Goal: Task Accomplishment & Management: Complete application form

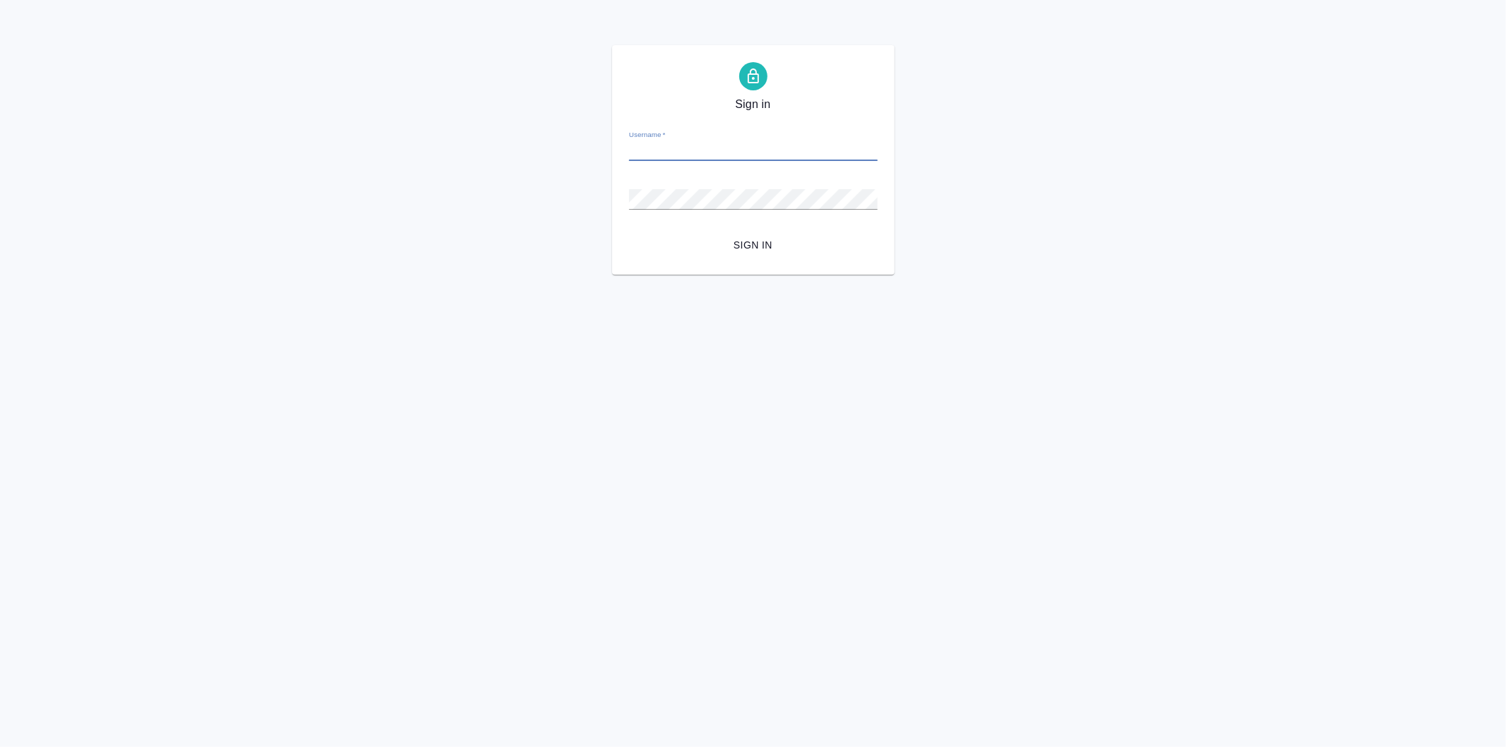
click at [705, 151] on input "Username   *" at bounding box center [753, 151] width 249 height 20
click at [657, 151] on input "Username   *" at bounding box center [753, 151] width 249 height 20
type input "t.kasymov@awatera.com"
click at [569, 275] on html "Sign in Username   * t.kasymov@awatera.com Password   * urlPath   * /Order/68b0…" at bounding box center [753, 137] width 1506 height 275
click at [629, 232] on button "Sign in" at bounding box center [753, 245] width 249 height 26
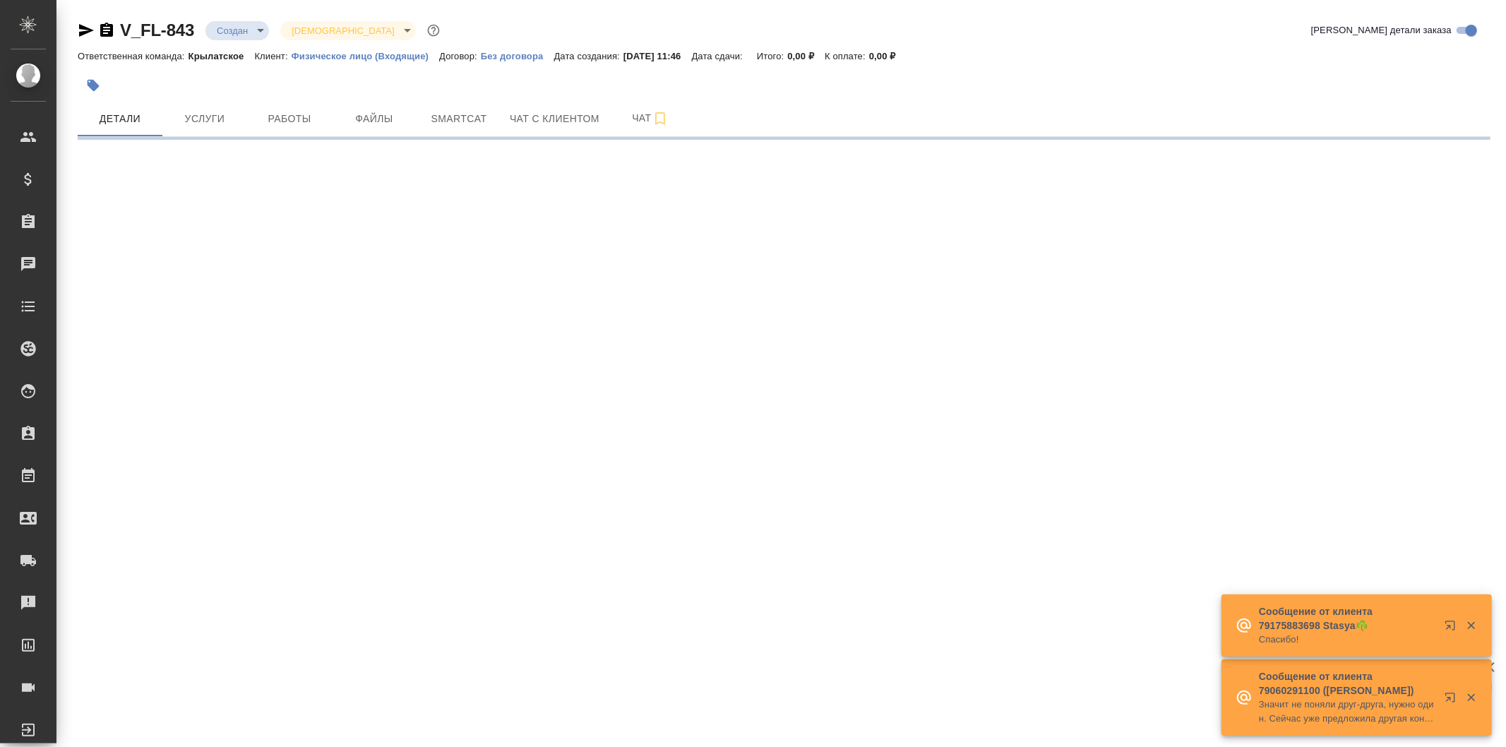
select select "RU"
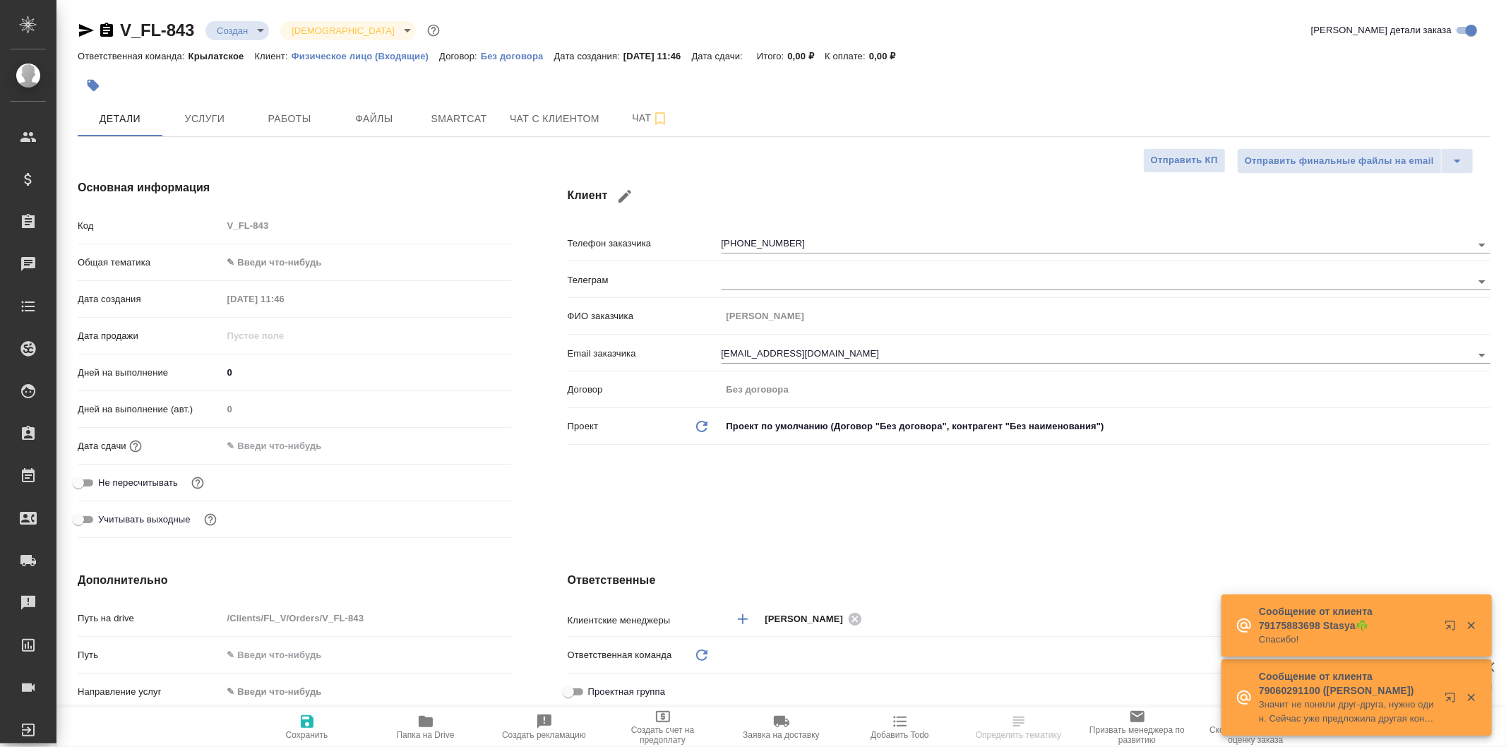
type textarea "x"
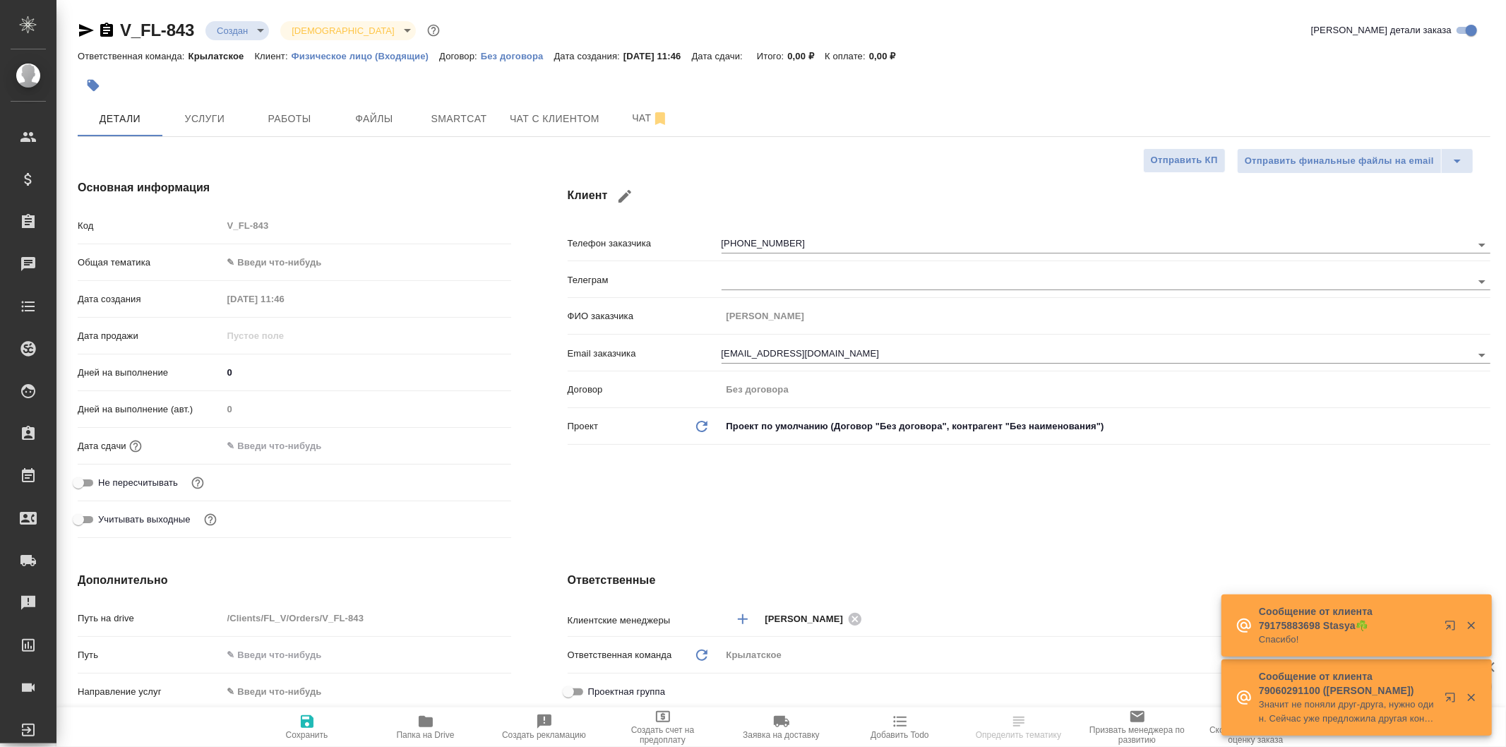
type textarea "x"
type input "Мосина Ирина"
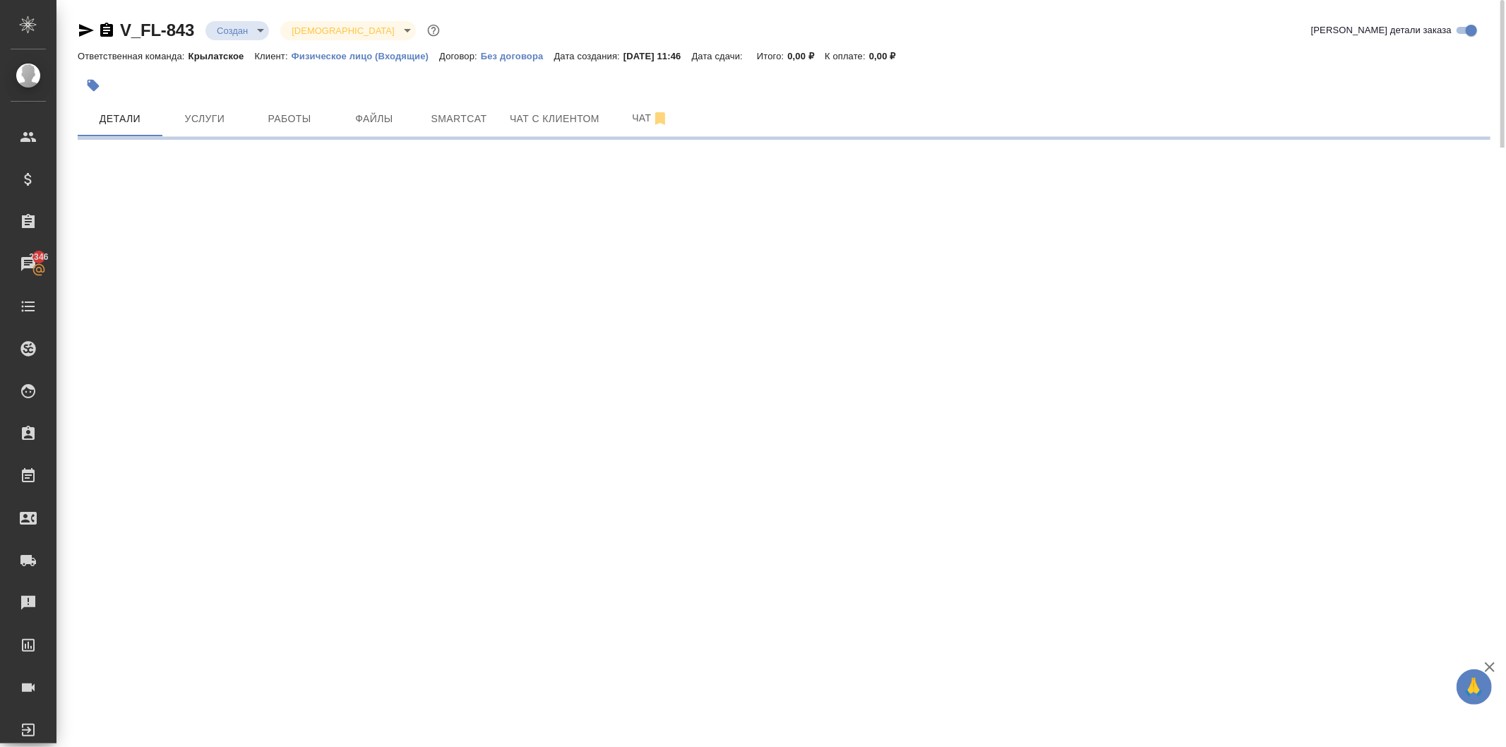
select select "RU"
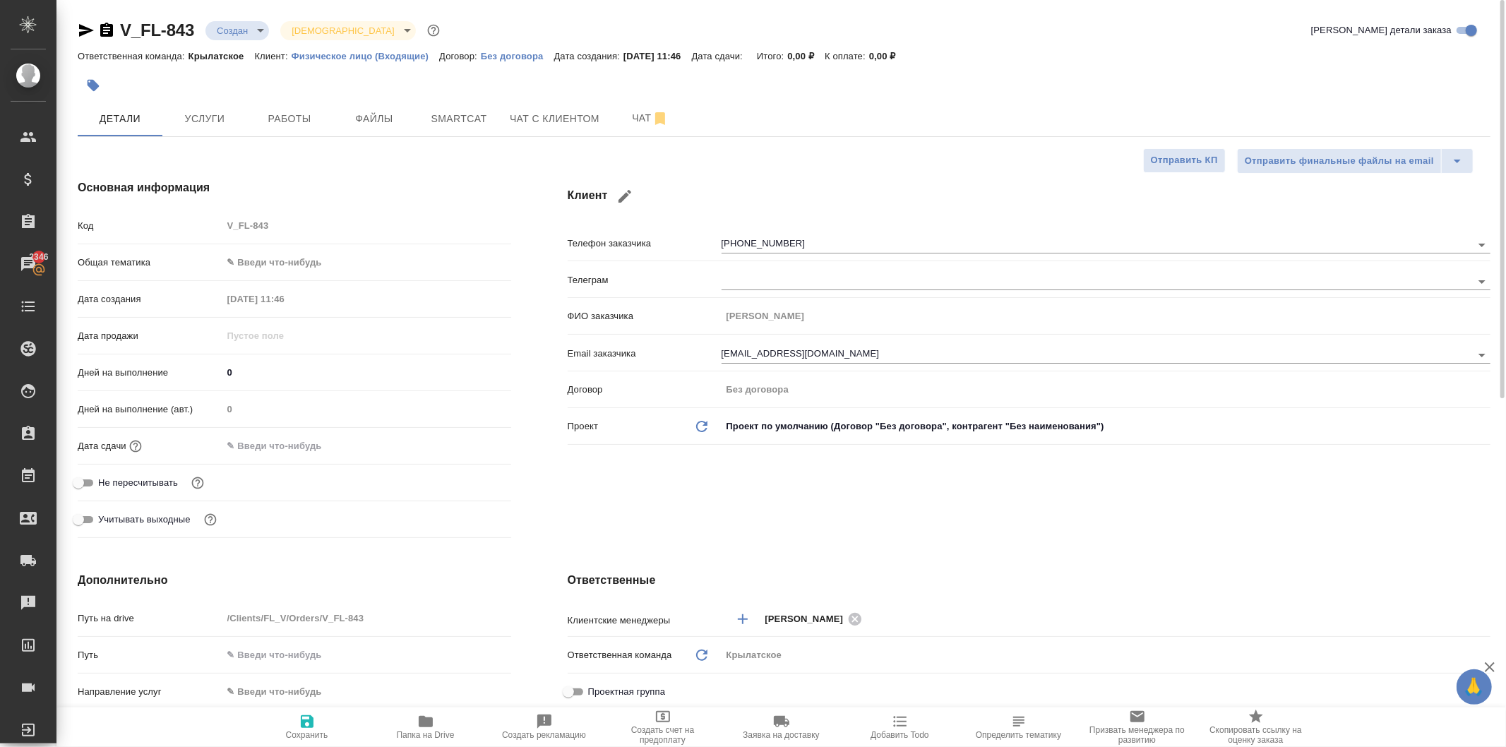
type textarea "x"
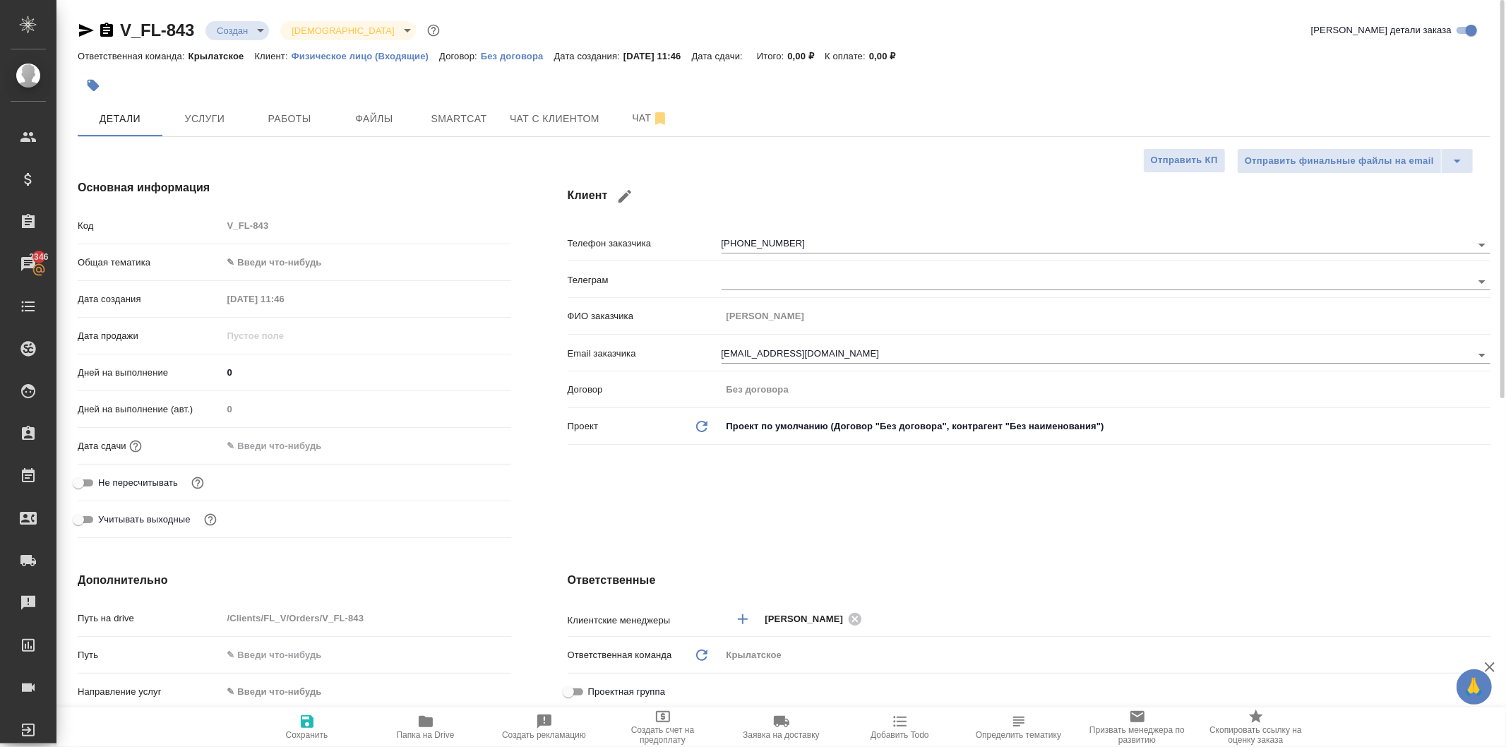
type textarea "x"
click at [391, 106] on button "Файлы" at bounding box center [374, 118] width 85 height 35
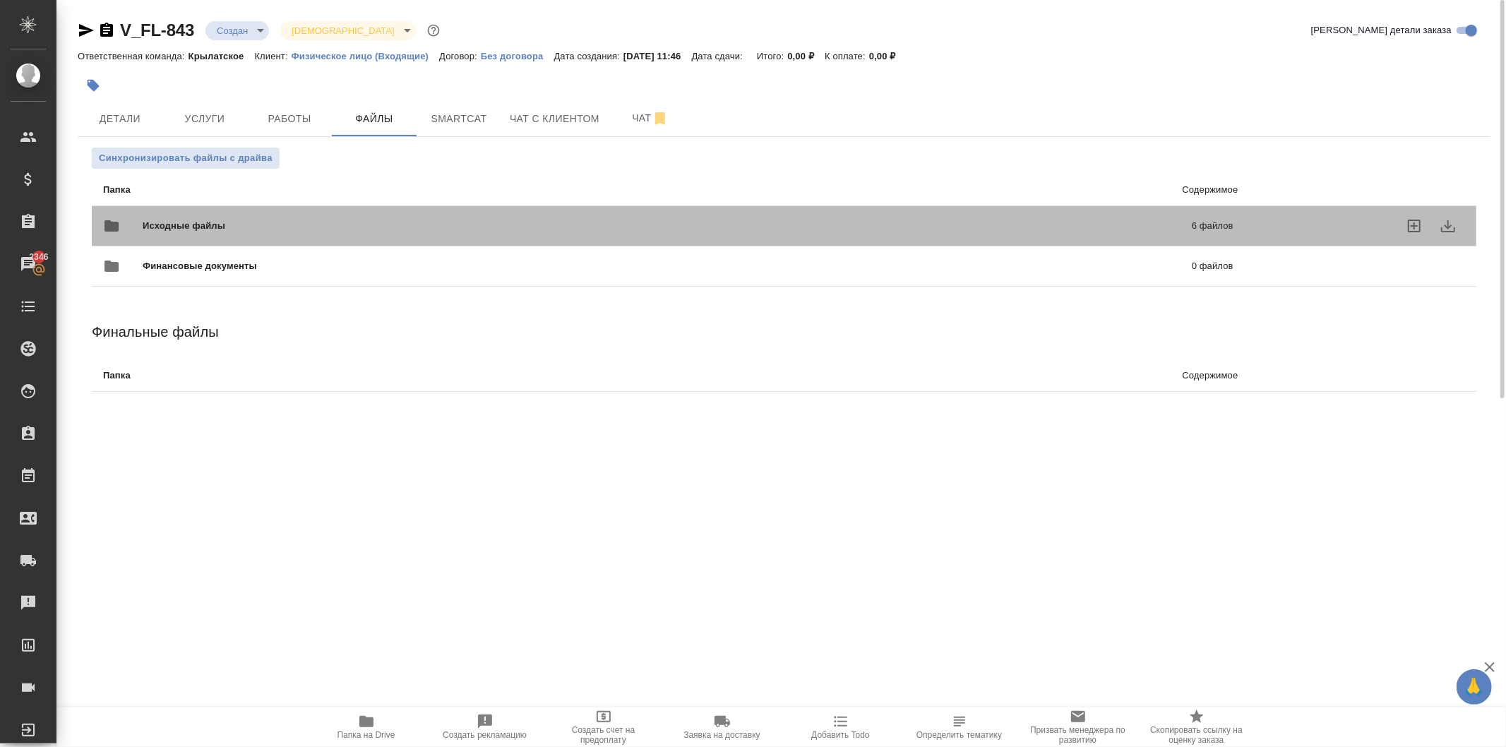
click at [266, 213] on div "Исходные файлы 6 файлов" at bounding box center [668, 226] width 1131 height 34
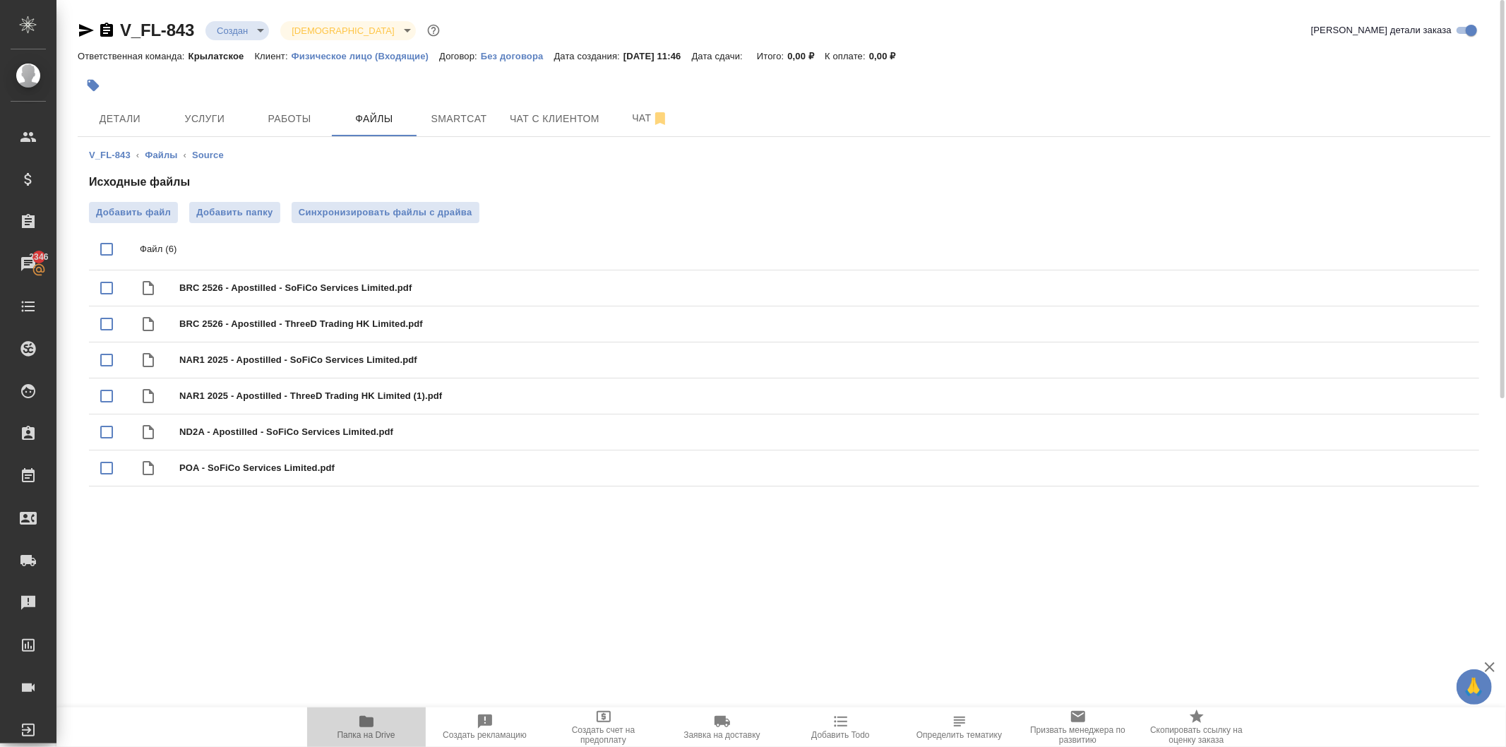
click at [391, 730] on span "Папка на Drive" at bounding box center [367, 735] width 58 height 10
click at [229, 26] on body "🙏 .cls-1 fill:#fff; AWATERA Kasymov Timur Клиенты Спецификации Заказы 2346 Чаты…" at bounding box center [753, 373] width 1506 height 747
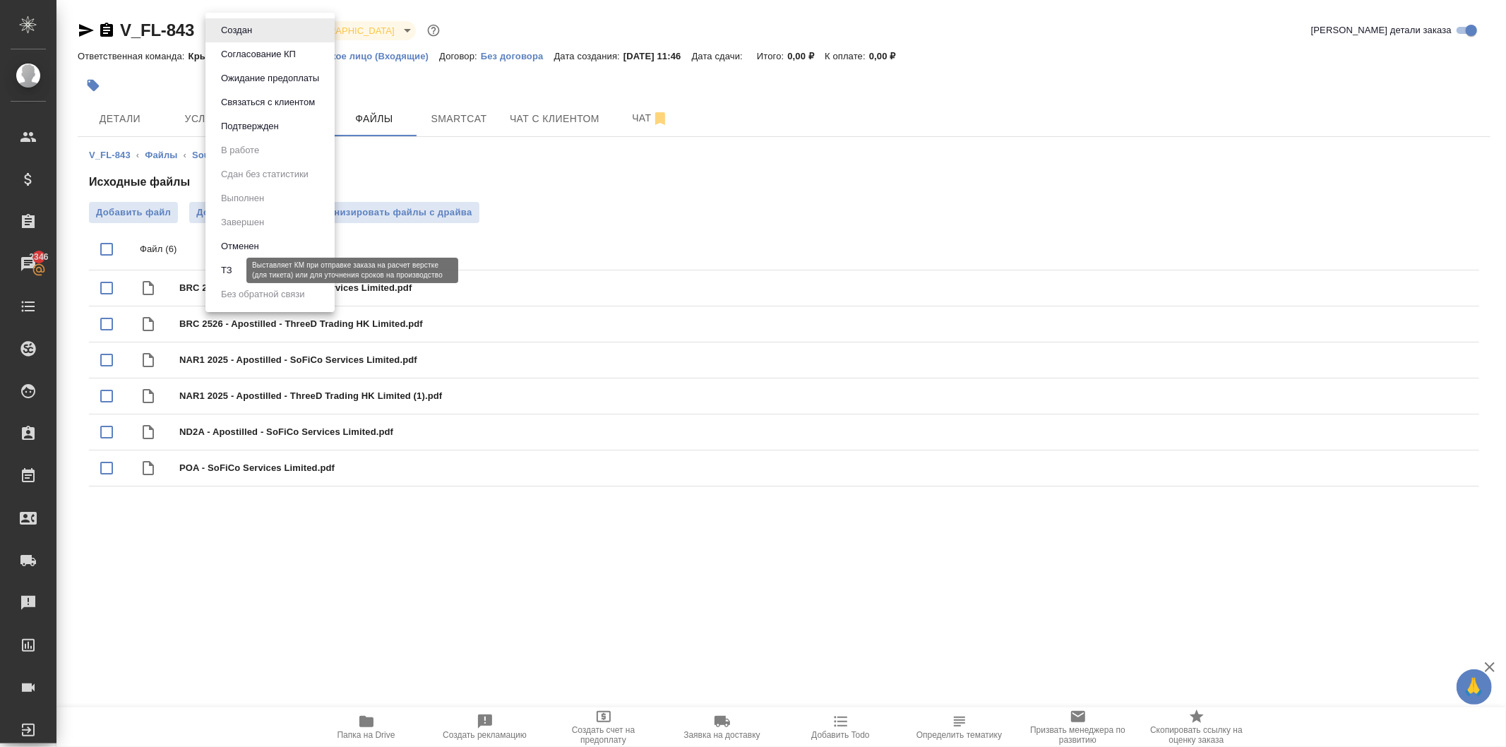
click at [237, 265] on li "ТЗ" at bounding box center [270, 270] width 129 height 24
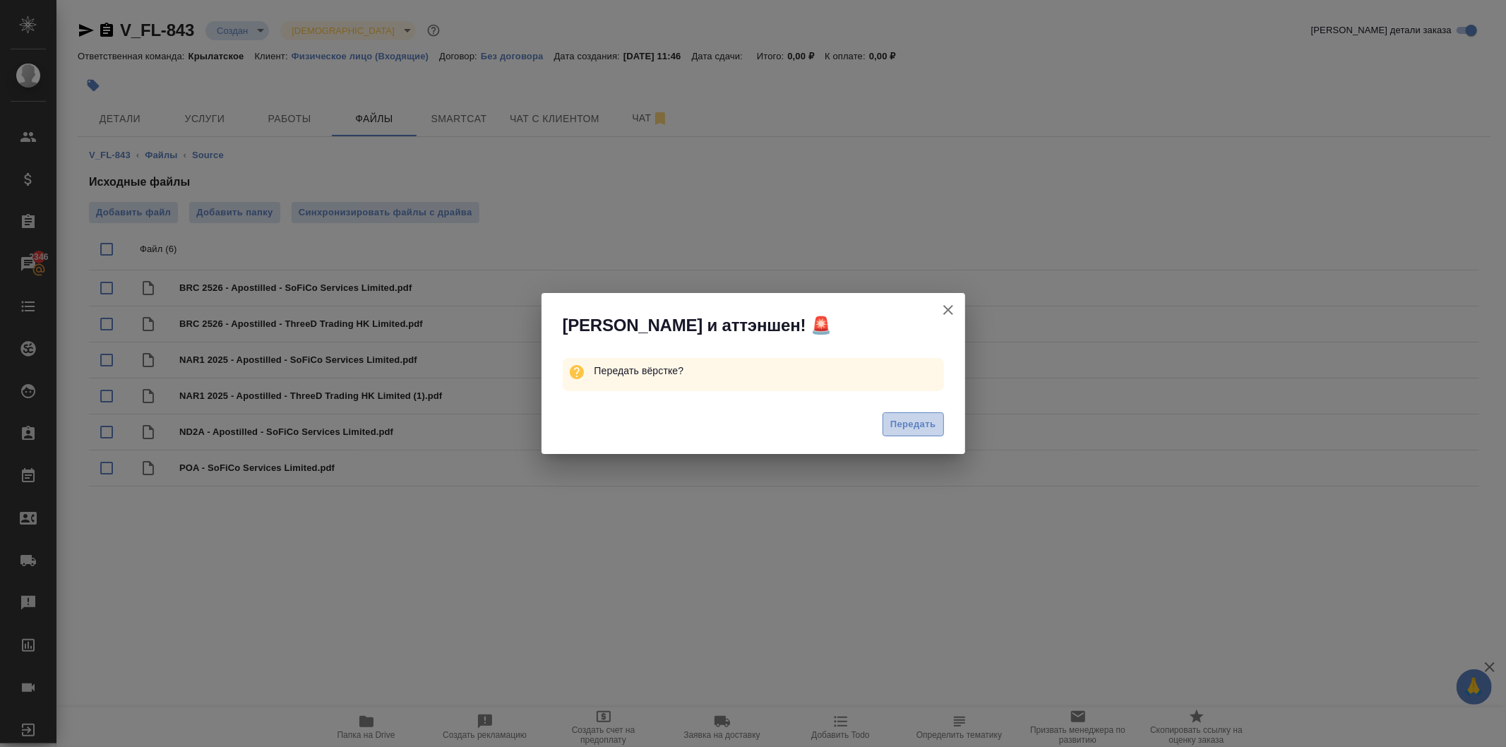
click at [911, 418] on span "Передать" at bounding box center [914, 425] width 46 height 16
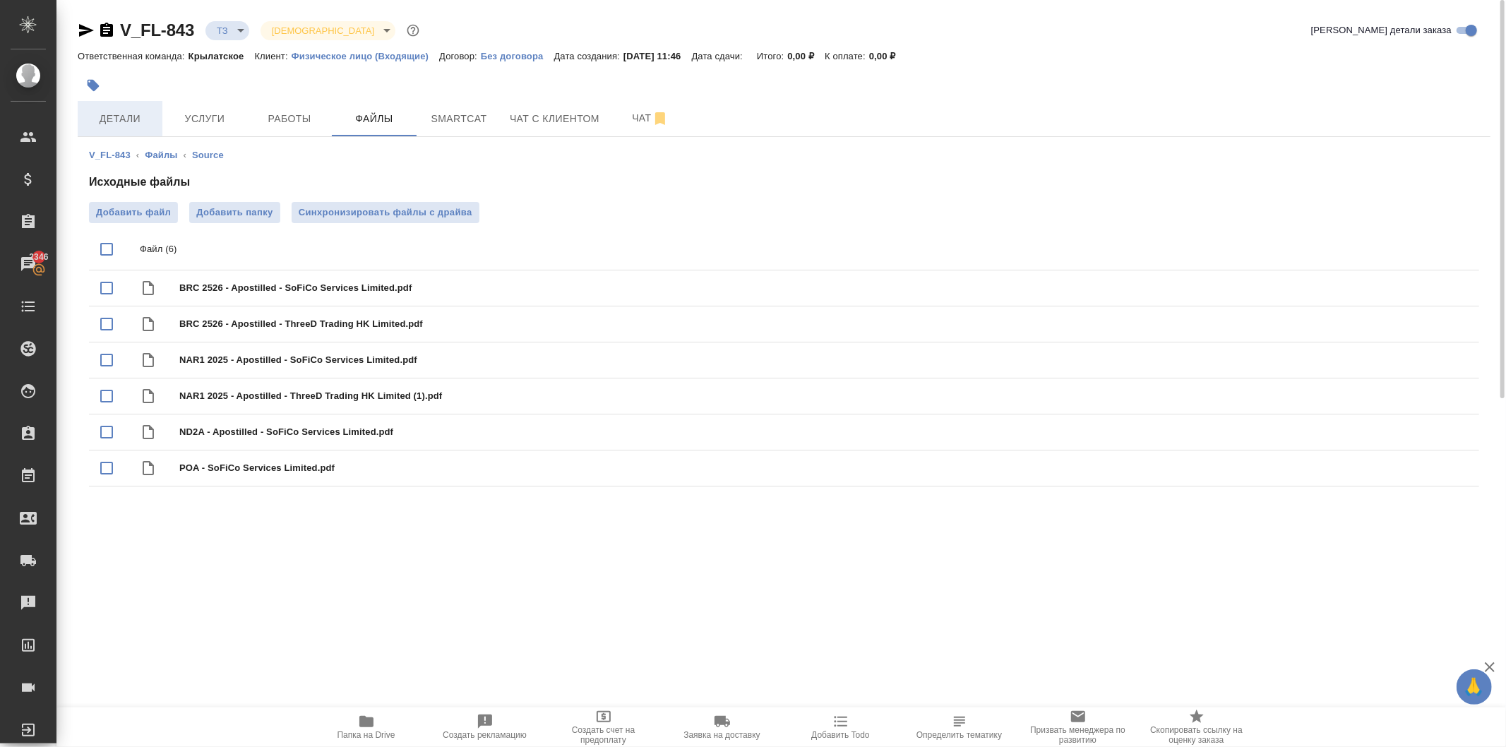
click at [132, 120] on span "Детали" at bounding box center [120, 119] width 68 height 18
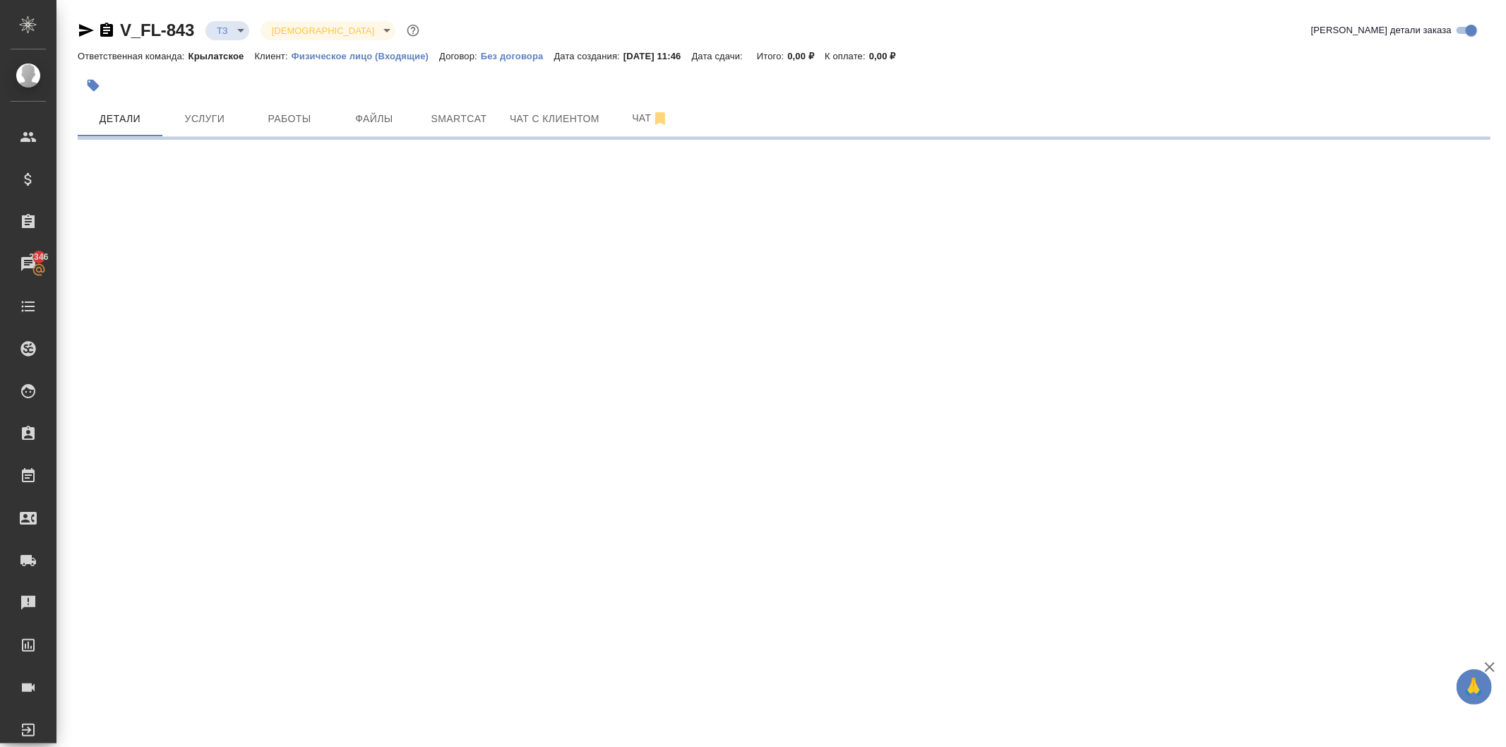
select select "RU"
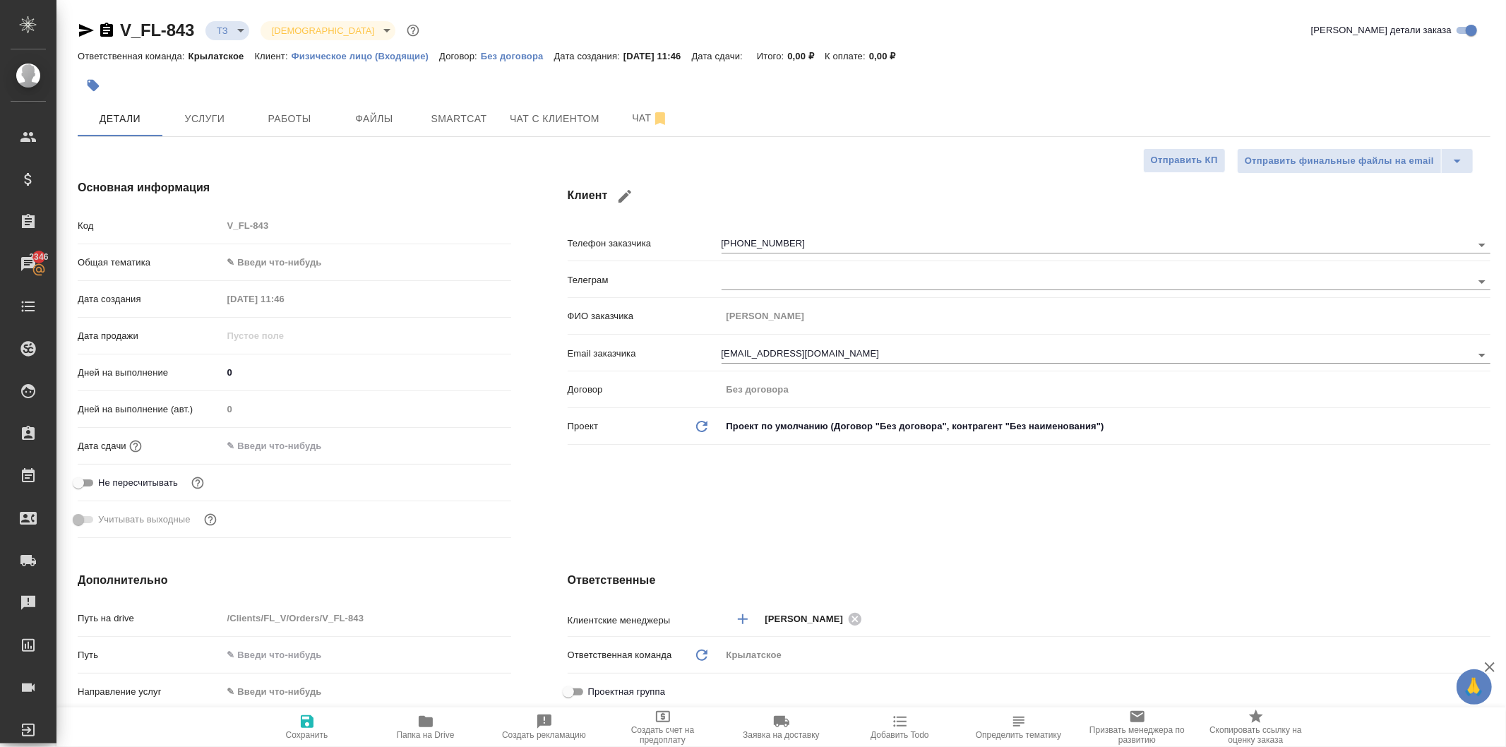
type textarea "x"
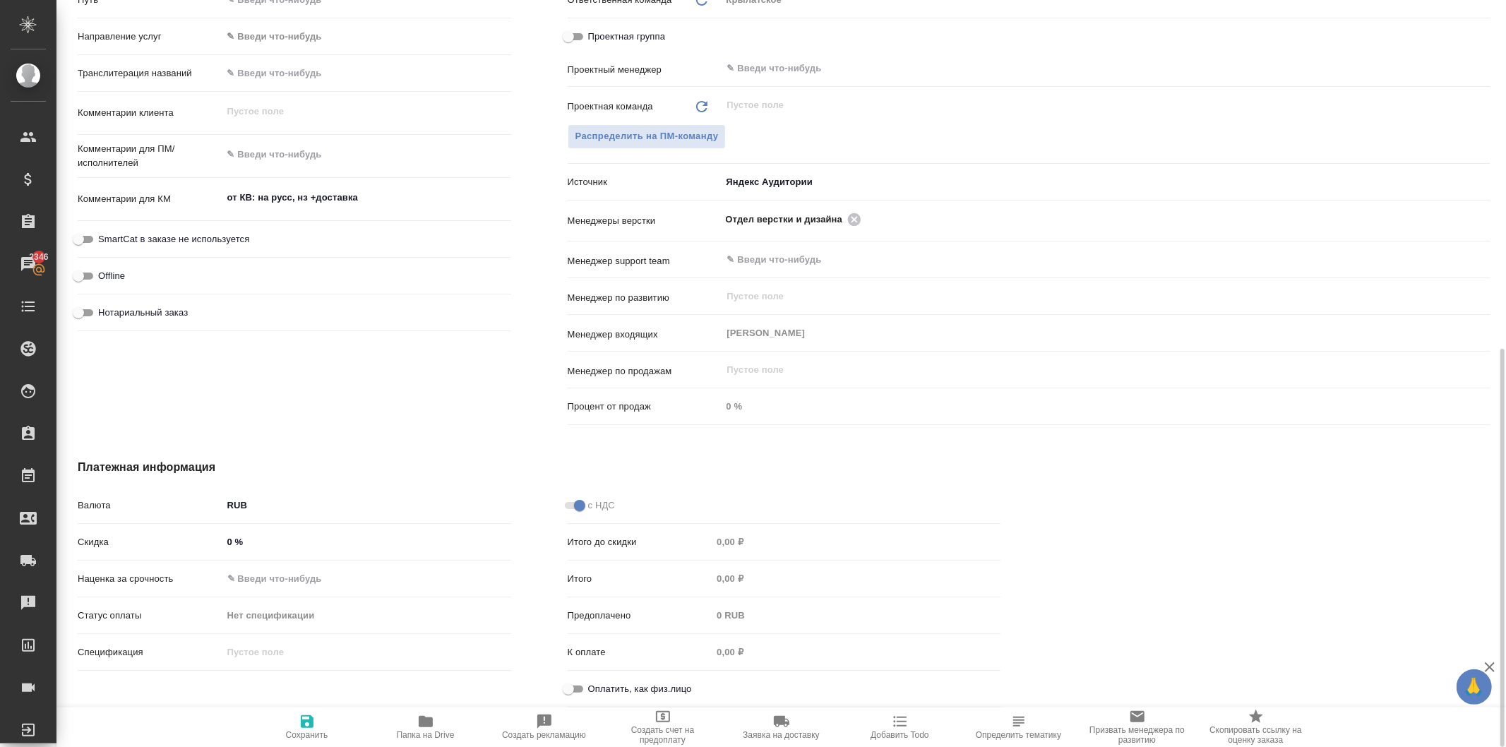
type textarea "x"
click at [278, 148] on textarea at bounding box center [366, 155] width 287 height 24
type textarea "x"
type textarea "Y"
type textarea "x"
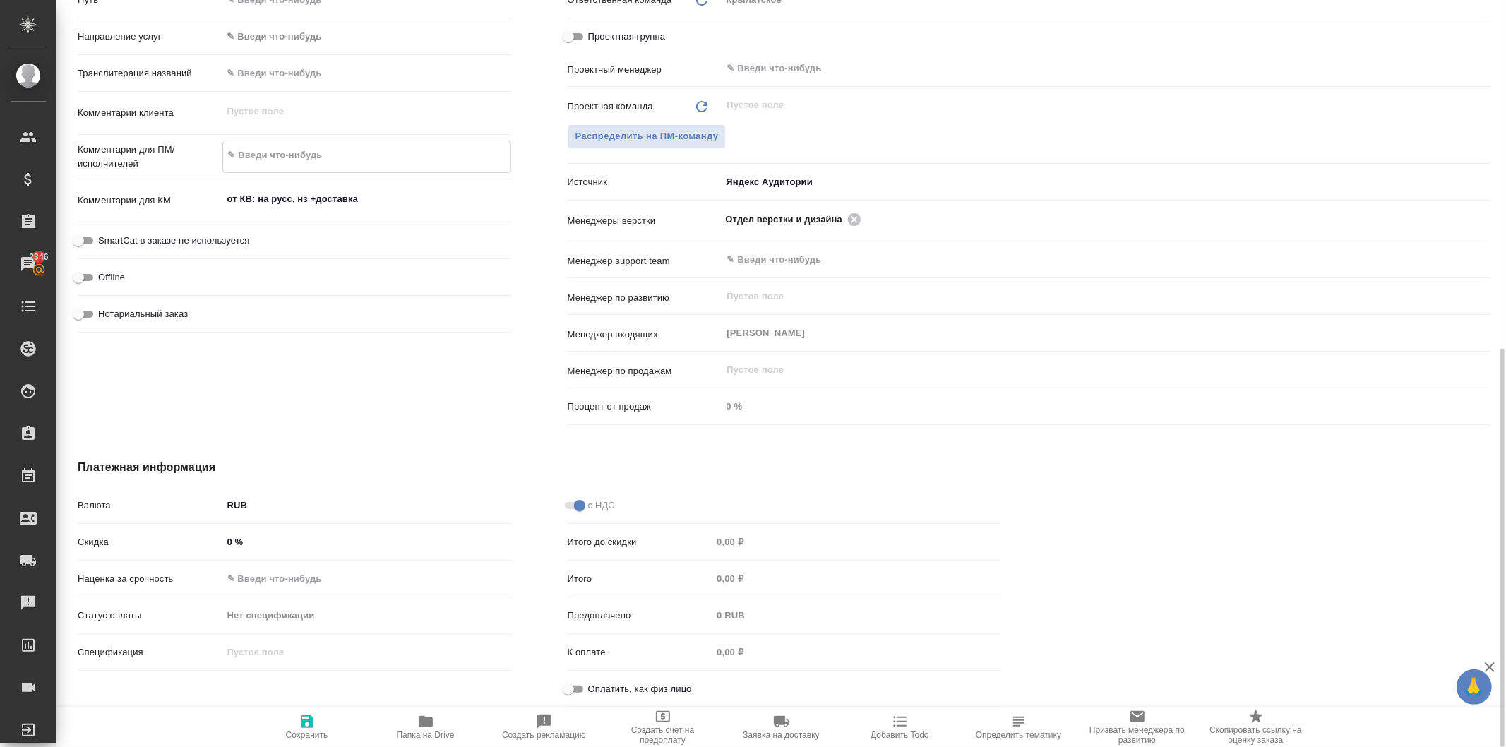
type textarea "x"
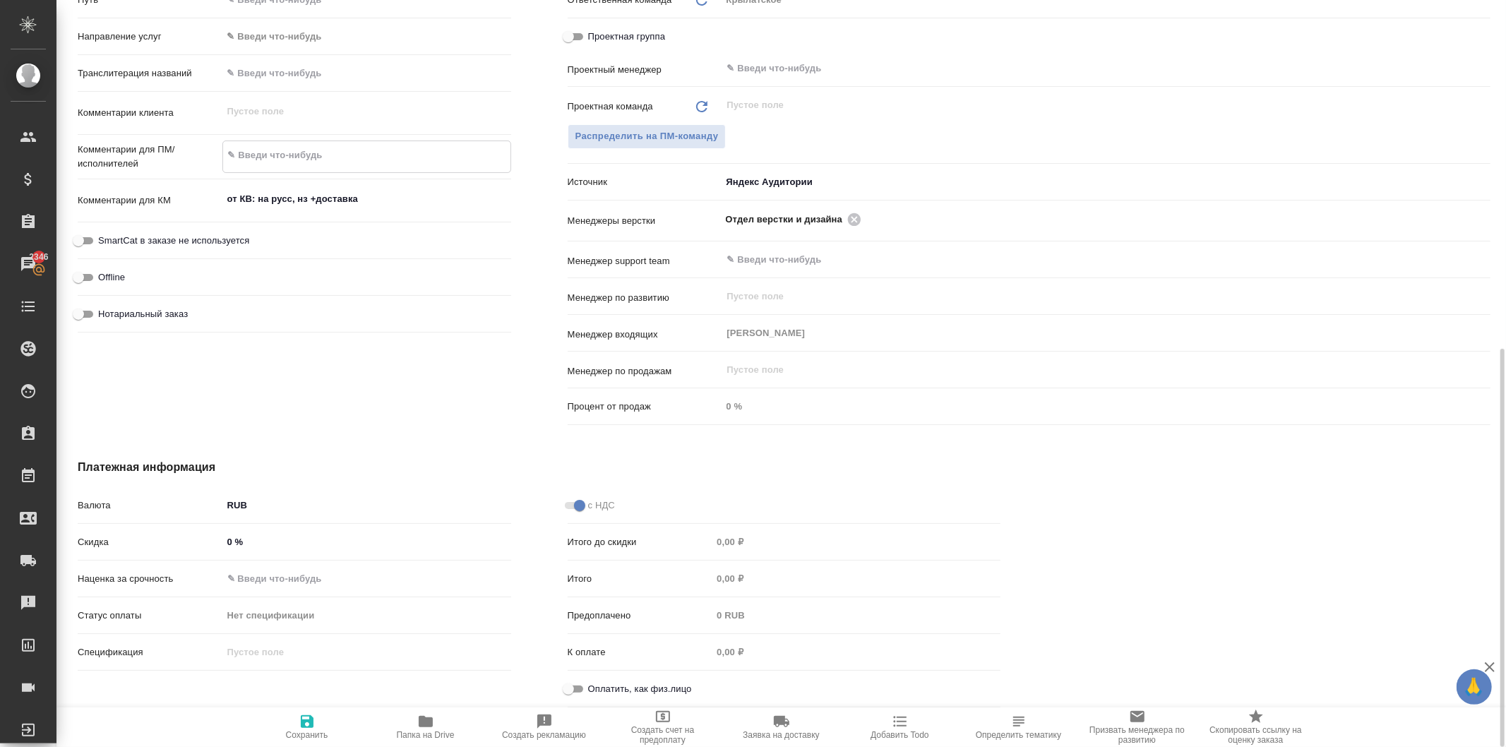
type textarea "Н"
type textarea "x"
type textarea "НО"
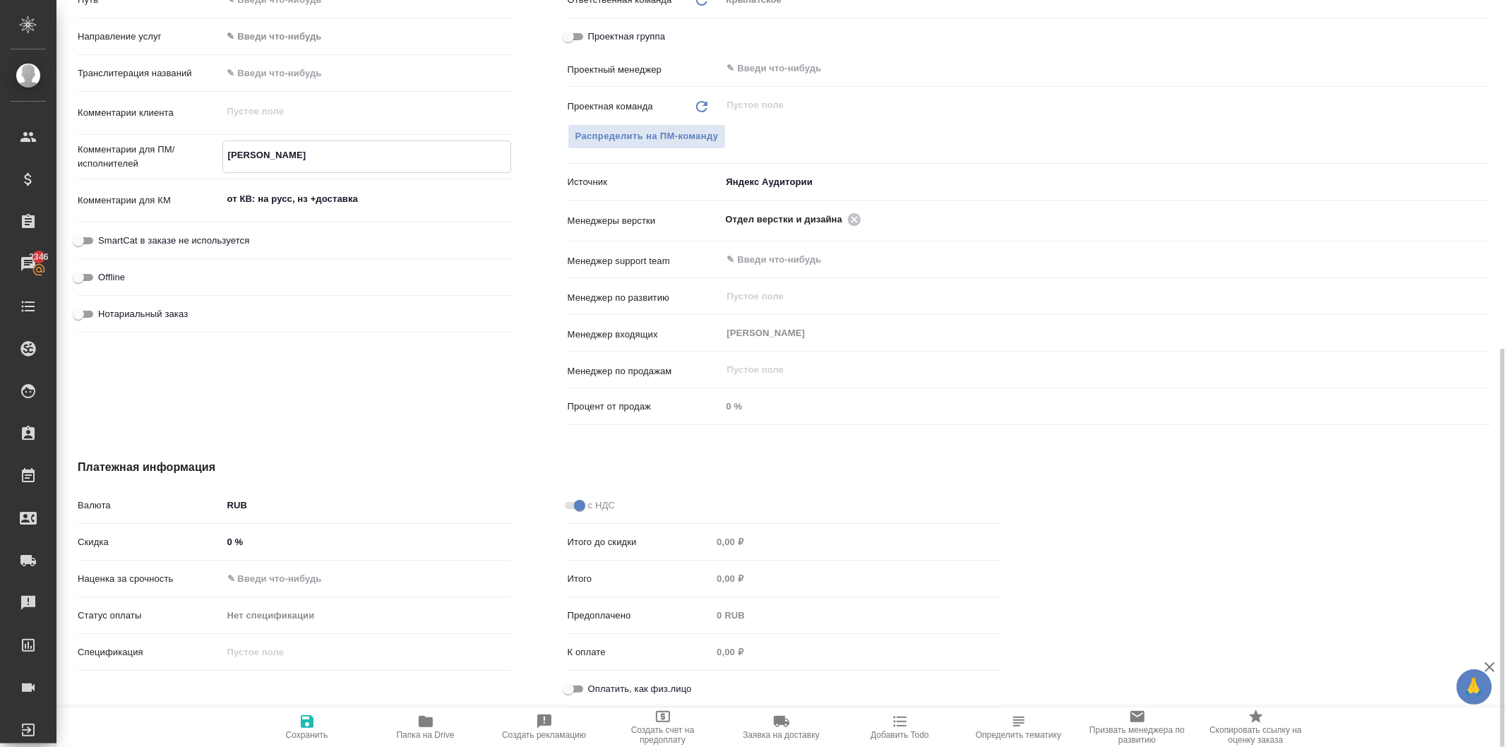
type textarea "x"
type textarea "НОТ"
type textarea "x"
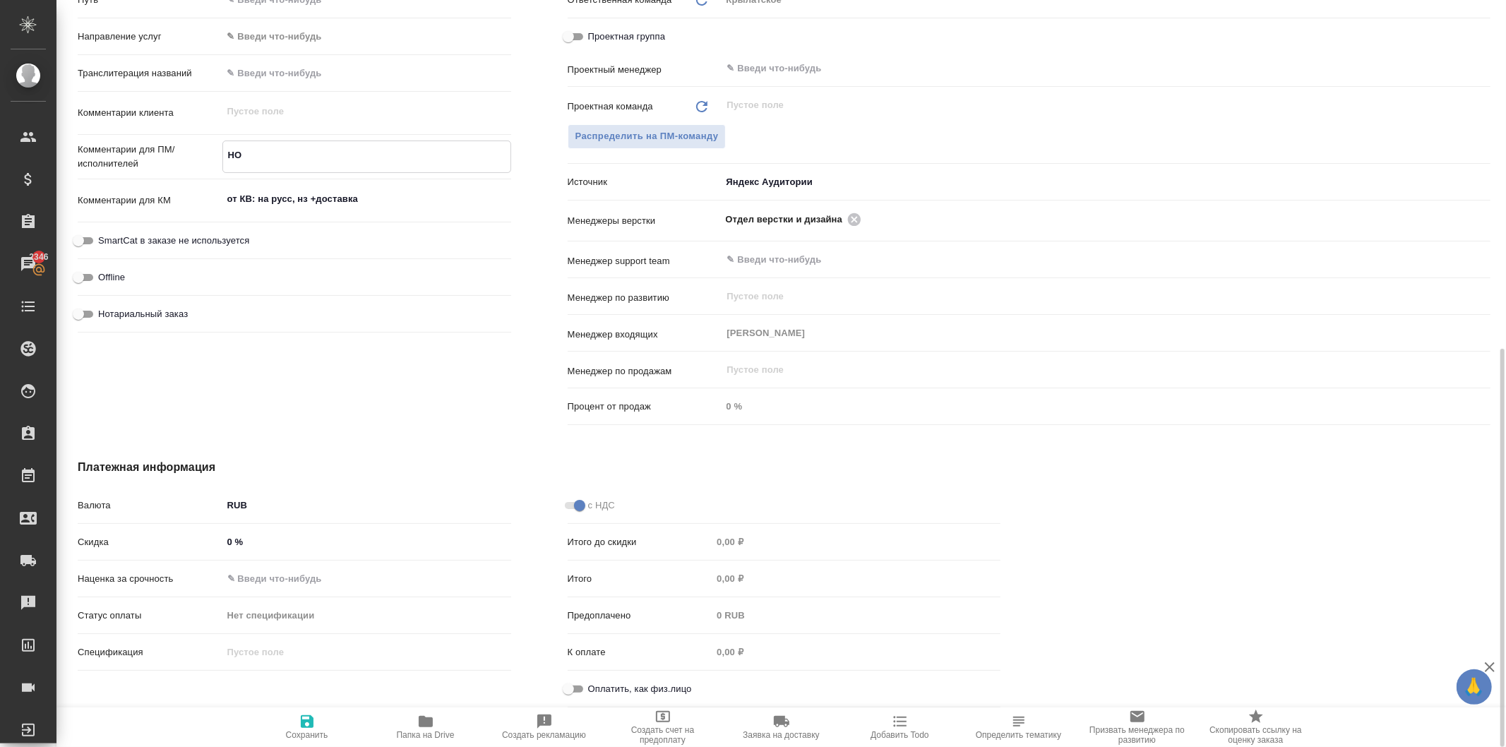
type textarea "x"
type textarea "НОТ"
type textarea "x"
click at [110, 320] on div "Нотариальный заказ" at bounding box center [295, 312] width 434 height 25
click at [171, 307] on span "Нотариальный заказ" at bounding box center [143, 313] width 90 height 14
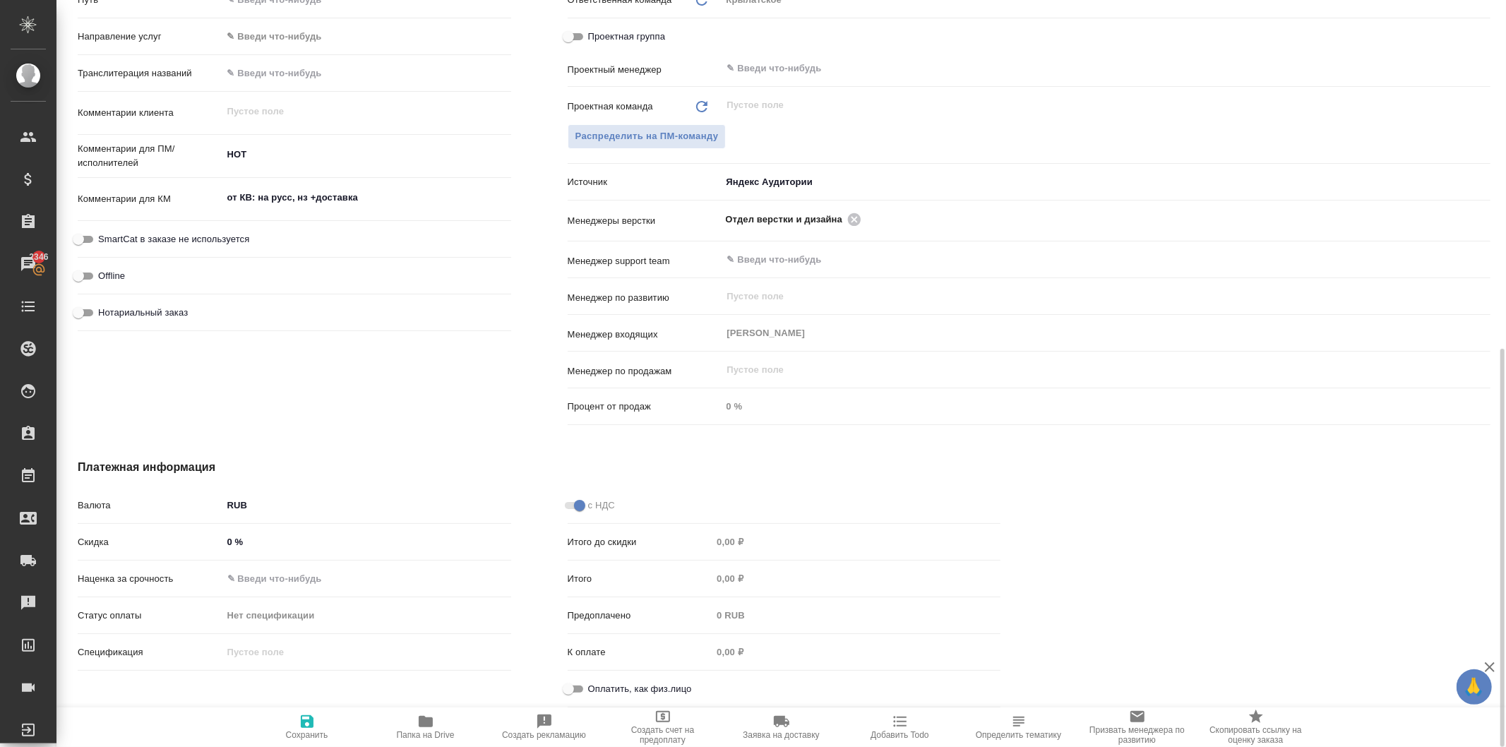
click at [104, 307] on input "Нотариальный заказ" at bounding box center [78, 312] width 51 height 17
checkbox input "true"
type textarea "x"
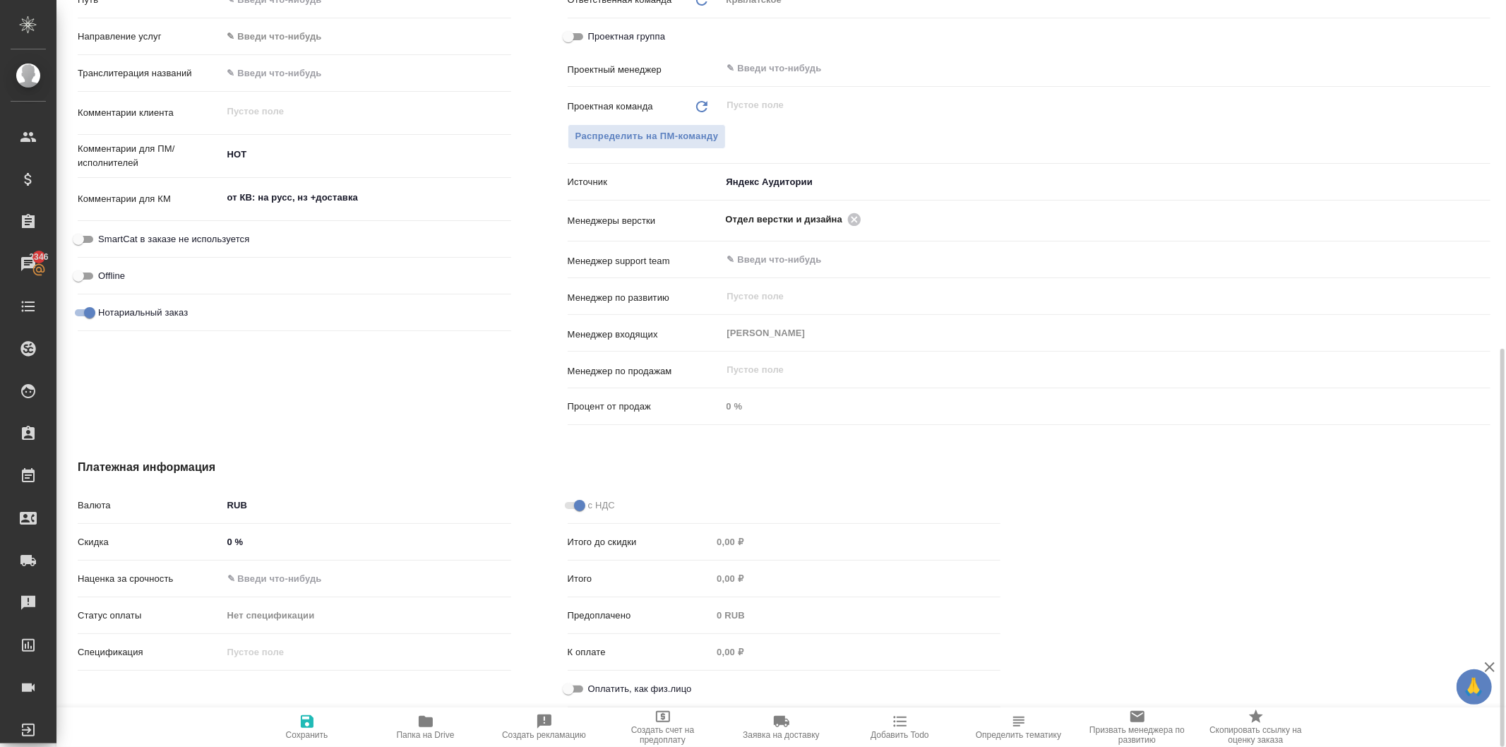
click at [300, 718] on icon "button" at bounding box center [307, 721] width 17 height 17
type textarea "x"
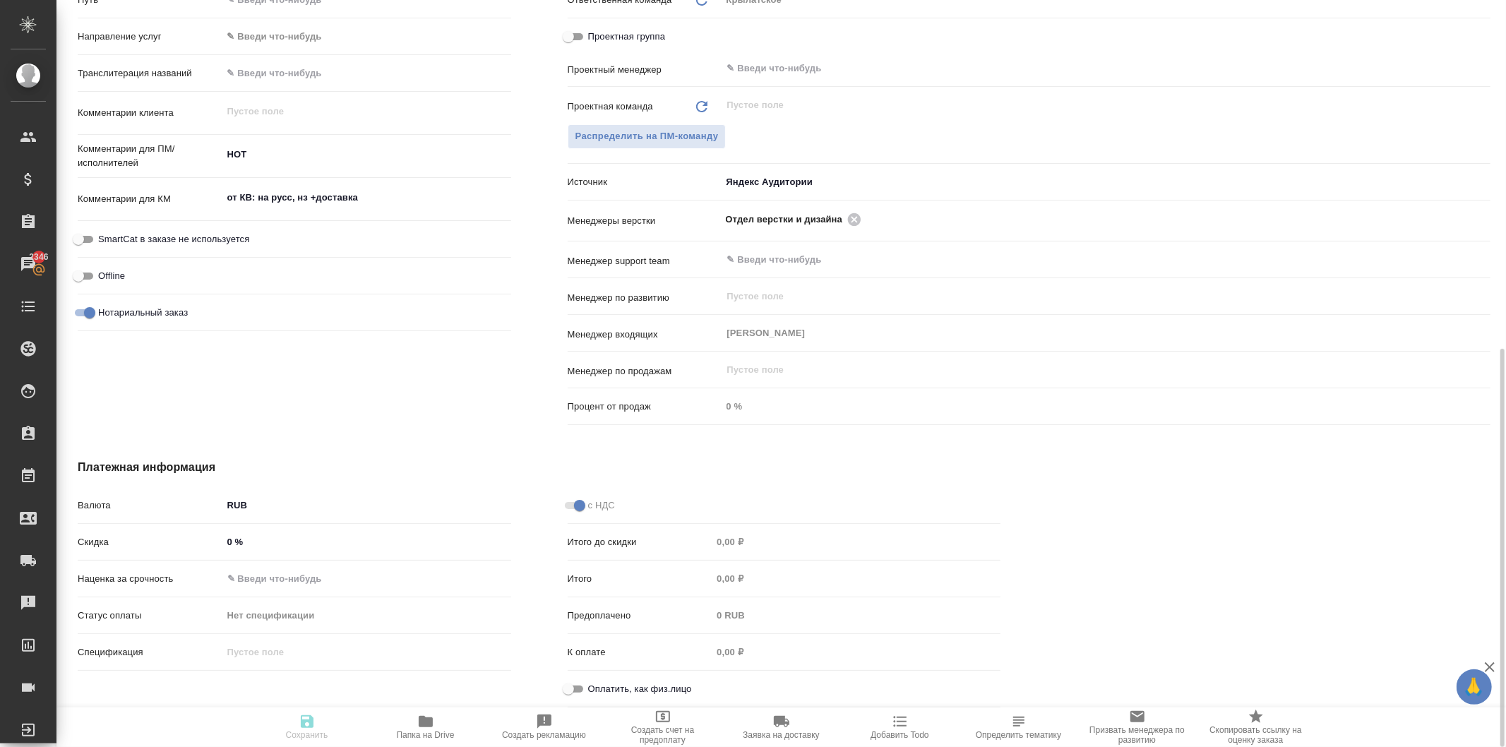
type textarea "x"
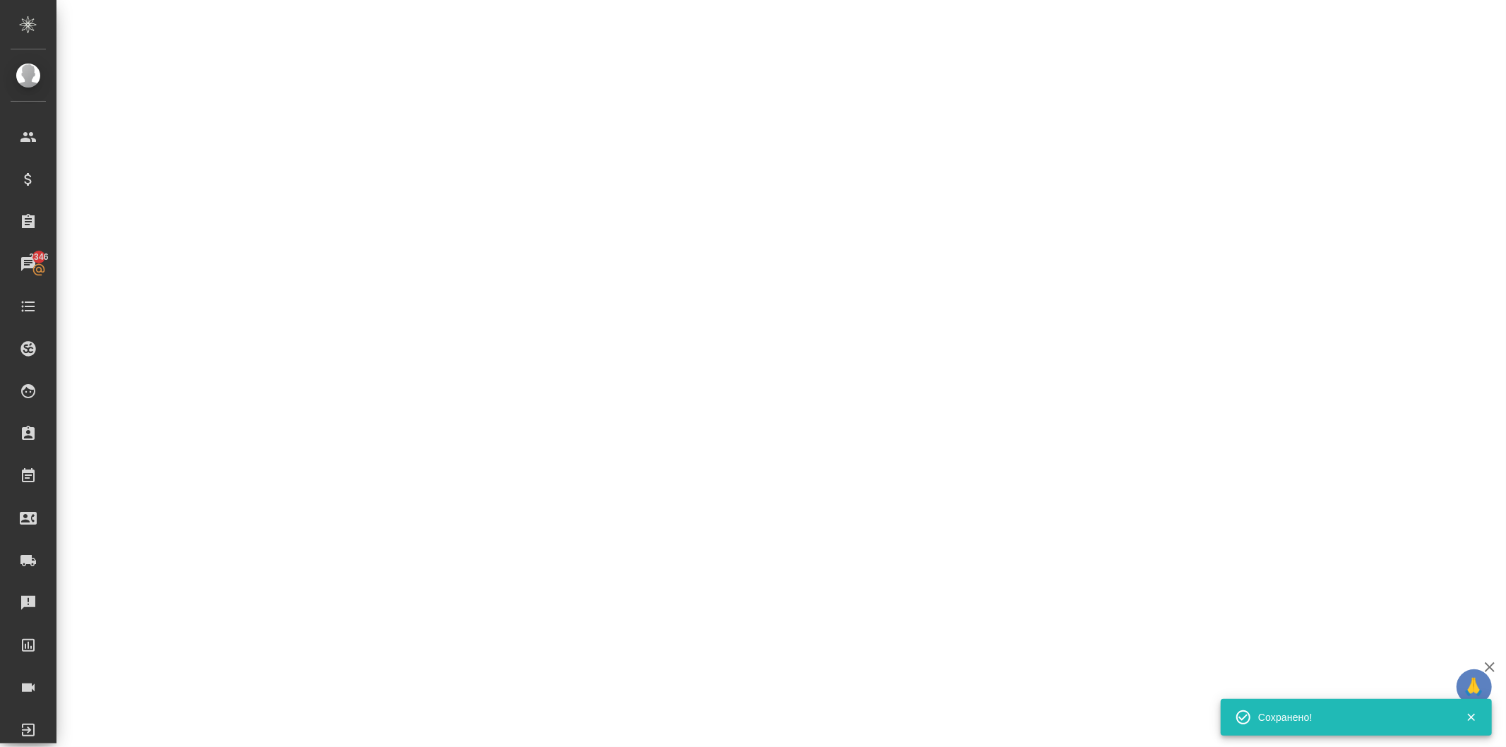
select select "RU"
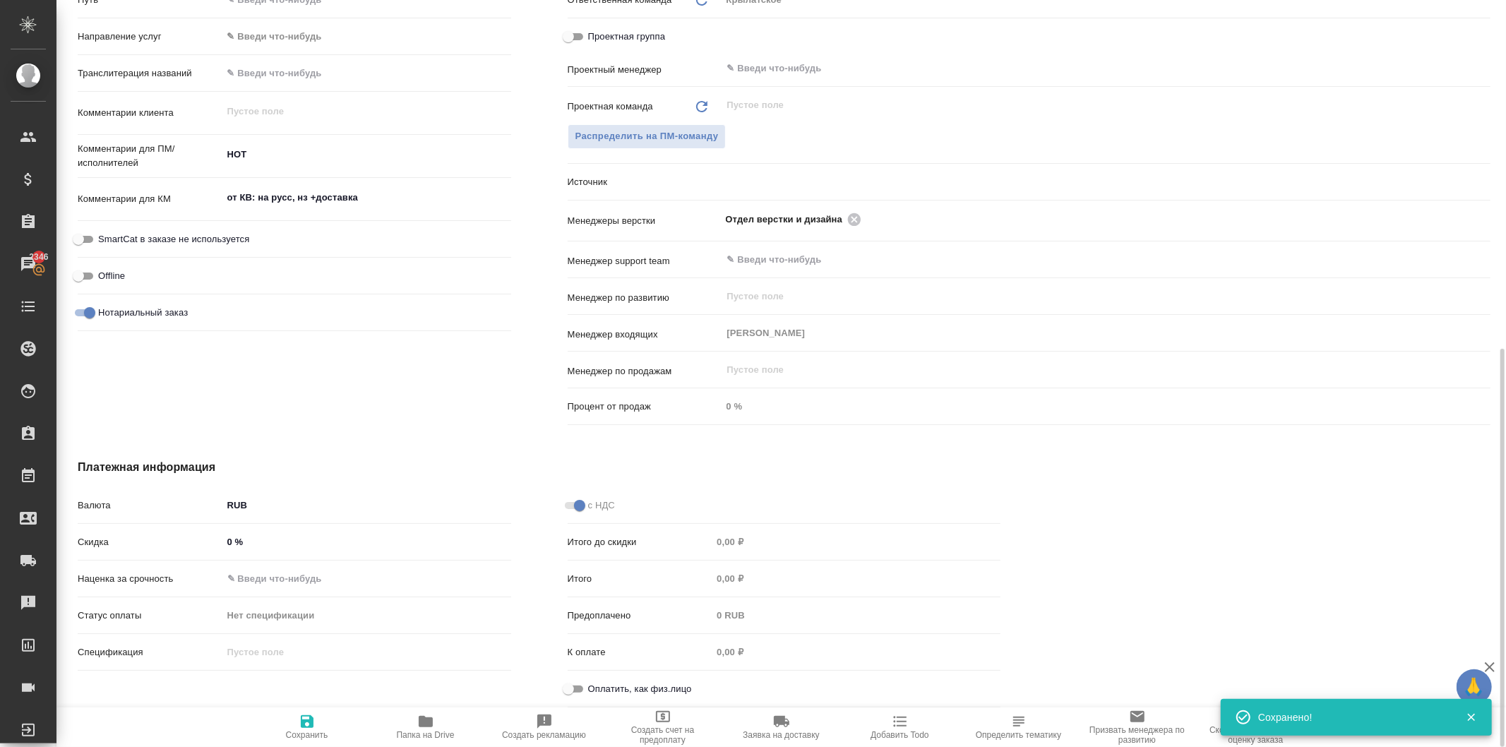
type textarea "x"
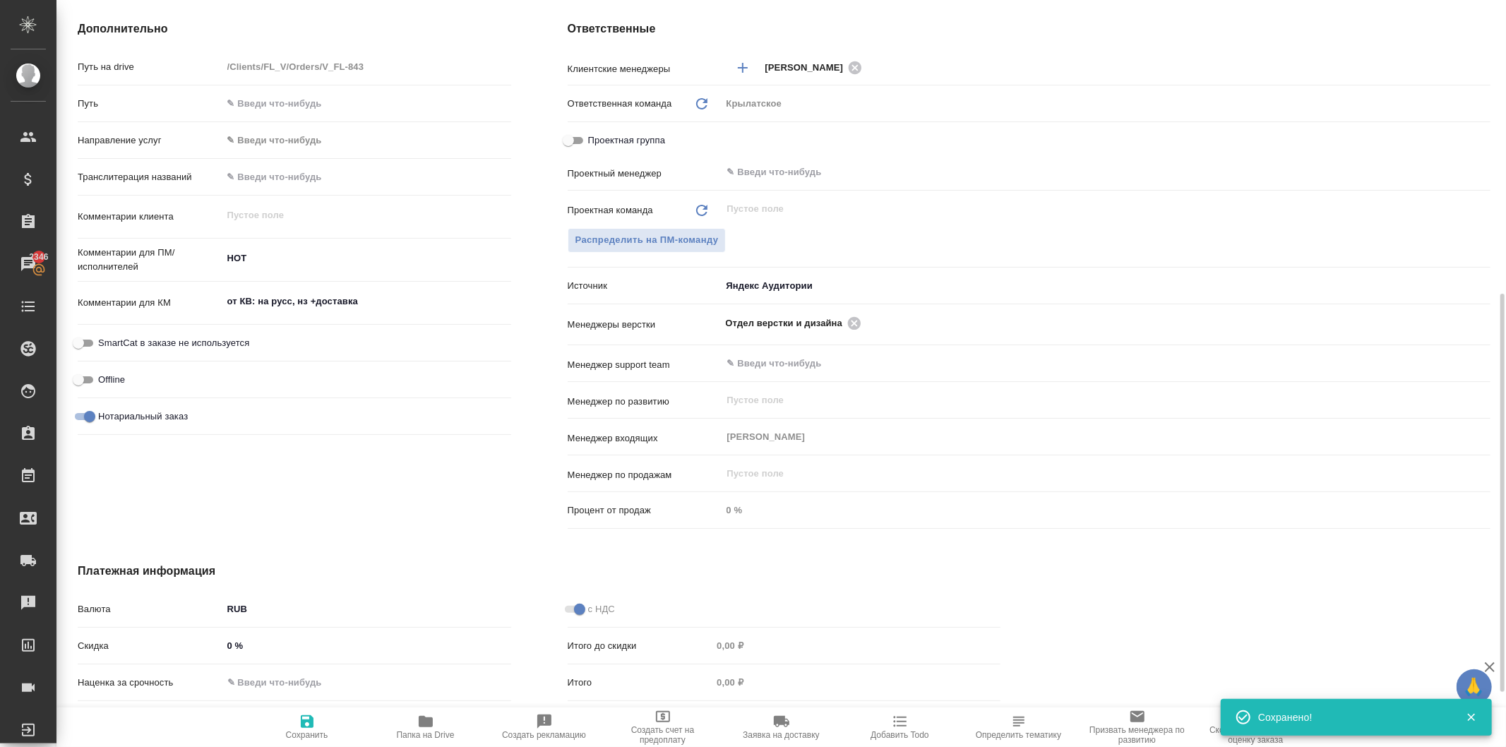
scroll to position [343, 0]
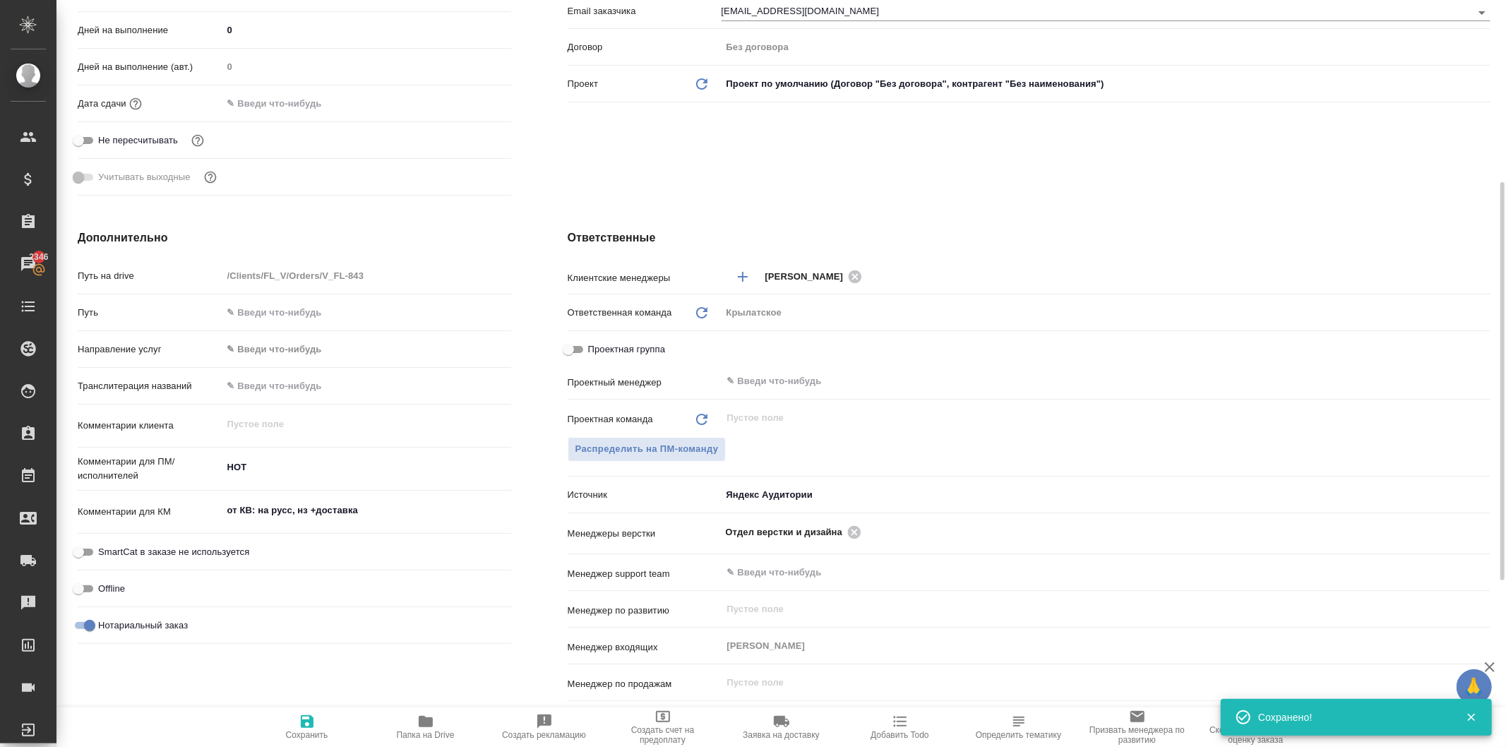
type textarea "x"
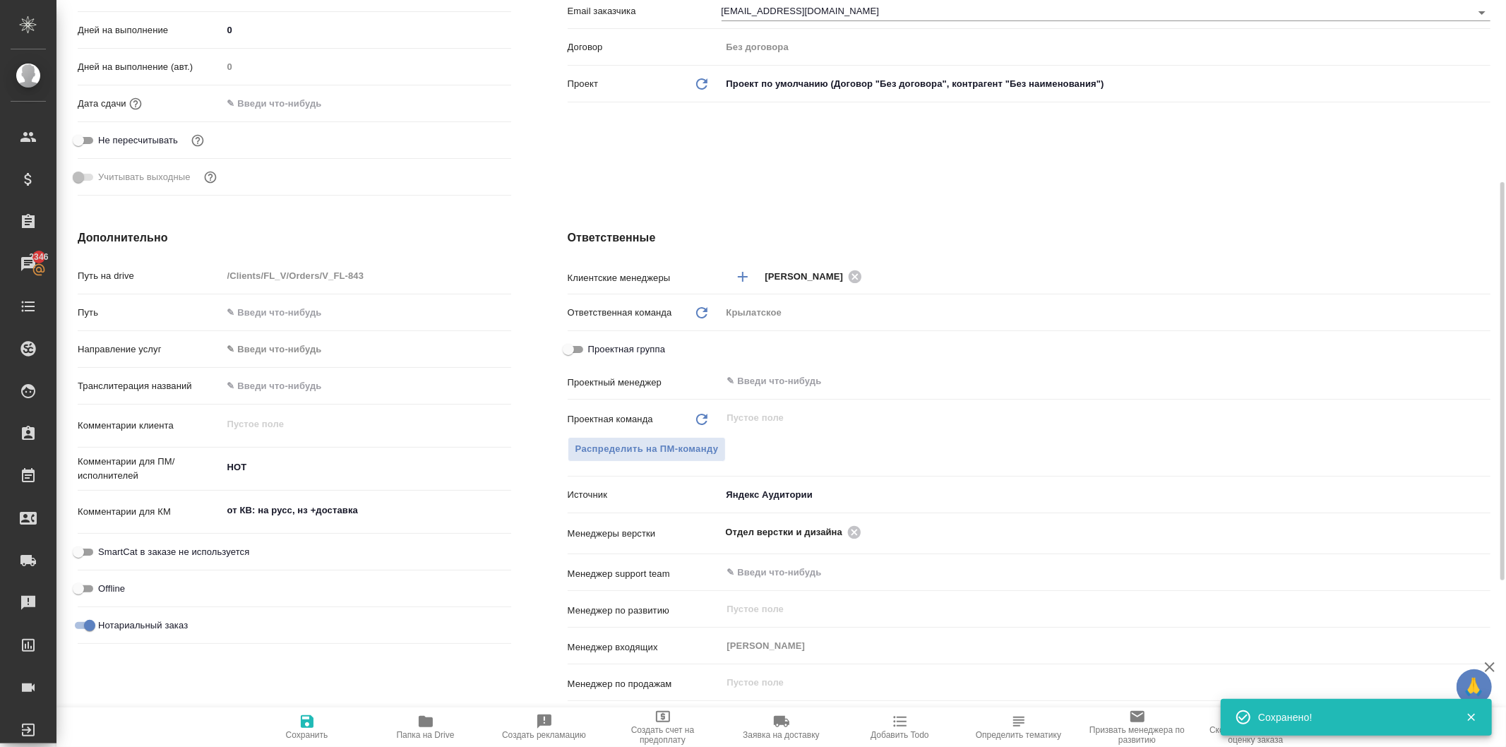
type textarea "x"
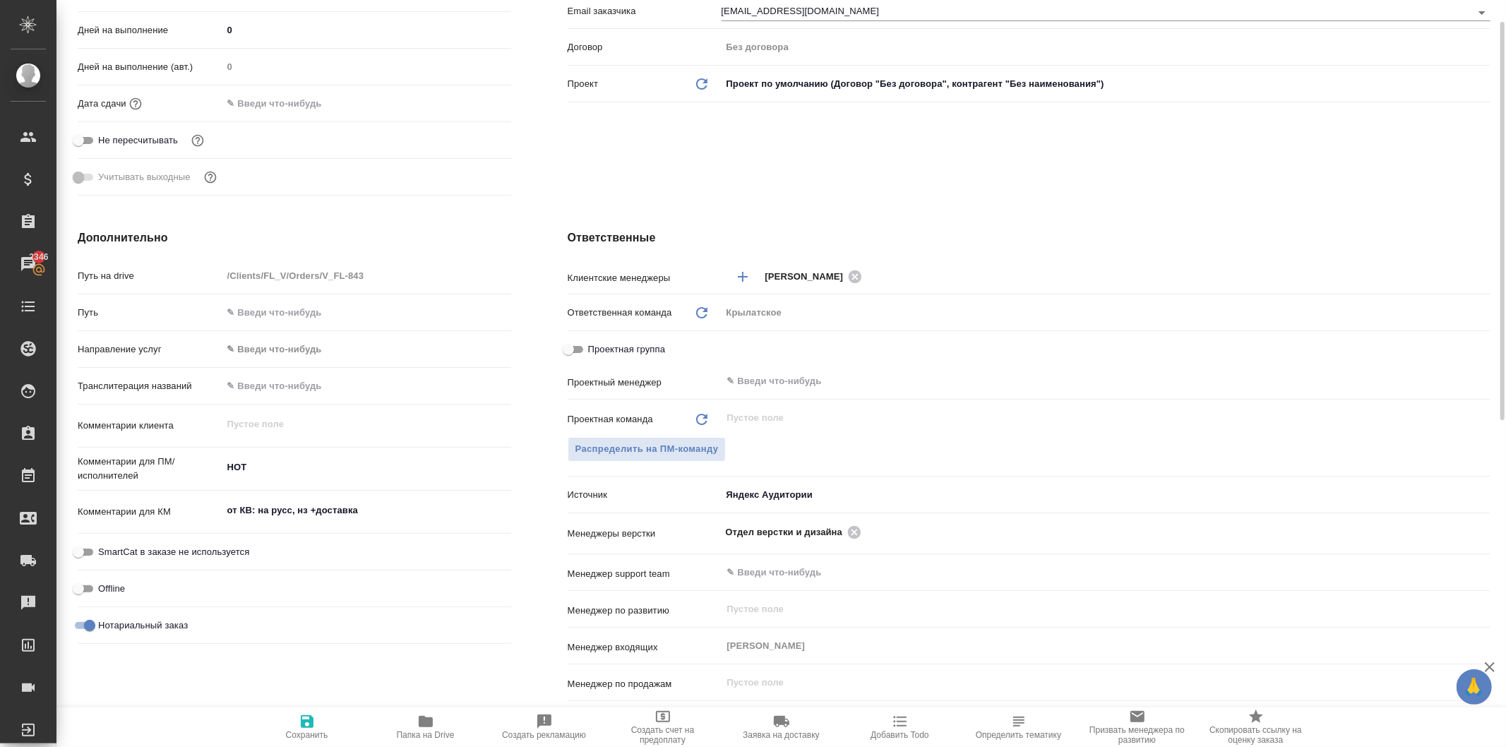
scroll to position [0, 0]
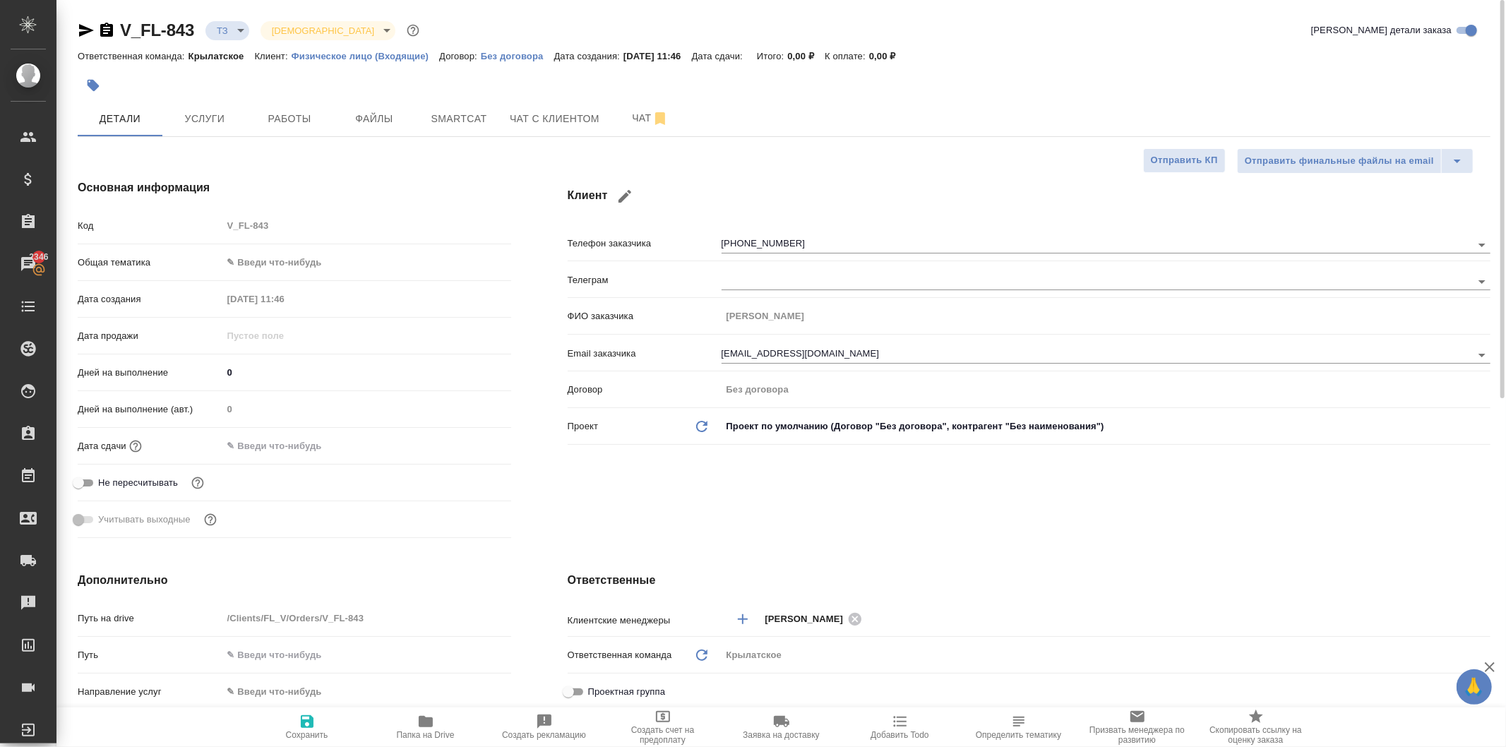
type textarea "x"
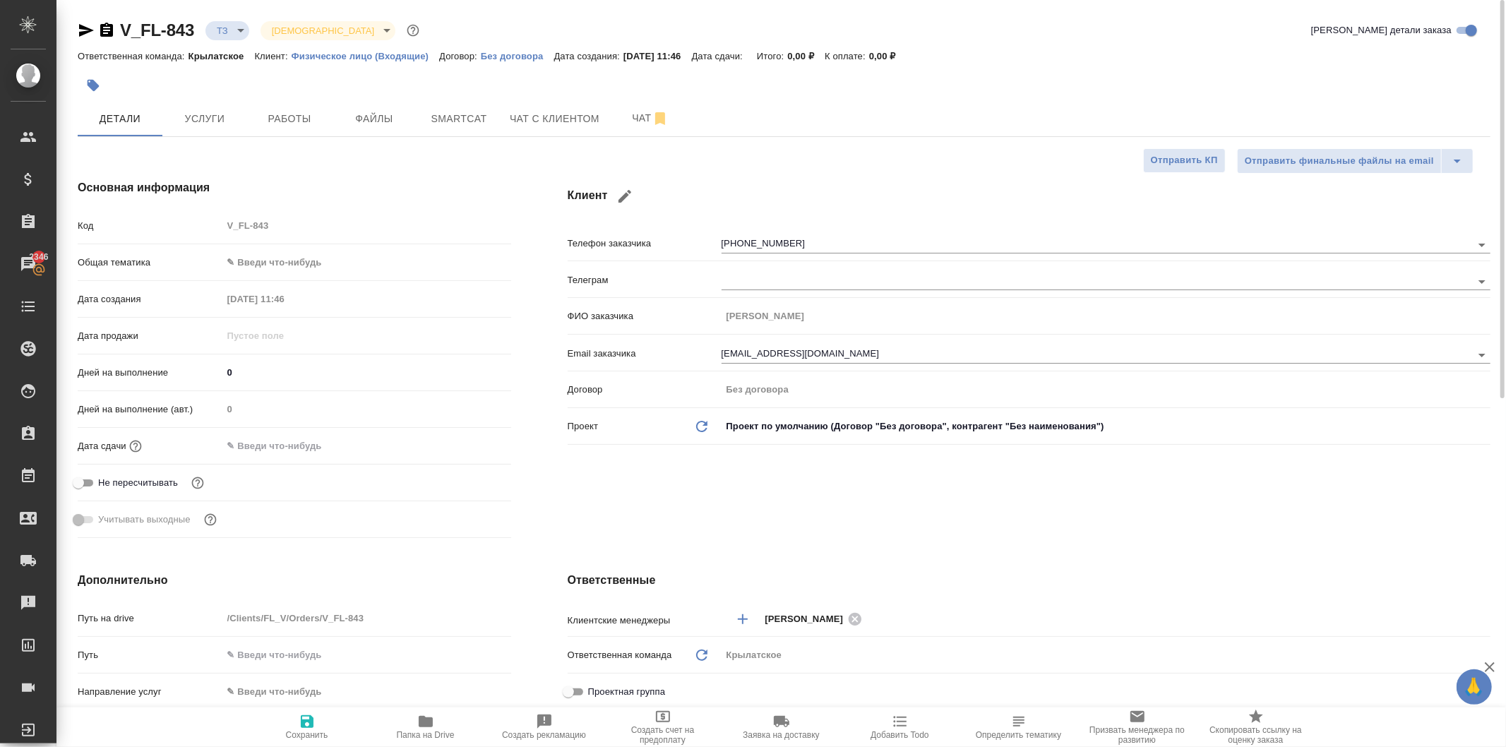
type textarea "x"
click at [234, 266] on body "🙏 .cls-1 fill:#fff; AWATERA Kasymov Timur Клиенты Спецификации Заказы 2346 Чаты…" at bounding box center [753, 373] width 1506 height 747
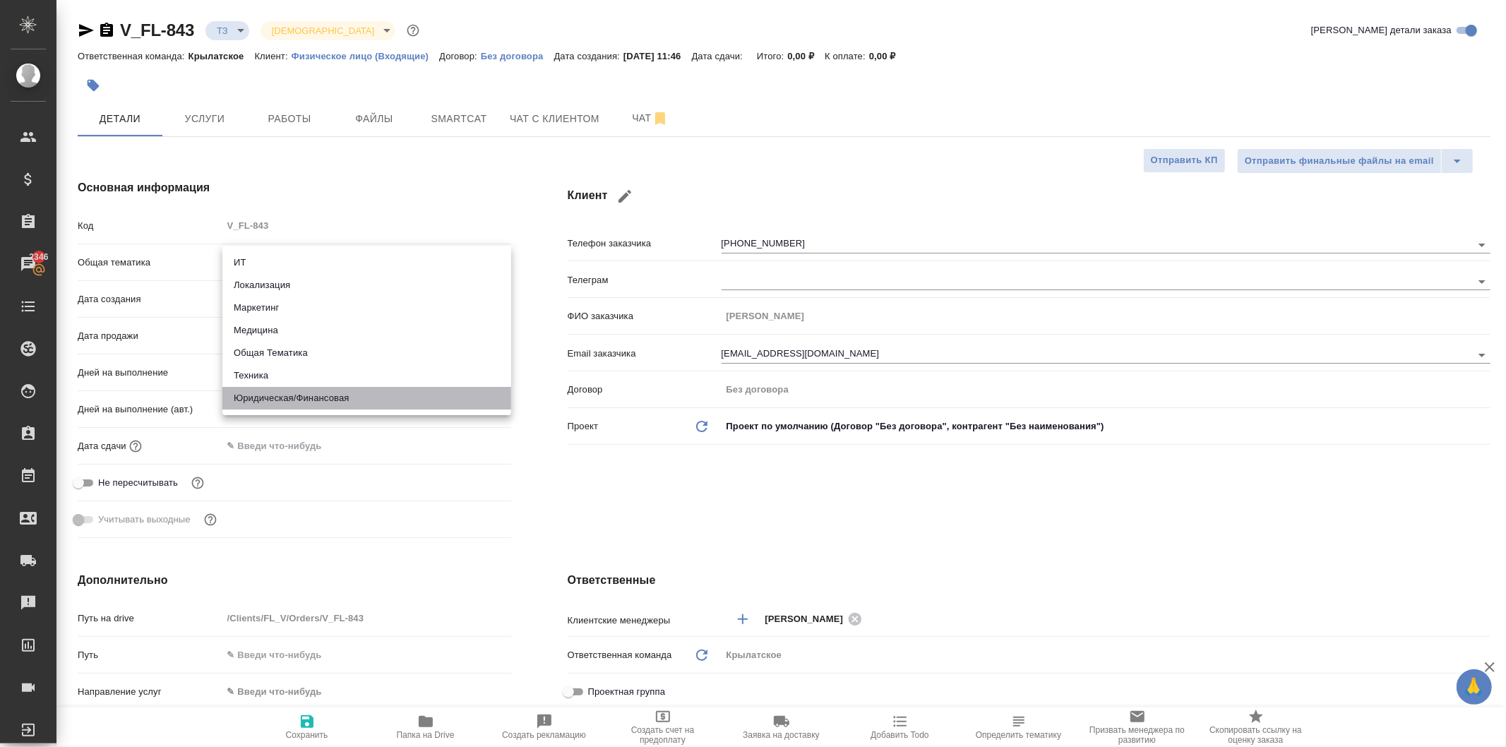
click at [293, 396] on li "Юридическая/Финансовая" at bounding box center [366, 398] width 289 height 23
type input "yr-fn"
type textarea "x"
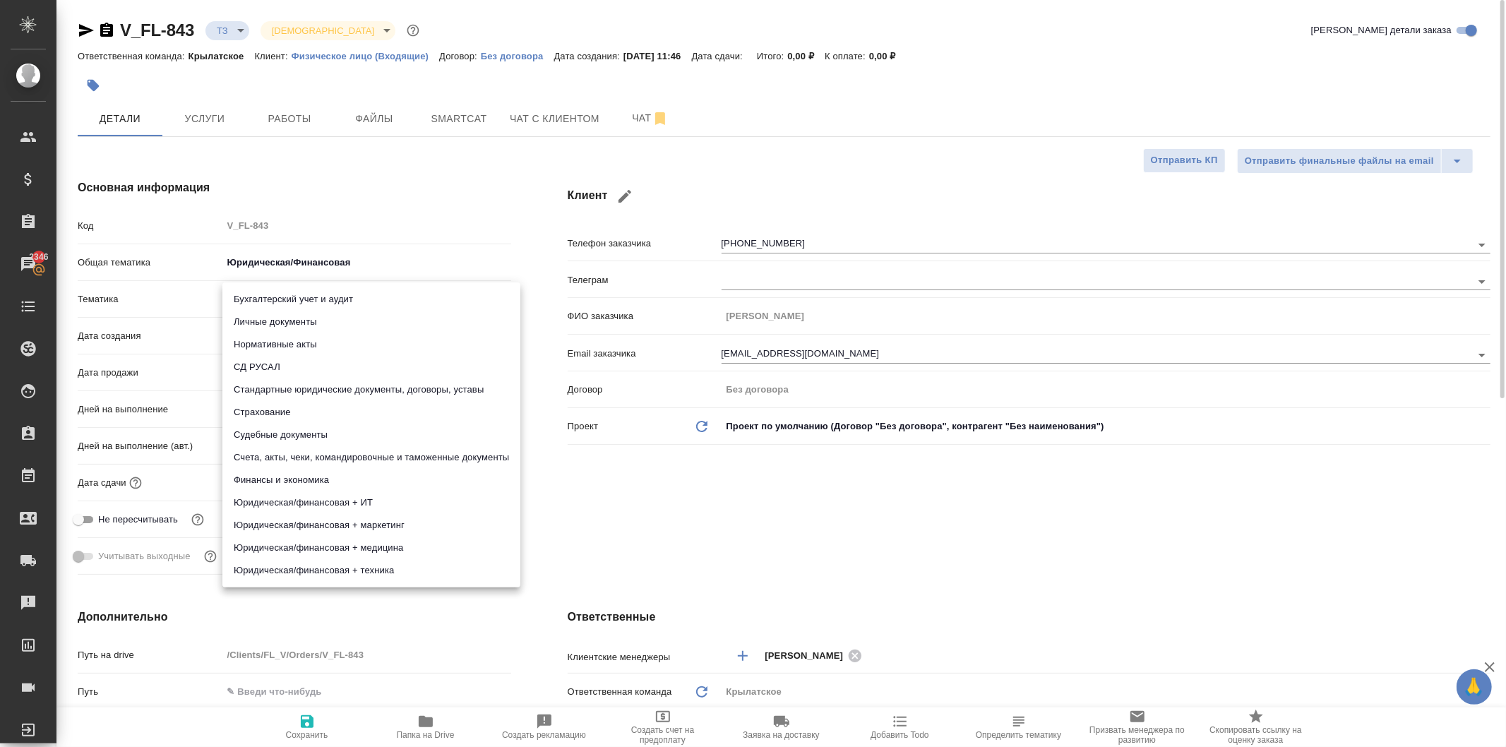
click at [271, 299] on body "🙏 .cls-1 fill:#fff; AWATERA Kasymov Timur Клиенты Спецификации Заказы 2346 Чаты…" at bounding box center [753, 373] width 1506 height 747
click at [373, 459] on li "Счета, акты, чеки, командировочные и таможенные документы" at bounding box center [371, 457] width 298 height 23
type textarea "x"
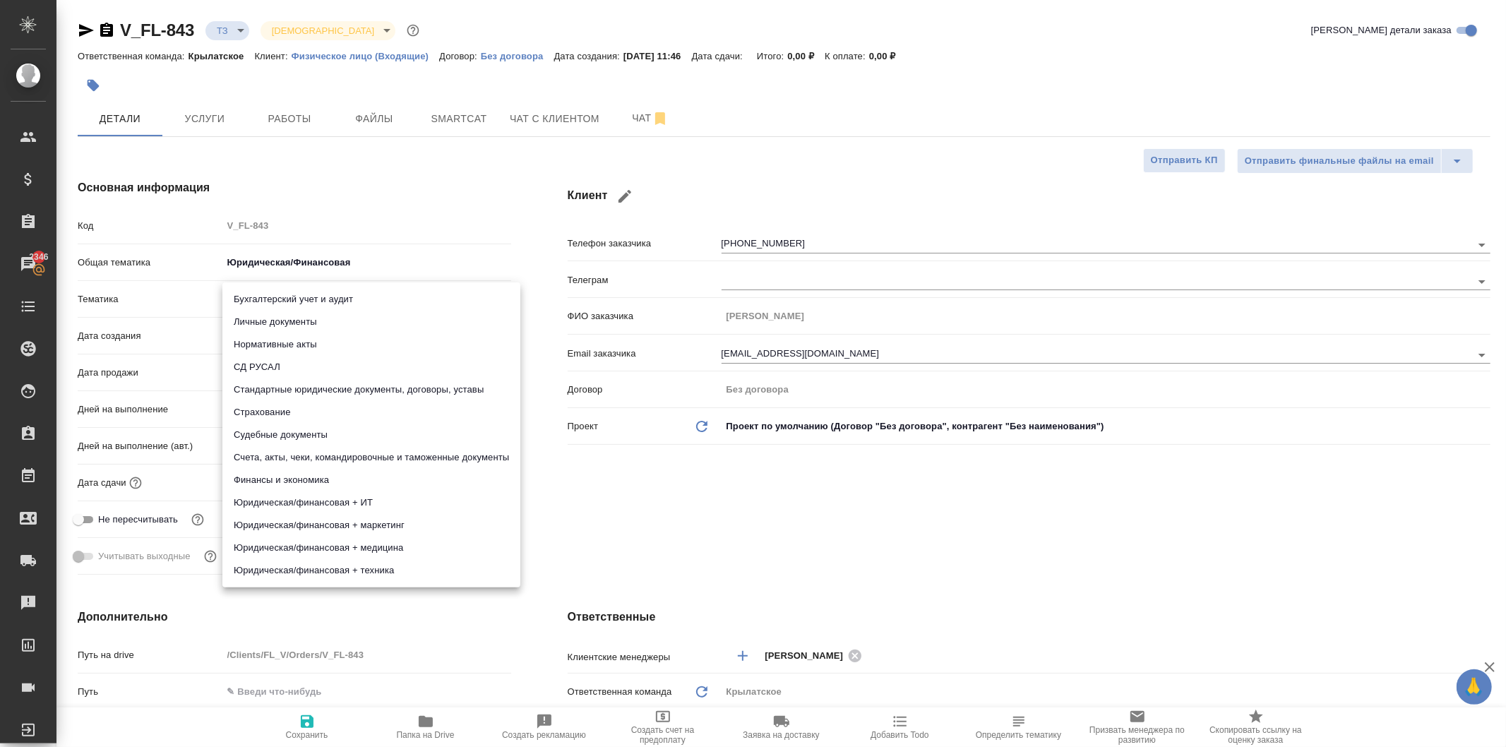
type input "5f647205b73bc97568ca66c0"
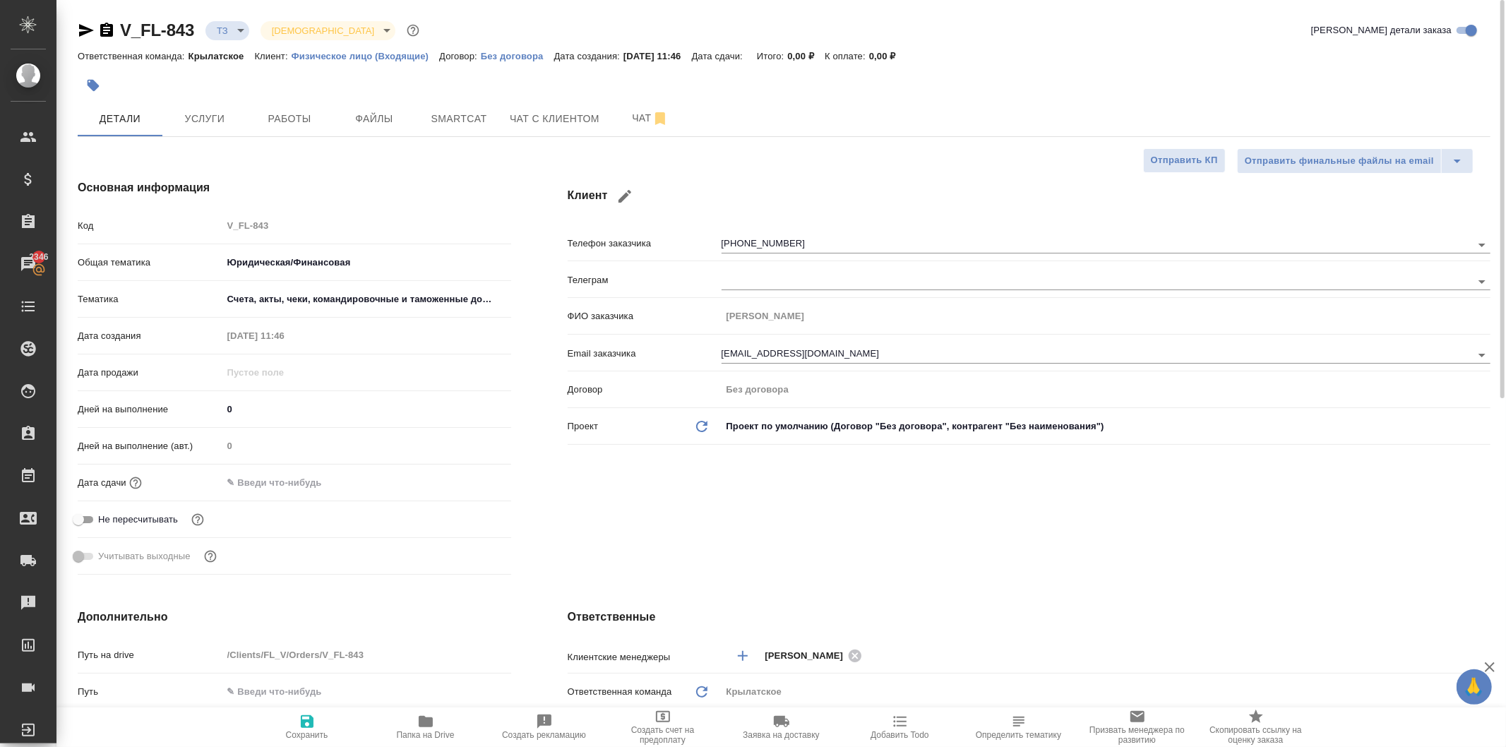
click at [313, 719] on icon "button" at bounding box center [307, 721] width 17 height 17
type textarea "x"
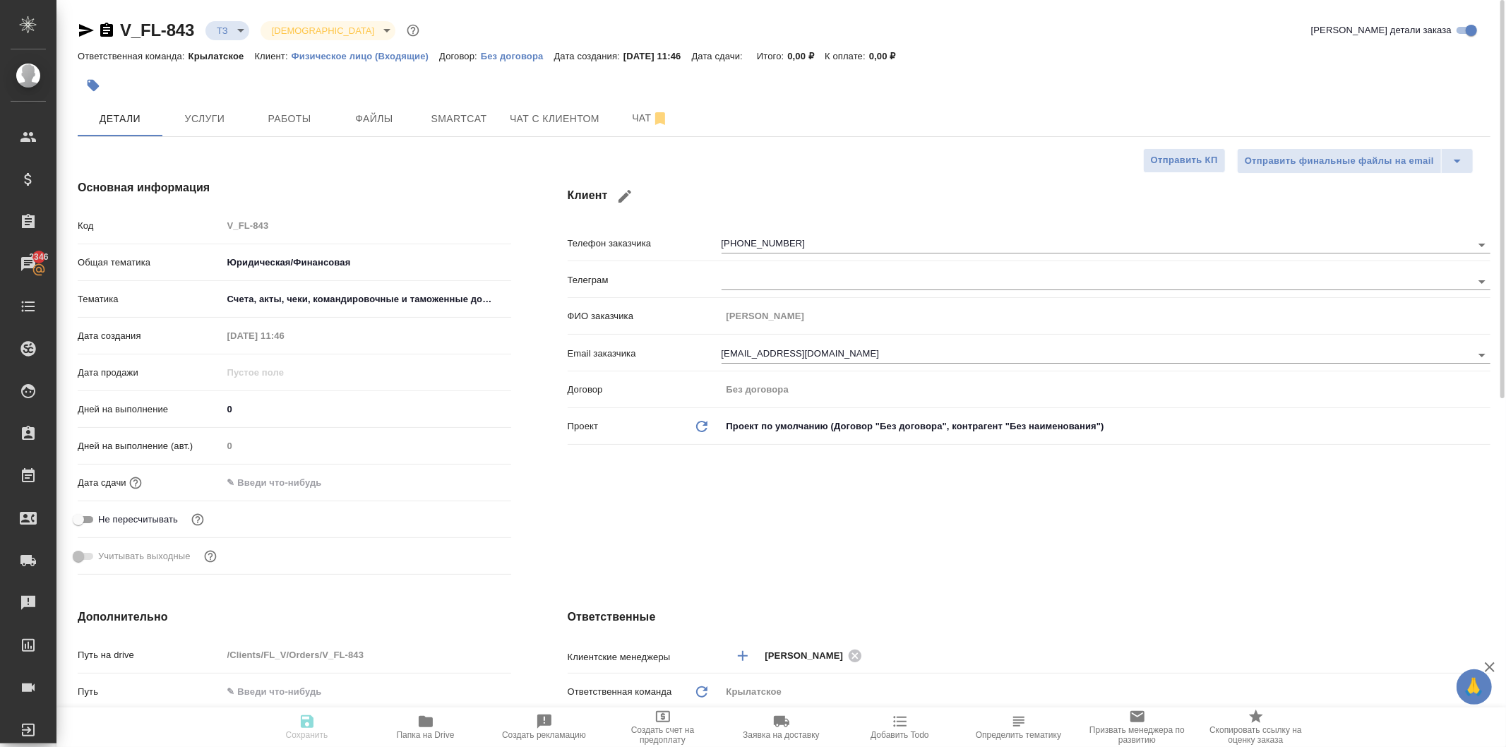
type textarea "x"
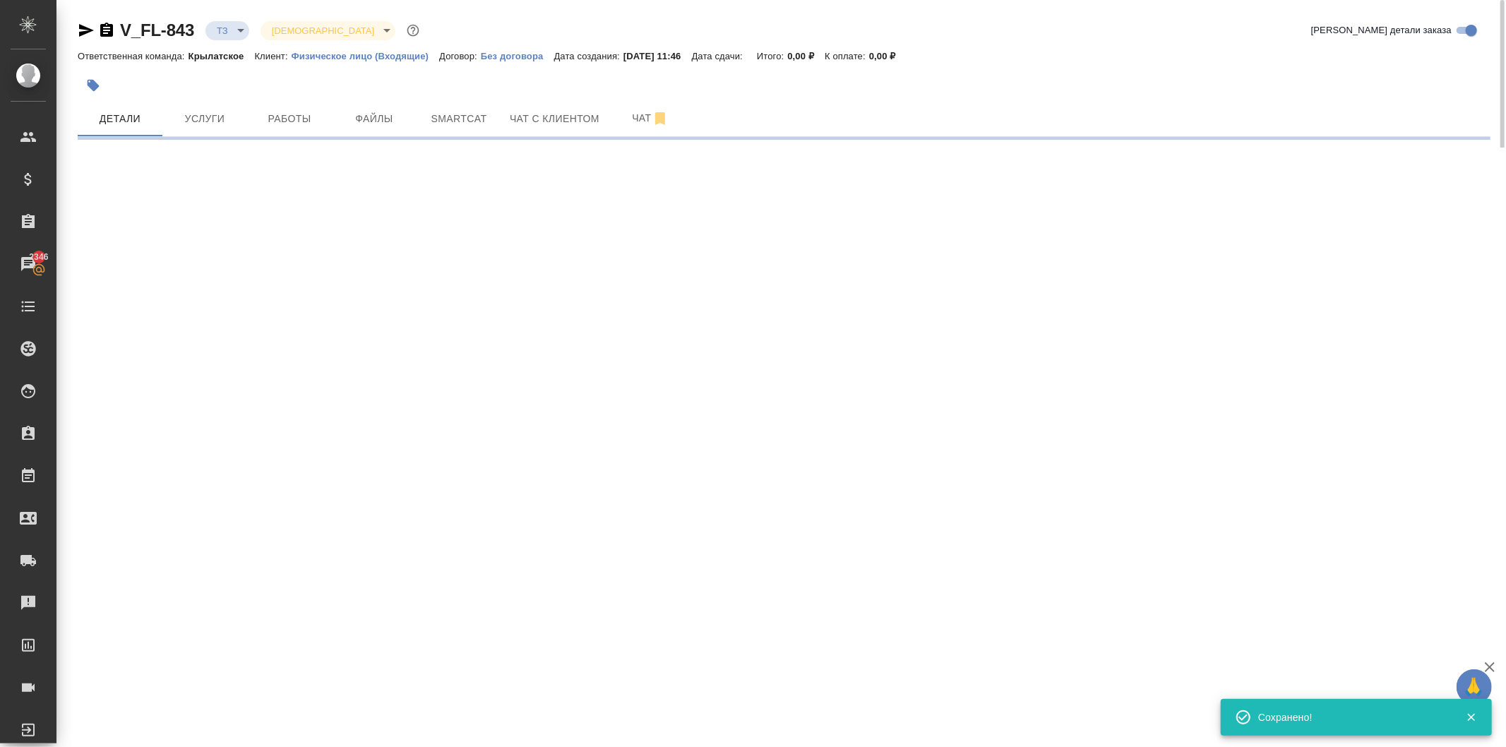
select select "RU"
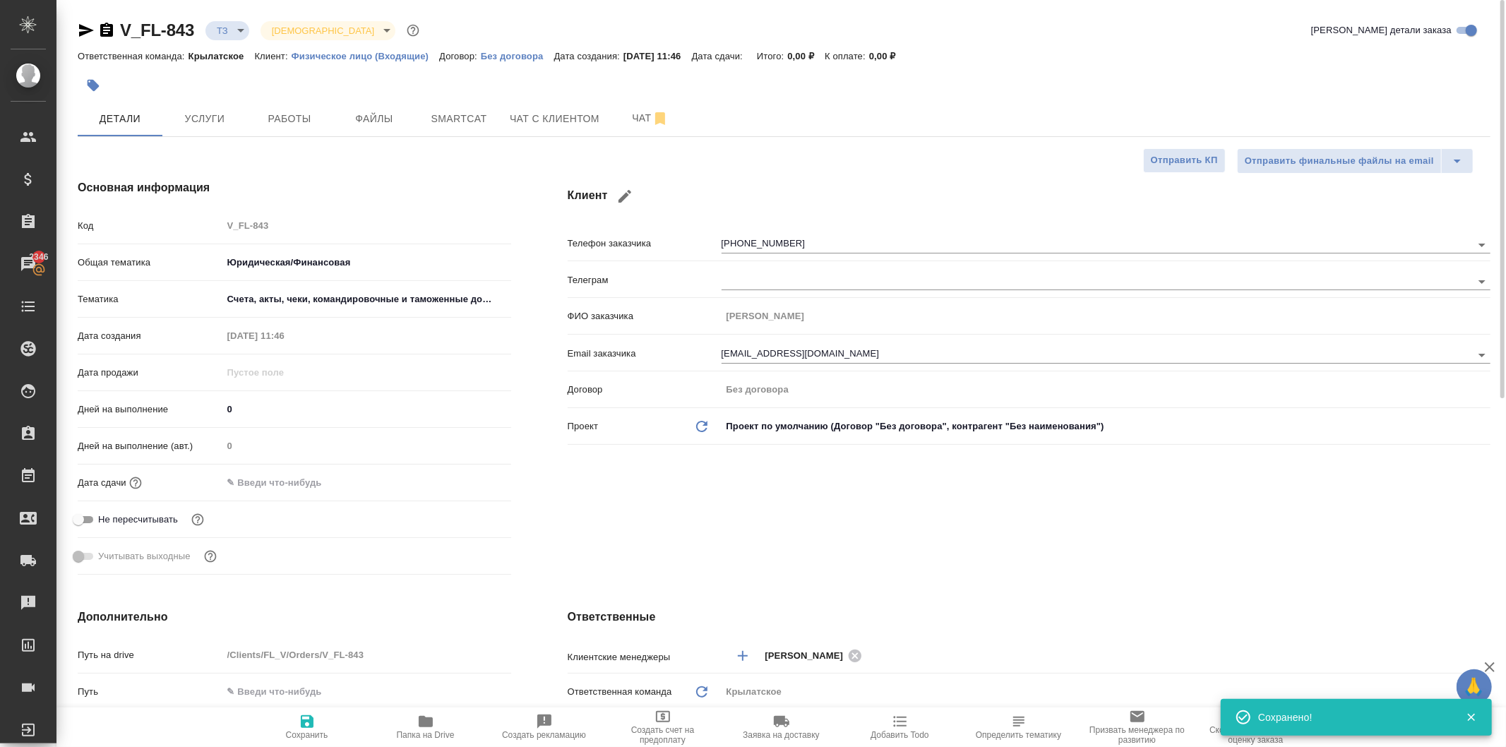
type textarea "x"
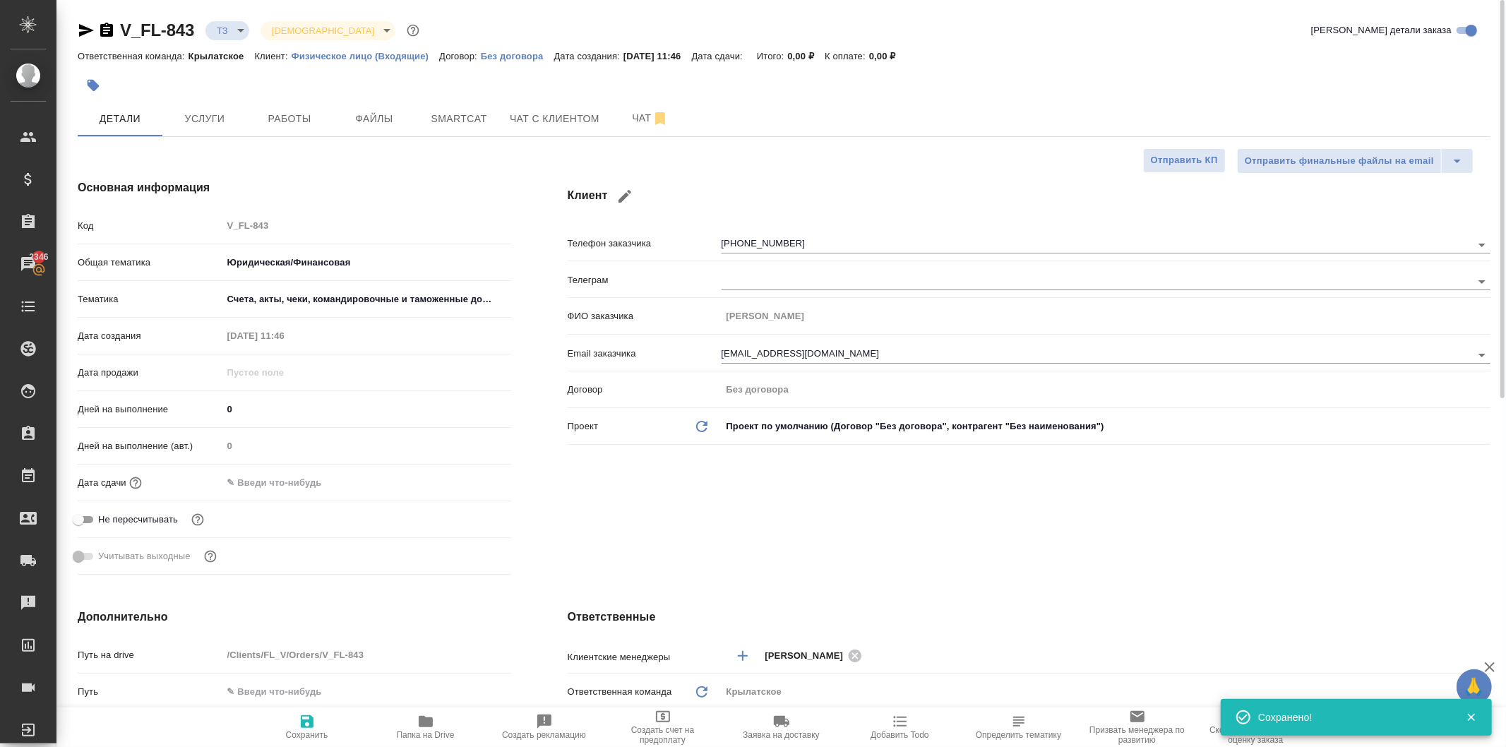
type textarea "x"
click at [218, 110] on span "Услуги" at bounding box center [205, 119] width 68 height 18
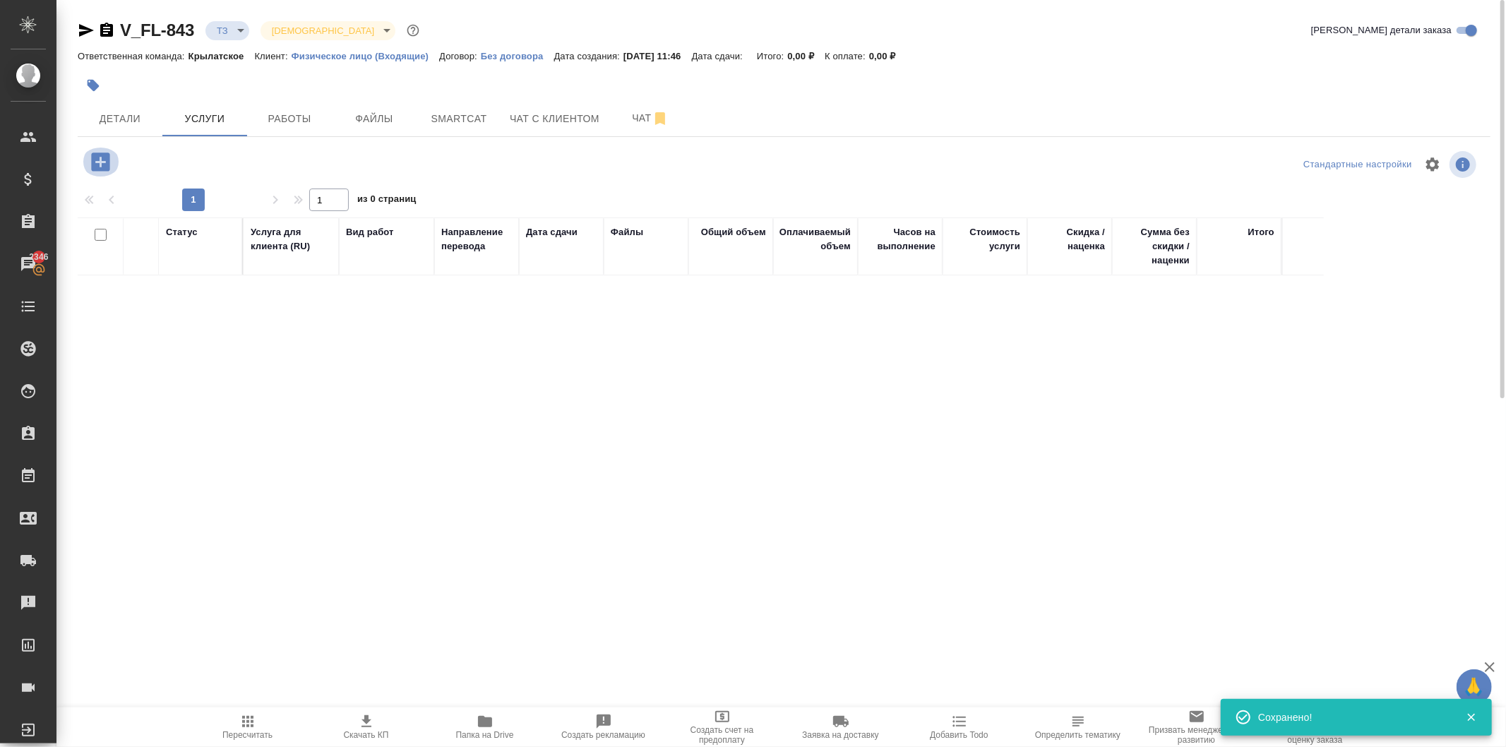
click at [109, 165] on icon "button" at bounding box center [100, 162] width 18 height 18
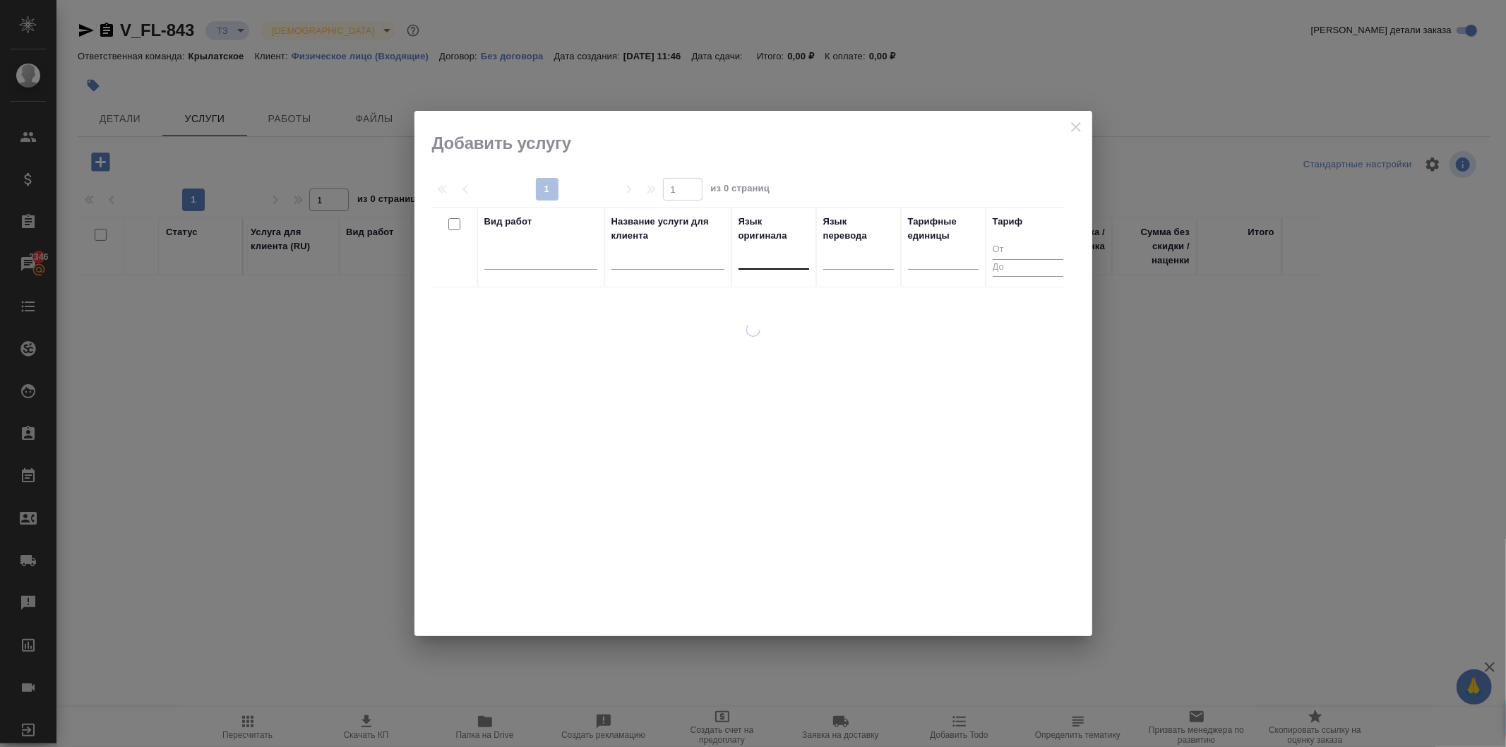
click at [768, 263] on div at bounding box center [774, 255] width 71 height 20
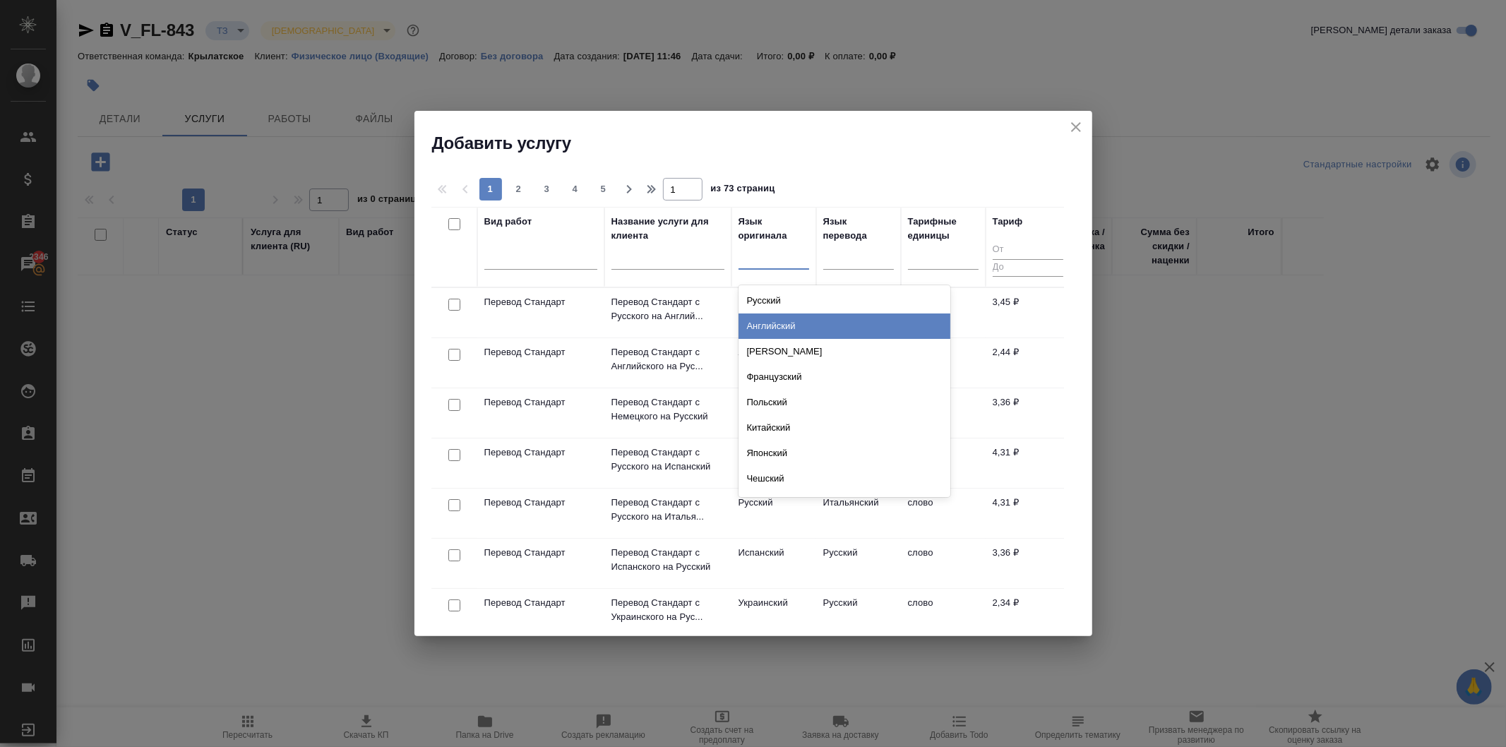
click at [794, 323] on div "Английский" at bounding box center [845, 326] width 212 height 25
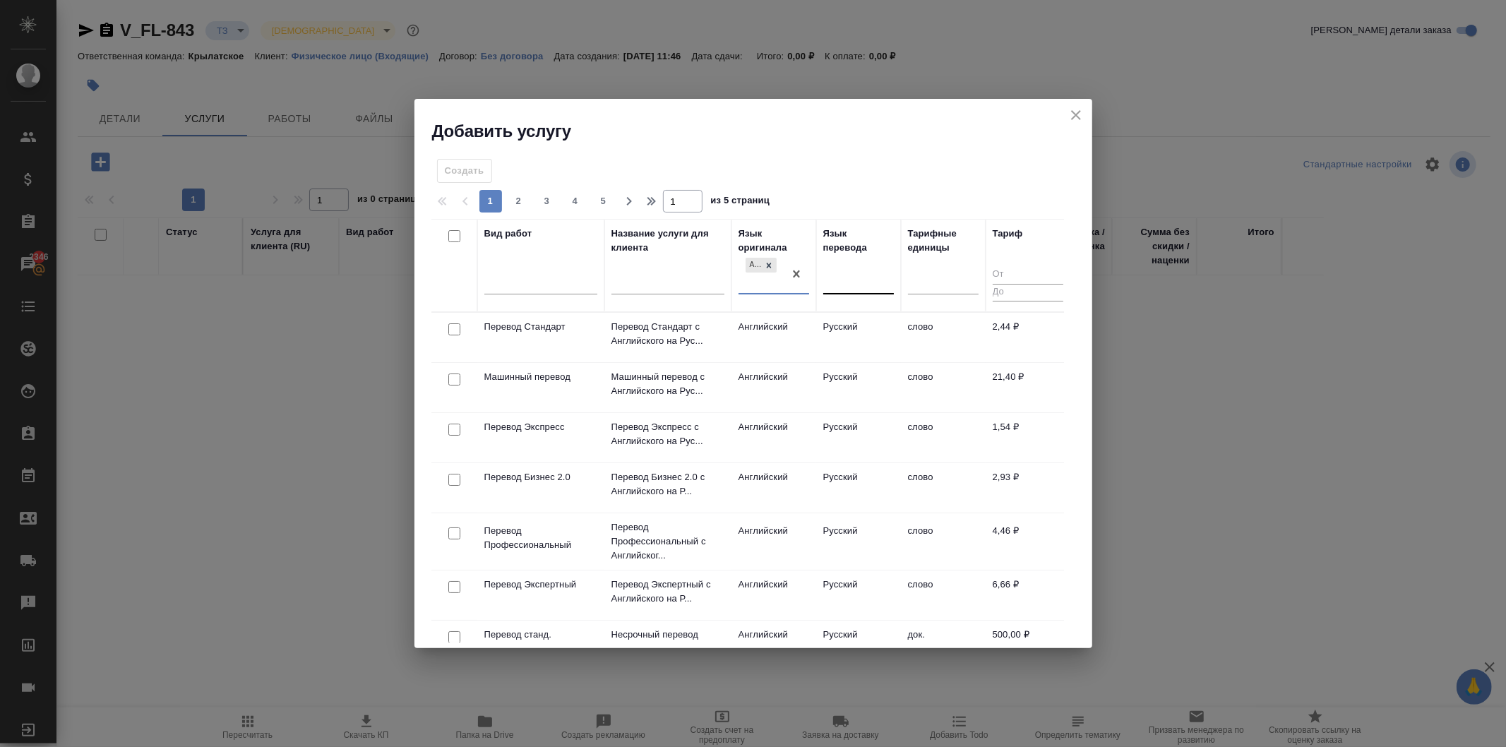
click at [872, 273] on div at bounding box center [859, 281] width 71 height 20
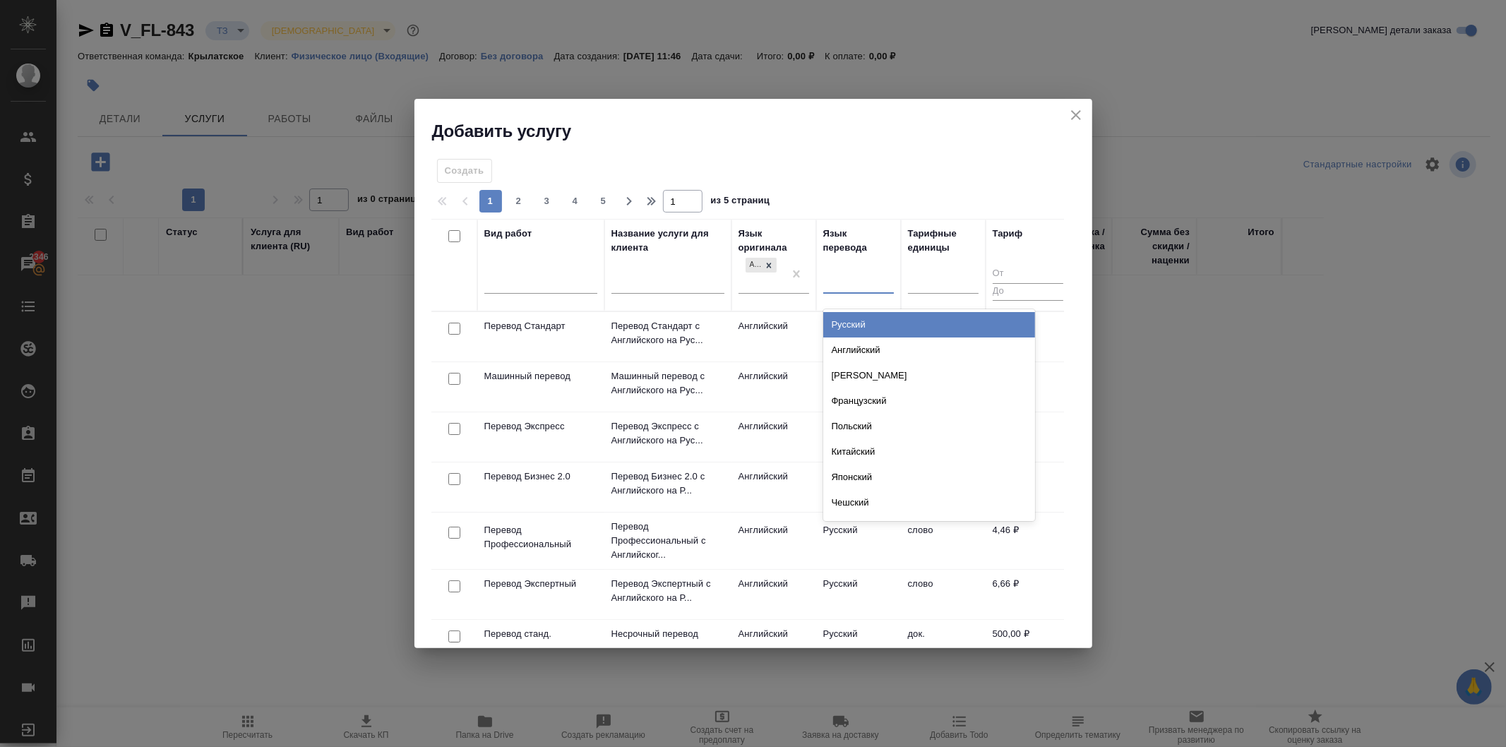
click at [874, 329] on div "Русский" at bounding box center [930, 324] width 212 height 25
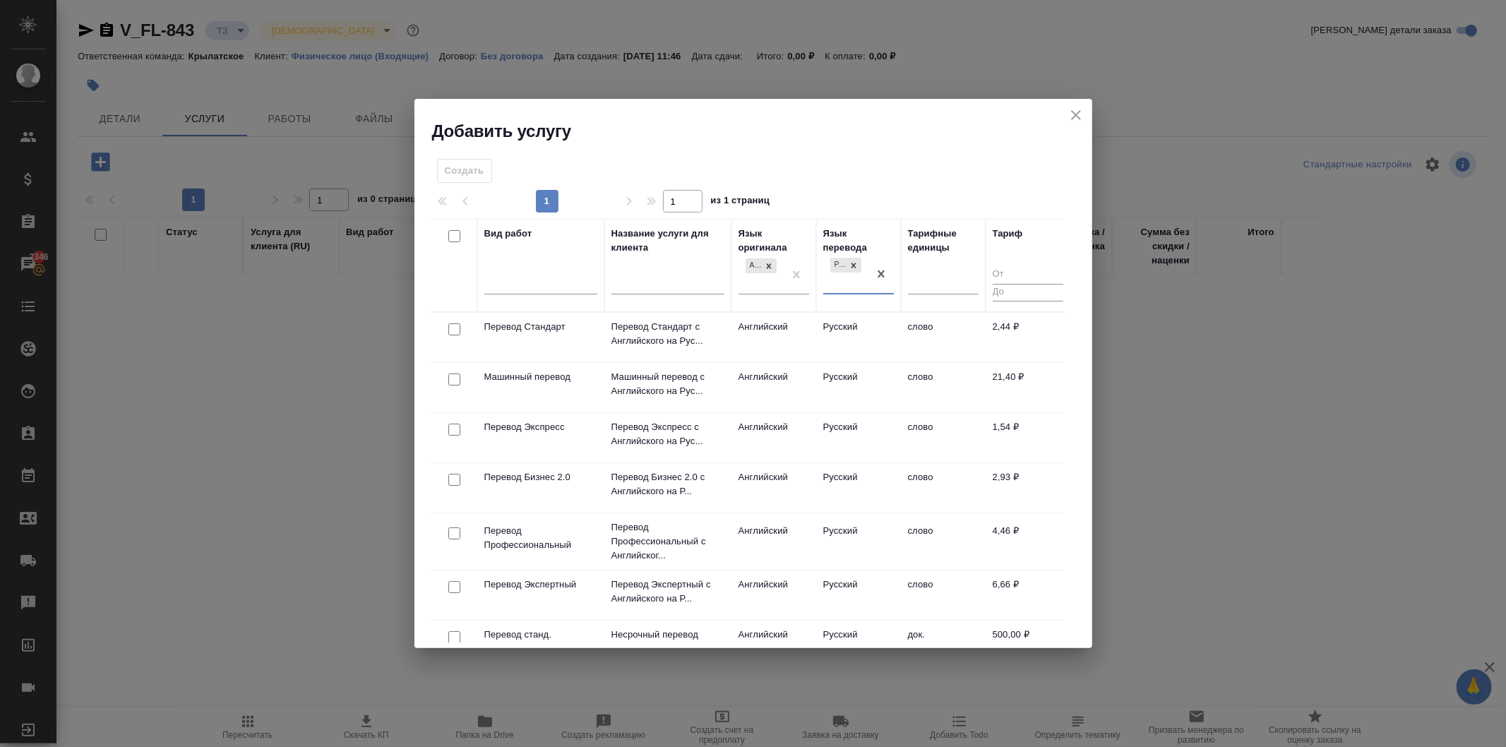
click at [802, 327] on td "Английский" at bounding box center [774, 337] width 85 height 49
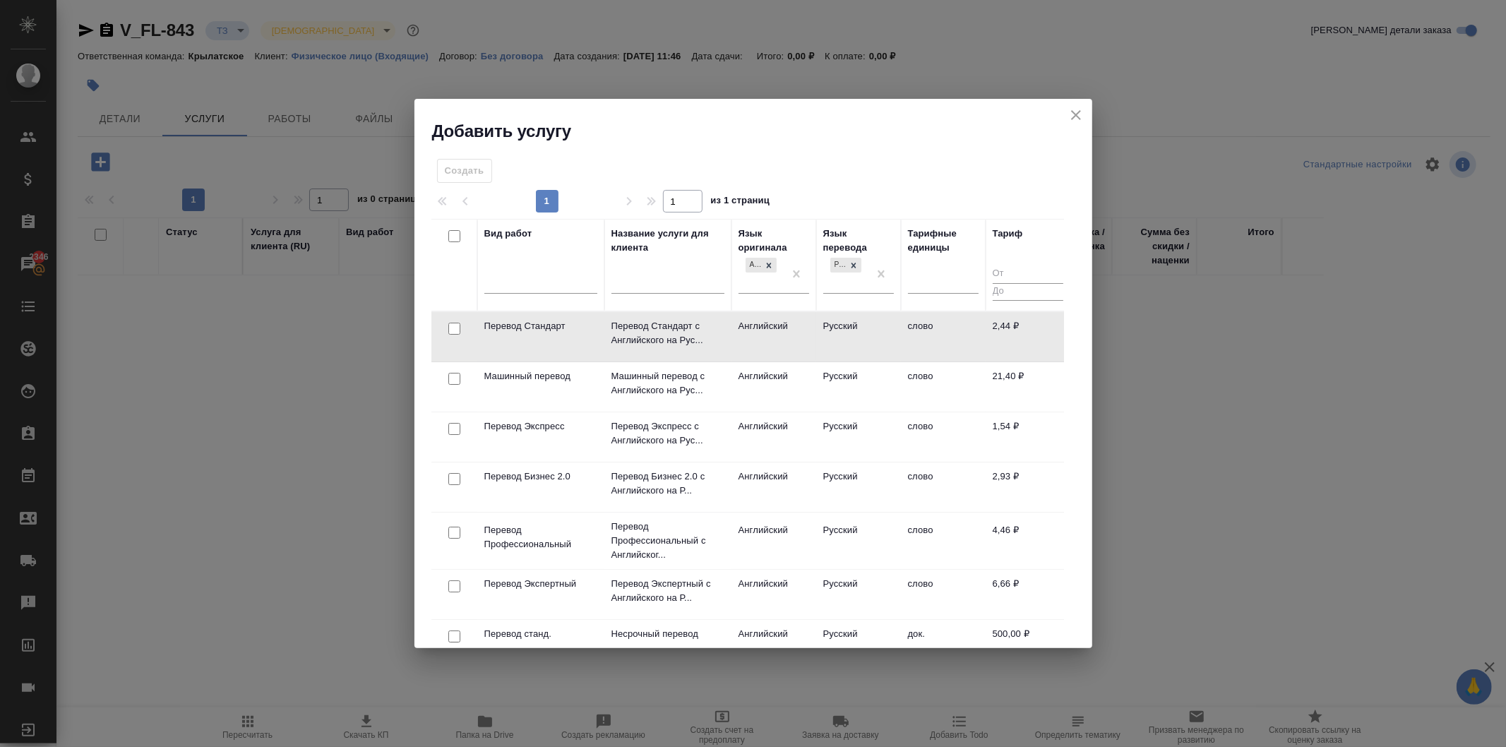
click at [802, 327] on td "Английский" at bounding box center [774, 336] width 85 height 49
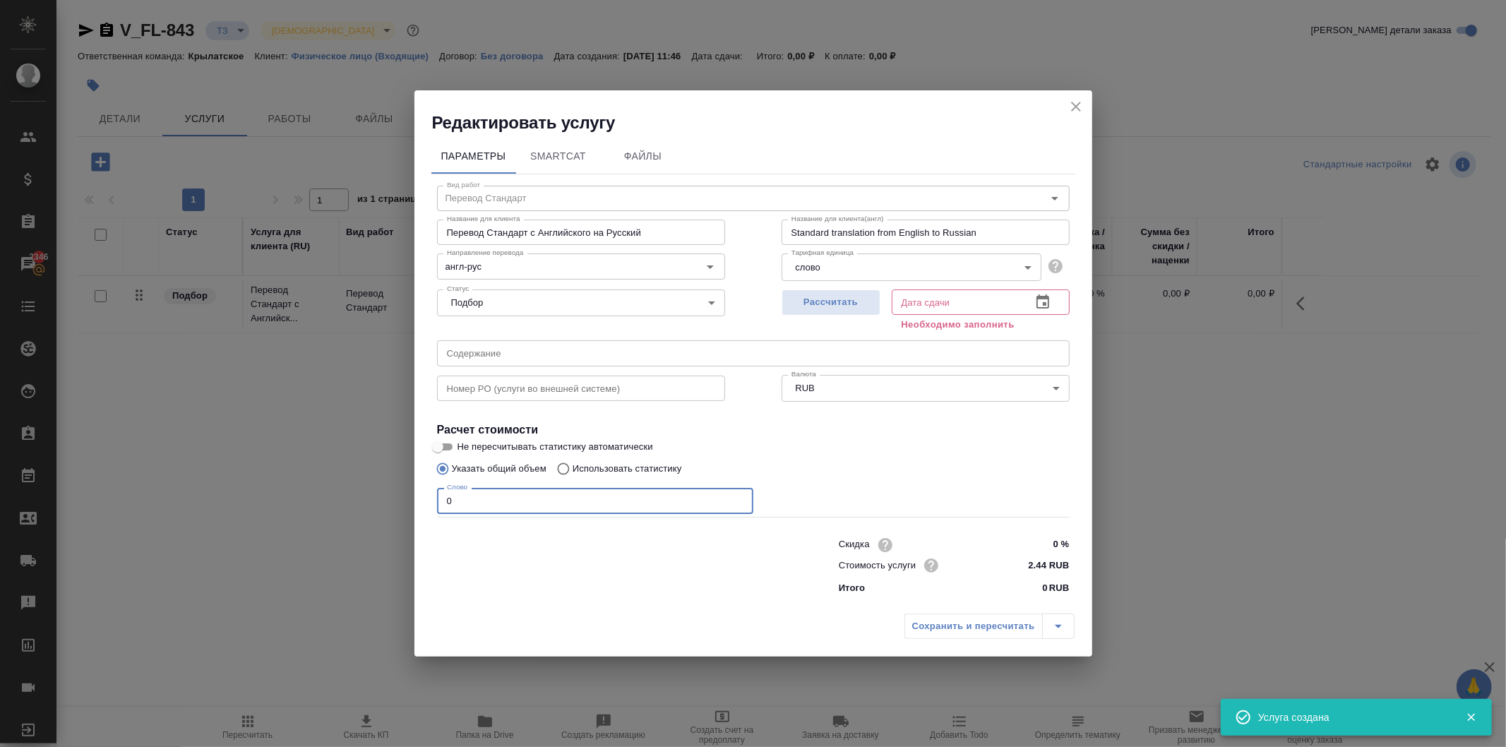
drag, startPoint x: 491, startPoint y: 504, endPoint x: 316, endPoint y: 491, distance: 174.9
click at [316, 491] on div "Редактировать услугу Параметры SmartCat Файлы Вид работ Перевод Стандарт Вид ра…" at bounding box center [753, 373] width 1506 height 747
type input "1"
click at [860, 302] on span "Рассчитать" at bounding box center [831, 303] width 83 height 16
type input "28.08.2025 12:41"
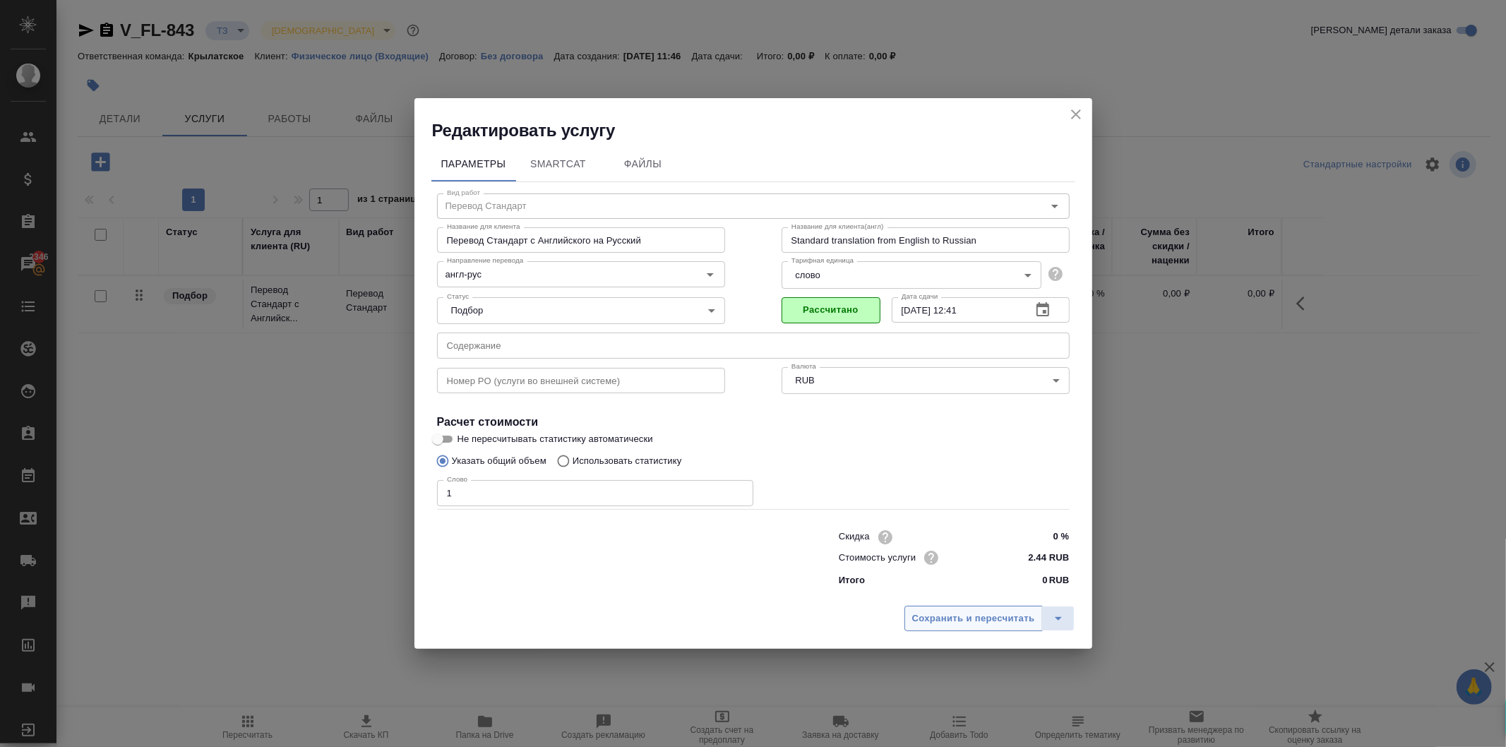
click at [970, 618] on span "Сохранить и пересчитать" at bounding box center [974, 619] width 123 height 16
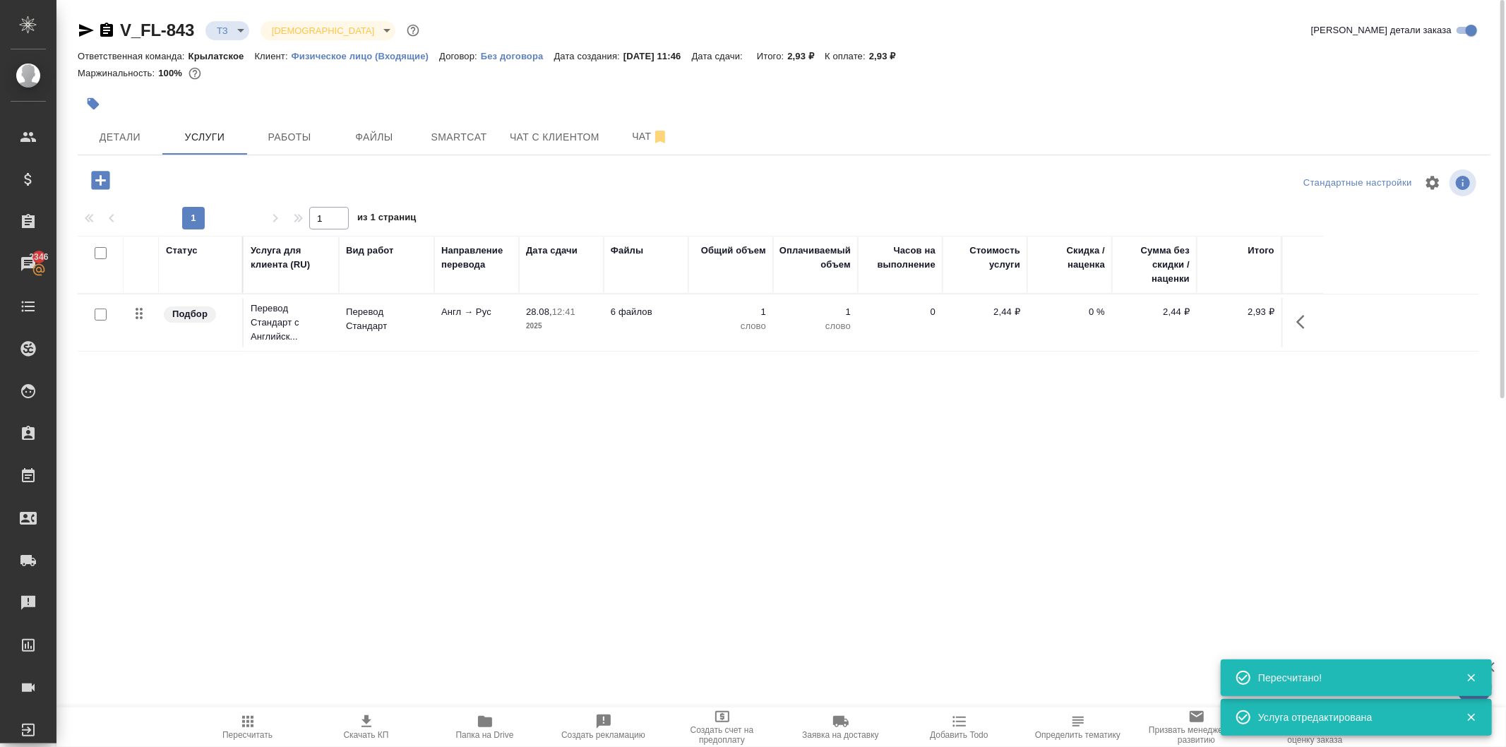
click at [97, 314] on input "checkbox" at bounding box center [101, 315] width 12 height 12
checkbox input "true"
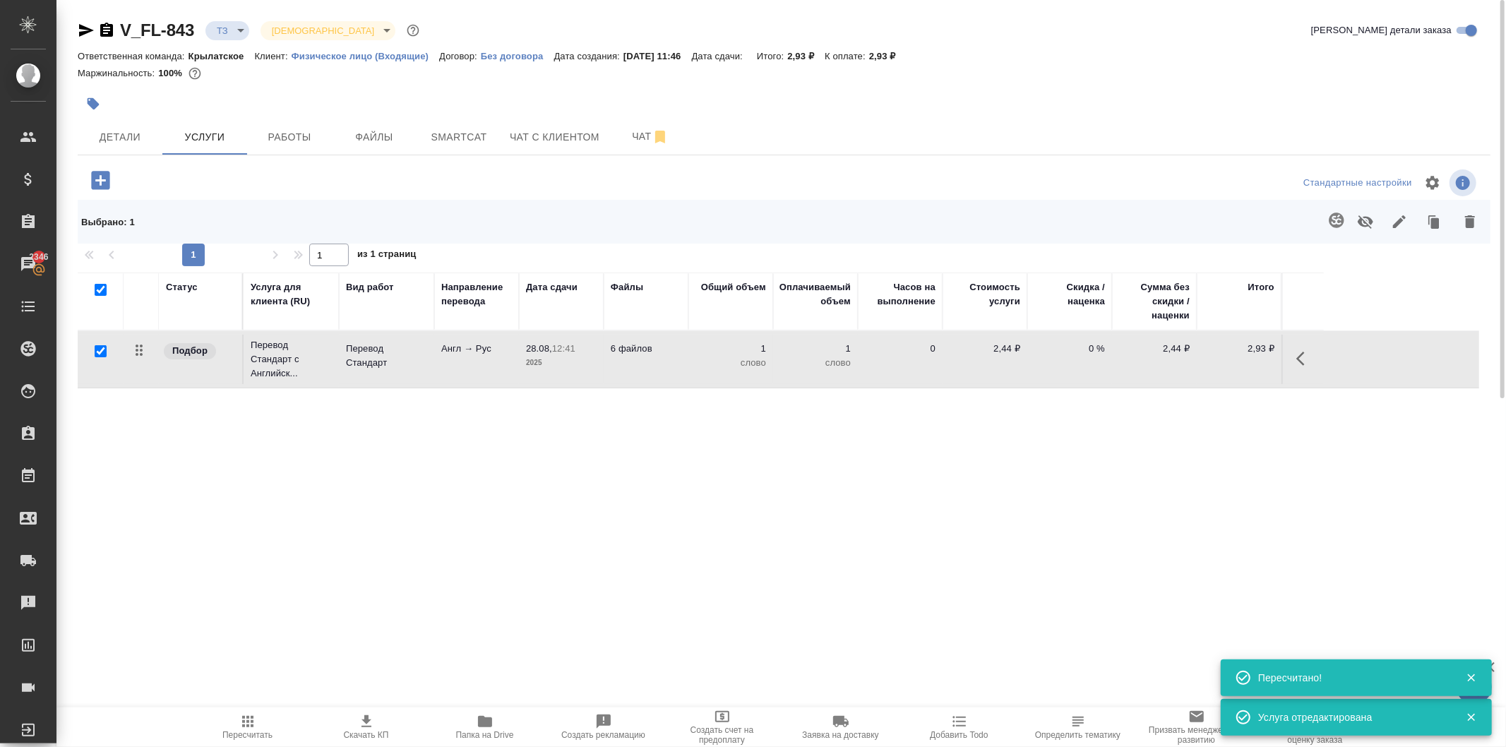
click at [1326, 225] on button "button" at bounding box center [1337, 220] width 34 height 34
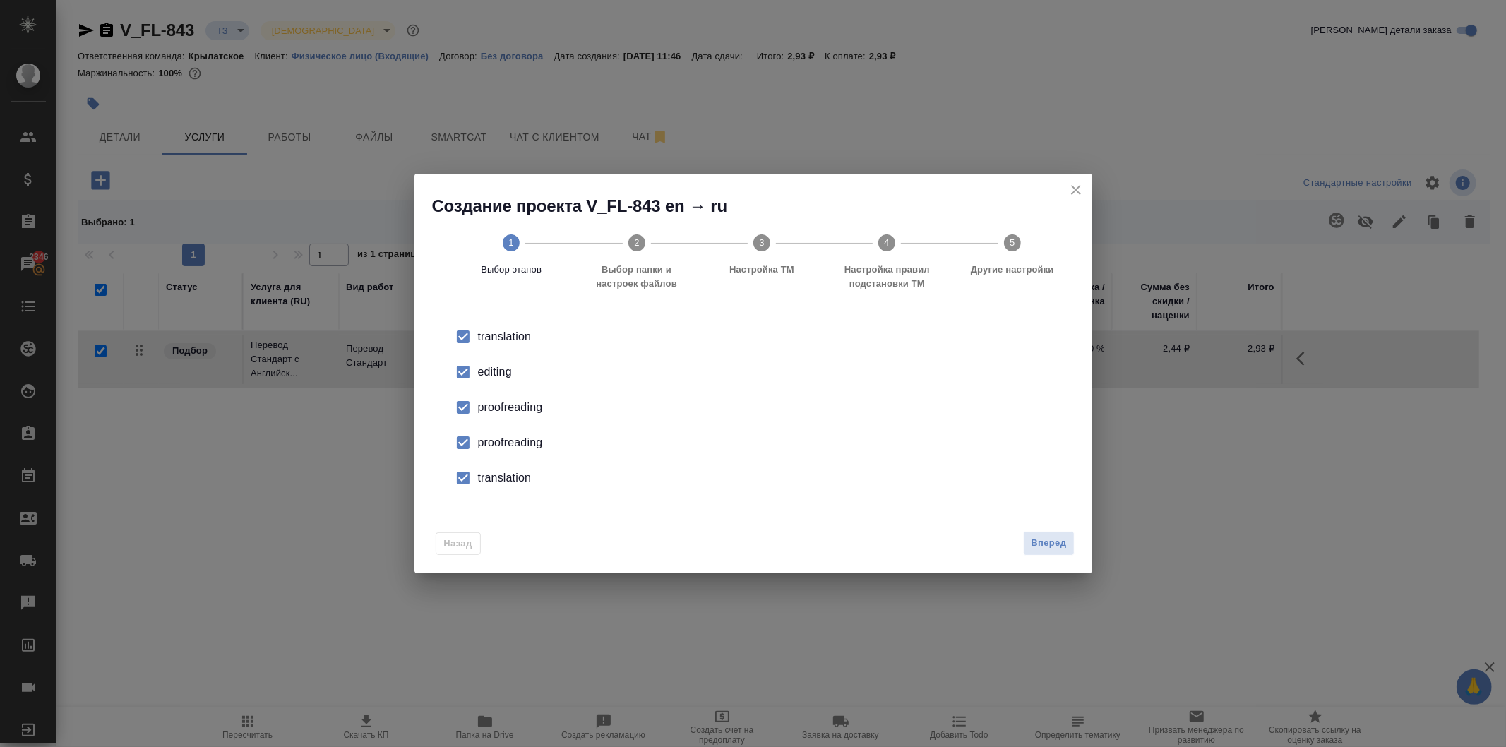
click at [463, 367] on input "checkbox" at bounding box center [463, 372] width 30 height 30
click at [476, 417] on input "checkbox" at bounding box center [463, 408] width 30 height 30
click at [468, 435] on input "checkbox" at bounding box center [463, 443] width 30 height 30
click at [468, 473] on input "checkbox" at bounding box center [463, 478] width 30 height 30
click at [1040, 534] on button "Вперед" at bounding box center [1048, 543] width 51 height 25
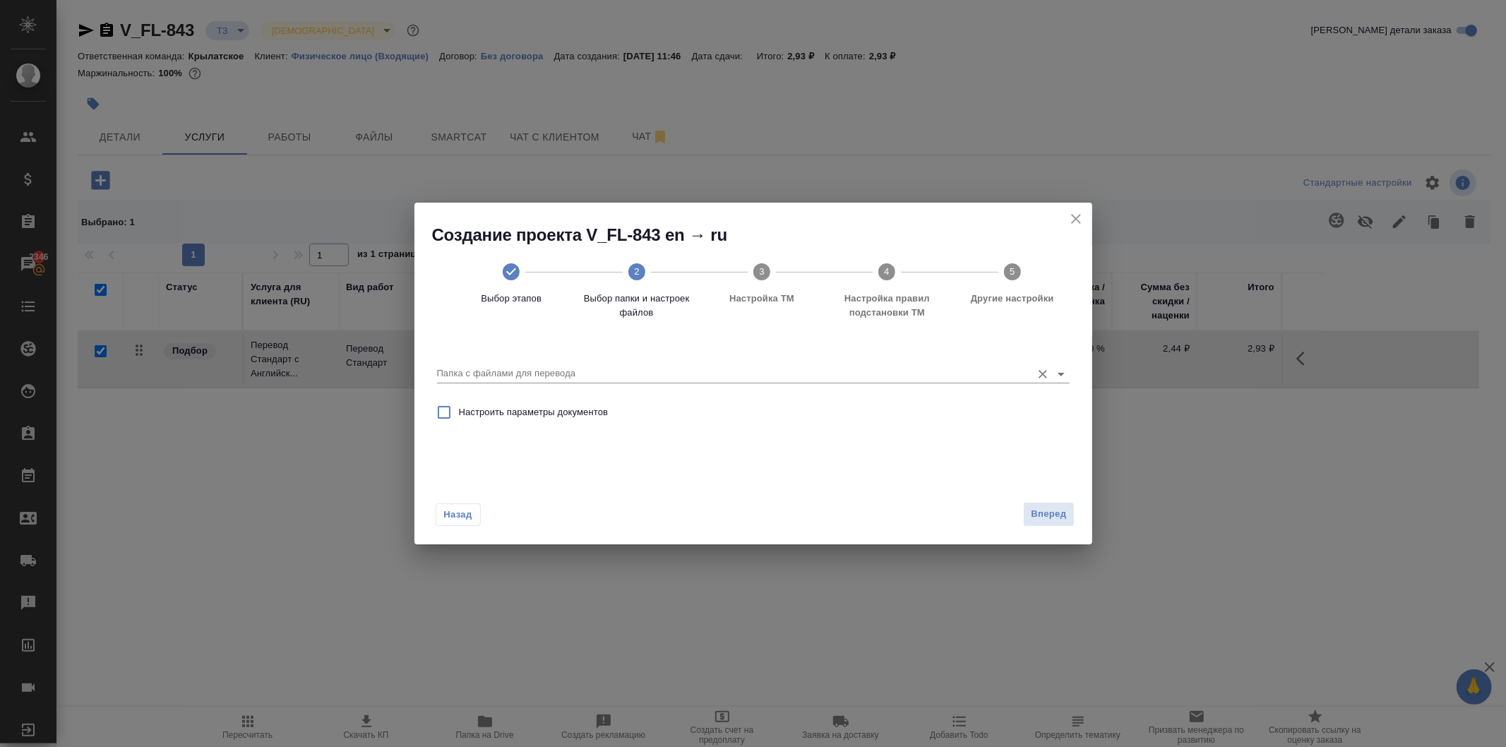
click at [460, 383] on div at bounding box center [753, 374] width 633 height 18
click at [467, 376] on input "Папка с файлами для перевода" at bounding box center [731, 373] width 588 height 17
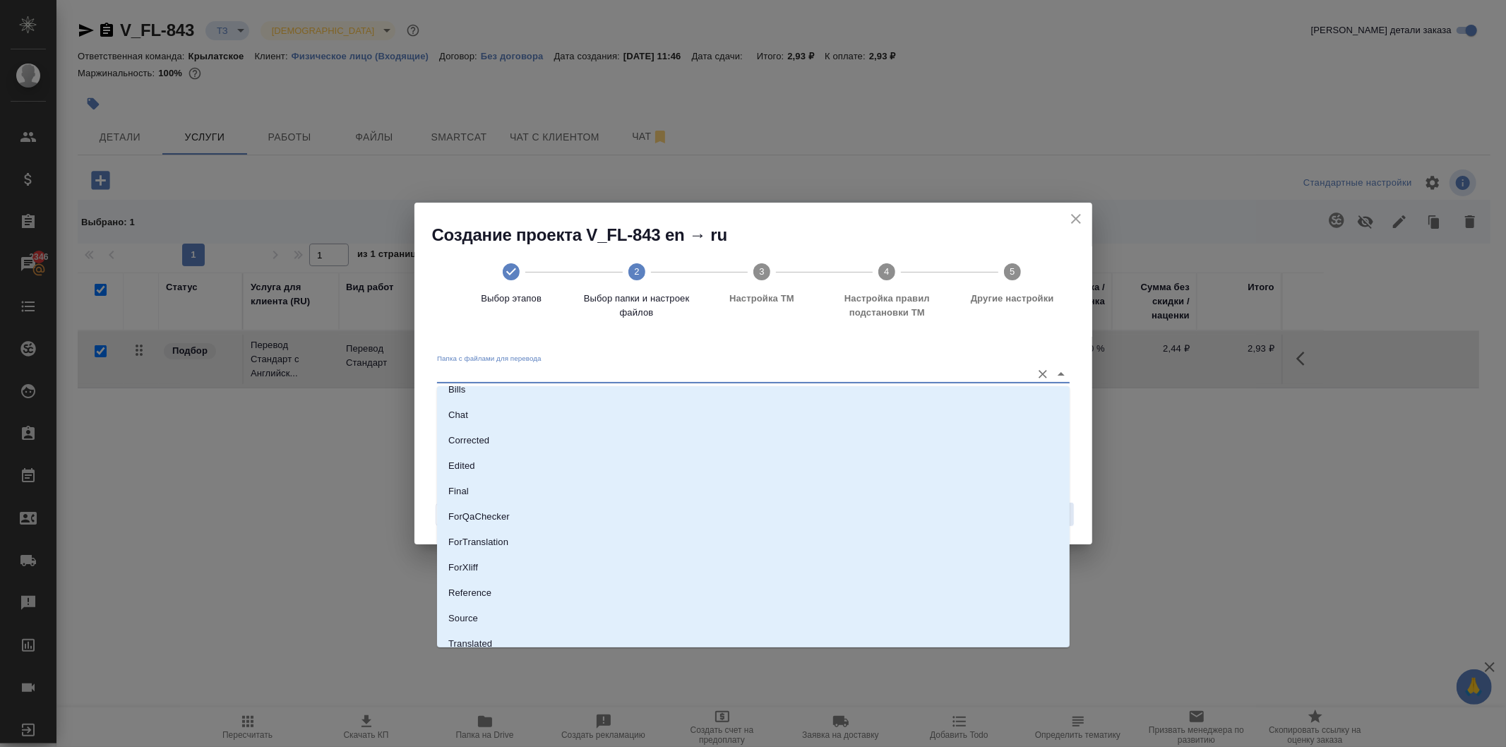
scroll to position [73, 0]
click at [481, 580] on li "Source" at bounding box center [753, 583] width 633 height 25
type input "Source"
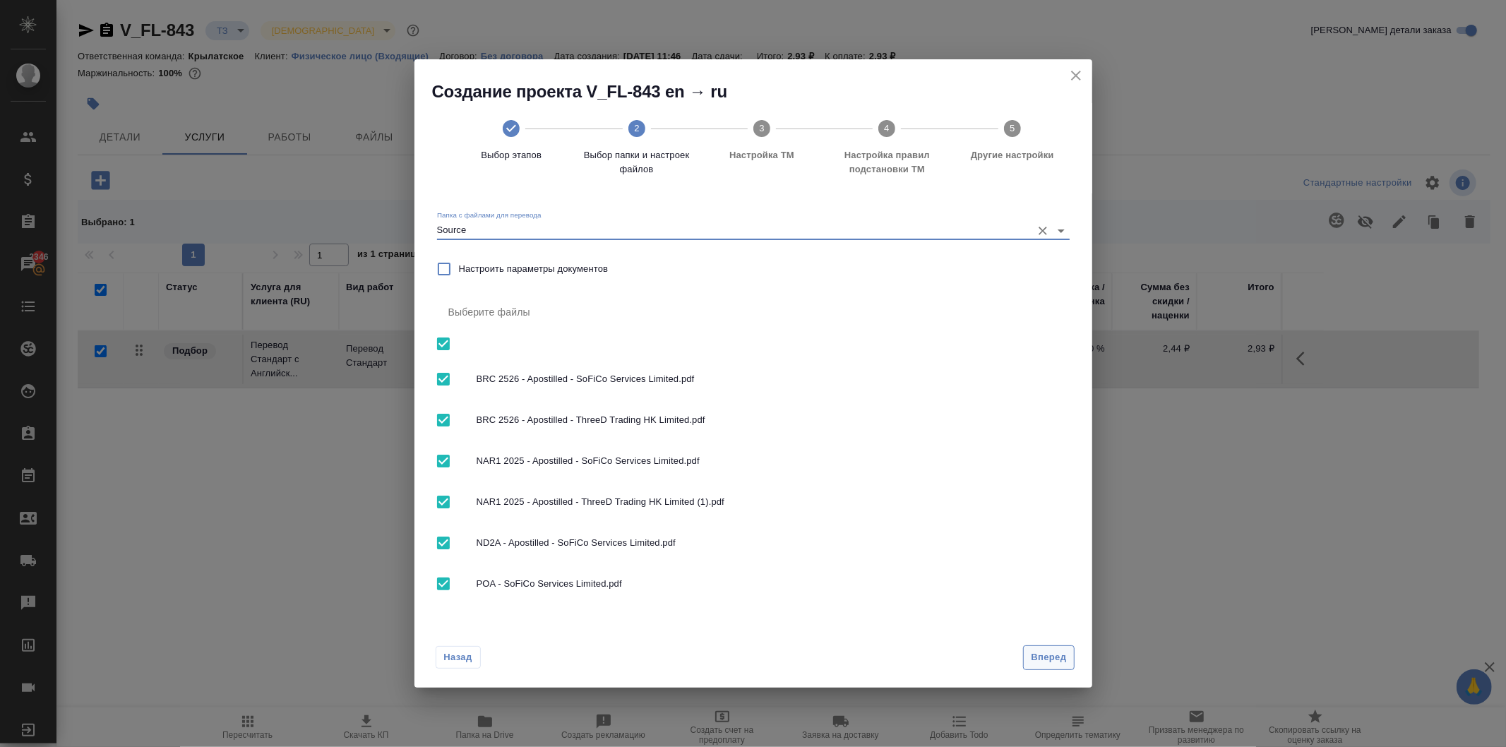
click at [1048, 648] on button "Вперед" at bounding box center [1048, 658] width 51 height 25
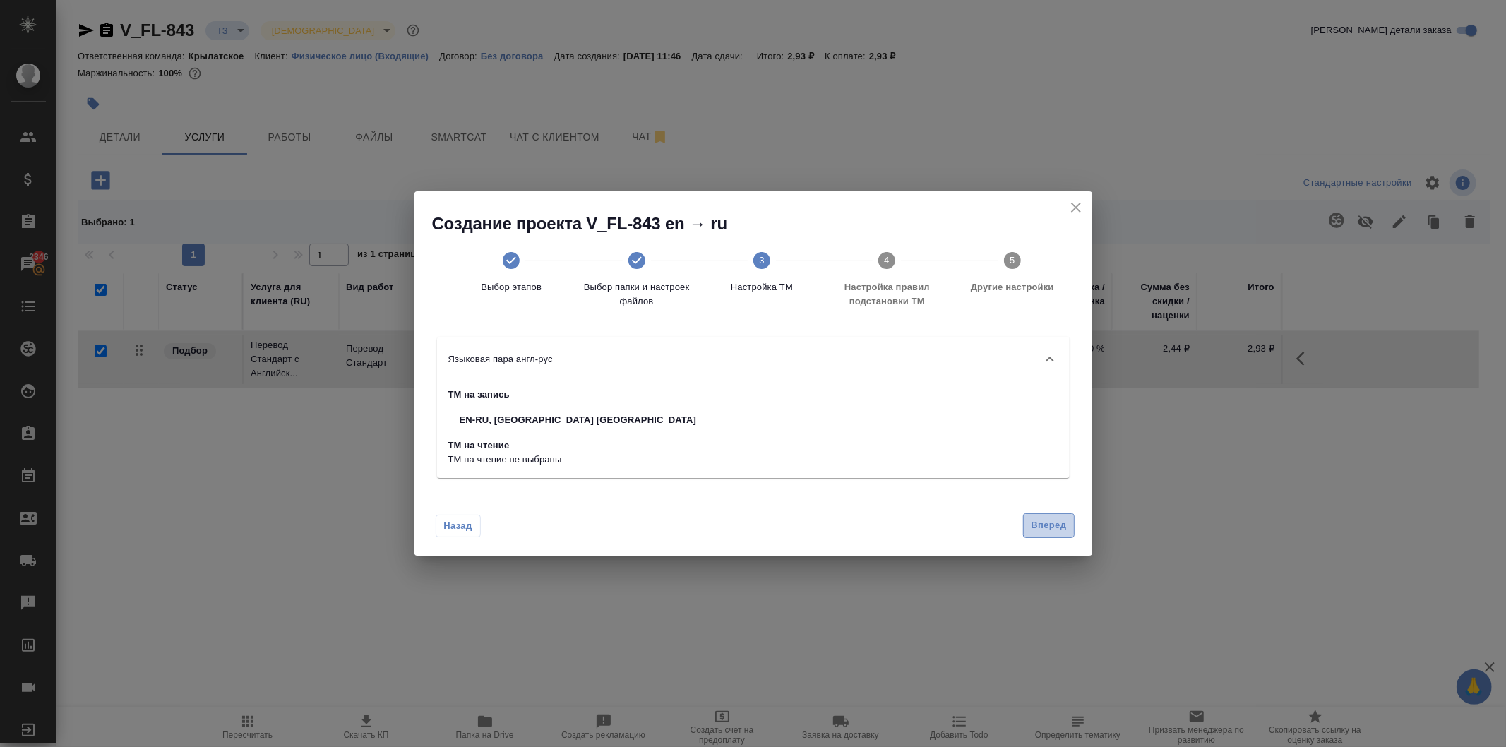
click at [1062, 521] on span "Вперед" at bounding box center [1048, 526] width 35 height 16
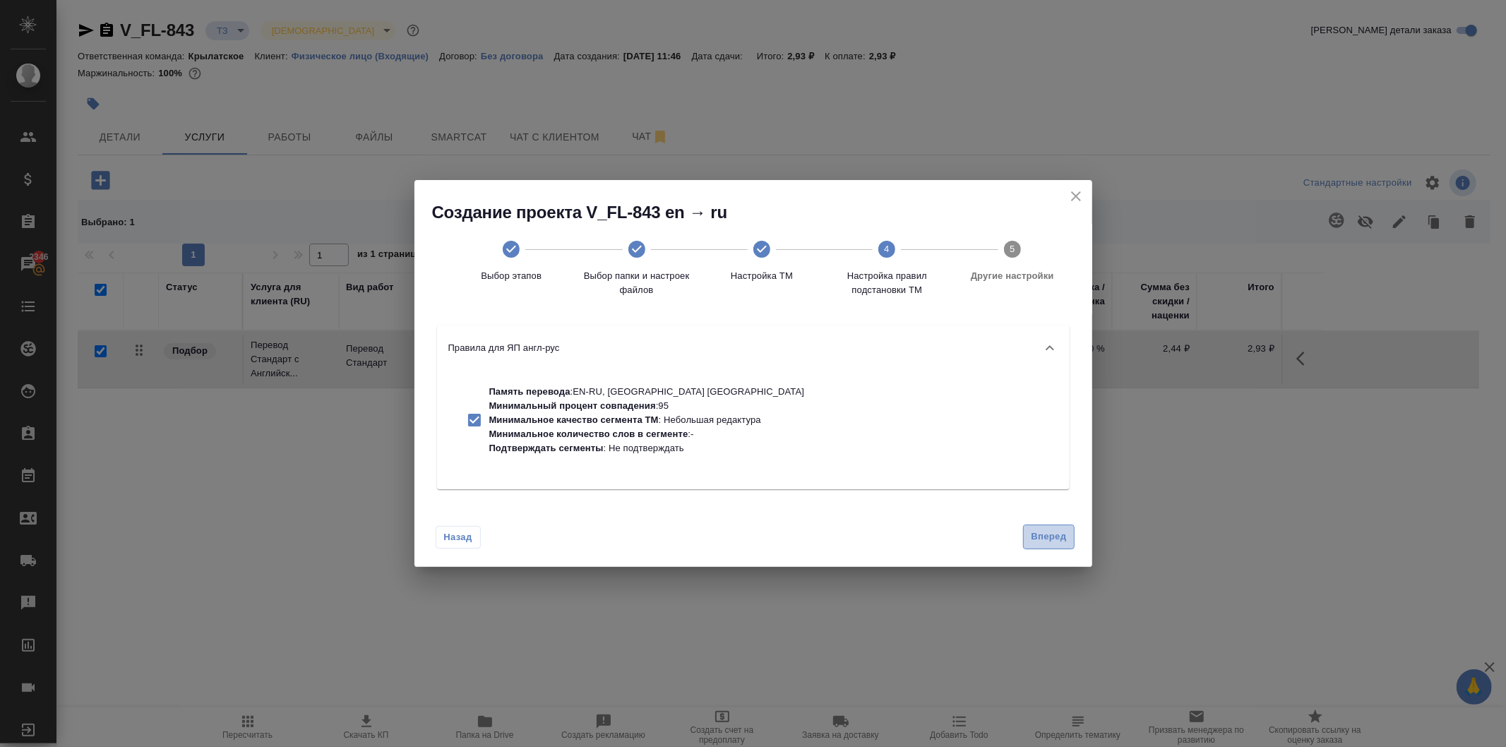
click at [1051, 537] on span "Вперед" at bounding box center [1048, 537] width 35 height 16
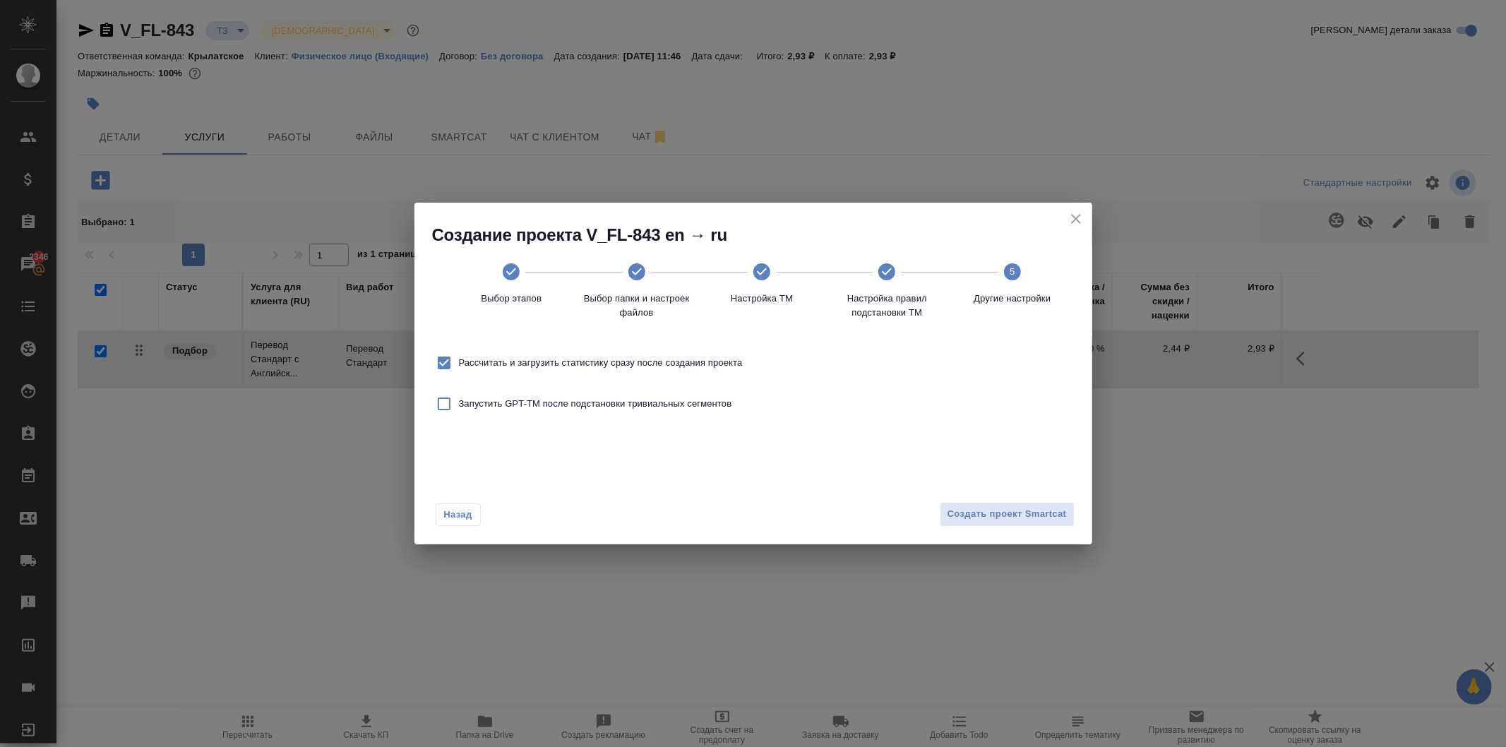
click at [684, 358] on span "Рассчитать и загрузить статистику сразу после создания проекта" at bounding box center [601, 363] width 284 height 14
click at [459, 358] on input "Рассчитать и загрузить статистику сразу после создания проекта" at bounding box center [444, 363] width 30 height 30
checkbox input "false"
click at [1012, 521] on span "Создать проект Smartcat" at bounding box center [1007, 514] width 119 height 16
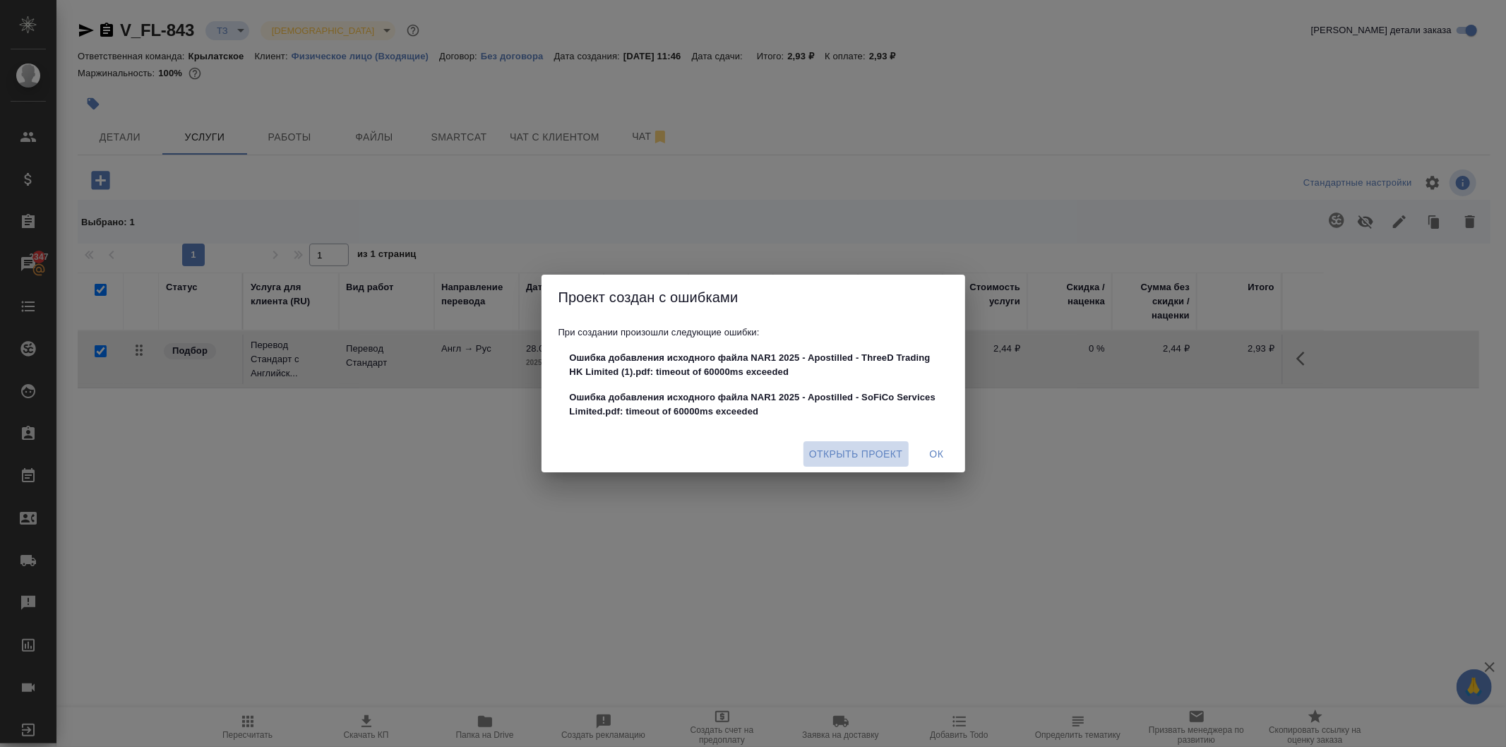
click at [846, 451] on span "Открыть проект" at bounding box center [856, 455] width 94 height 18
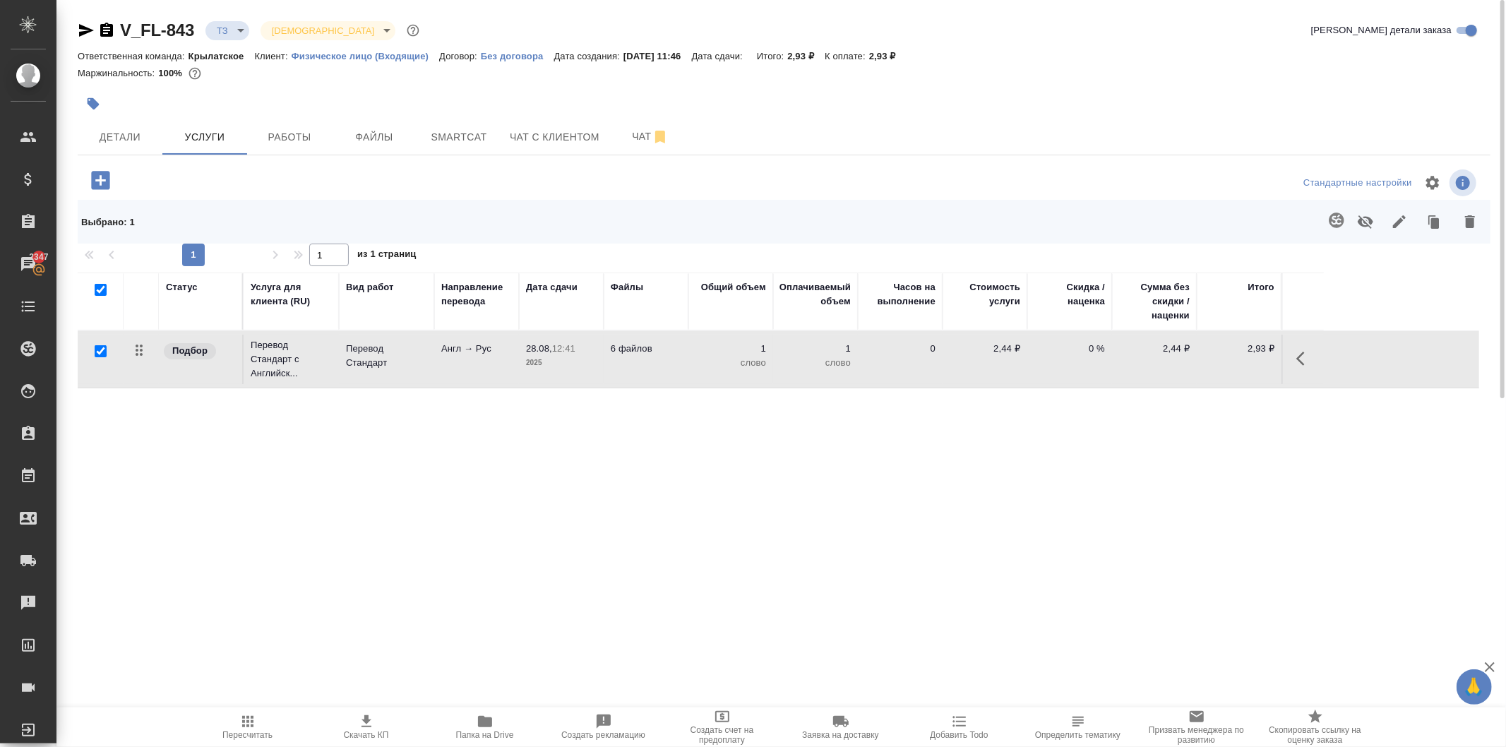
click at [480, 718] on icon "button" at bounding box center [485, 721] width 14 height 11
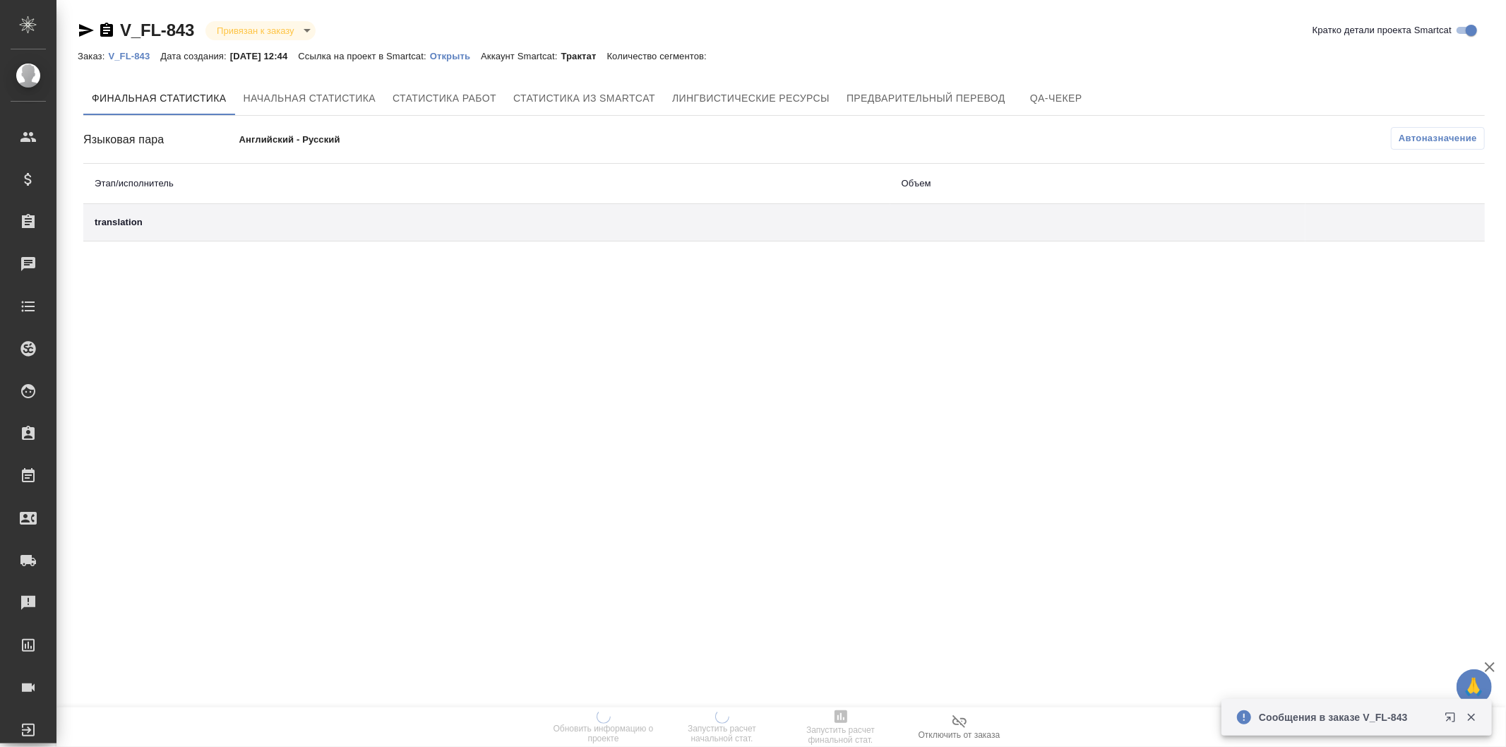
click at [468, 55] on p "Открыть" at bounding box center [455, 56] width 51 height 11
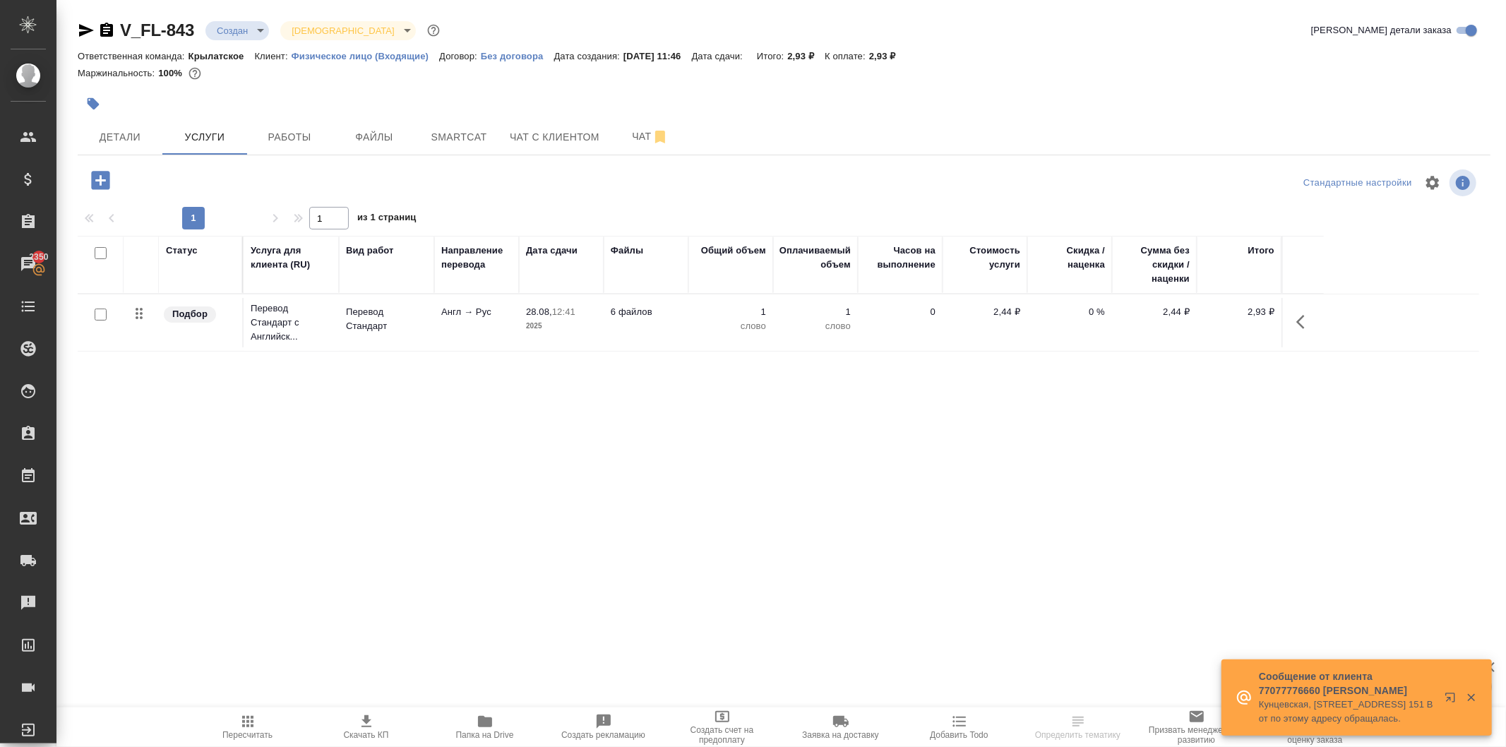
click at [95, 175] on icon "button" at bounding box center [100, 180] width 18 height 18
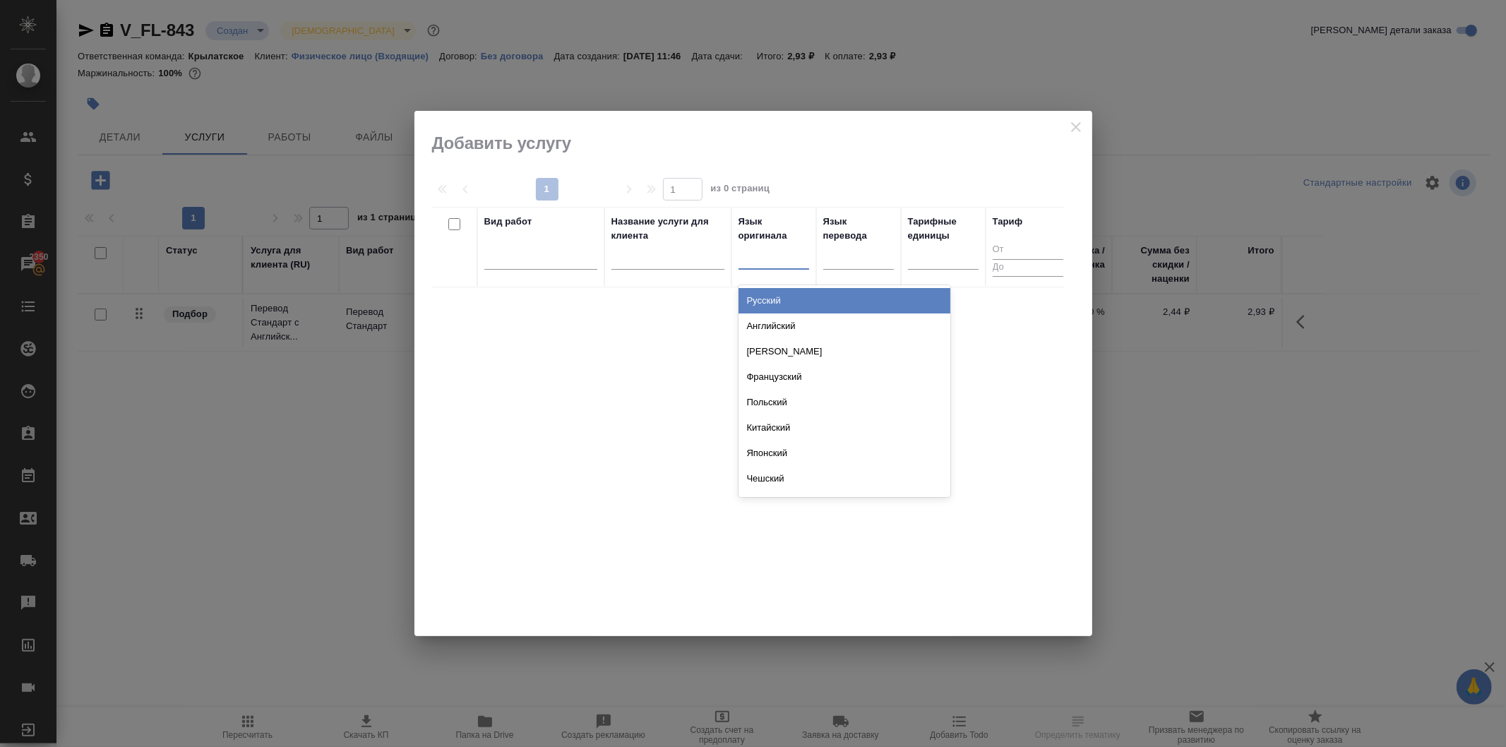
click at [758, 254] on div at bounding box center [774, 255] width 71 height 20
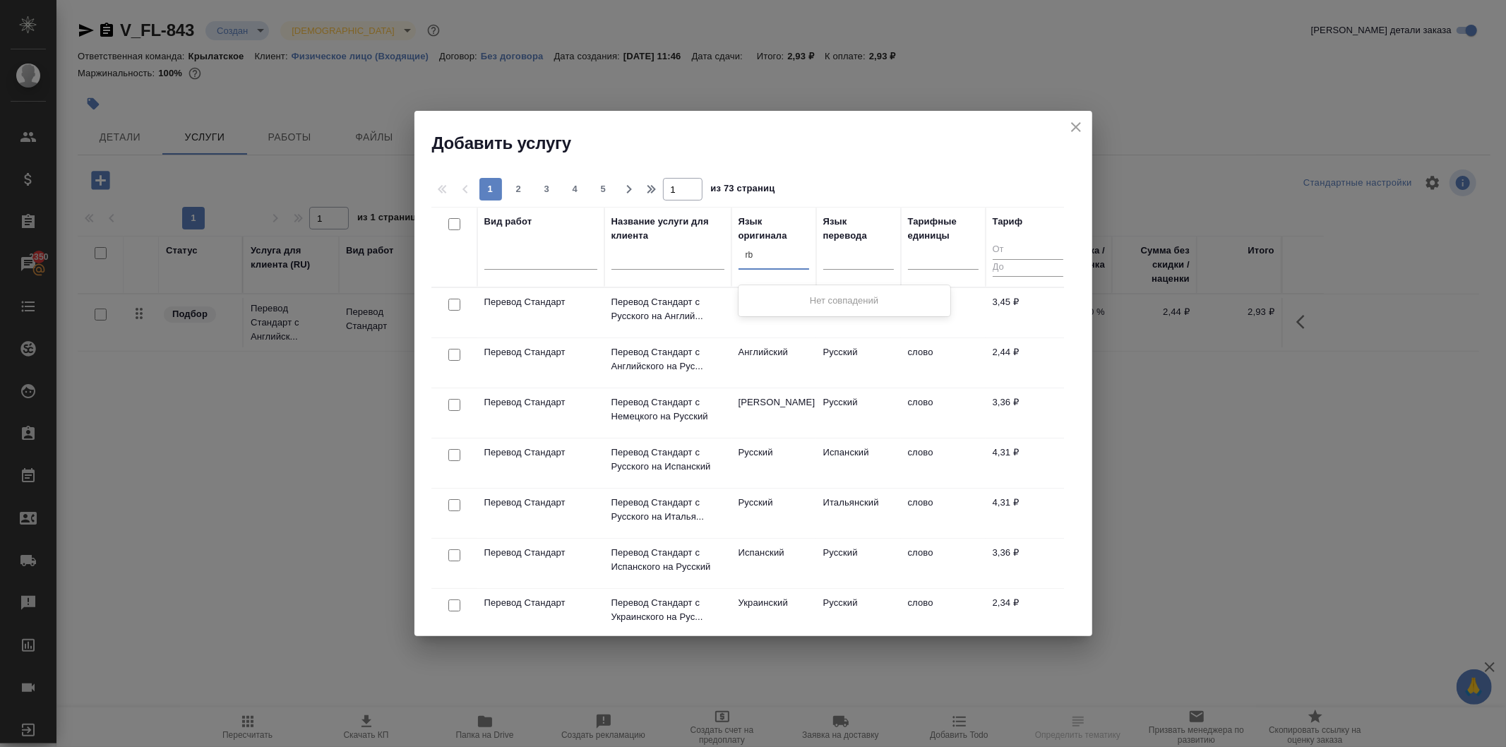
type input "r"
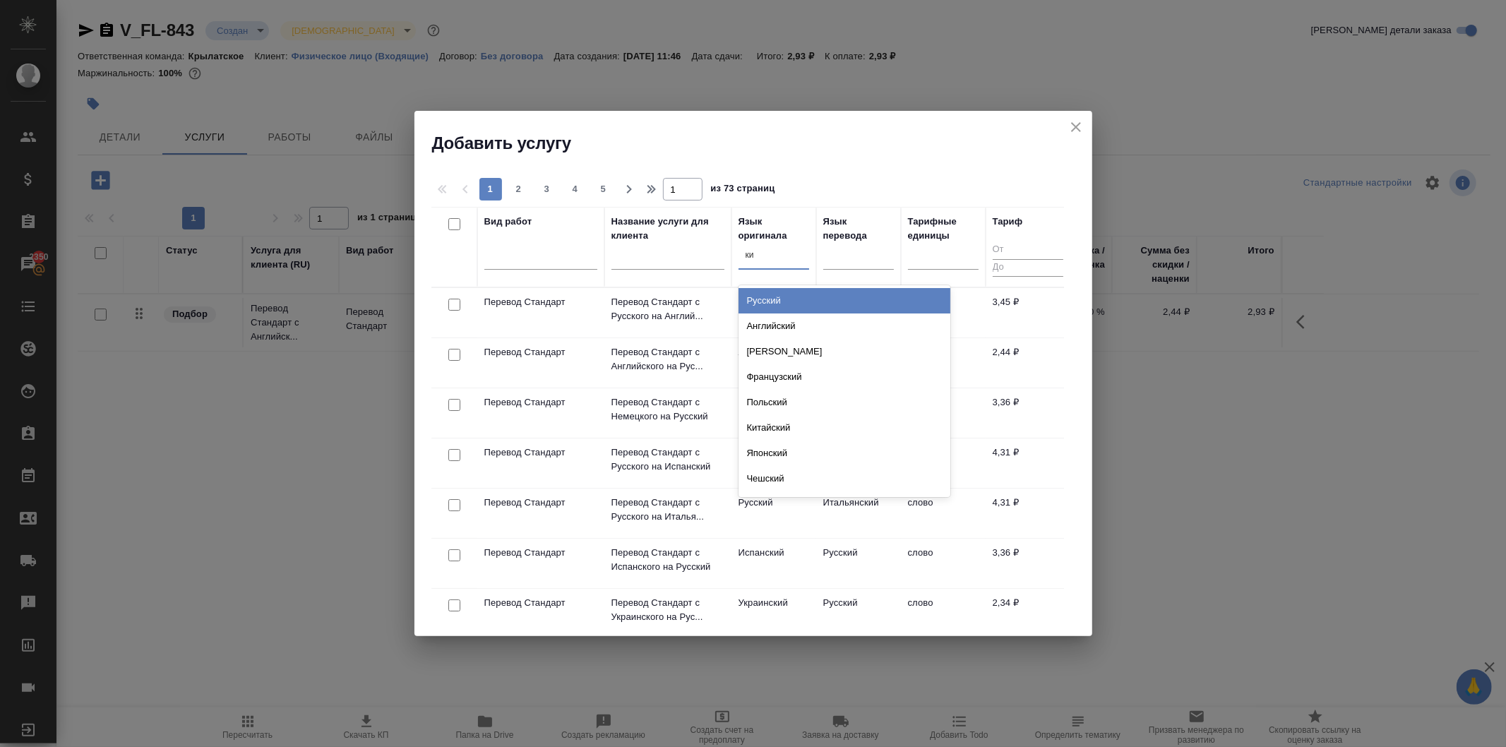
type input "кит"
click at [773, 297] on div "Китайский" at bounding box center [845, 300] width 212 height 25
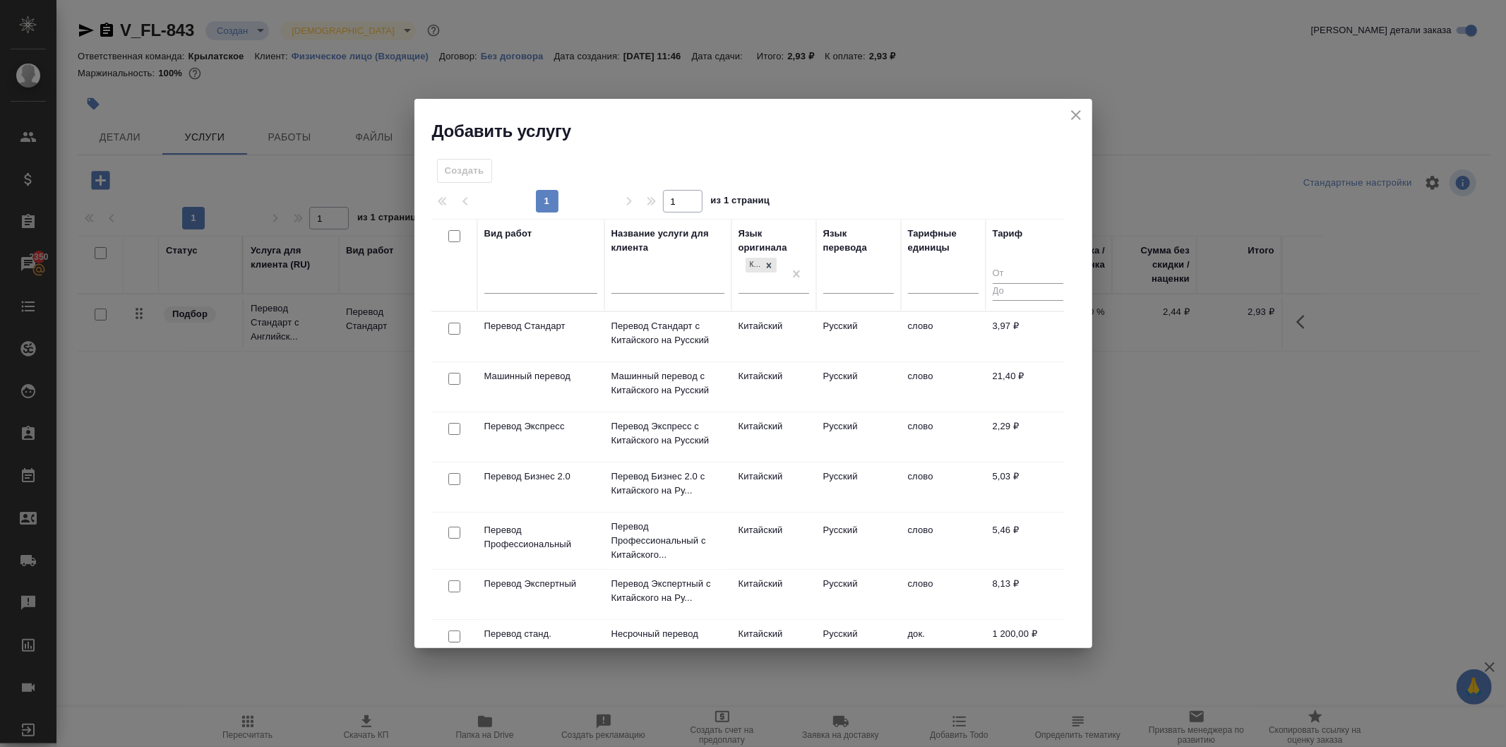
click at [773, 323] on td "Китайский" at bounding box center [774, 336] width 85 height 49
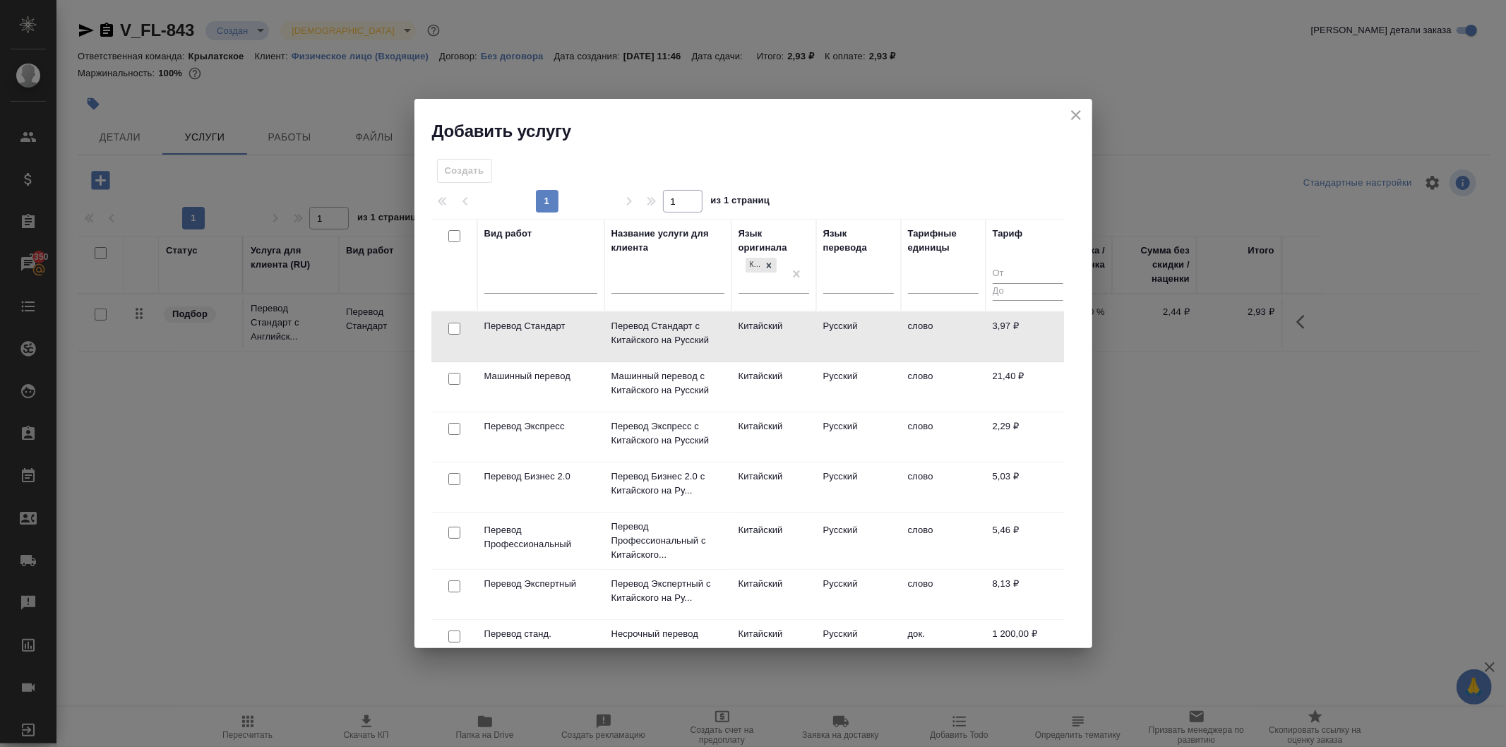
click at [826, 332] on td "Русский" at bounding box center [858, 336] width 85 height 49
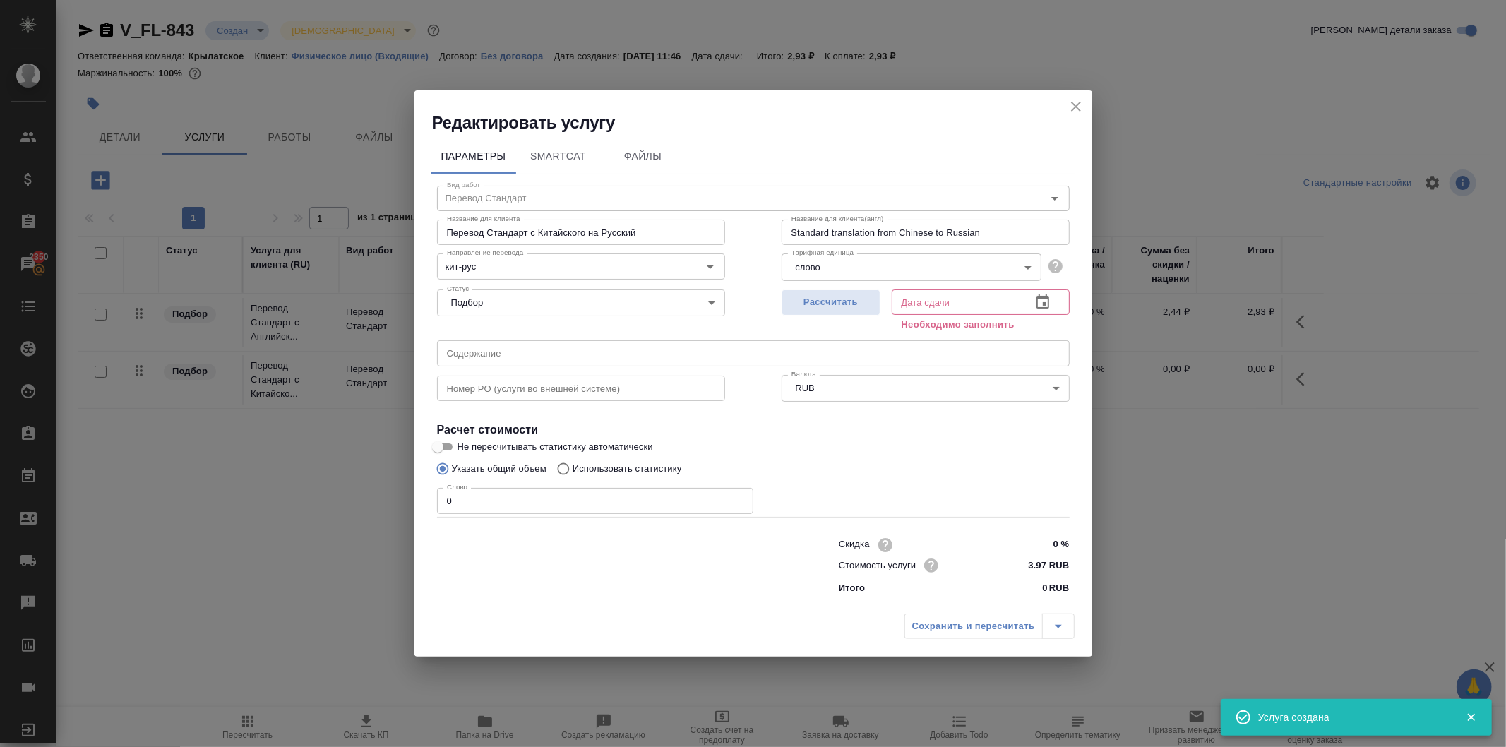
click at [848, 316] on div "Рассчитать" at bounding box center [831, 309] width 99 height 51
click at [845, 312] on button "Рассчитать" at bounding box center [831, 303] width 99 height 26
type input "28.08.2025 12:49"
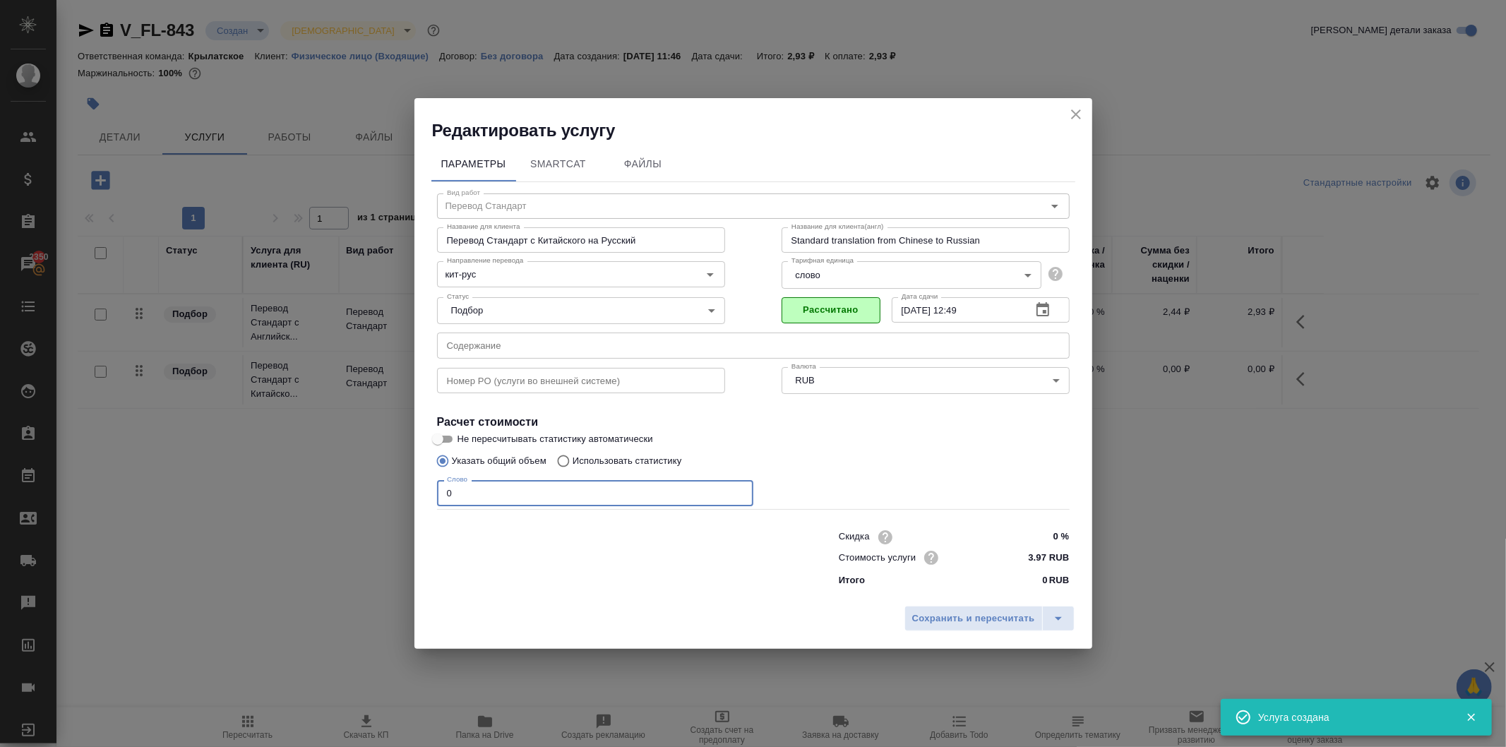
drag, startPoint x: 470, startPoint y: 497, endPoint x: 295, endPoint y: 489, distance: 175.4
click at [295, 489] on div "Редактировать услугу Параметры SmartCat Файлы Вид работ Перевод Стандарт Вид ра…" at bounding box center [753, 373] width 1506 height 747
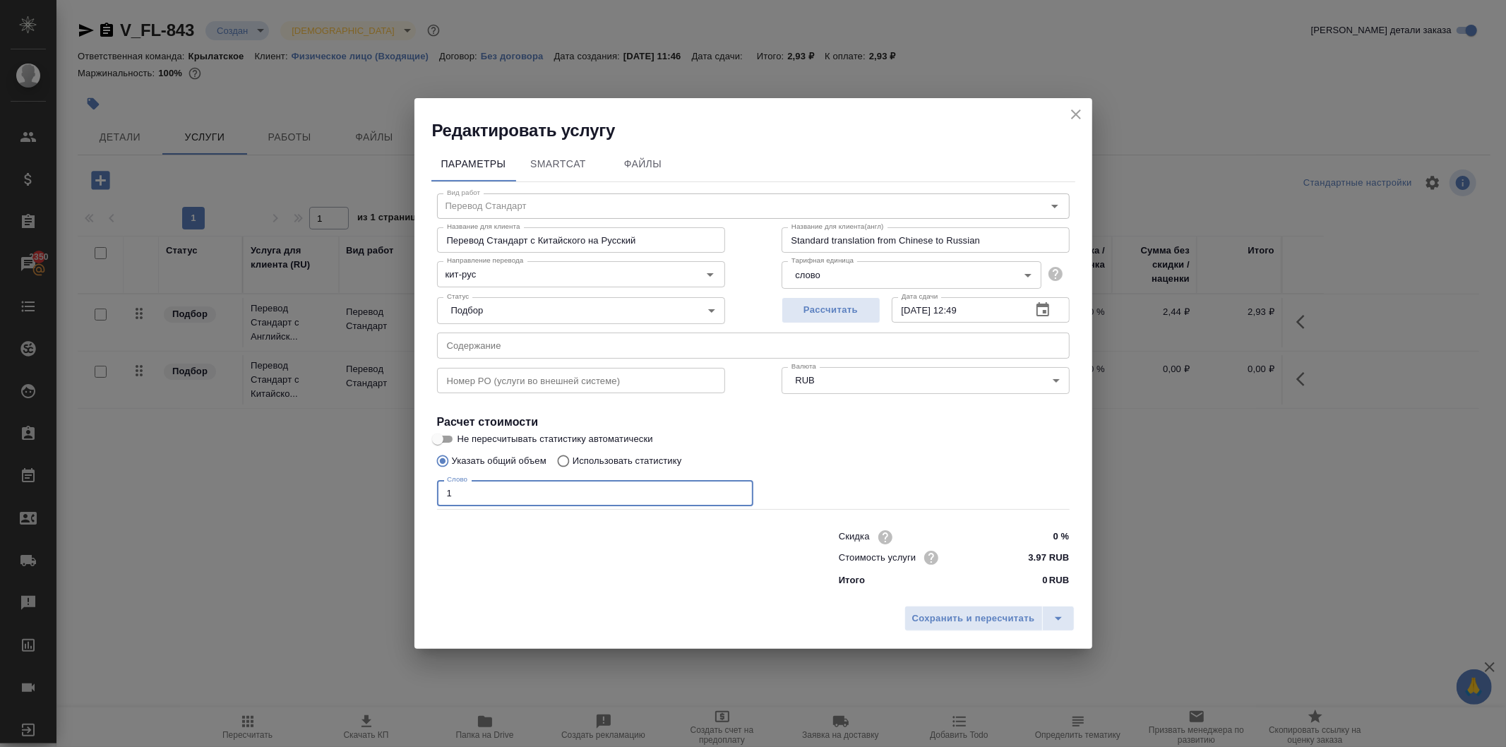
drag, startPoint x: 455, startPoint y: 498, endPoint x: 429, endPoint y: 490, distance: 26.6
click at [429, 490] on div "Параметры SmartCat Файлы Вид работ Перевод Стандарт Вид работ Название для клие…" at bounding box center [754, 371] width 678 height 458
type input "300"
drag, startPoint x: 948, startPoint y: 618, endPoint x: 940, endPoint y: 618, distance: 7.8
click at [946, 618] on span "Сохранить и пересчитать" at bounding box center [974, 619] width 123 height 16
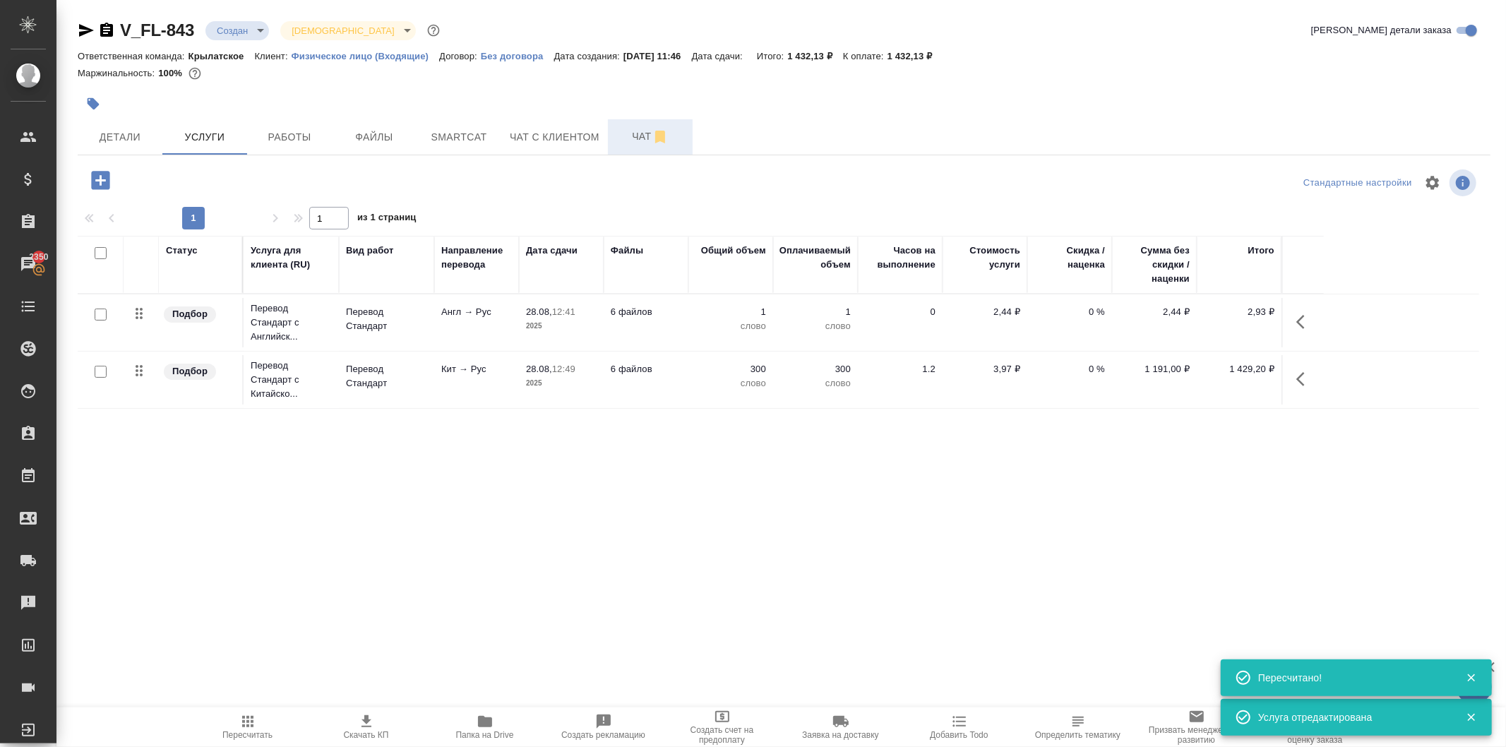
click at [624, 130] on span "Чат" at bounding box center [651, 137] width 68 height 18
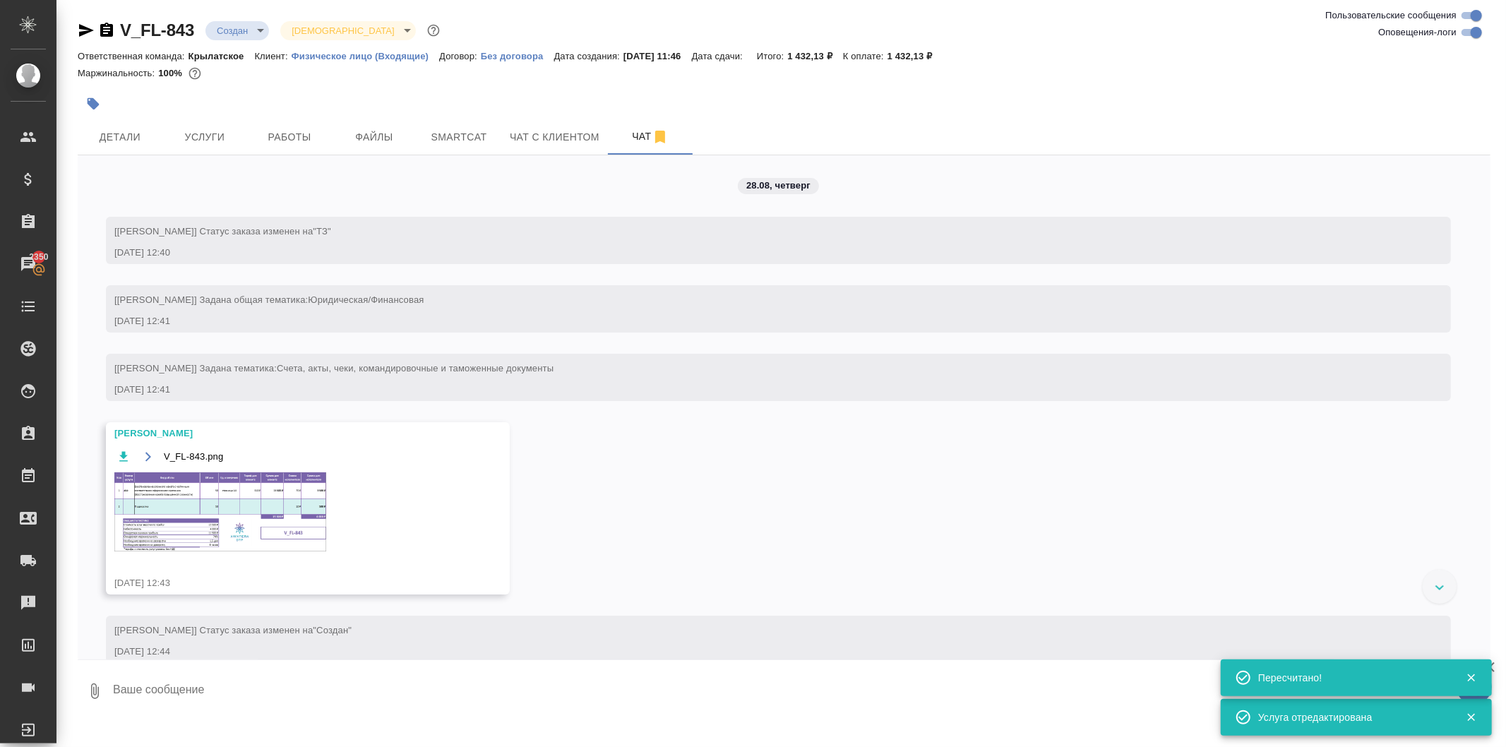
click at [210, 488] on img at bounding box center [220, 511] width 212 height 79
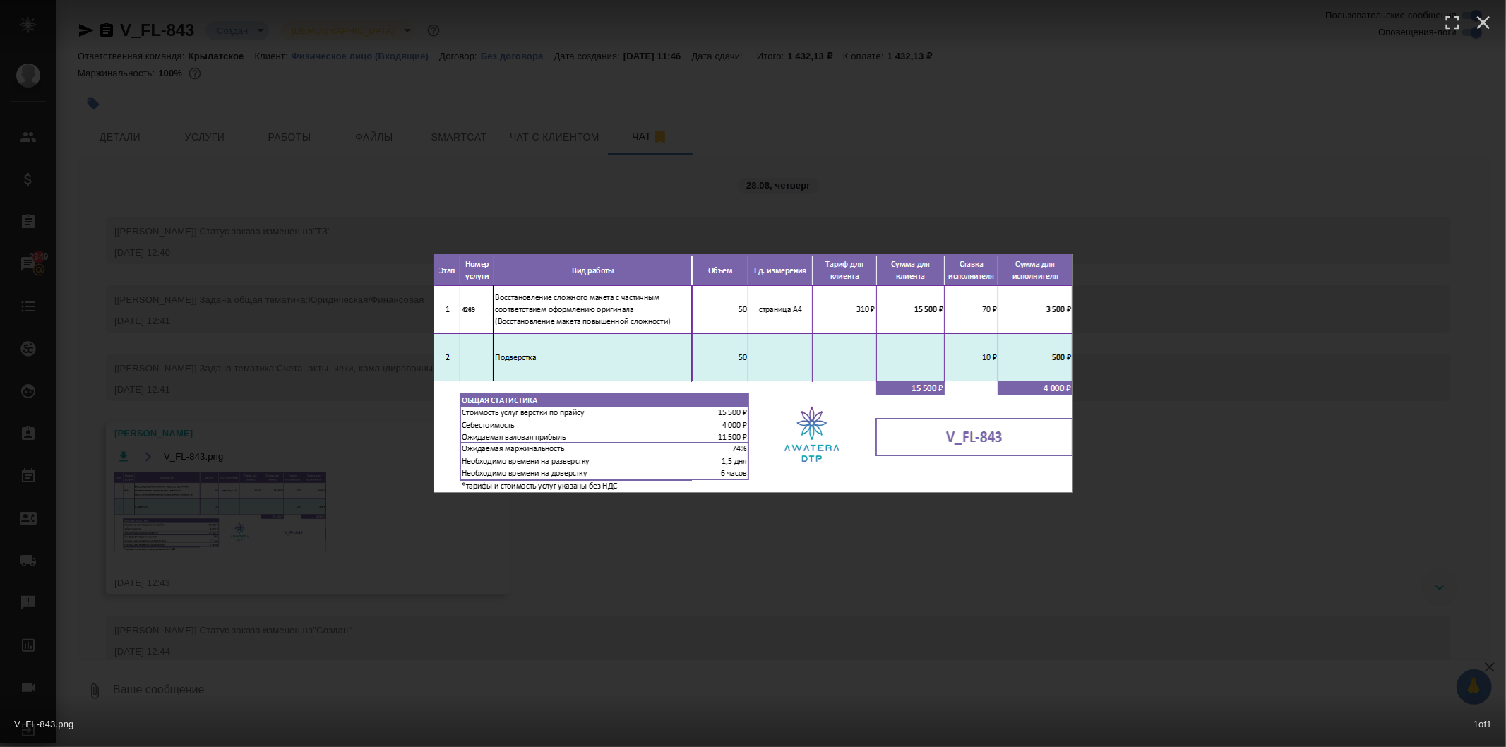
click at [735, 576] on div "V_FL-843.png 1 of 1" at bounding box center [753, 373] width 1506 height 747
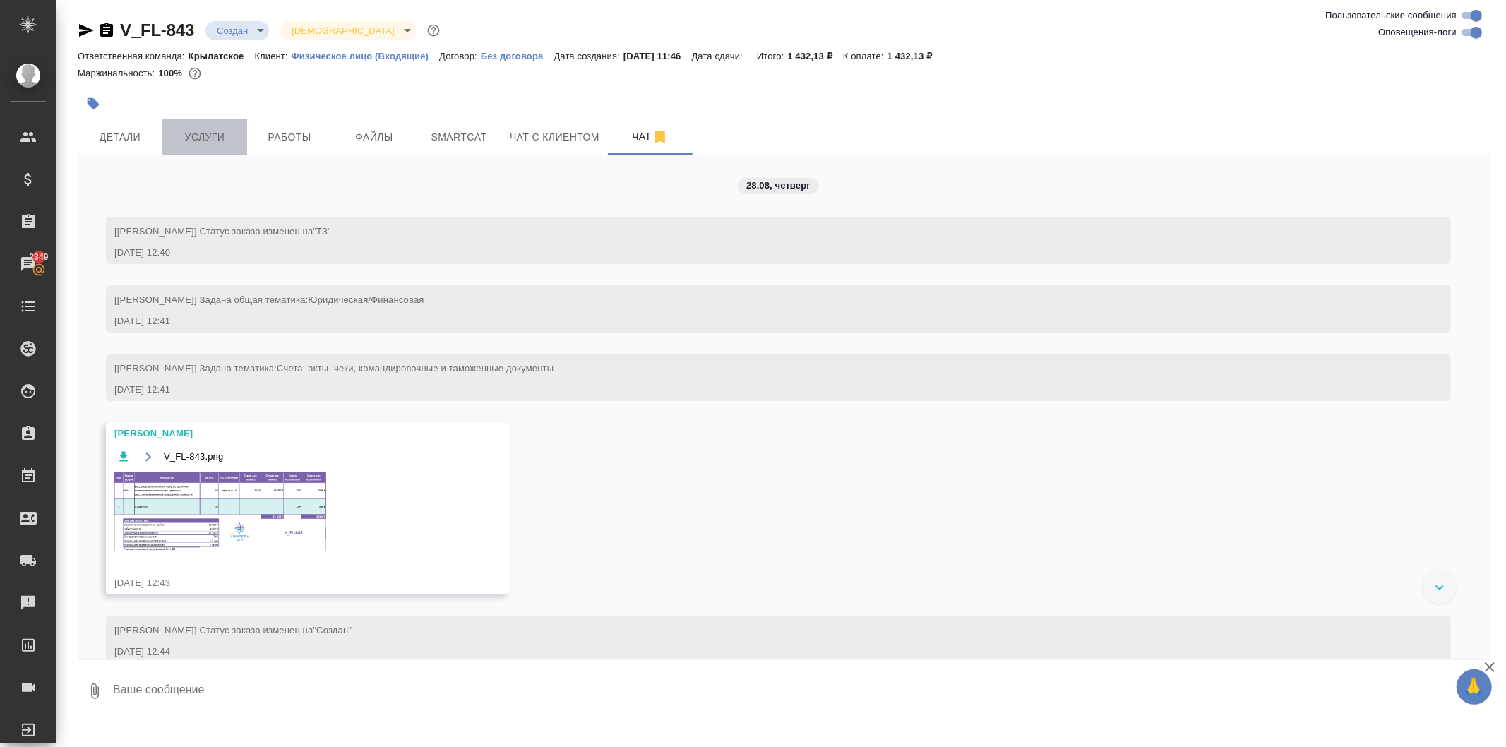
click at [208, 144] on span "Услуги" at bounding box center [205, 138] width 68 height 18
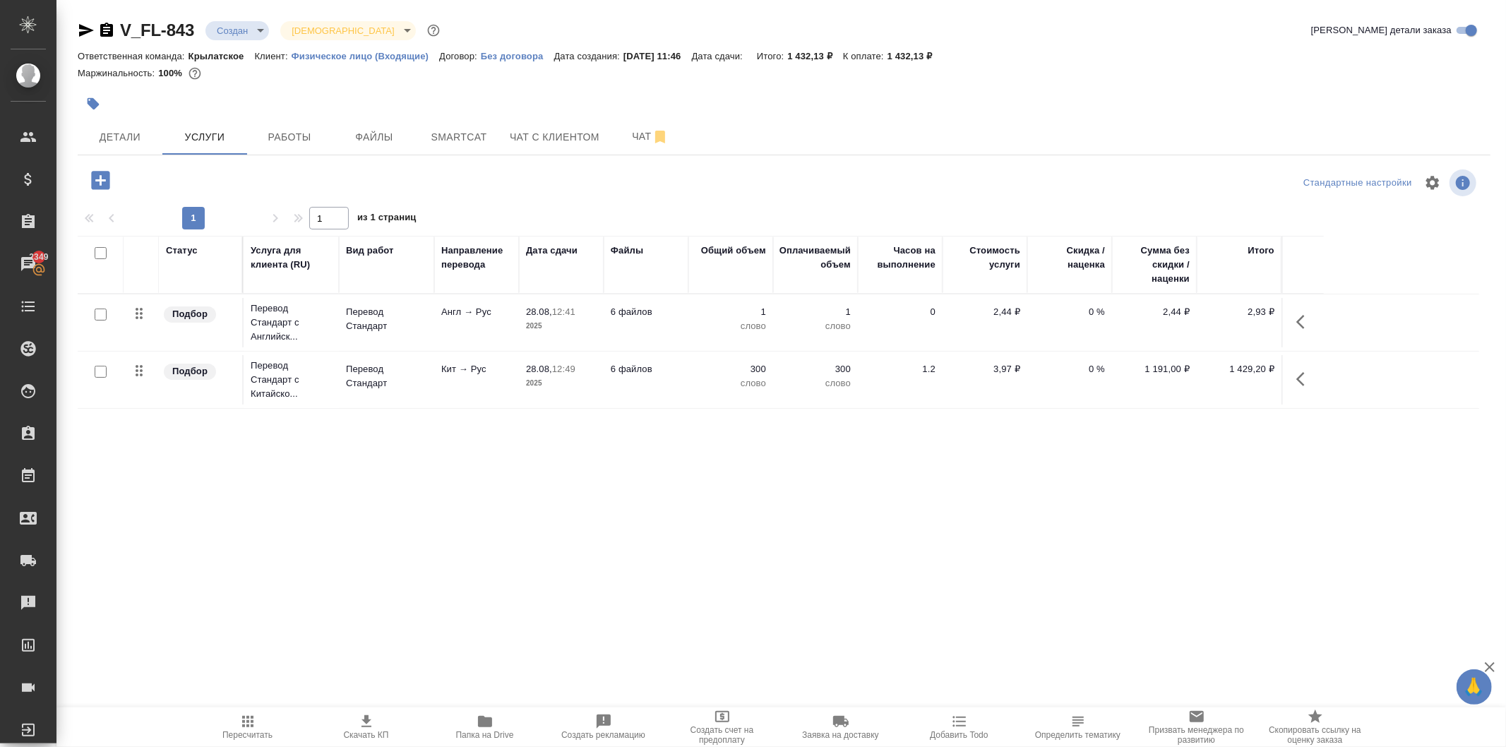
click at [102, 184] on icon "button" at bounding box center [100, 180] width 18 height 18
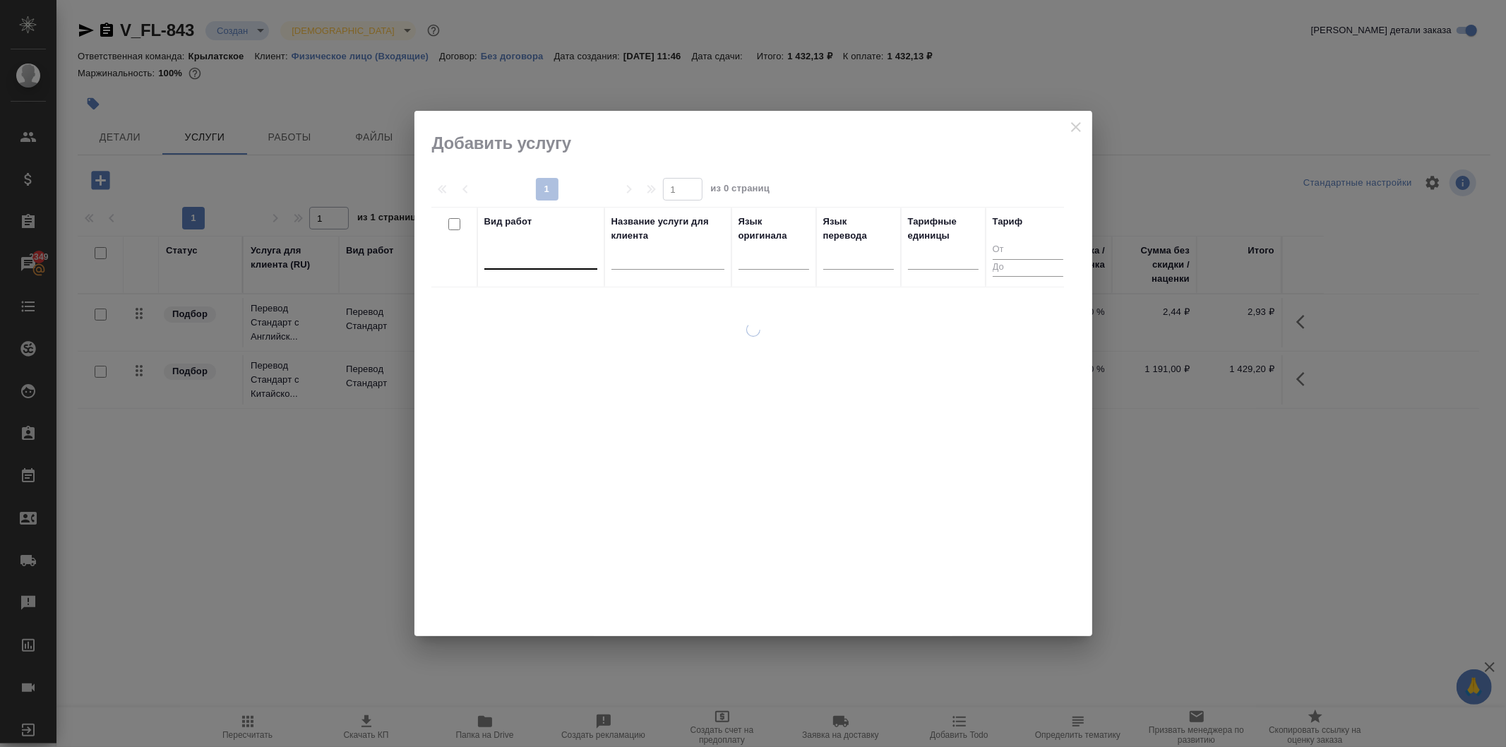
click at [552, 253] on div at bounding box center [541, 255] width 113 height 20
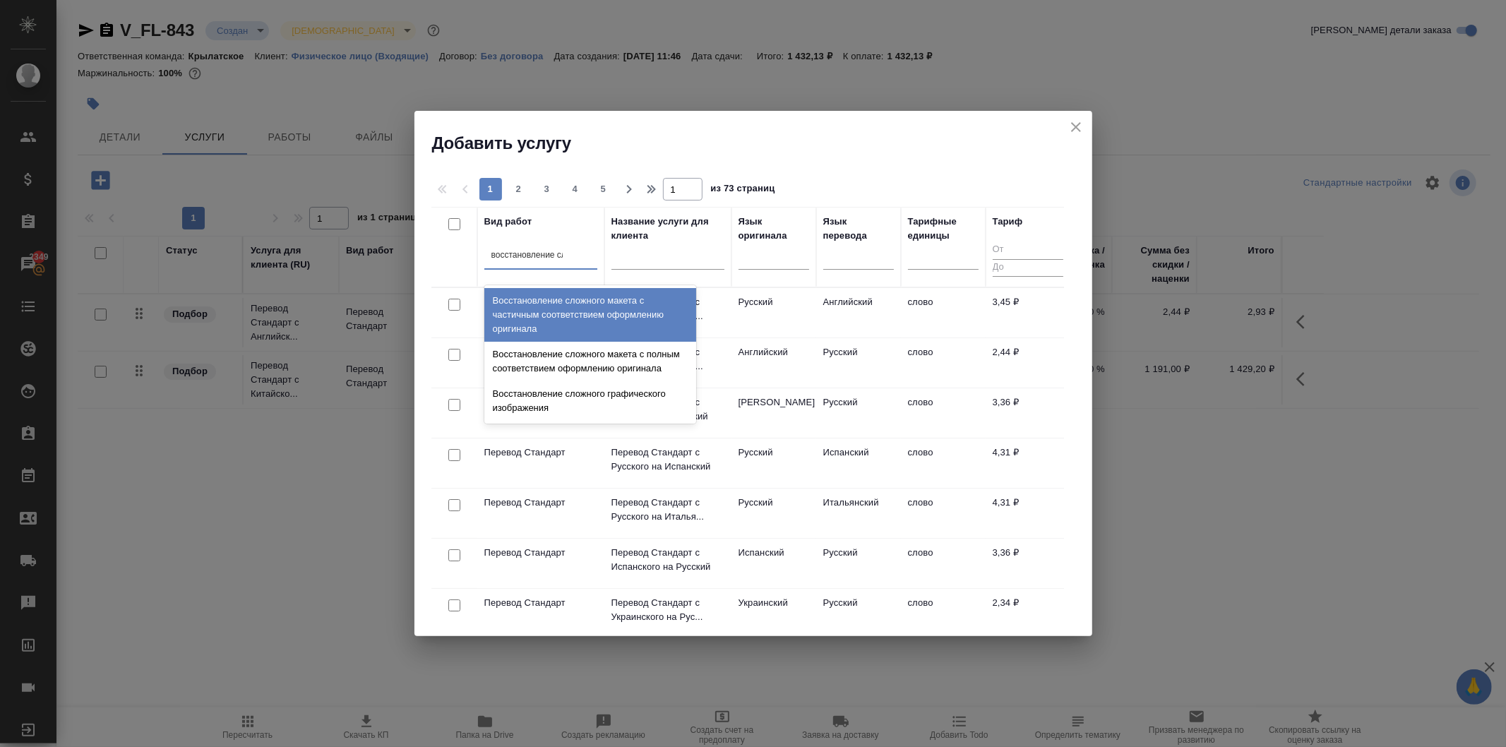
type input "восстановление сло"
click at [632, 311] on div "Восстановление сложного макета с частичным соответствием оформлению оригинала" at bounding box center [591, 315] width 212 height 54
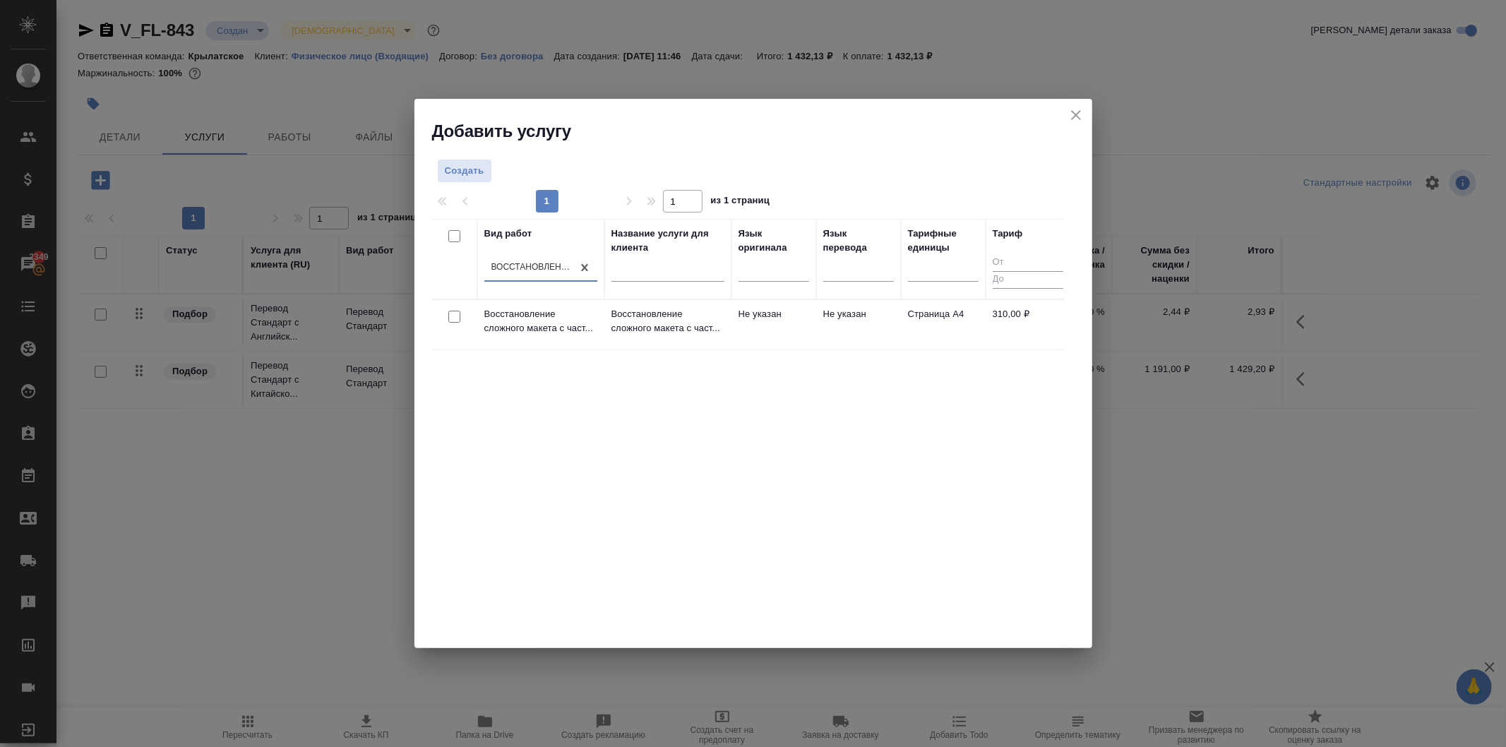
click at [670, 305] on td "Восстановление сложного макета с част..." at bounding box center [668, 324] width 127 height 49
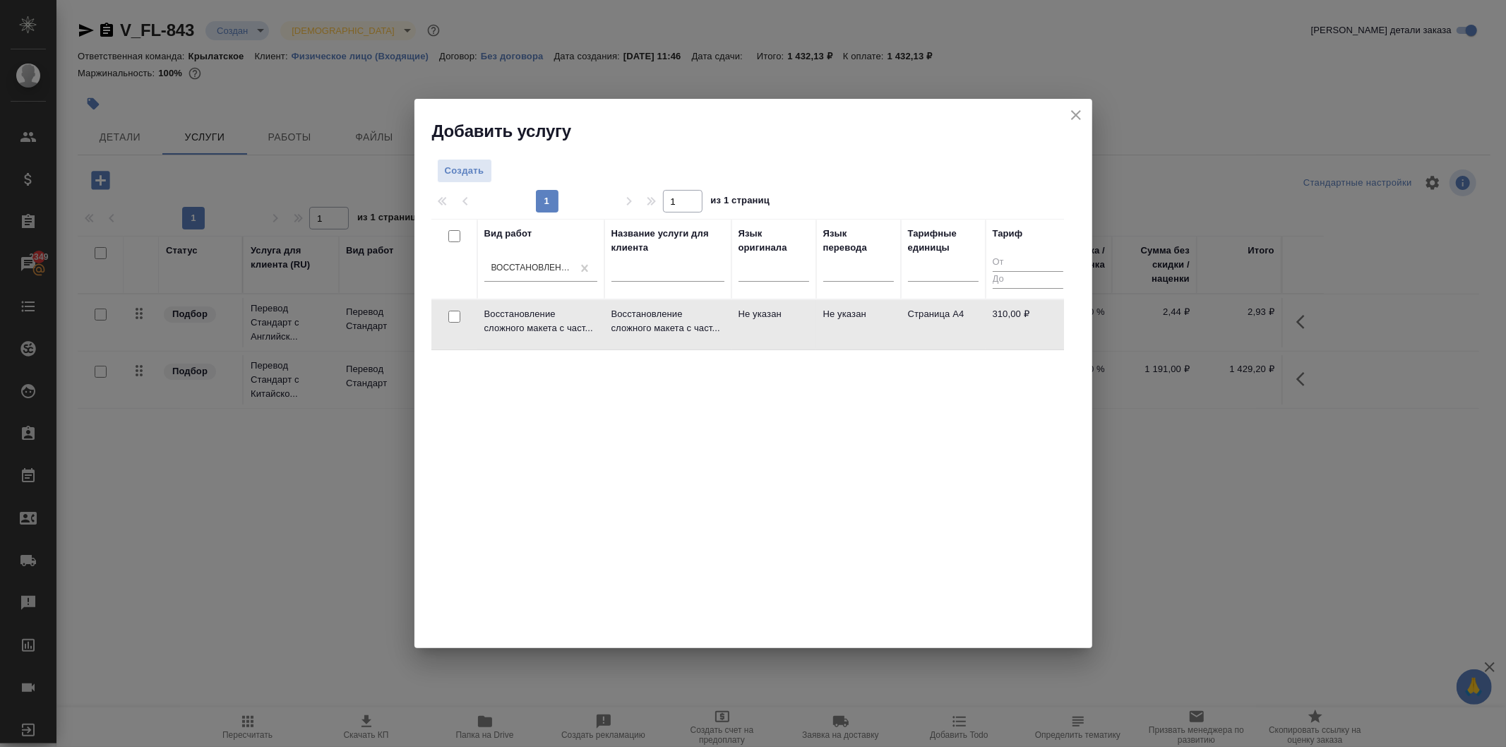
click at [670, 305] on td "Восстановление сложного макета с част..." at bounding box center [668, 324] width 127 height 49
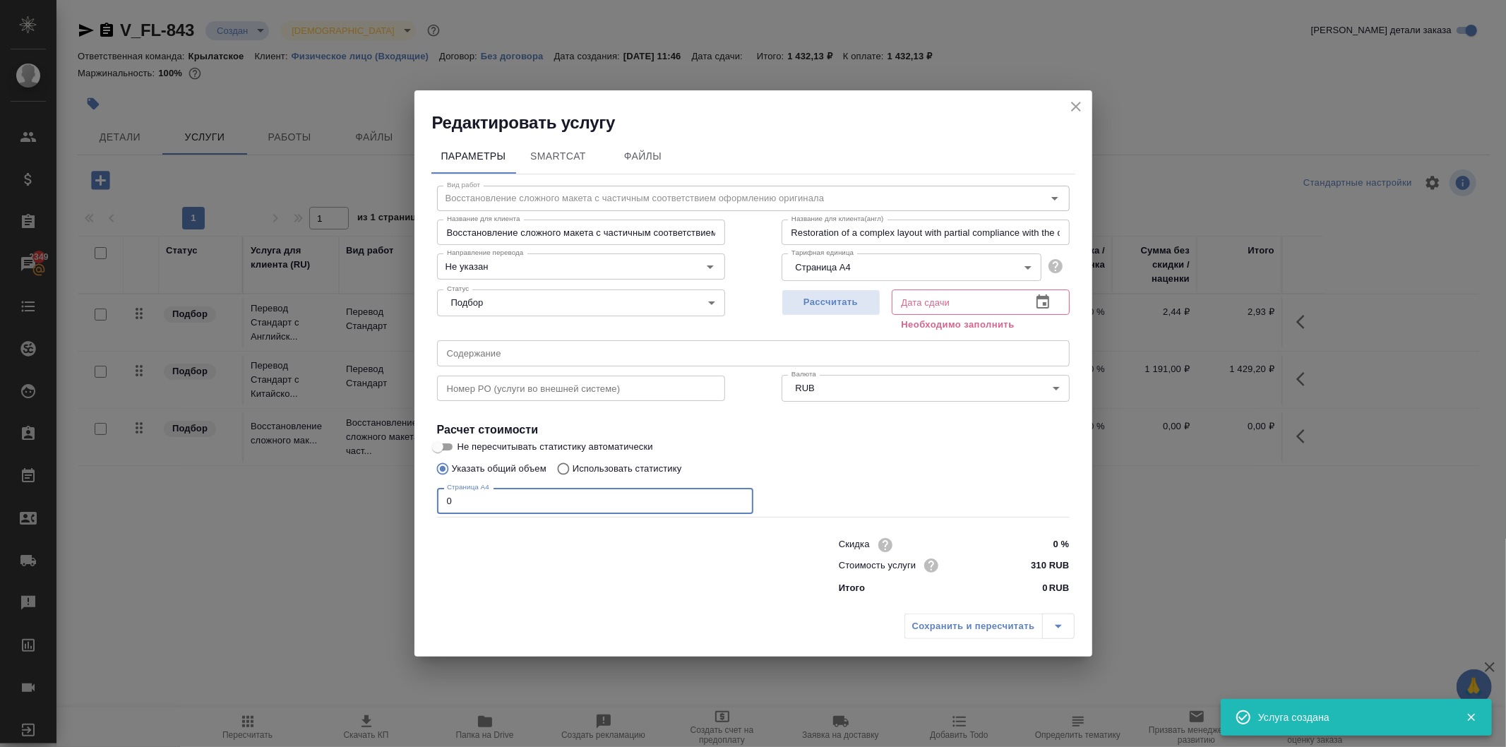
drag, startPoint x: 372, startPoint y: 491, endPoint x: 363, endPoint y: 490, distance: 9.2
click at [363, 490] on div "Редактировать услугу Параметры SmartCat Файлы Вид работ Восстановление сложного…" at bounding box center [753, 373] width 1506 height 747
type input "50"
click at [846, 311] on span "Рассчитать" at bounding box center [831, 303] width 83 height 16
type input "29.08.2025 14:49"
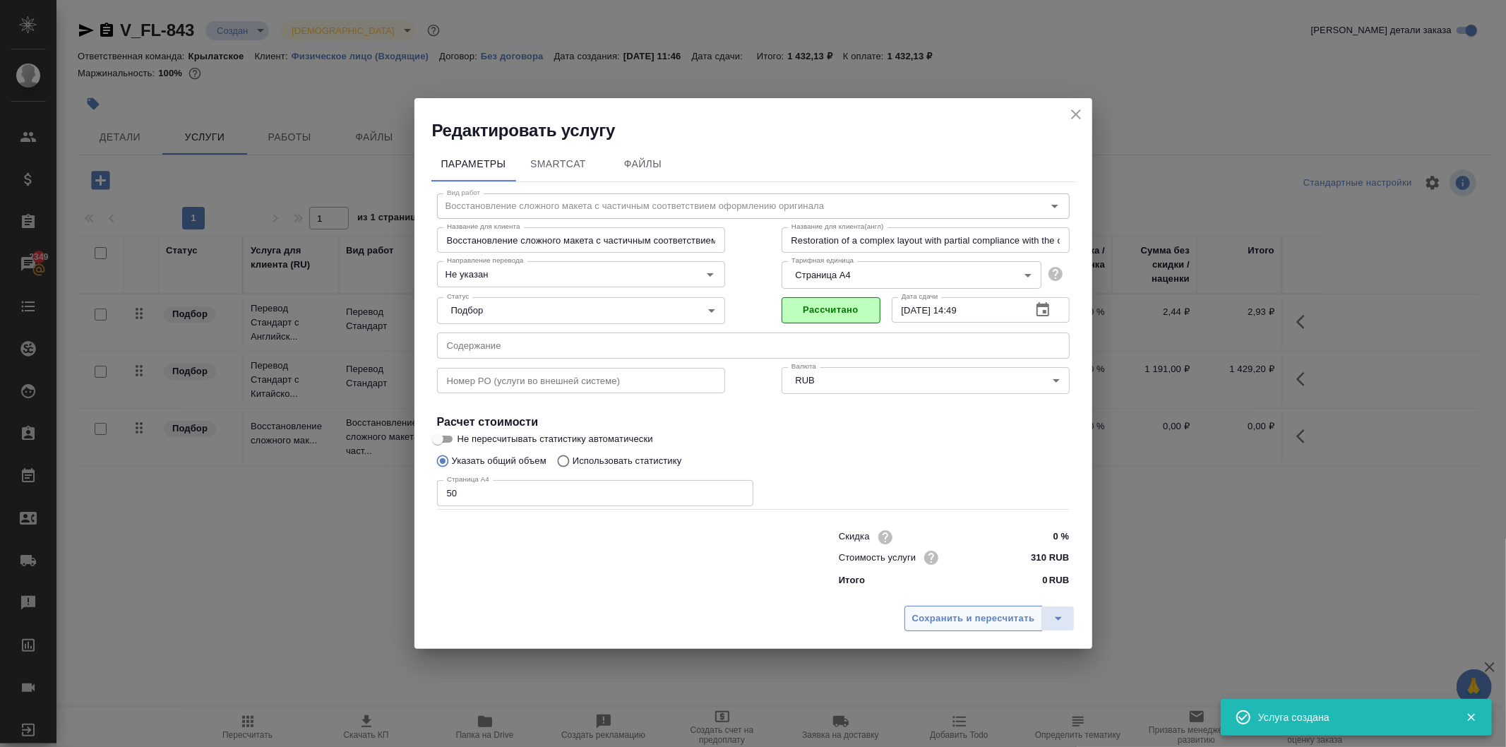
click at [973, 607] on button "Сохранить и пересчитать" at bounding box center [974, 618] width 138 height 25
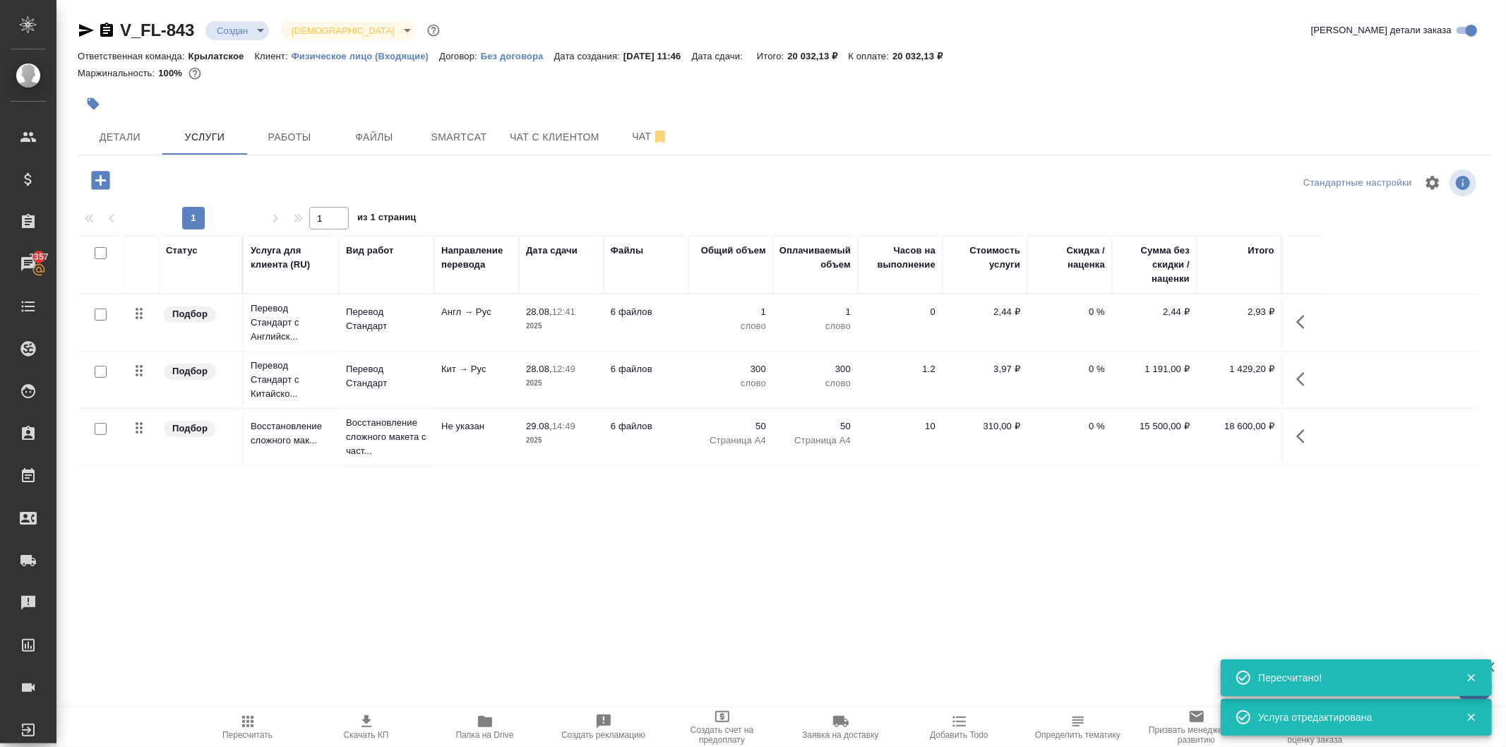
click at [102, 170] on icon "button" at bounding box center [100, 180] width 25 height 25
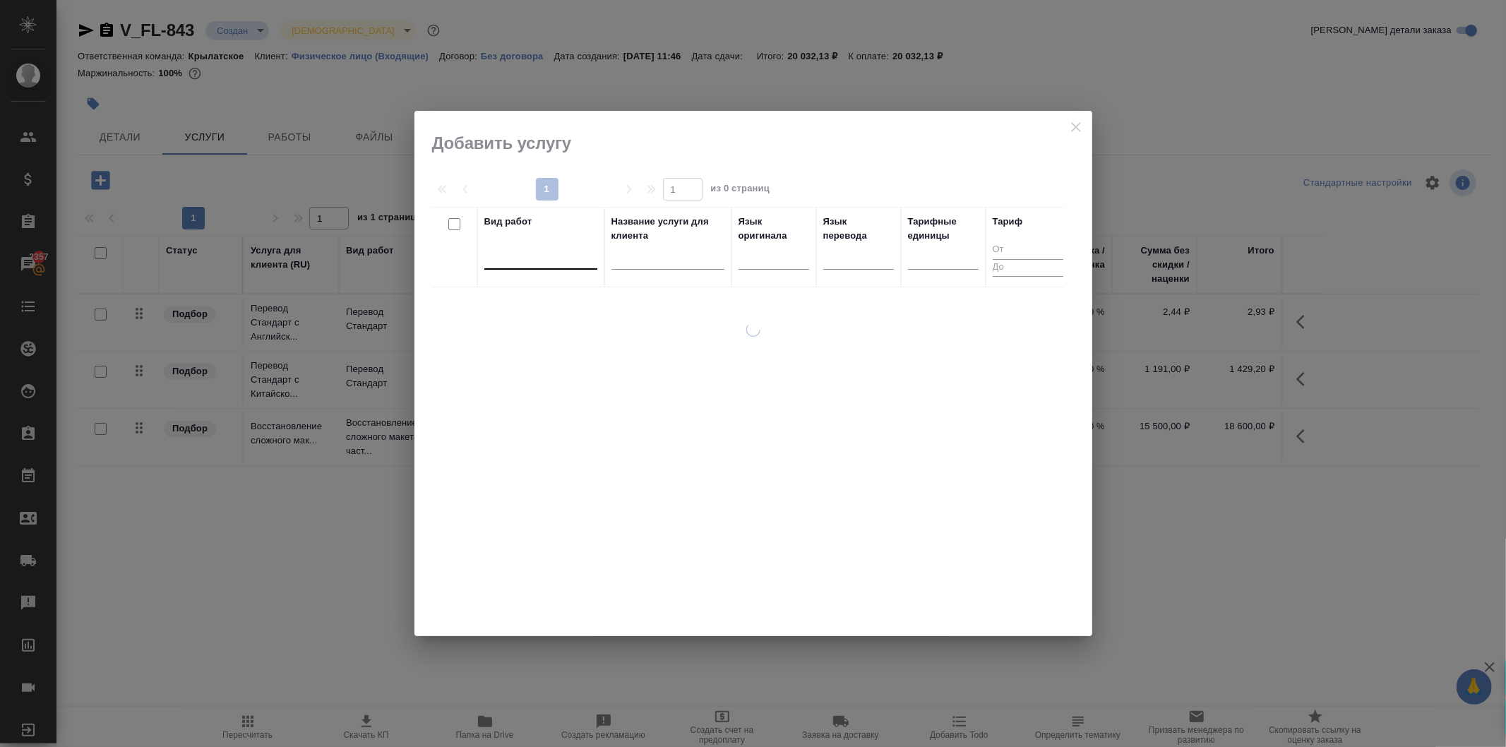
click at [509, 255] on div at bounding box center [541, 255] width 113 height 20
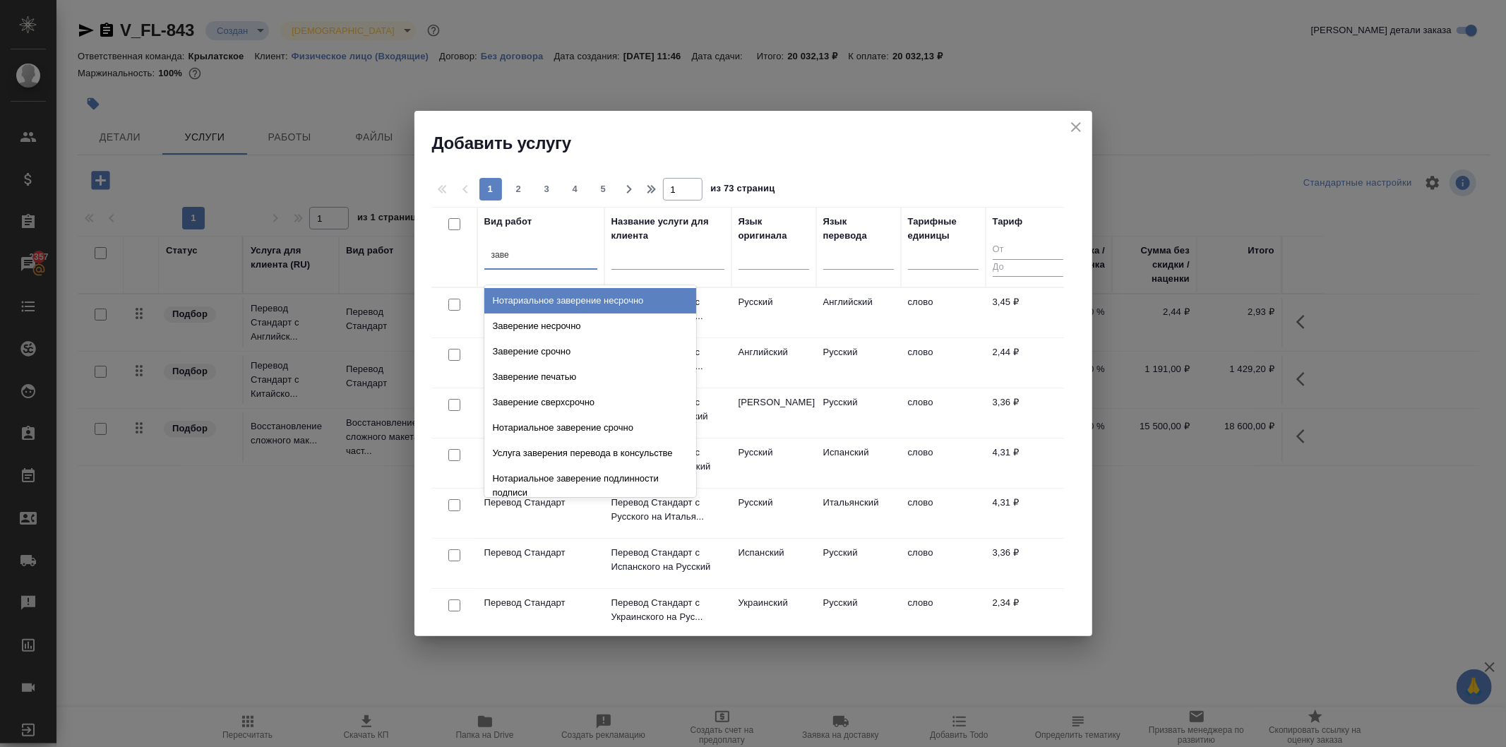
type input "завер"
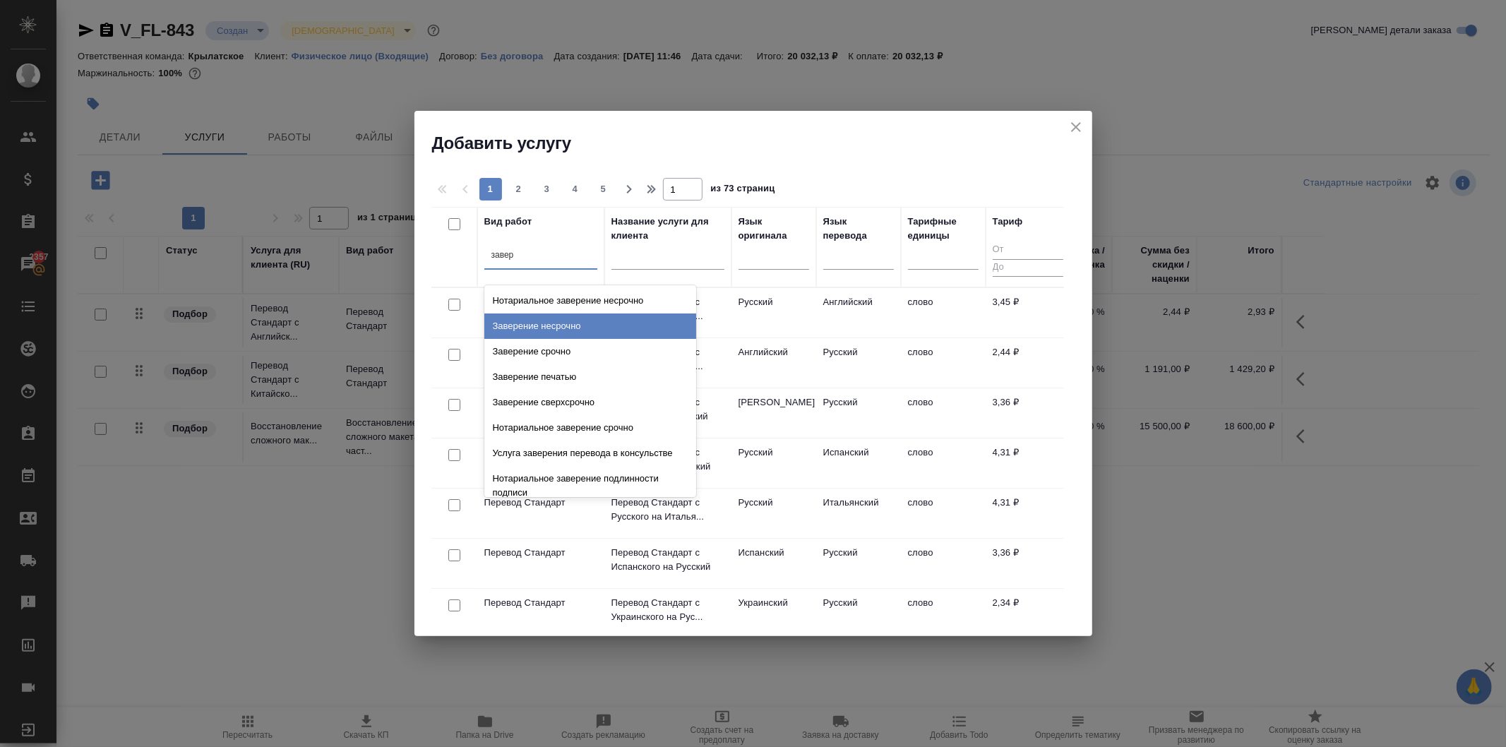
click at [567, 322] on div "Заверение несрочно" at bounding box center [591, 326] width 212 height 25
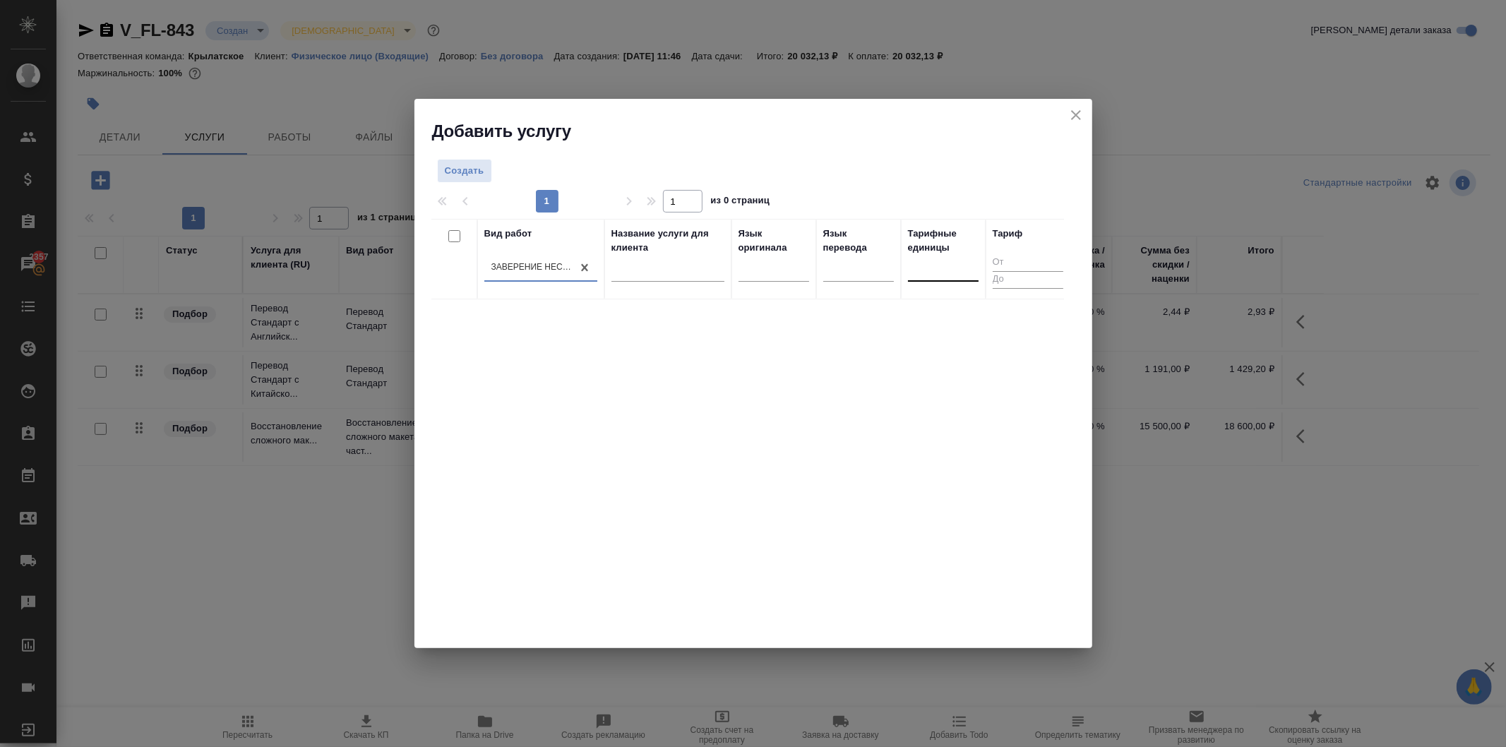
click at [973, 257] on div at bounding box center [943, 268] width 71 height 27
type input "до"
click at [922, 337] on div "док." at bounding box center [1014, 338] width 212 height 25
click at [481, 170] on span "Создать" at bounding box center [465, 171] width 40 height 16
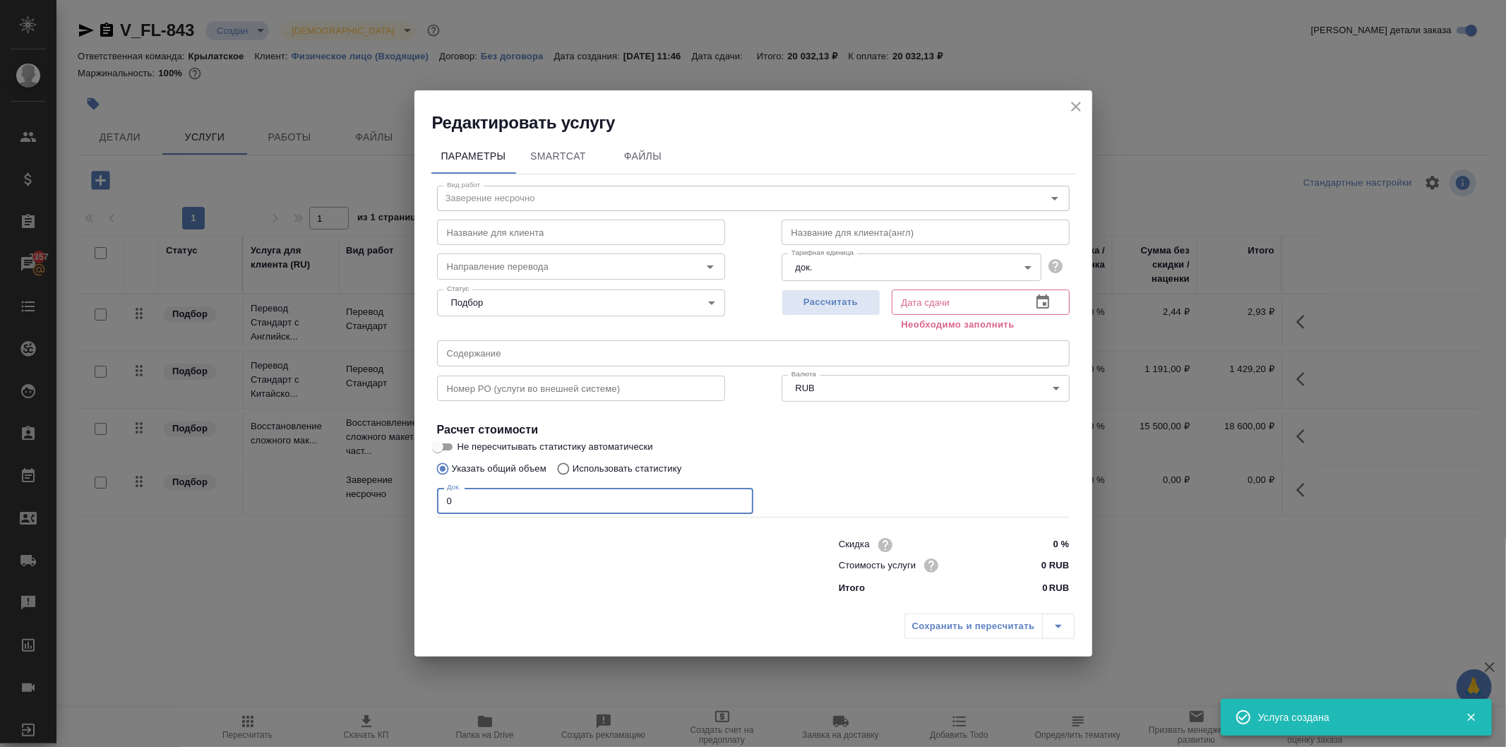
drag, startPoint x: 502, startPoint y: 499, endPoint x: 426, endPoint y: 492, distance: 76.5
click at [426, 492] on div "Параметры SmartCat Файлы Вид работ Заверение несрочно Вид работ Название для кл…" at bounding box center [754, 370] width 678 height 473
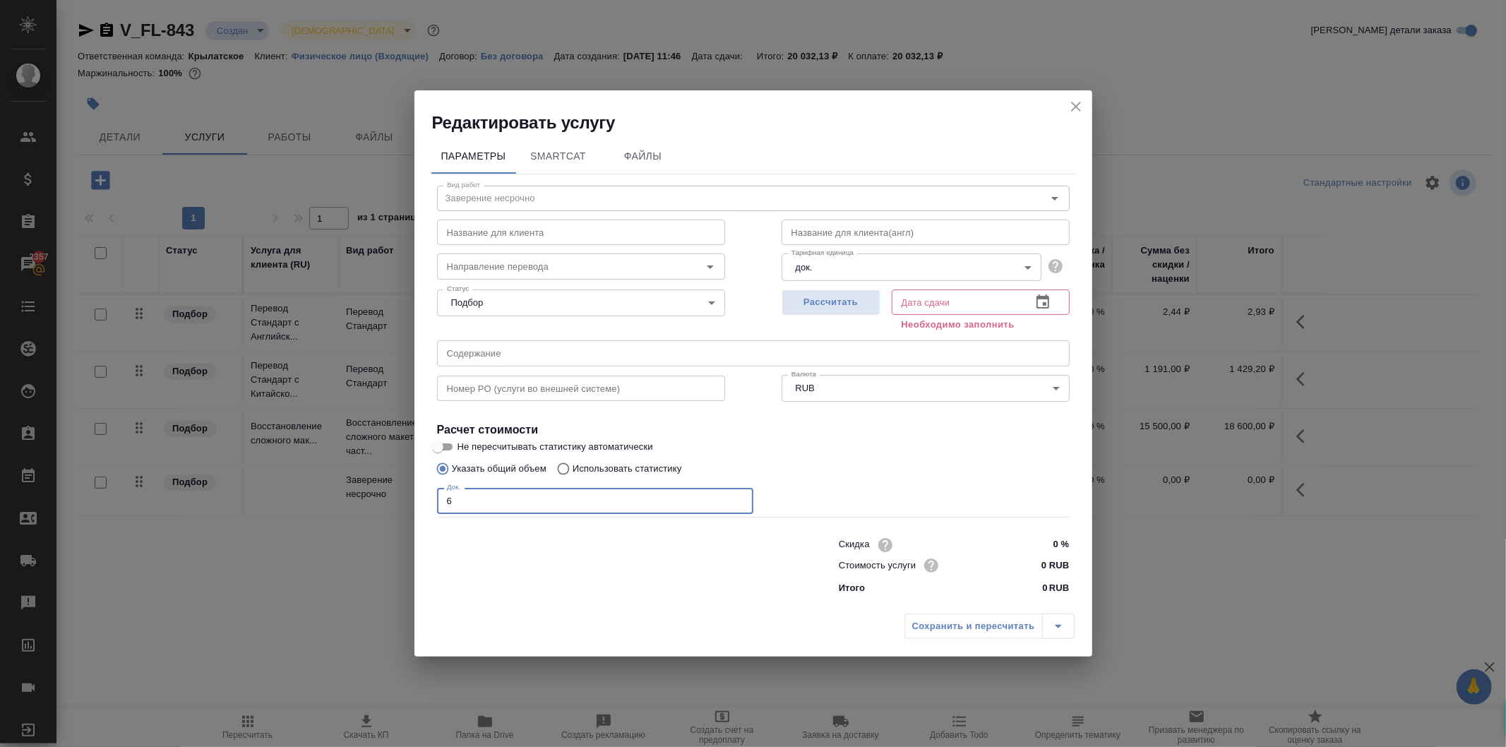
type input "6"
click at [1035, 576] on div "Скидка 0 % Стоимость услуги 0 RUB Итого 0 RUB" at bounding box center [954, 565] width 231 height 61
drag, startPoint x: 1038, startPoint y: 563, endPoint x: 1079, endPoint y: 563, distance: 41.0
click at [1079, 563] on div "Параметры SmartCat Файлы Вид работ Заверение несрочно Вид работ Название для кл…" at bounding box center [754, 370] width 678 height 475
type input "662.5 RUB"
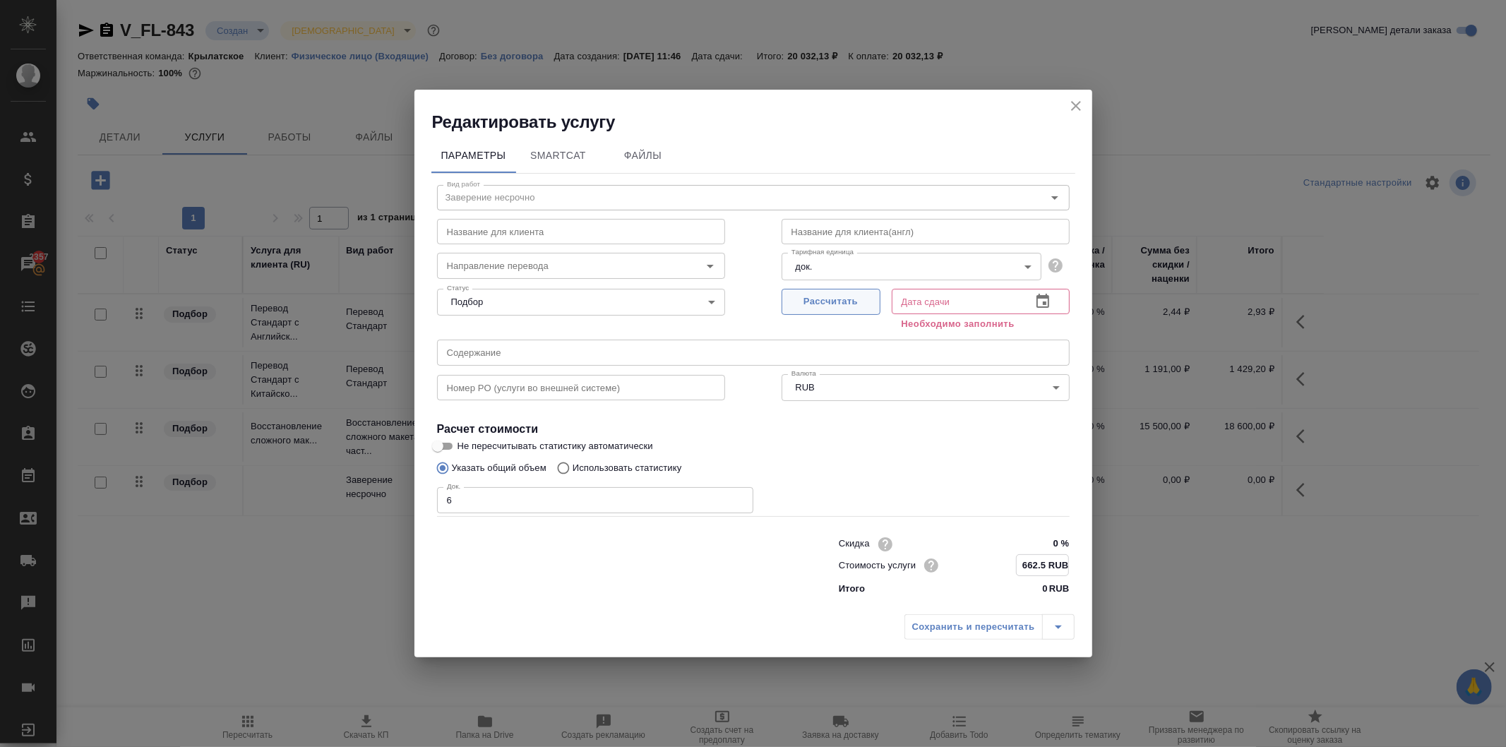
click at [864, 295] on span "Рассчитать" at bounding box center [831, 302] width 83 height 16
type input "28.08.2025 14:10"
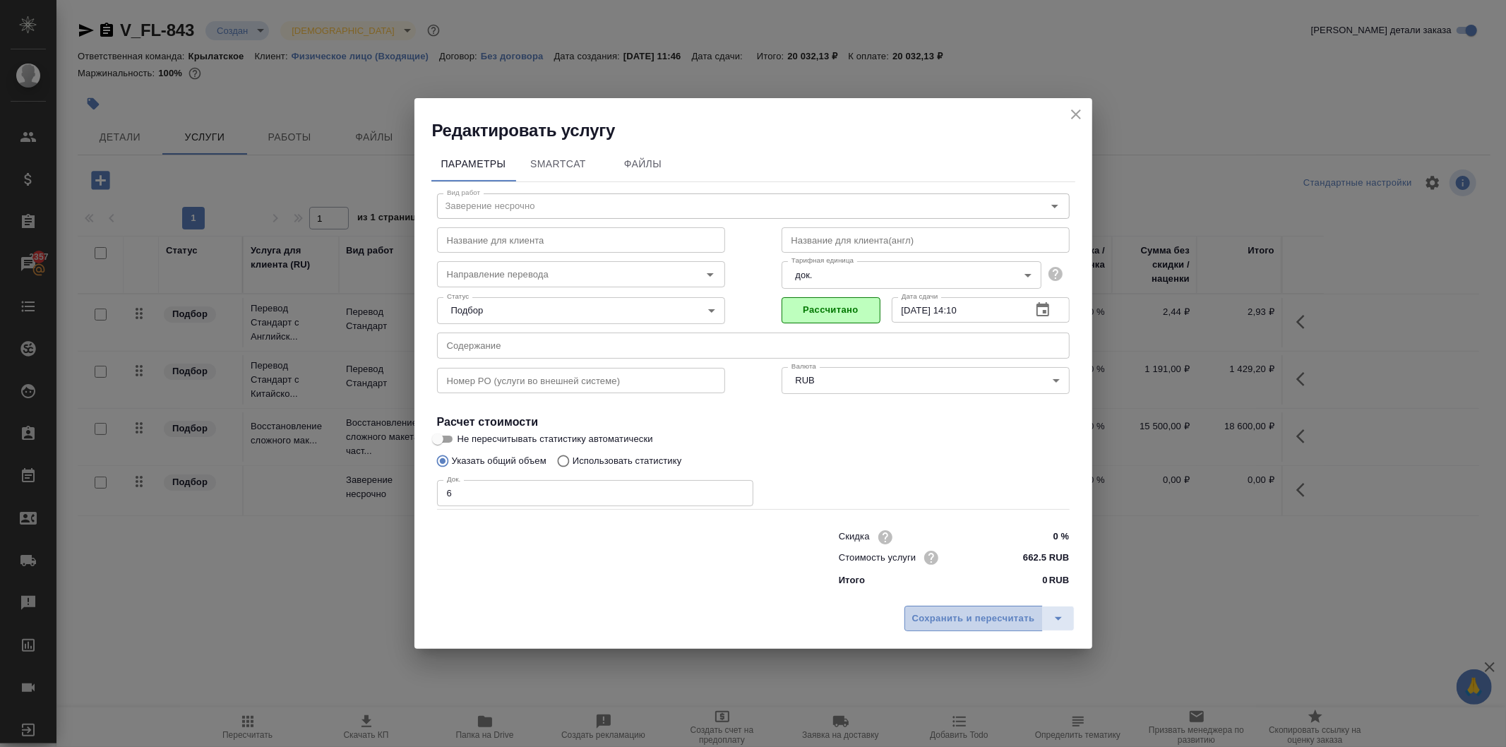
click at [997, 610] on button "Сохранить и пересчитать" at bounding box center [974, 618] width 138 height 25
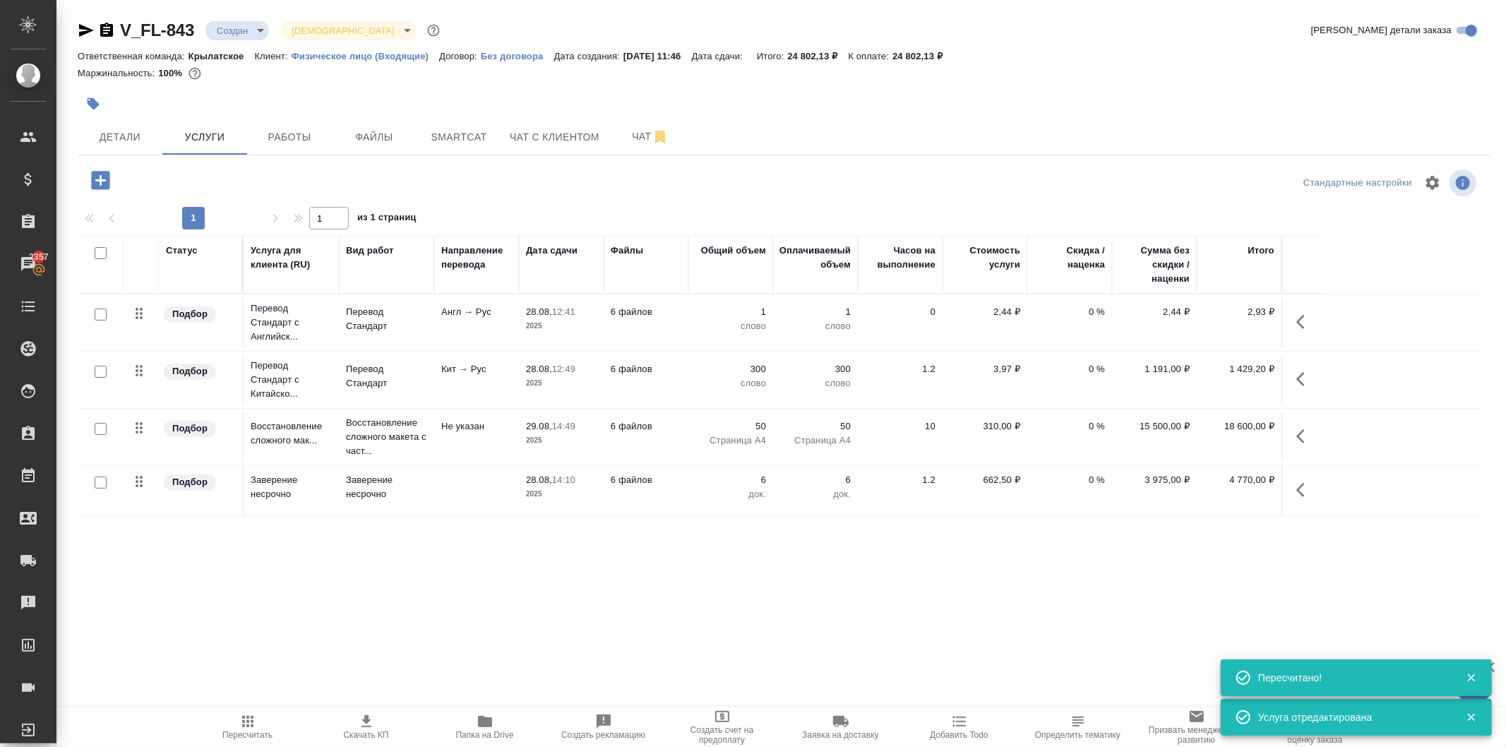
click at [249, 732] on span "Пересчитать" at bounding box center [247, 735] width 50 height 10
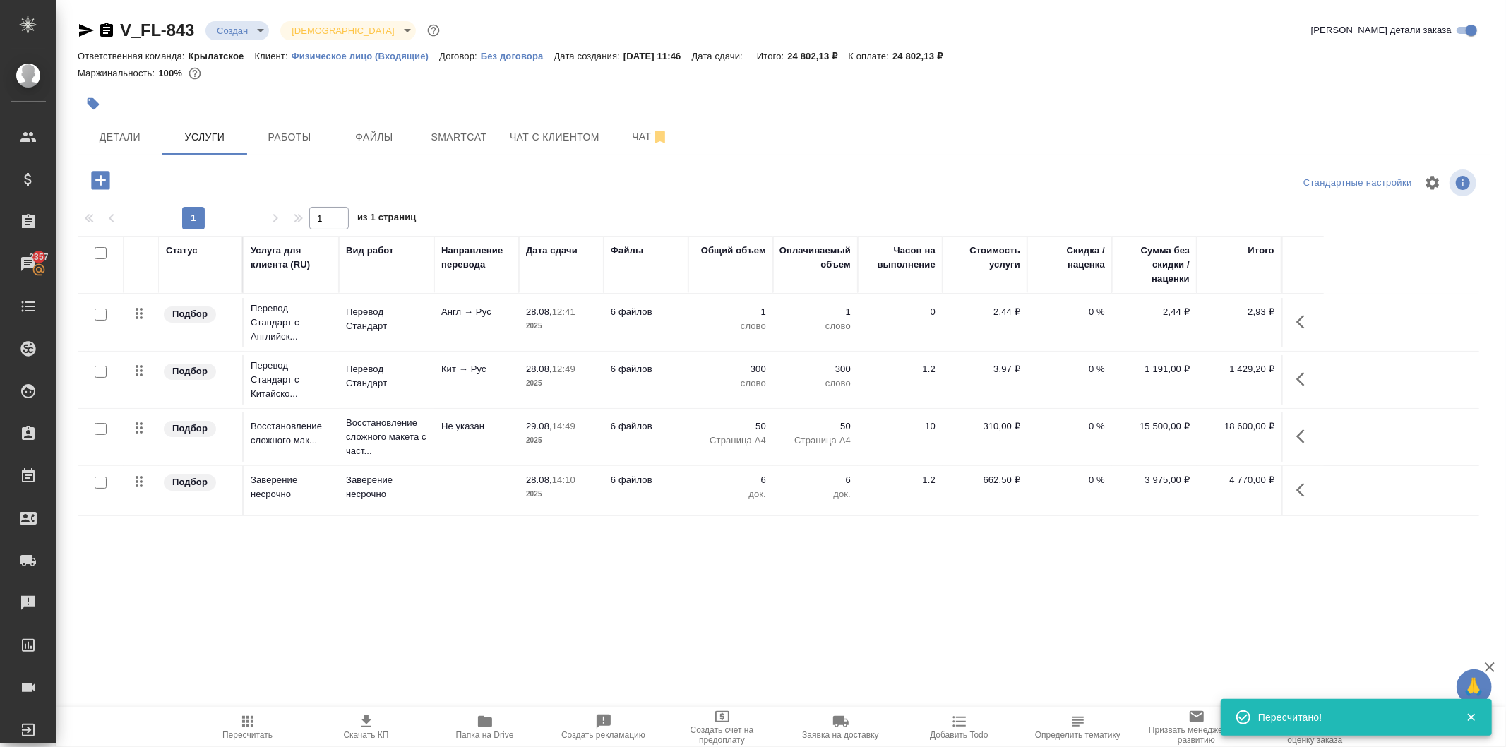
click at [1310, 387] on icon "button" at bounding box center [1305, 379] width 17 height 17
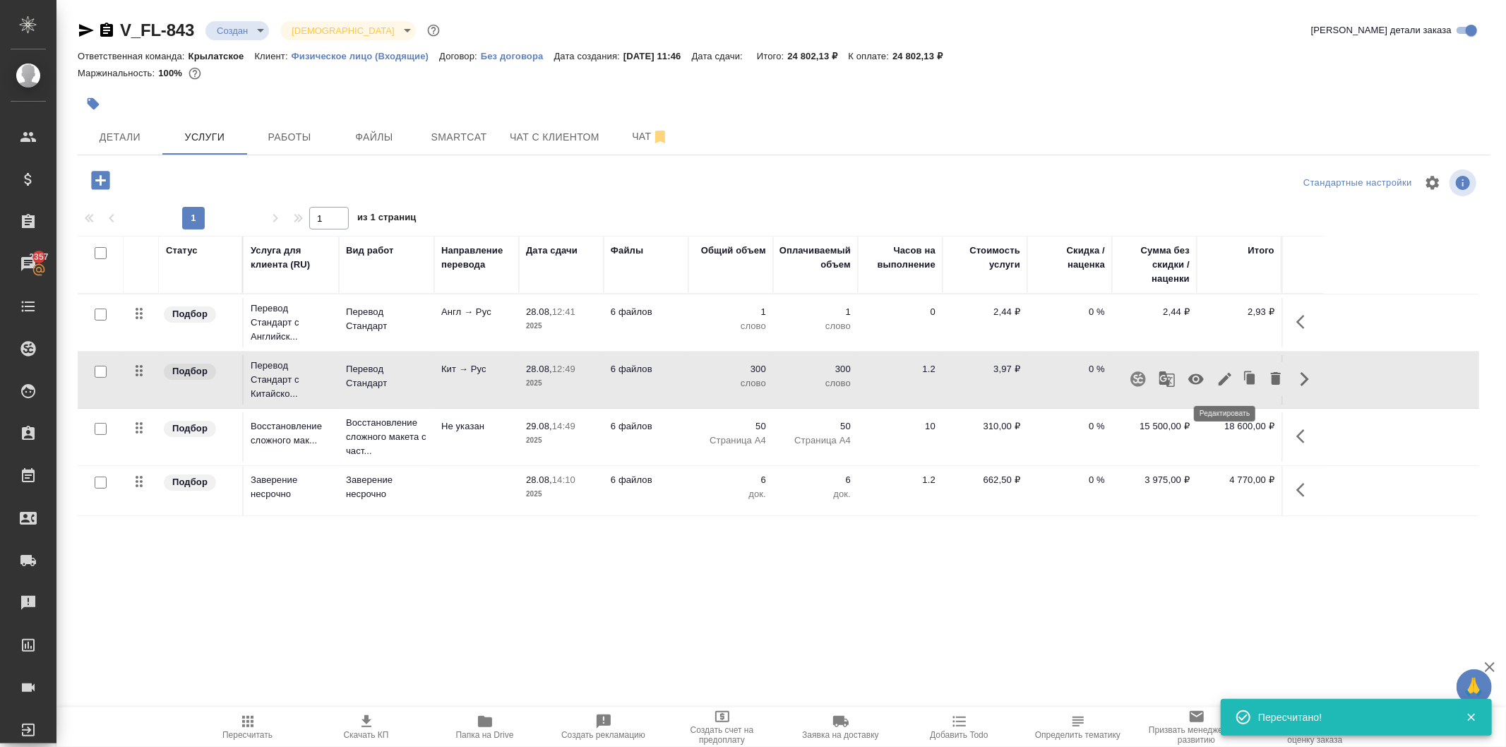
click at [1226, 377] on icon "button" at bounding box center [1225, 379] width 13 height 13
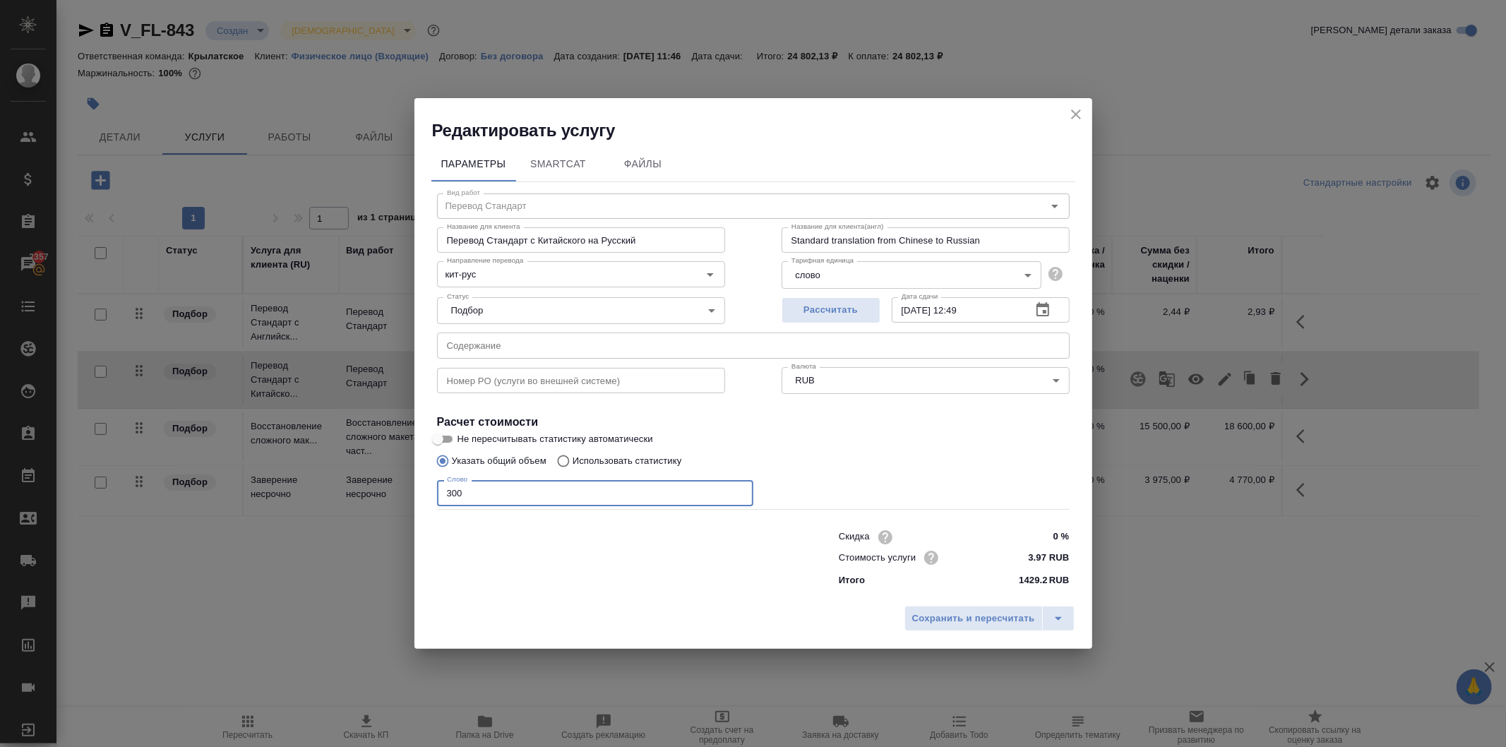
drag, startPoint x: 525, startPoint y: 498, endPoint x: 438, endPoint y: 492, distance: 87.1
click at [438, 492] on input "300" at bounding box center [595, 492] width 316 height 25
type input "500"
click at [964, 606] on button "Сохранить и пересчитать" at bounding box center [974, 618] width 138 height 25
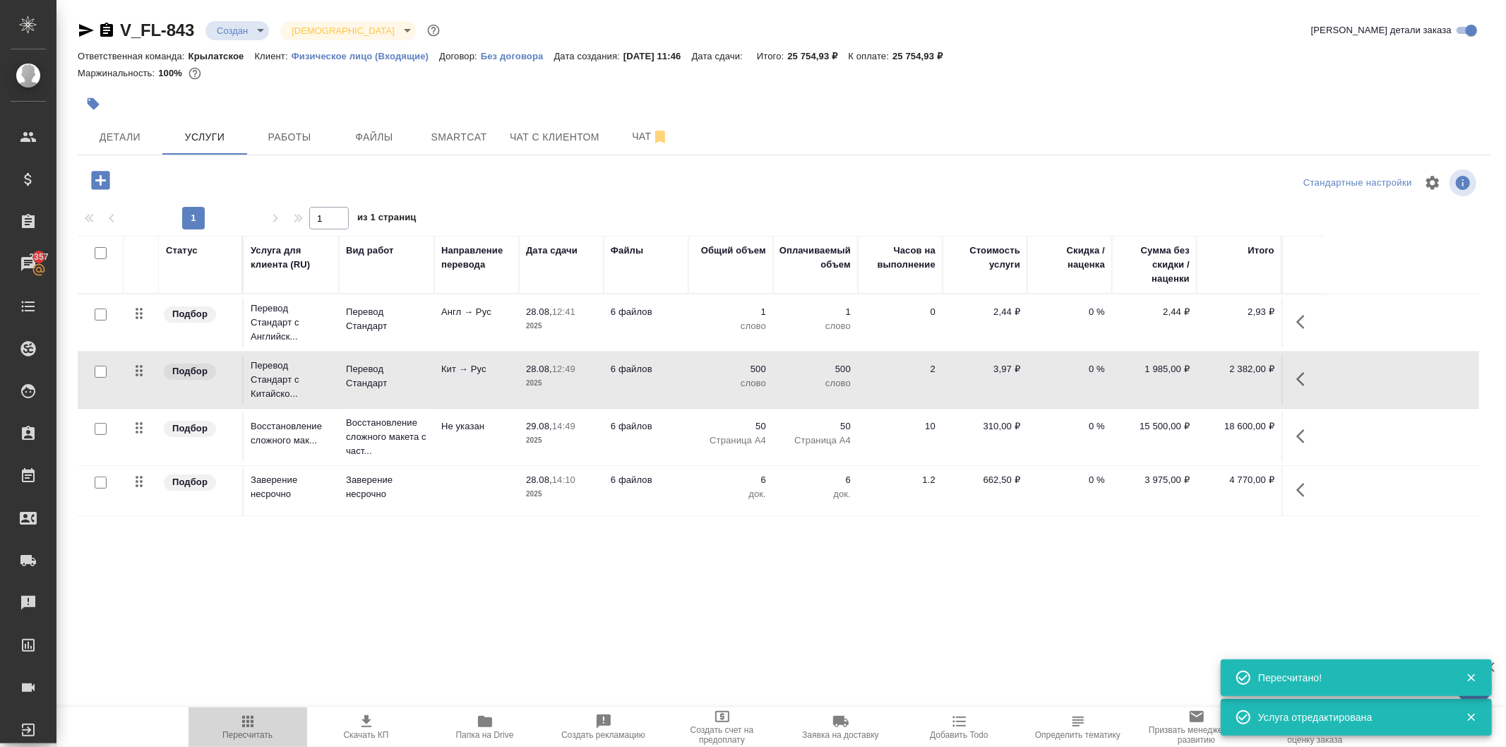
click at [253, 730] on icon "button" at bounding box center [247, 721] width 17 height 17
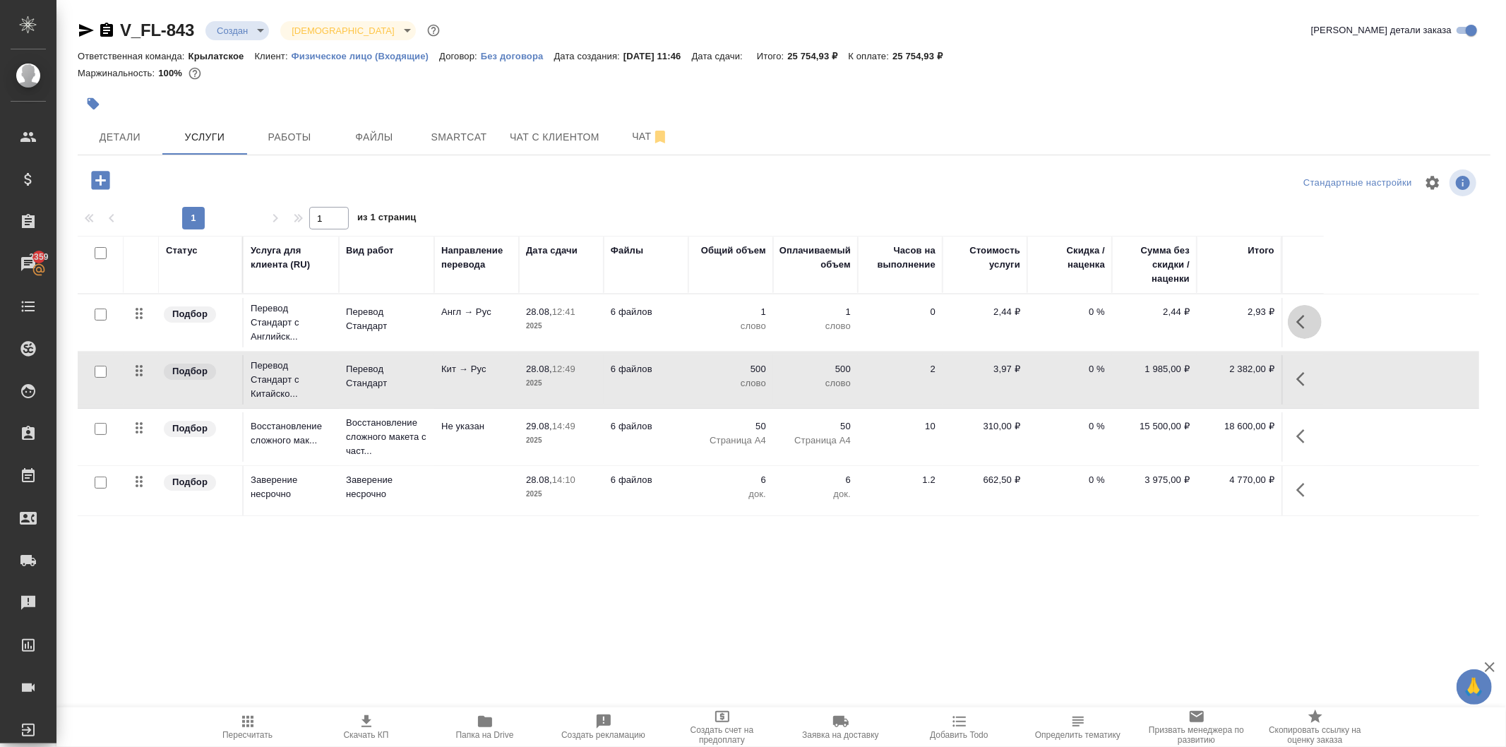
click at [1304, 333] on button "button" at bounding box center [1305, 322] width 34 height 34
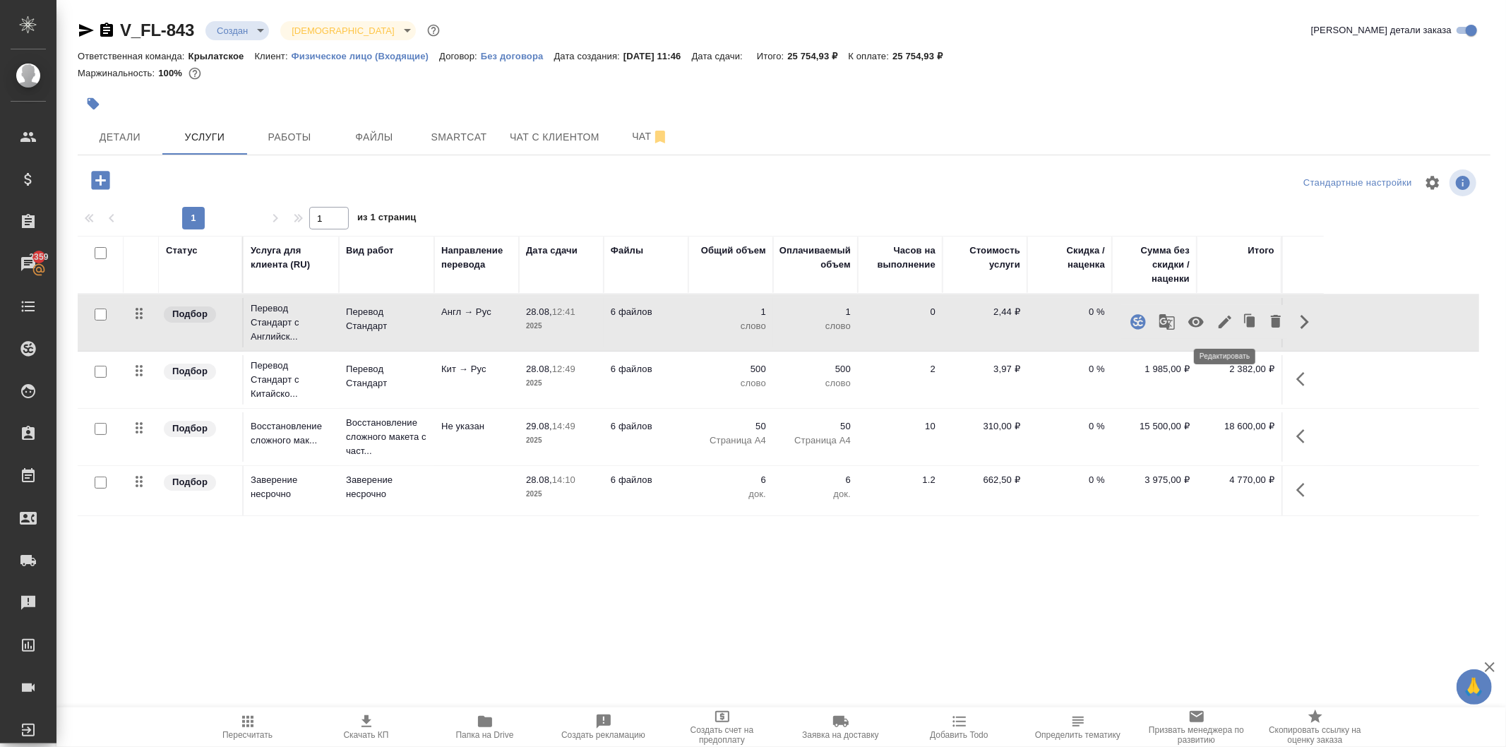
click at [1224, 326] on icon "button" at bounding box center [1225, 322] width 17 height 17
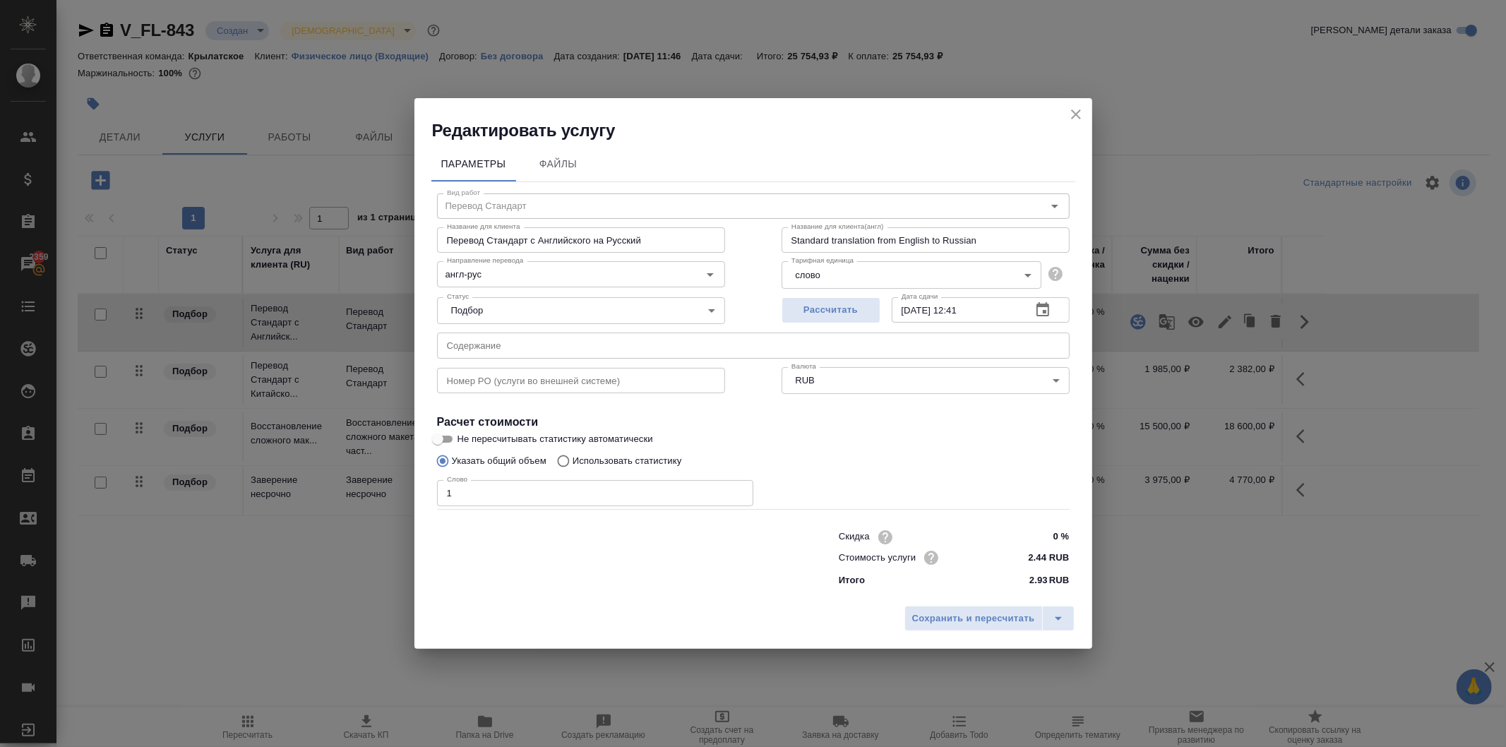
click at [622, 458] on p "Использовать статистику" at bounding box center [627, 461] width 109 height 14
click at [573, 458] on input "Использовать статистику" at bounding box center [561, 461] width 23 height 27
radio input "true"
radio input "false"
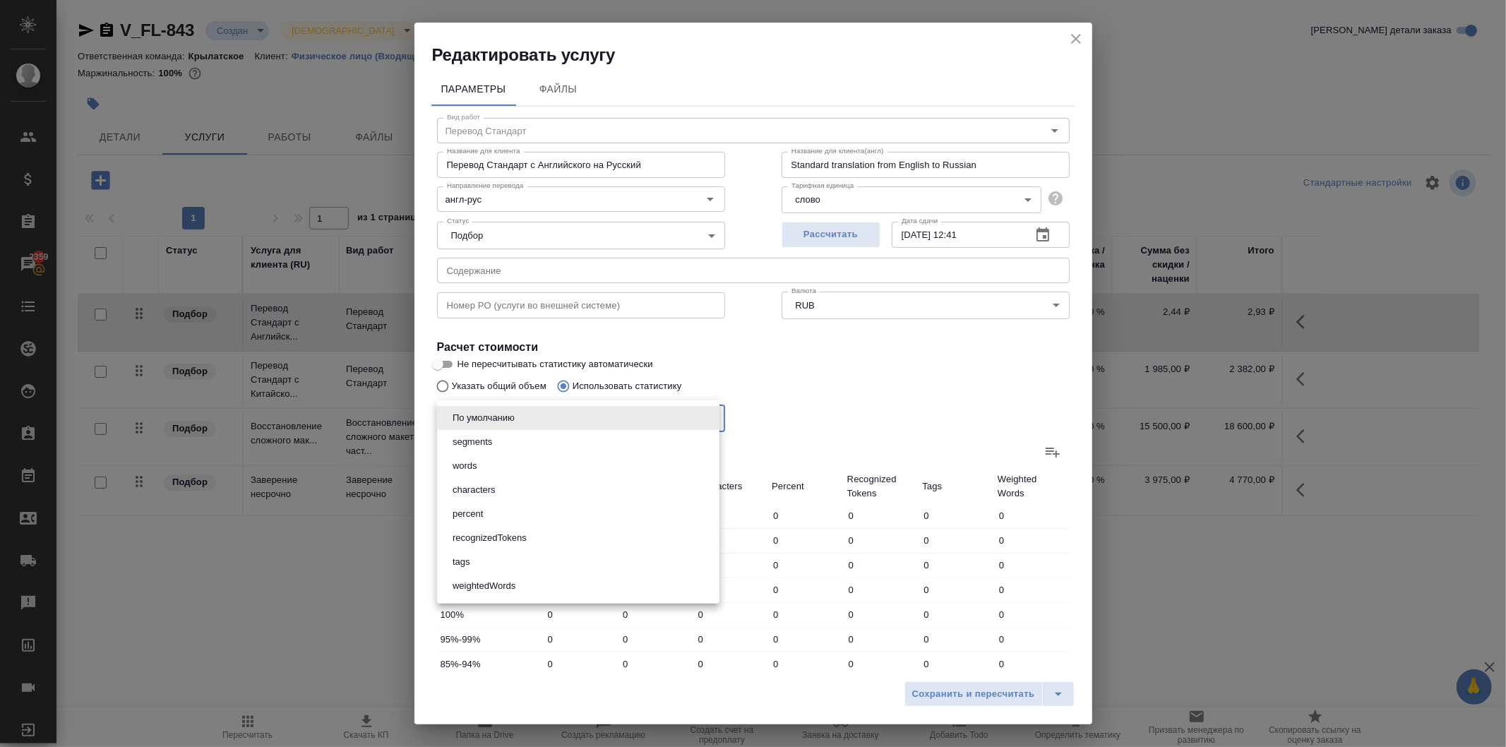
click at [708, 417] on body "🙏 .cls-1 fill:#fff; AWATERA Kasymov Timur Клиенты Спецификации Заказы 2359 Чаты…" at bounding box center [753, 373] width 1506 height 747
click at [1035, 448] on div at bounding box center [753, 373] width 1506 height 747
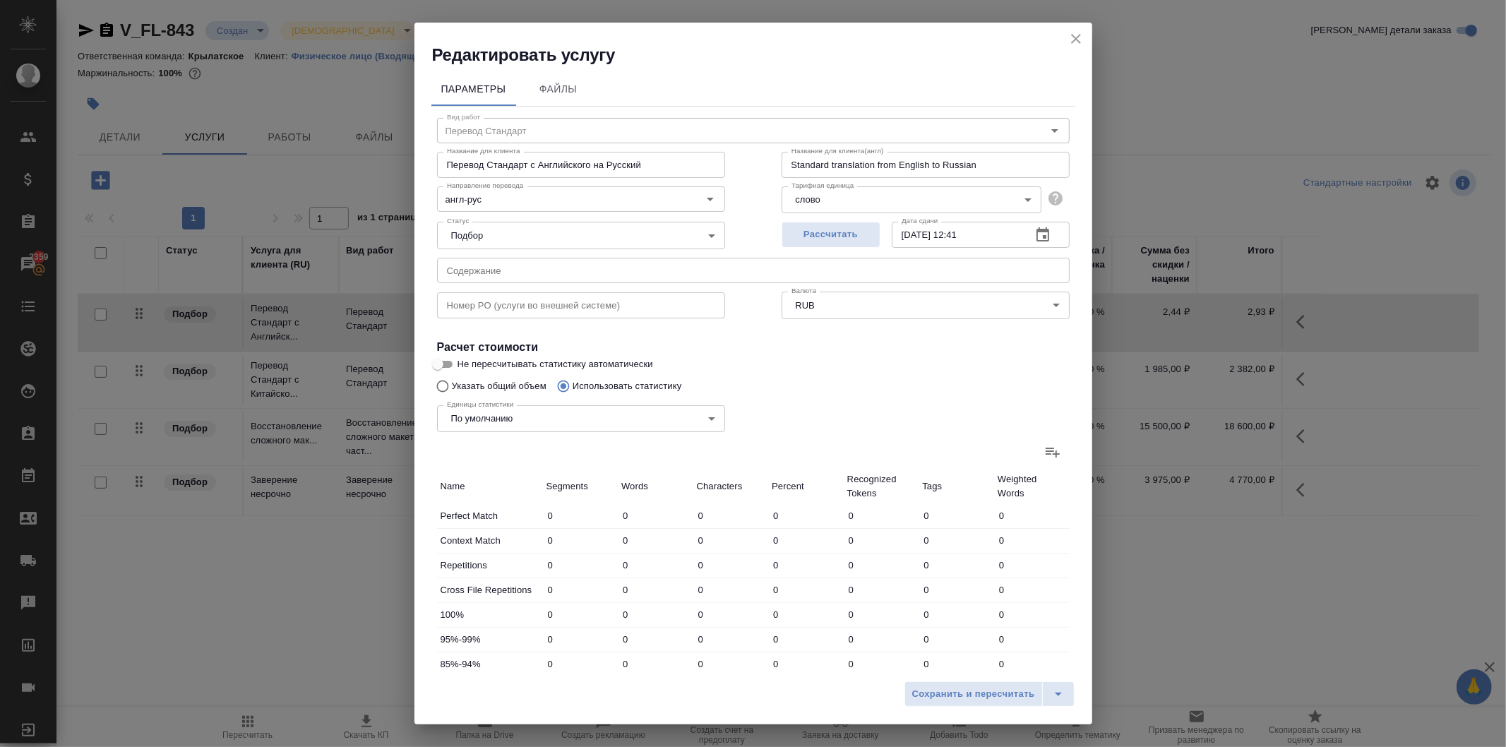
click at [1046, 456] on icon at bounding box center [1053, 453] width 14 height 10
click at [0, 0] on input "file" at bounding box center [0, 0] width 0 height 0
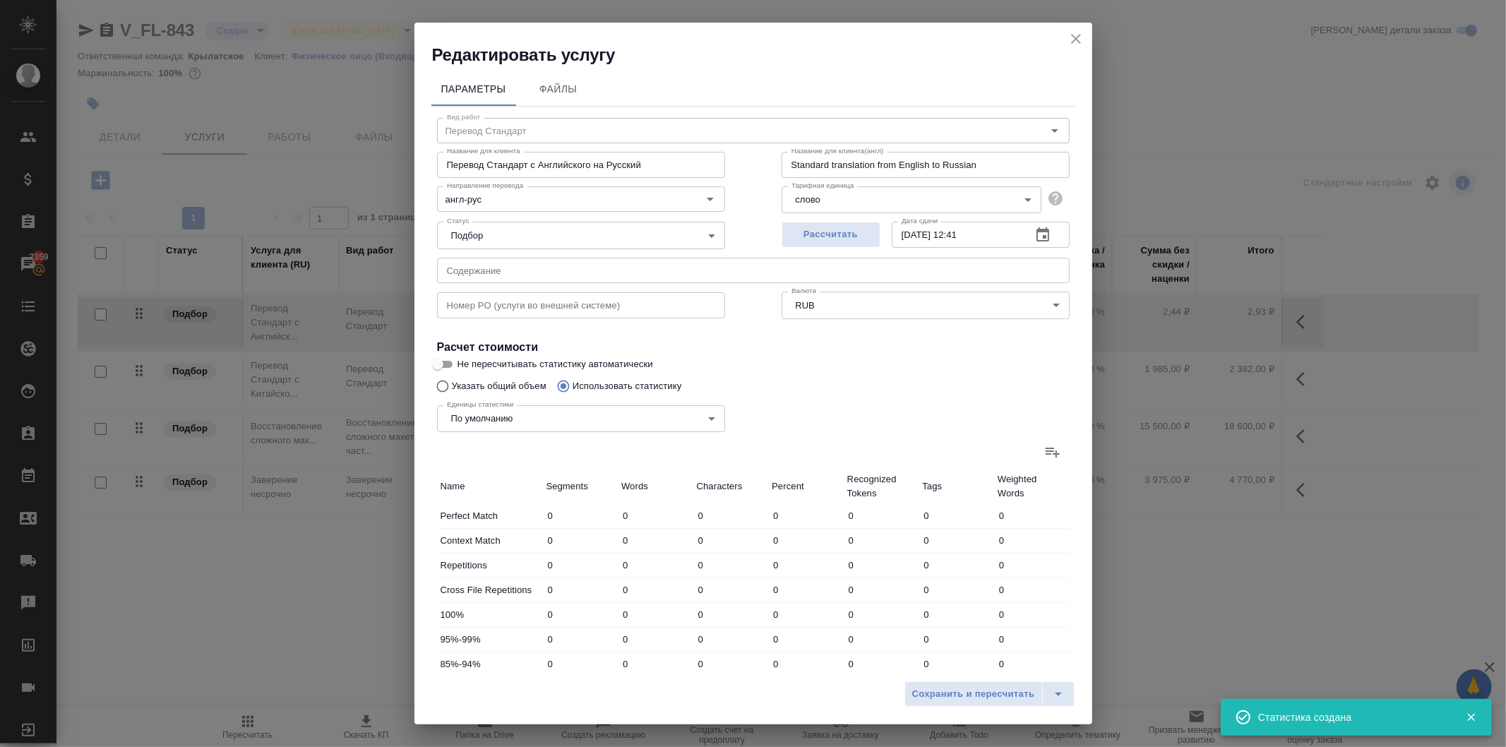
type input "8"
type input "22"
type input "136"
type input "8"
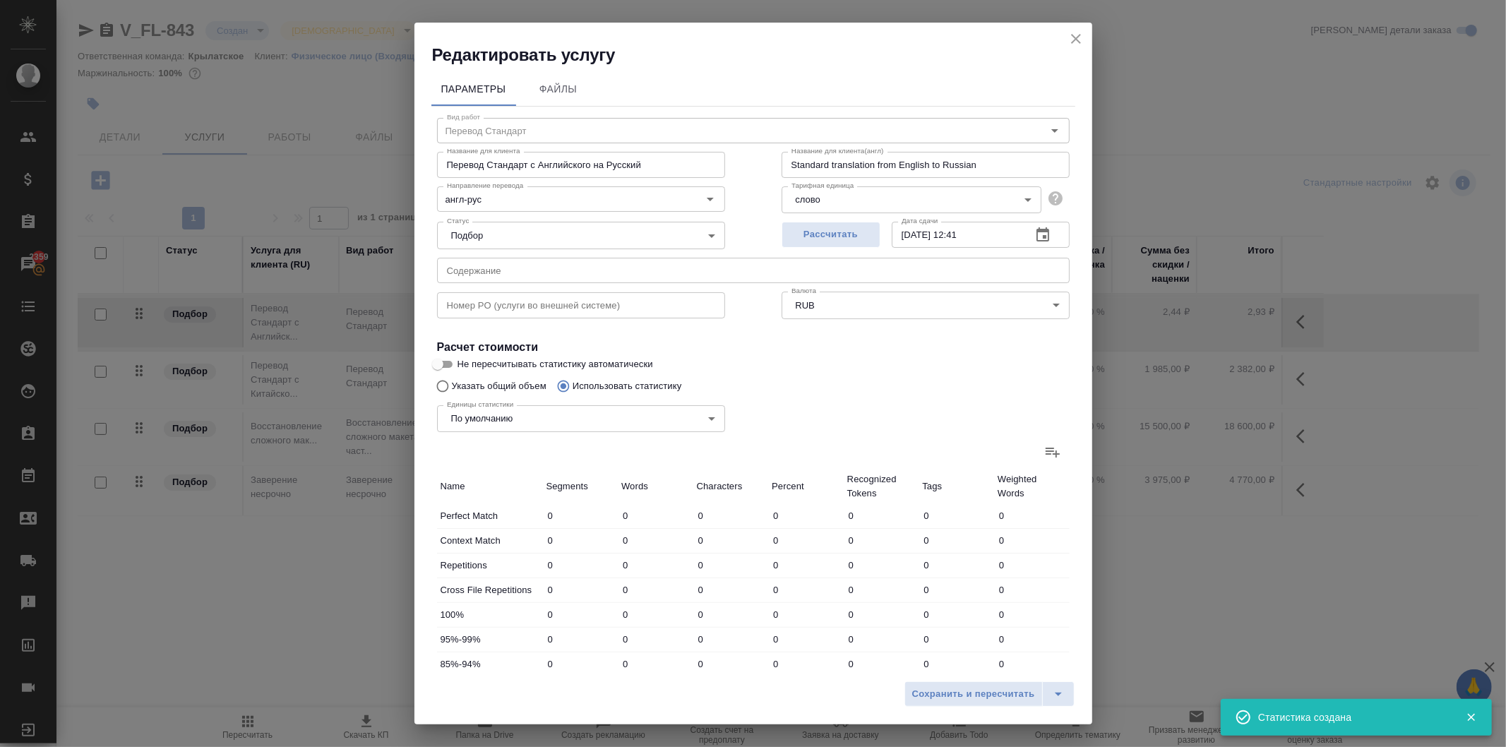
type input "26"
type input "30"
type input "43"
type input "135"
type input "122"
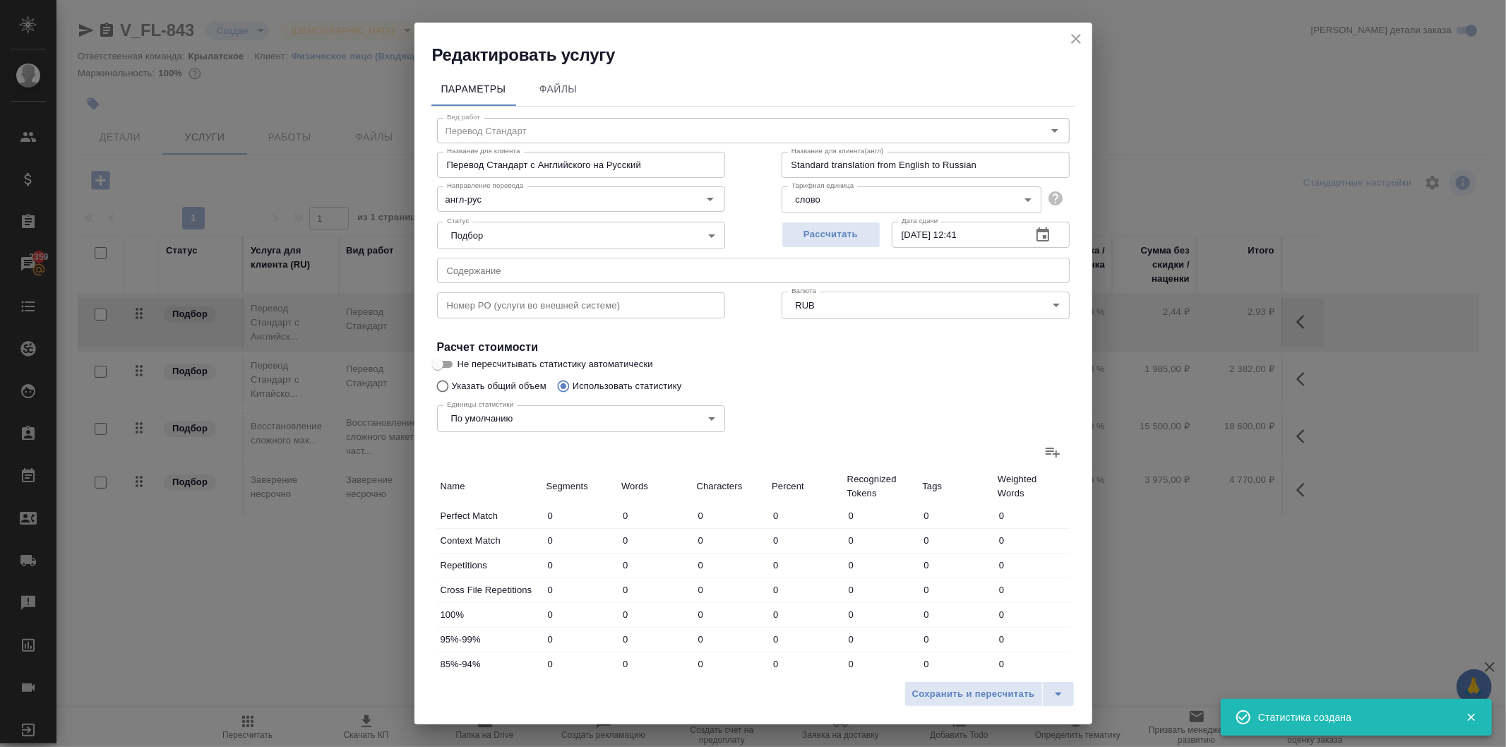
type input "176"
type input "728"
type input "472"
type input "1591"
type input "10651"
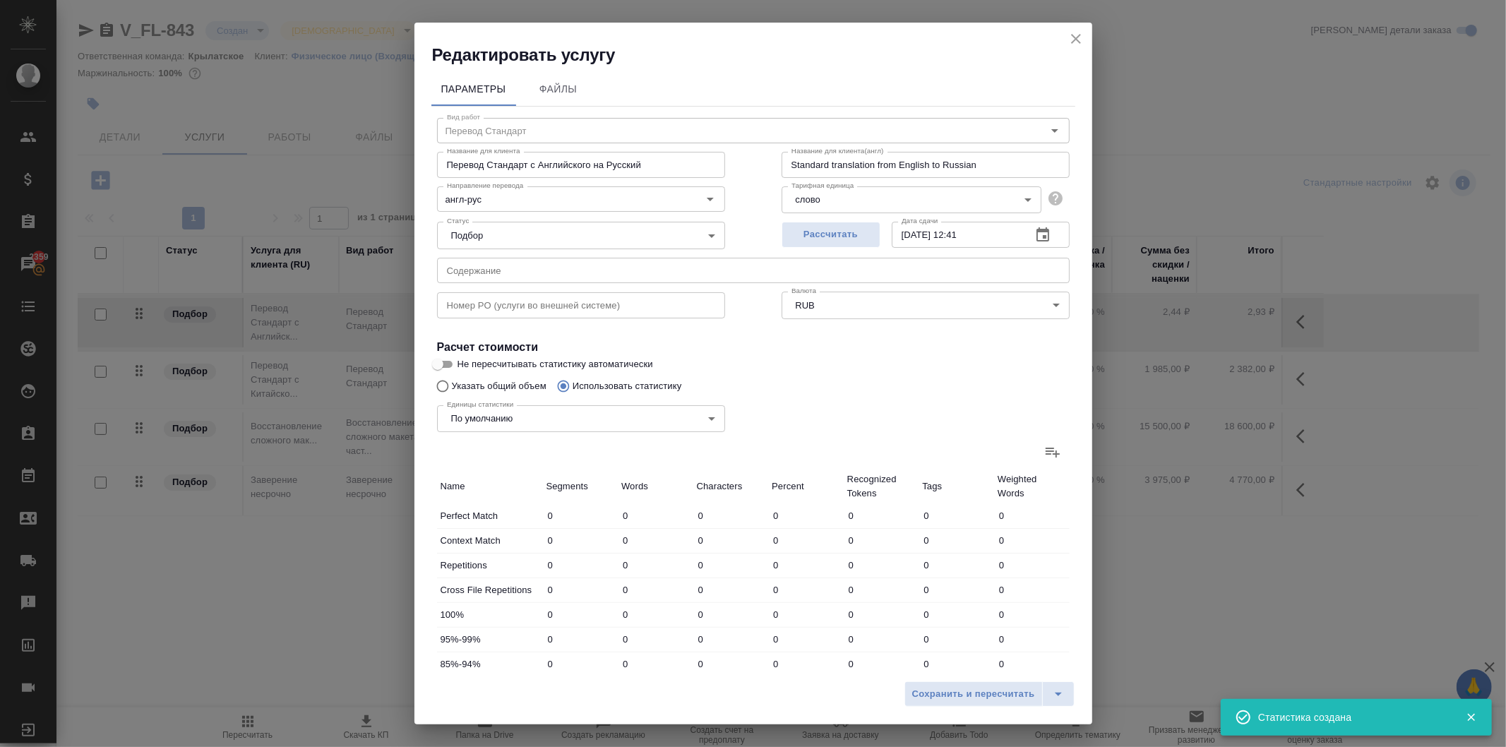
type input "48"
type input "350"
type input "2217"
type input "45"
type input "114"
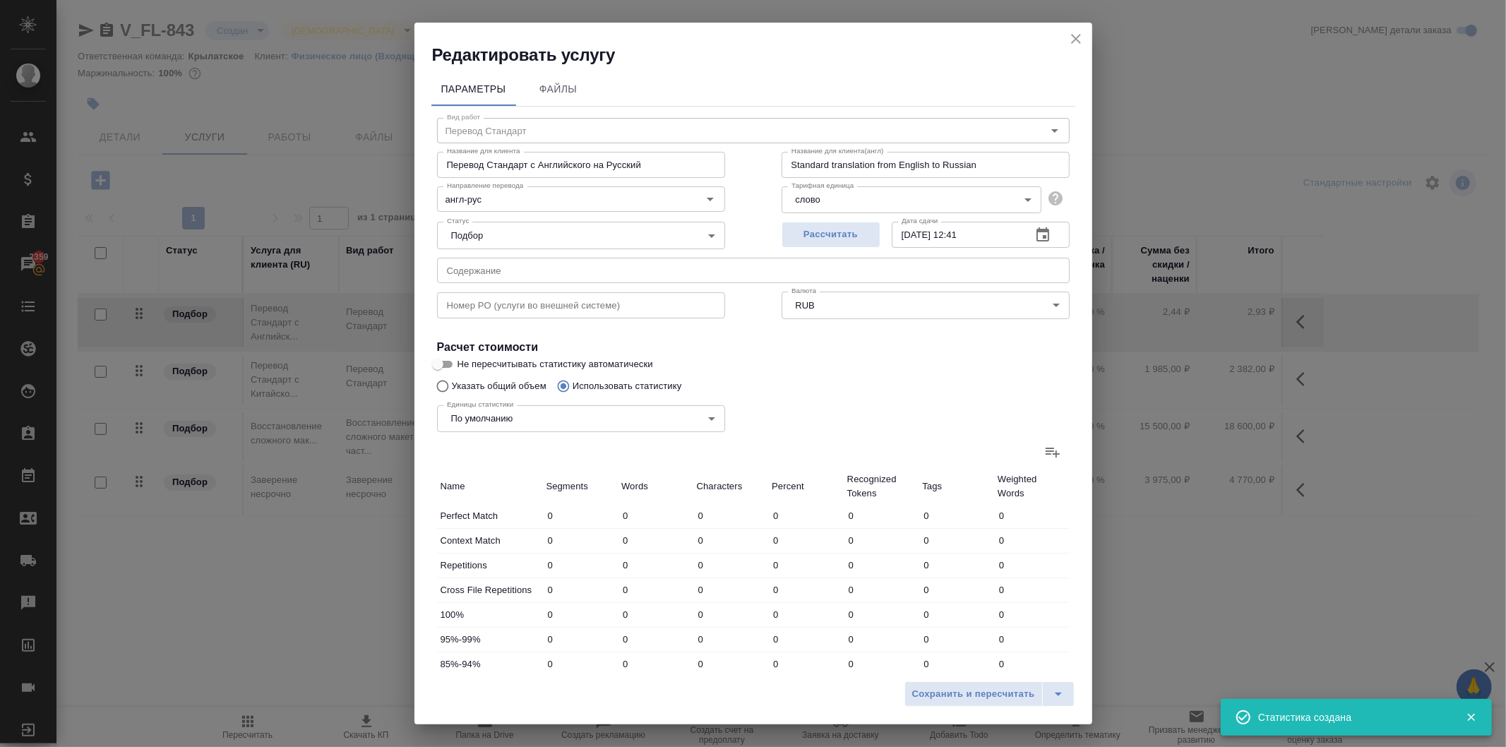
type input "731"
type input "6182"
type input "82136"
type input "561097"
type input "6877"
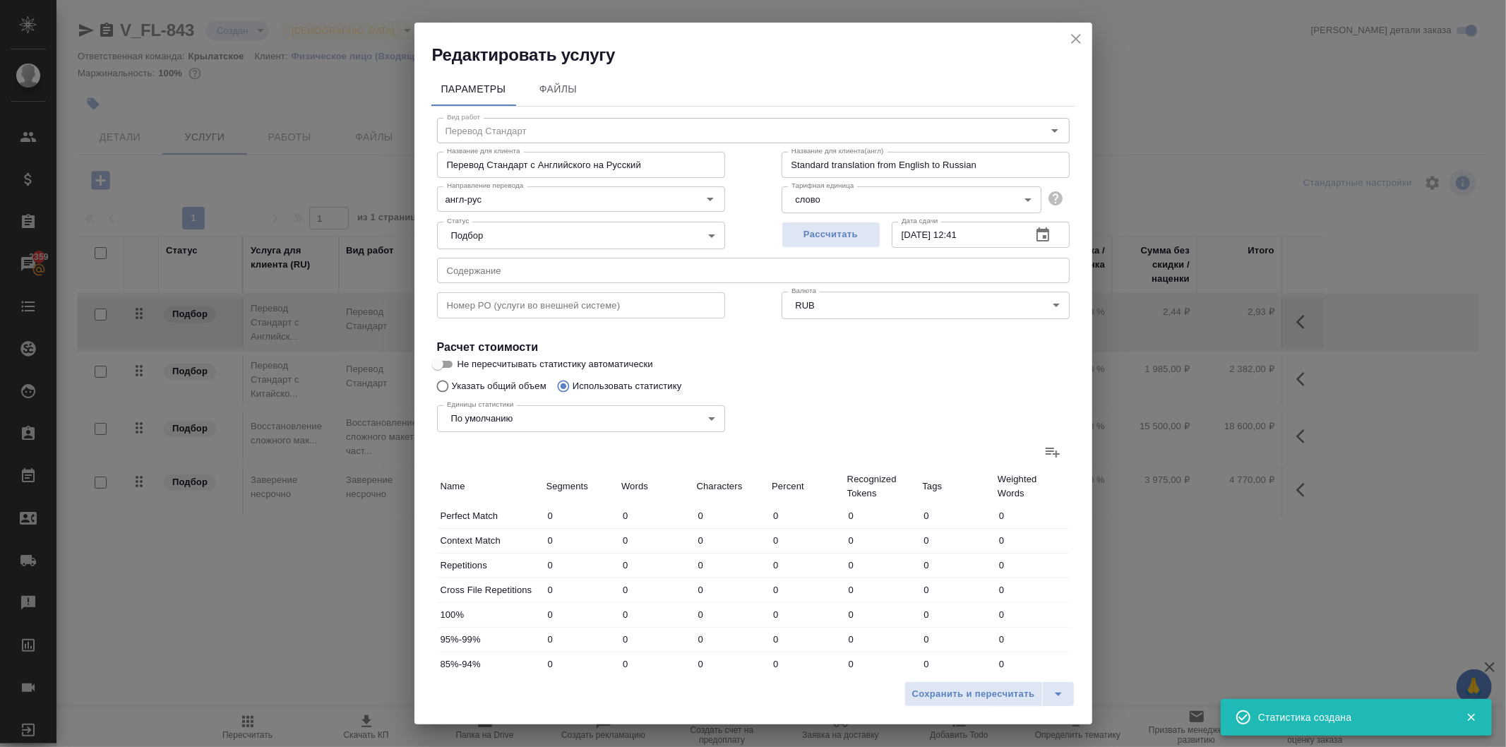
type input "84389"
type input "575560"
type input "6915"
type input "84440"
type input "575721"
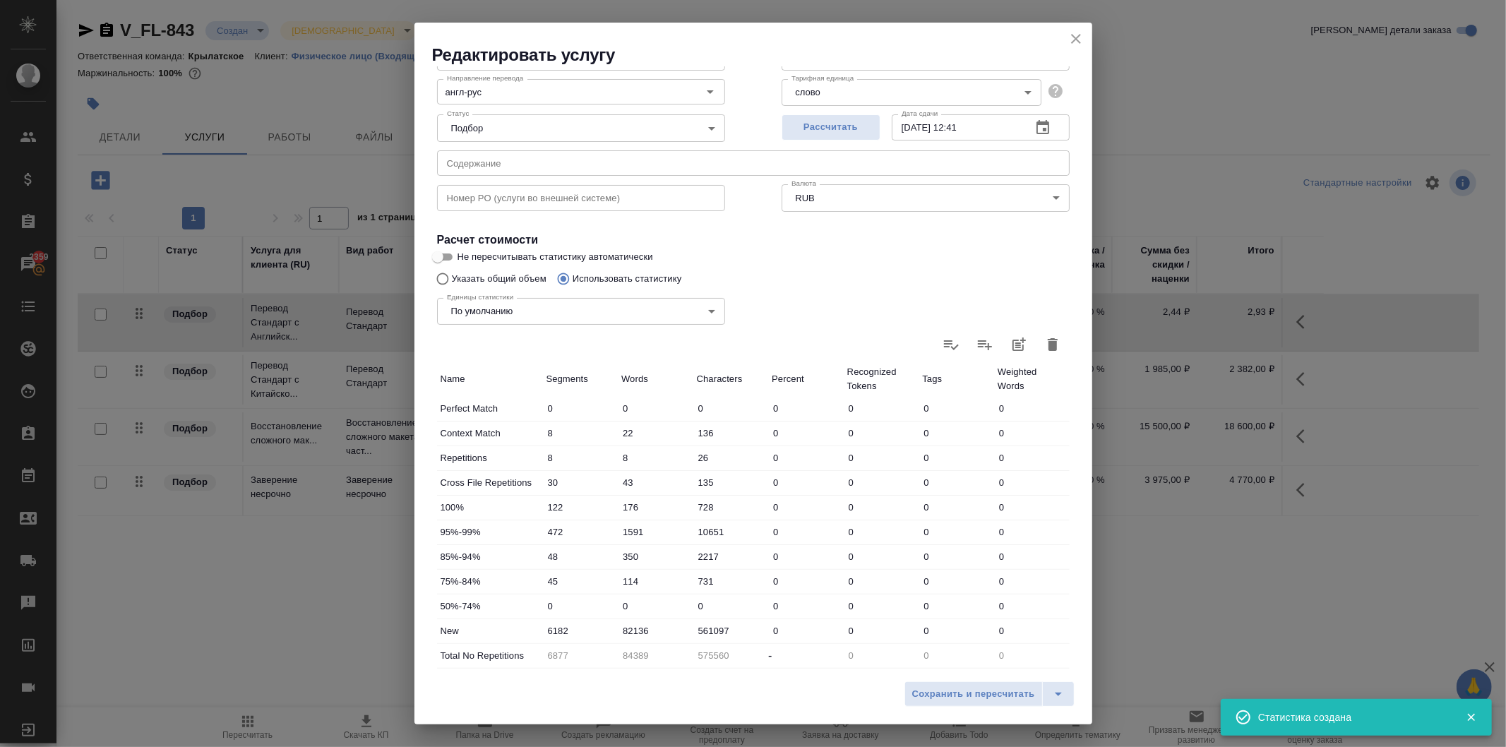
scroll to position [215, 0]
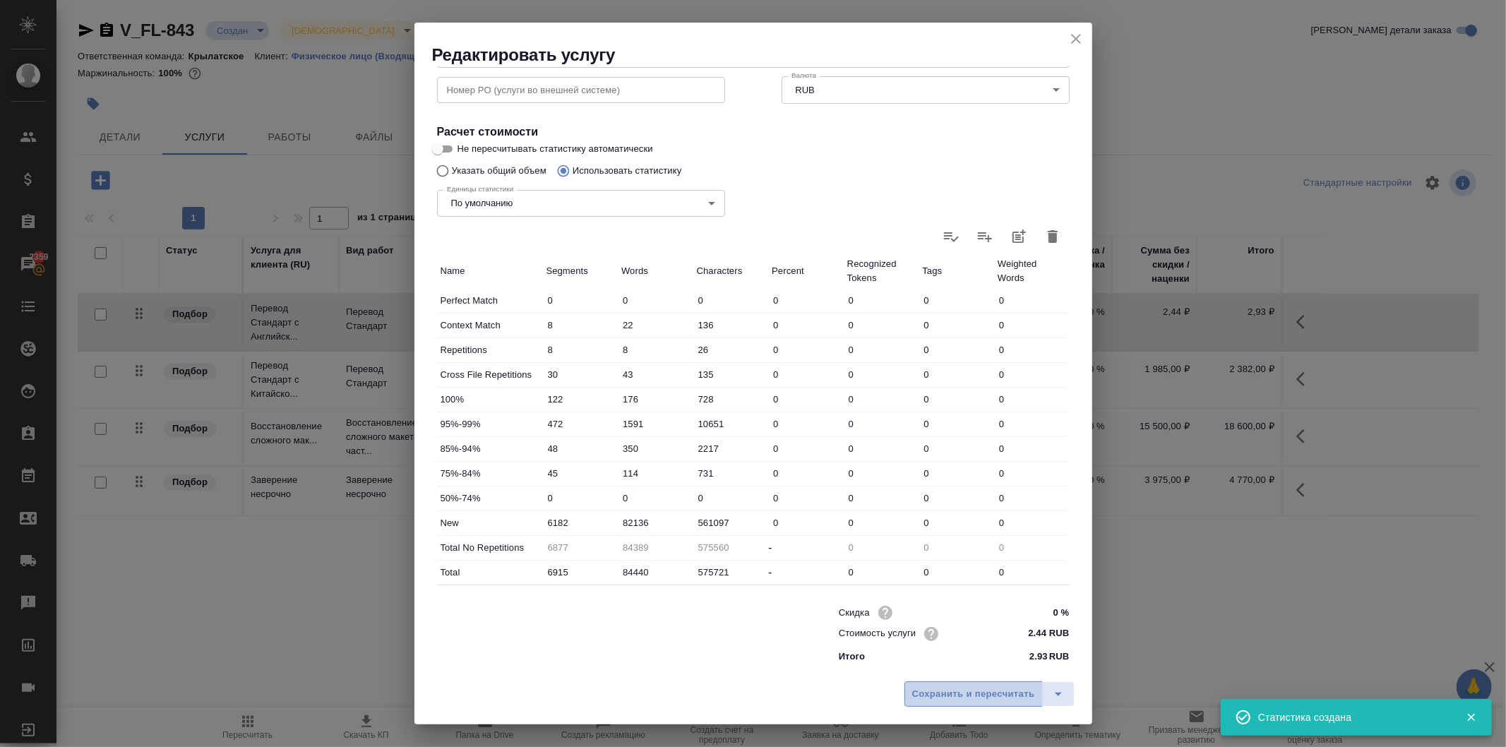
click at [980, 689] on span "Сохранить и пересчитать" at bounding box center [974, 695] width 123 height 16
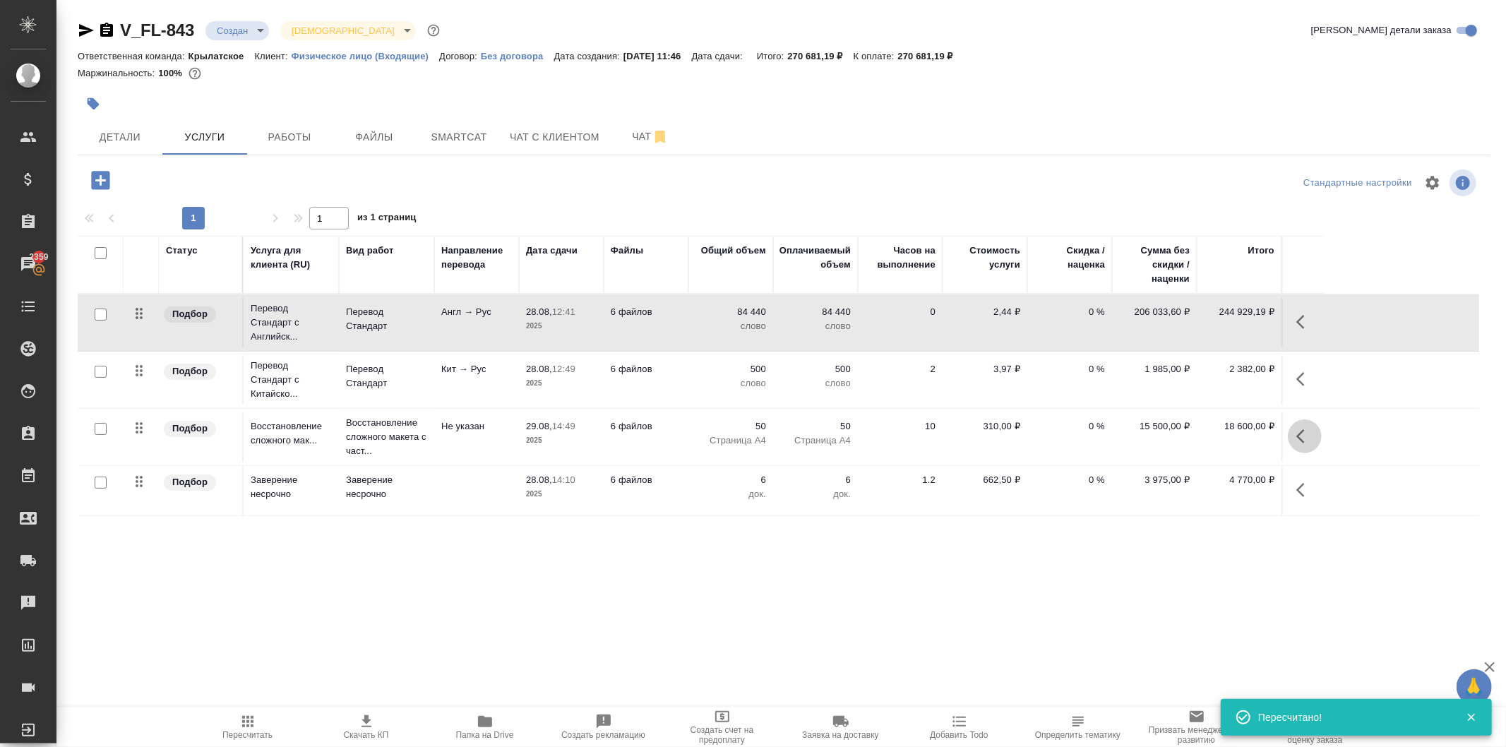
click at [1295, 434] on button "button" at bounding box center [1305, 437] width 34 height 34
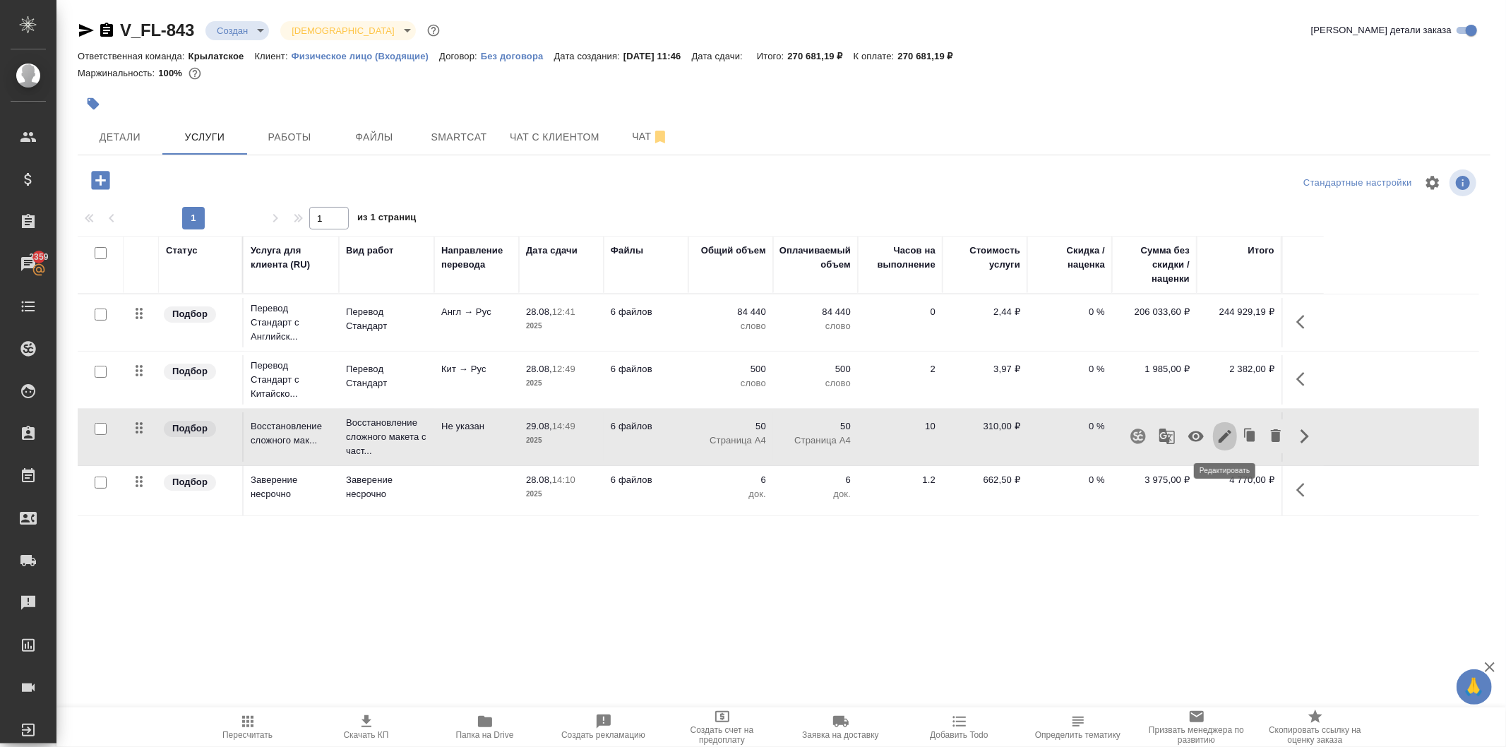
click at [1220, 436] on icon "button" at bounding box center [1225, 436] width 17 height 17
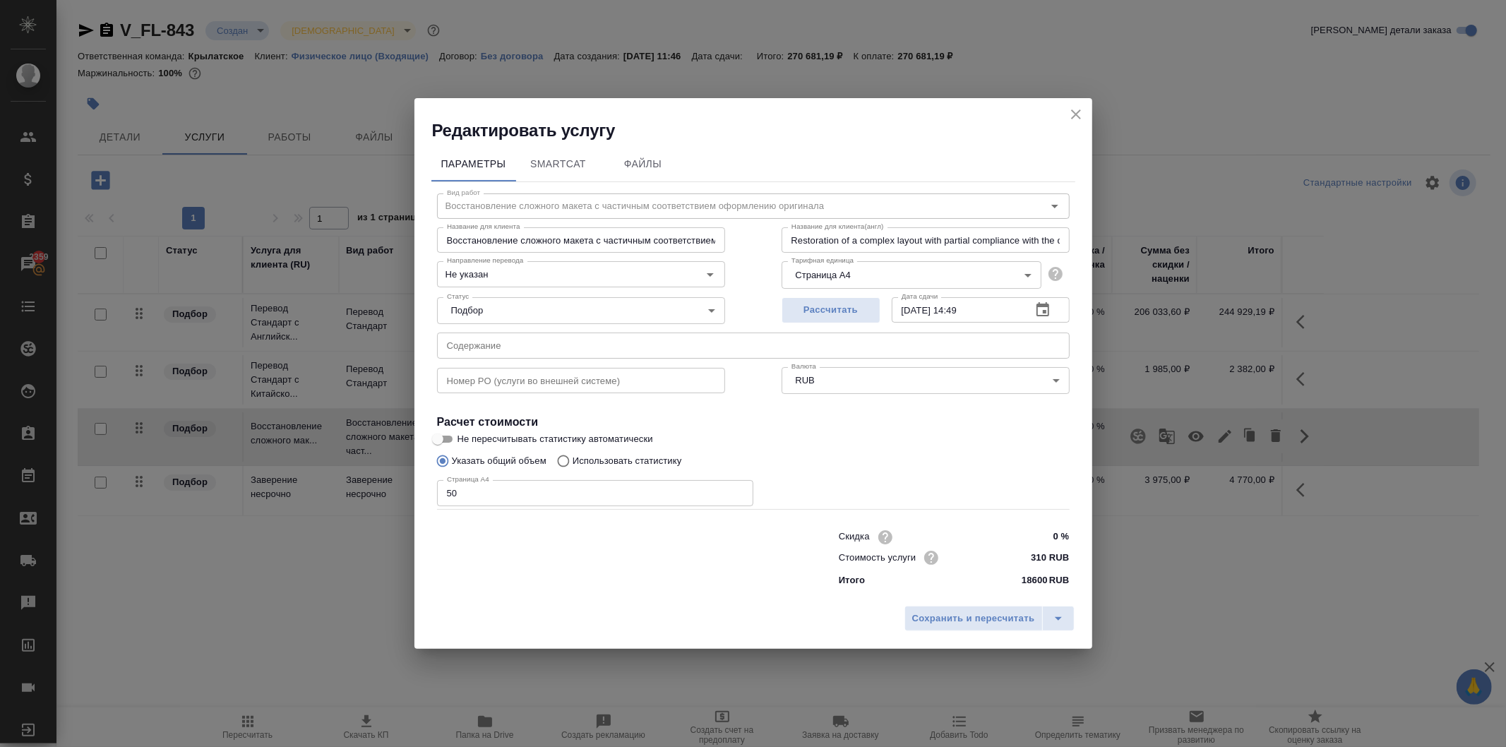
click at [1038, 561] on input "310 RUB" at bounding box center [1042, 557] width 53 height 20
click at [1038, 561] on input "310 RUB" at bounding box center [1043, 557] width 52 height 20
click at [1071, 116] on icon "close" at bounding box center [1076, 114] width 17 height 17
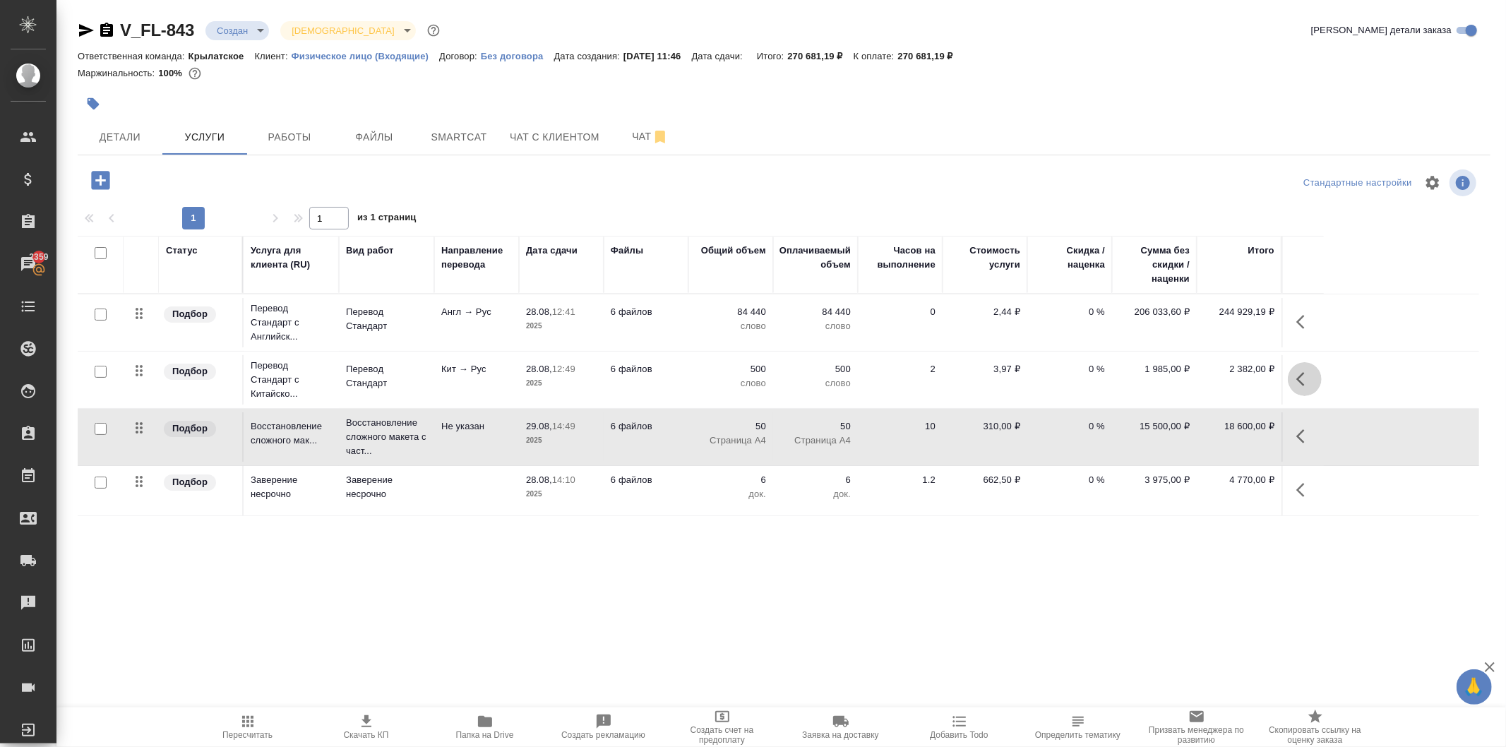
click at [1301, 380] on icon "button" at bounding box center [1305, 379] width 17 height 17
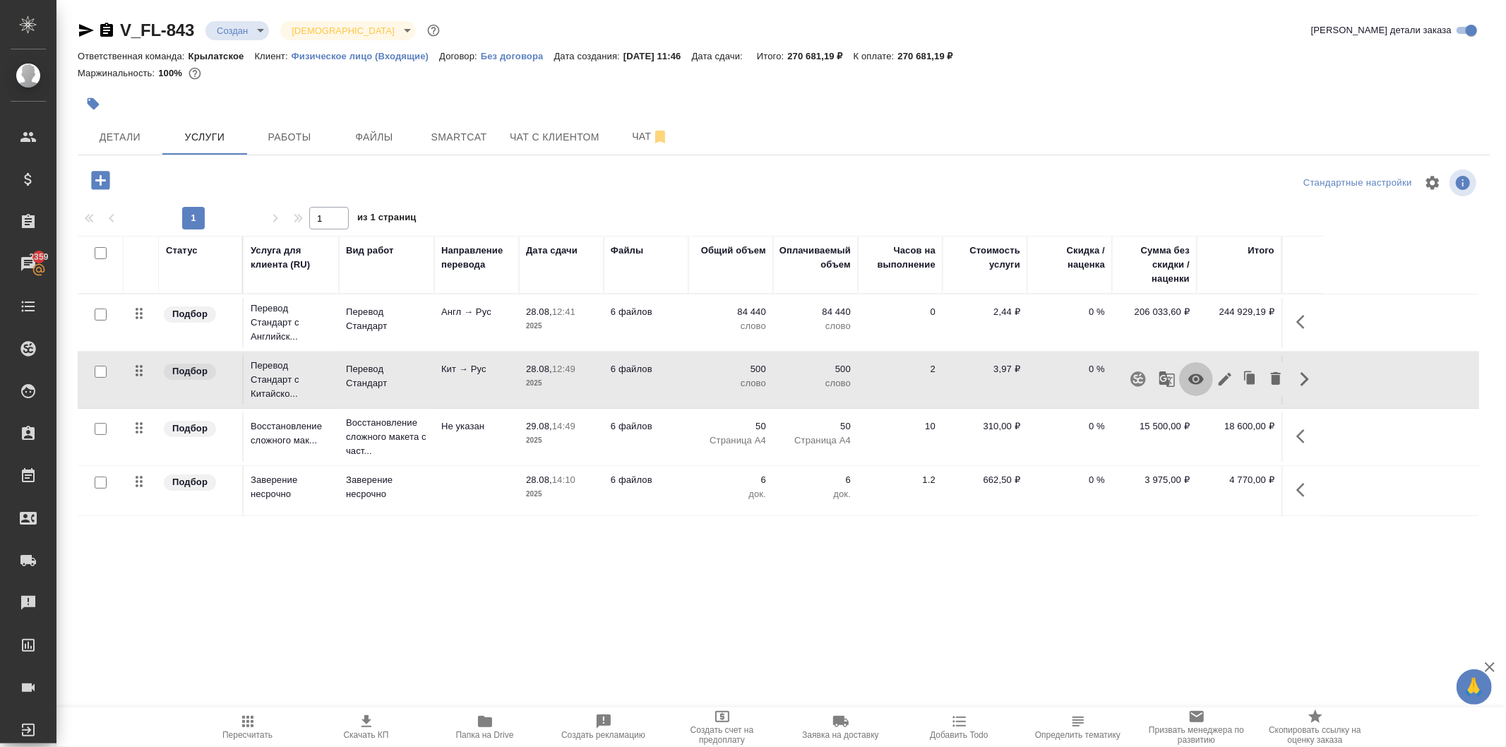
click at [1194, 384] on icon "button" at bounding box center [1197, 379] width 16 height 11
click at [1298, 446] on button "button" at bounding box center [1305, 437] width 34 height 34
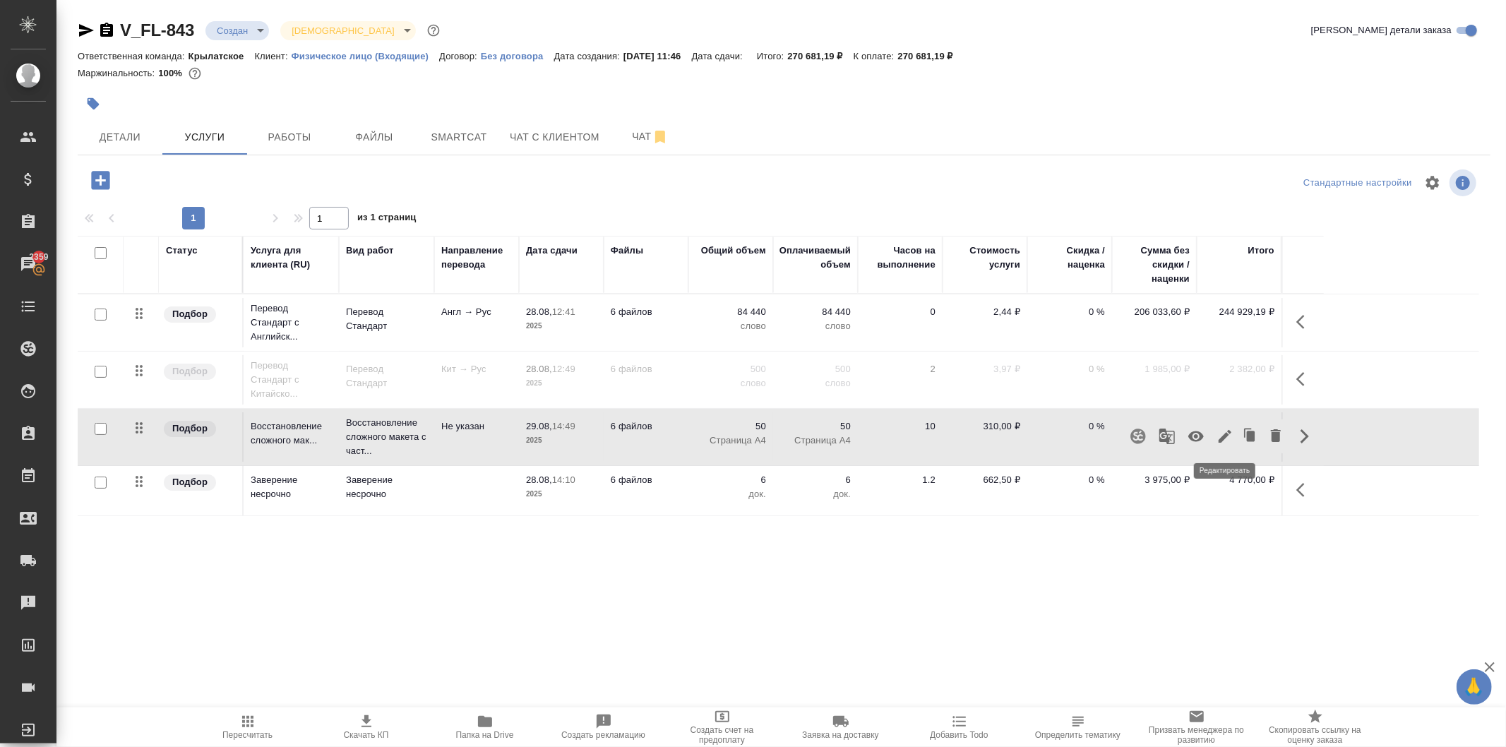
click at [1230, 443] on icon "button" at bounding box center [1225, 436] width 17 height 17
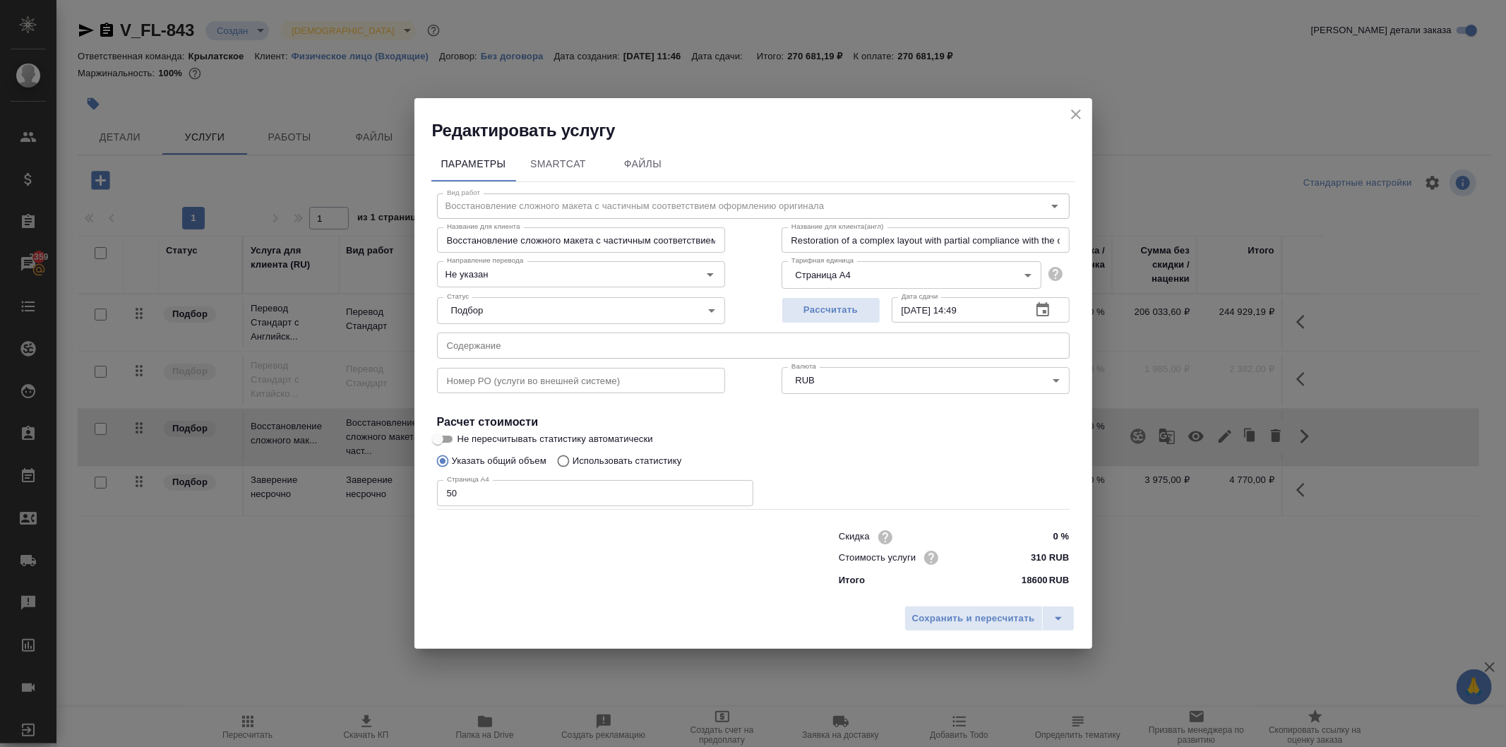
click at [1032, 560] on input "310 RUB" at bounding box center [1042, 557] width 53 height 20
click at [1032, 560] on input "310 RUB" at bounding box center [1043, 557] width 52 height 20
type input "100 RUB"
click at [1009, 609] on button "Сохранить и пересчитать" at bounding box center [974, 619] width 138 height 25
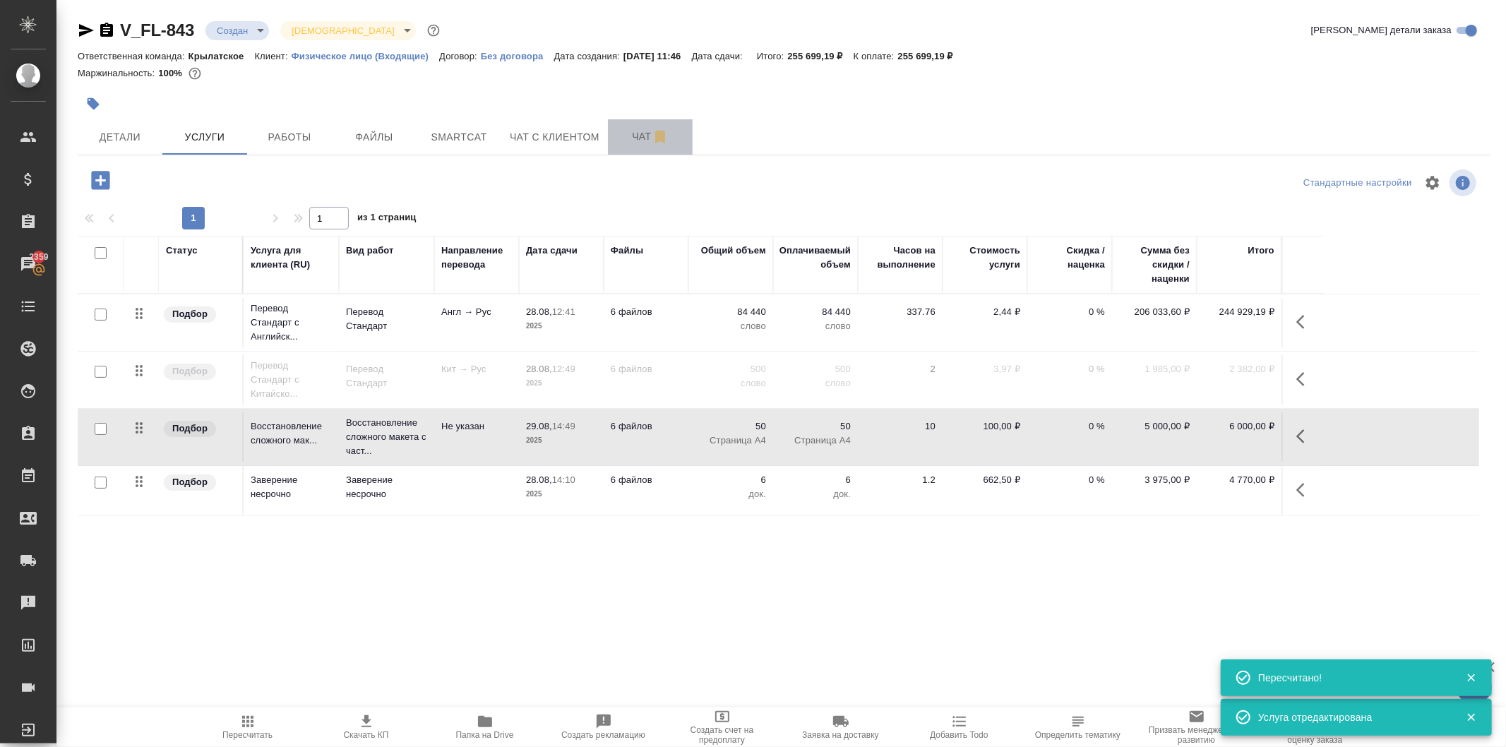
click at [622, 147] on button "Чат" at bounding box center [650, 136] width 85 height 35
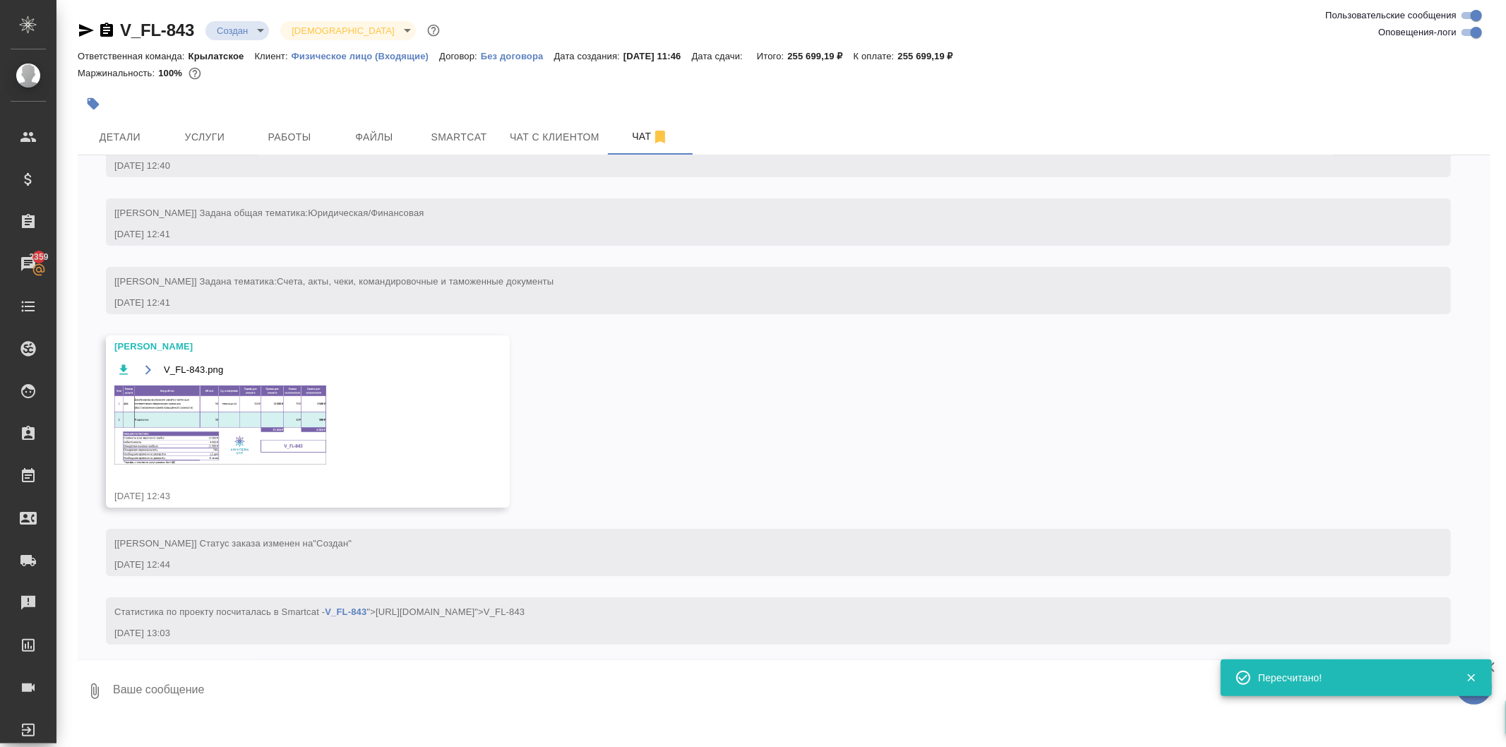
scroll to position [93, 0]
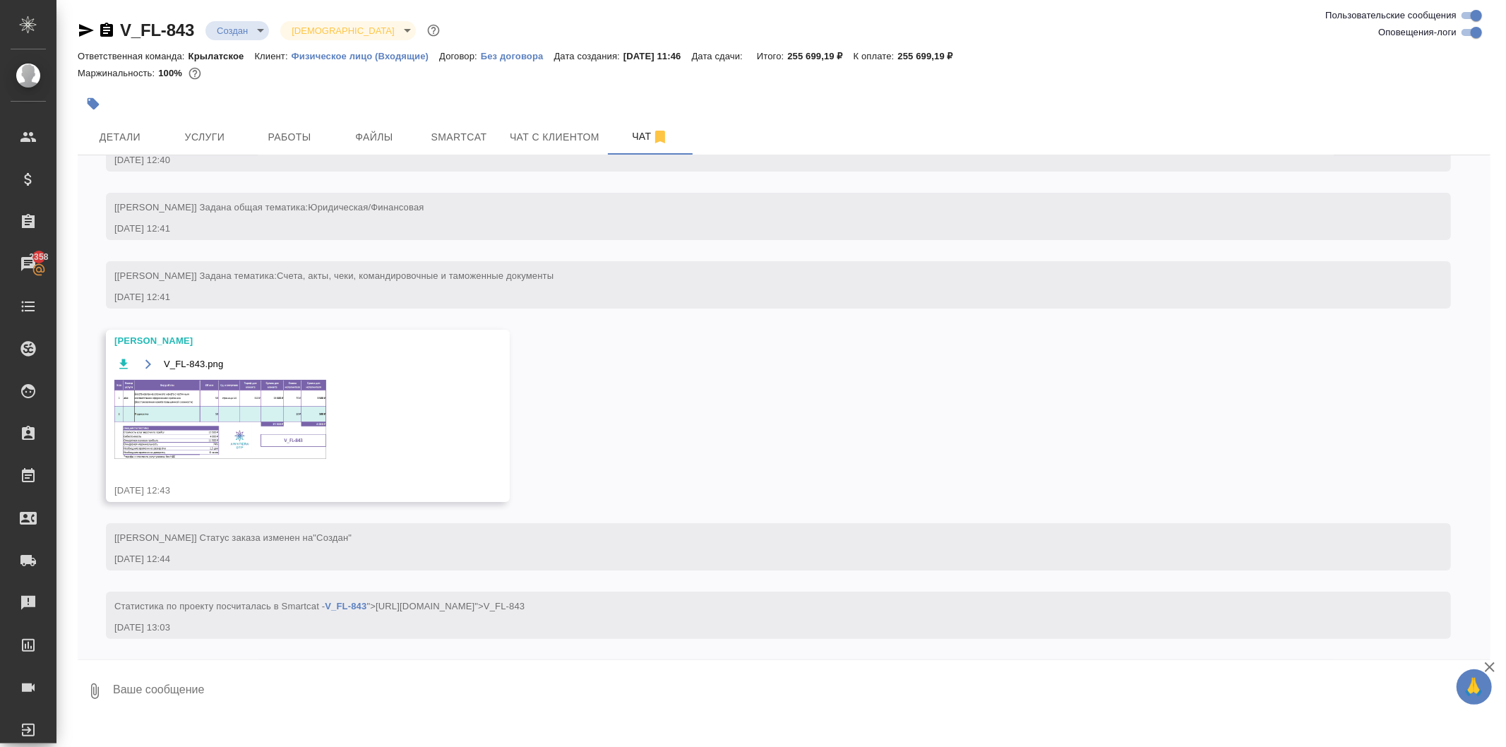
click at [314, 407] on img at bounding box center [220, 419] width 212 height 79
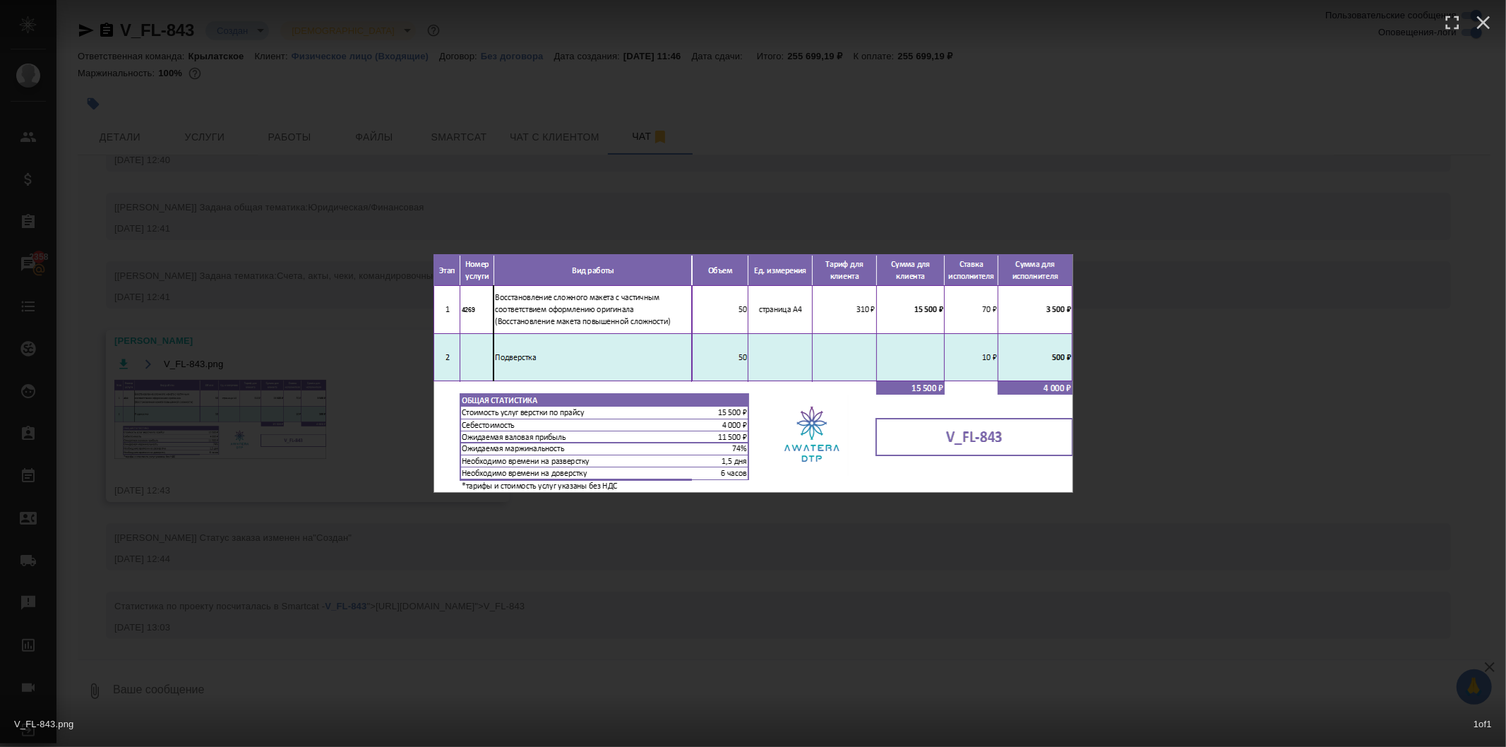
click at [1147, 422] on div "V_FL-843.png 1 of 1" at bounding box center [753, 373] width 1506 height 747
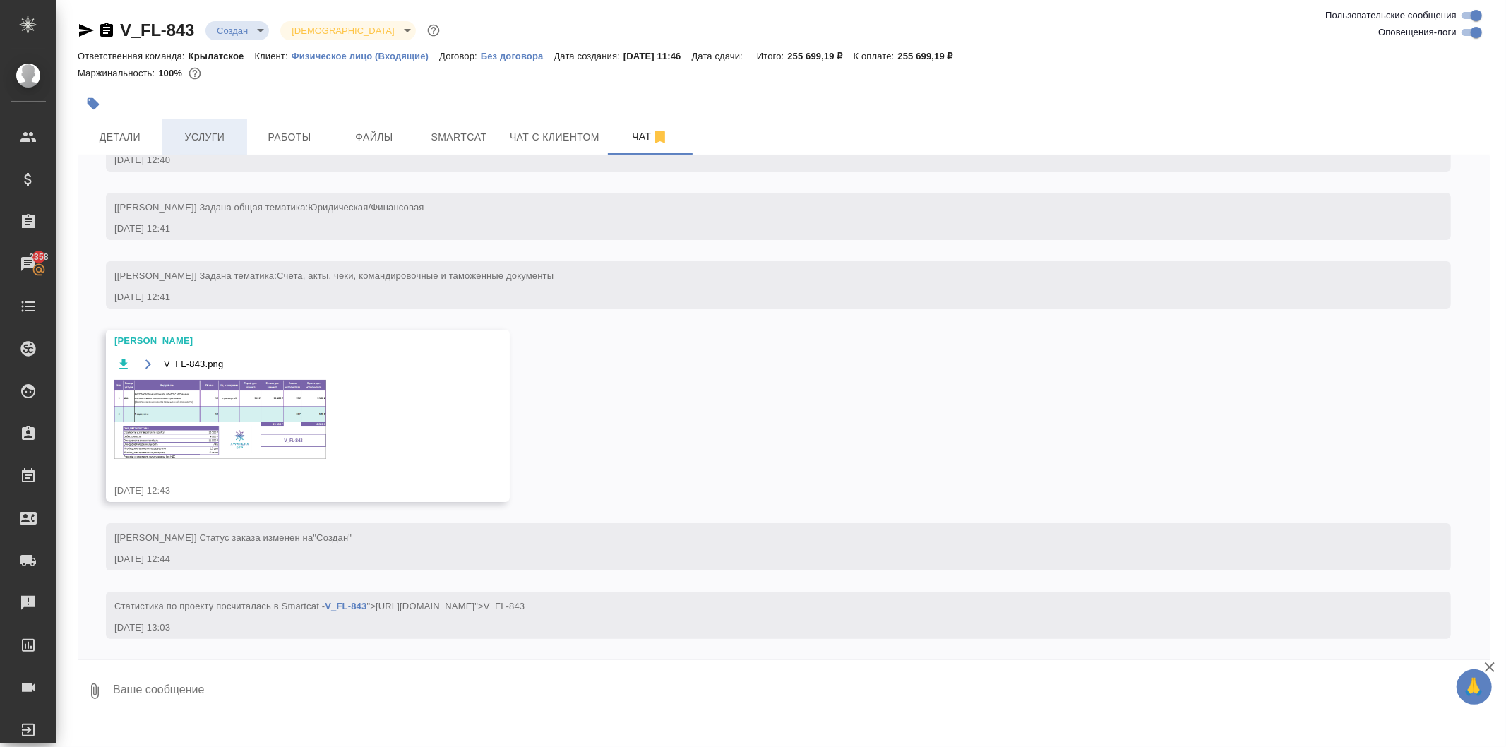
click at [206, 130] on span "Услуги" at bounding box center [205, 138] width 68 height 18
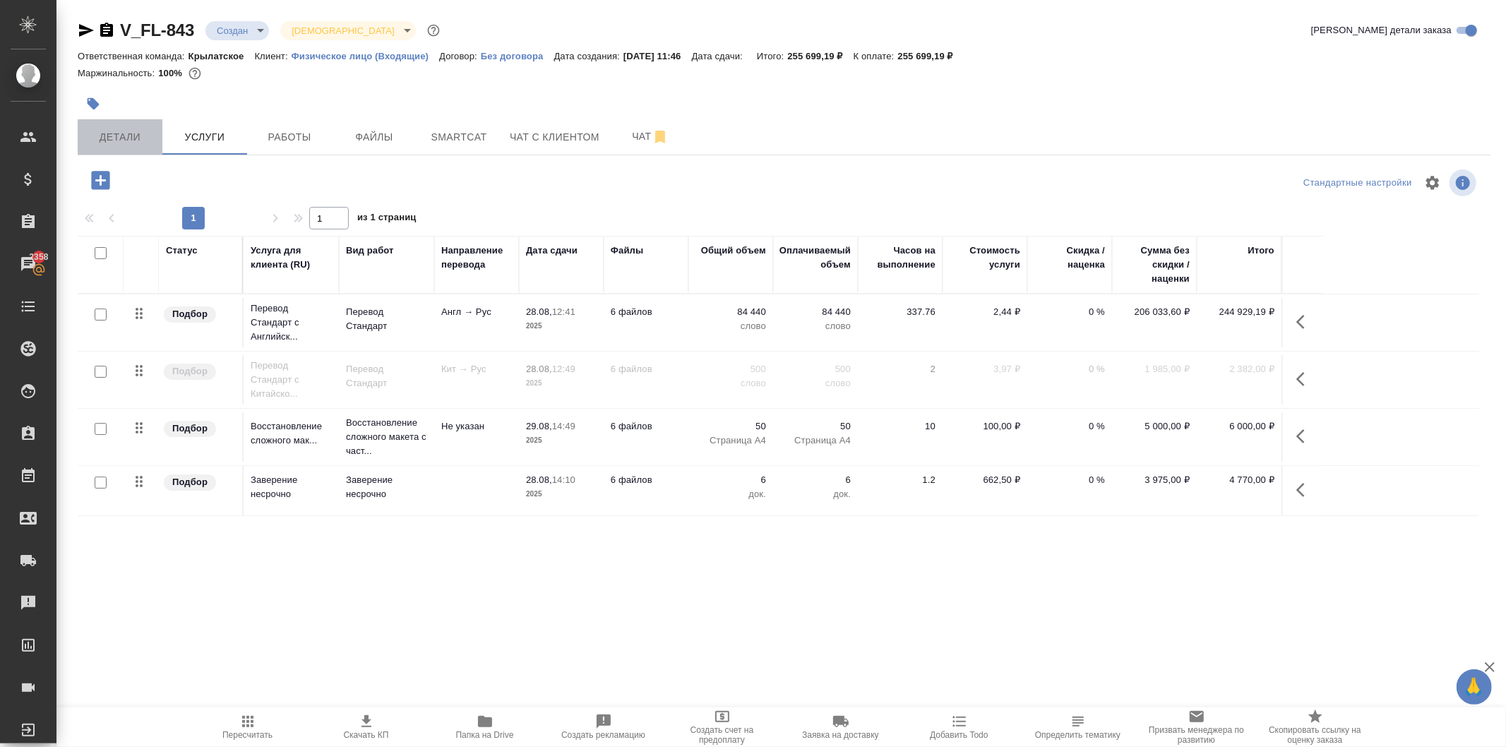
click at [136, 136] on span "Детали" at bounding box center [120, 138] width 68 height 18
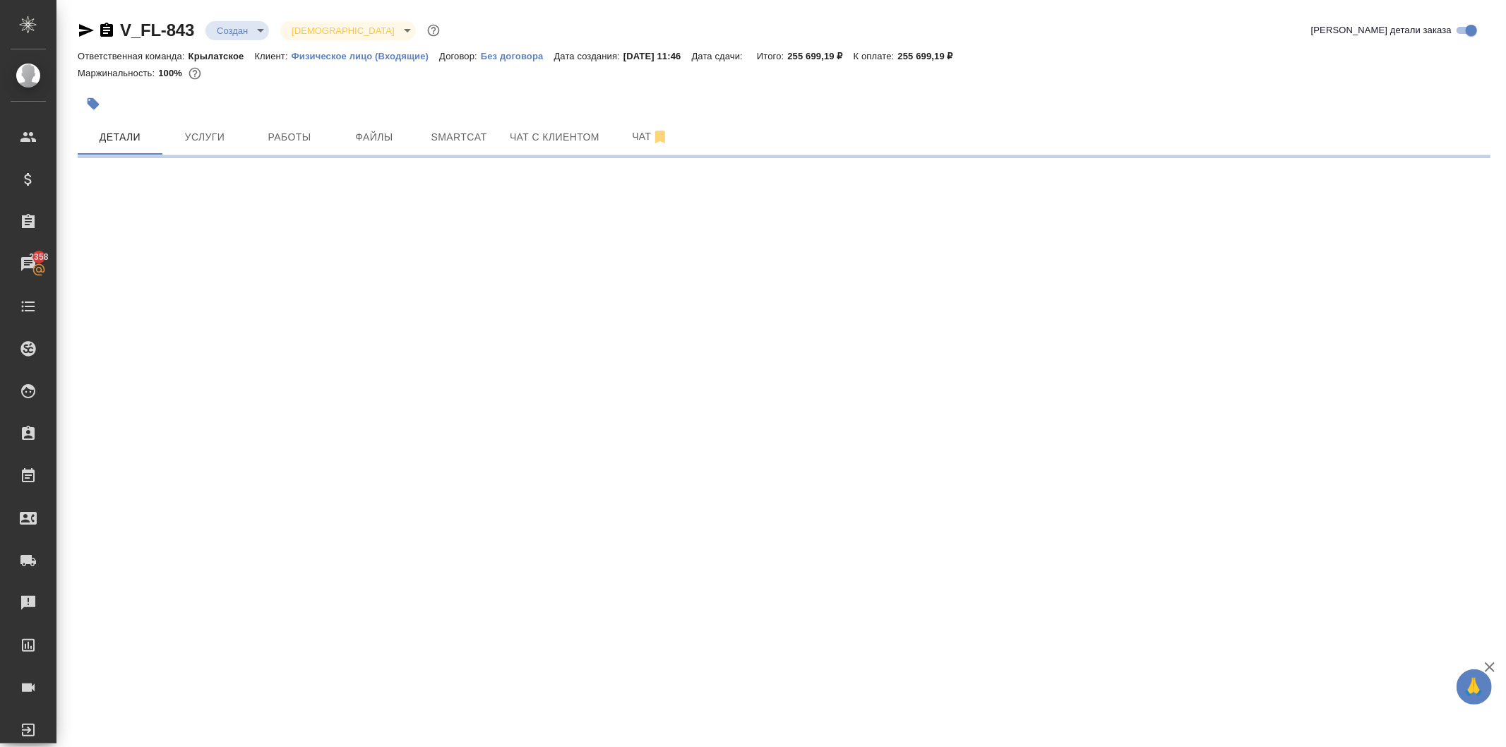
select select "RU"
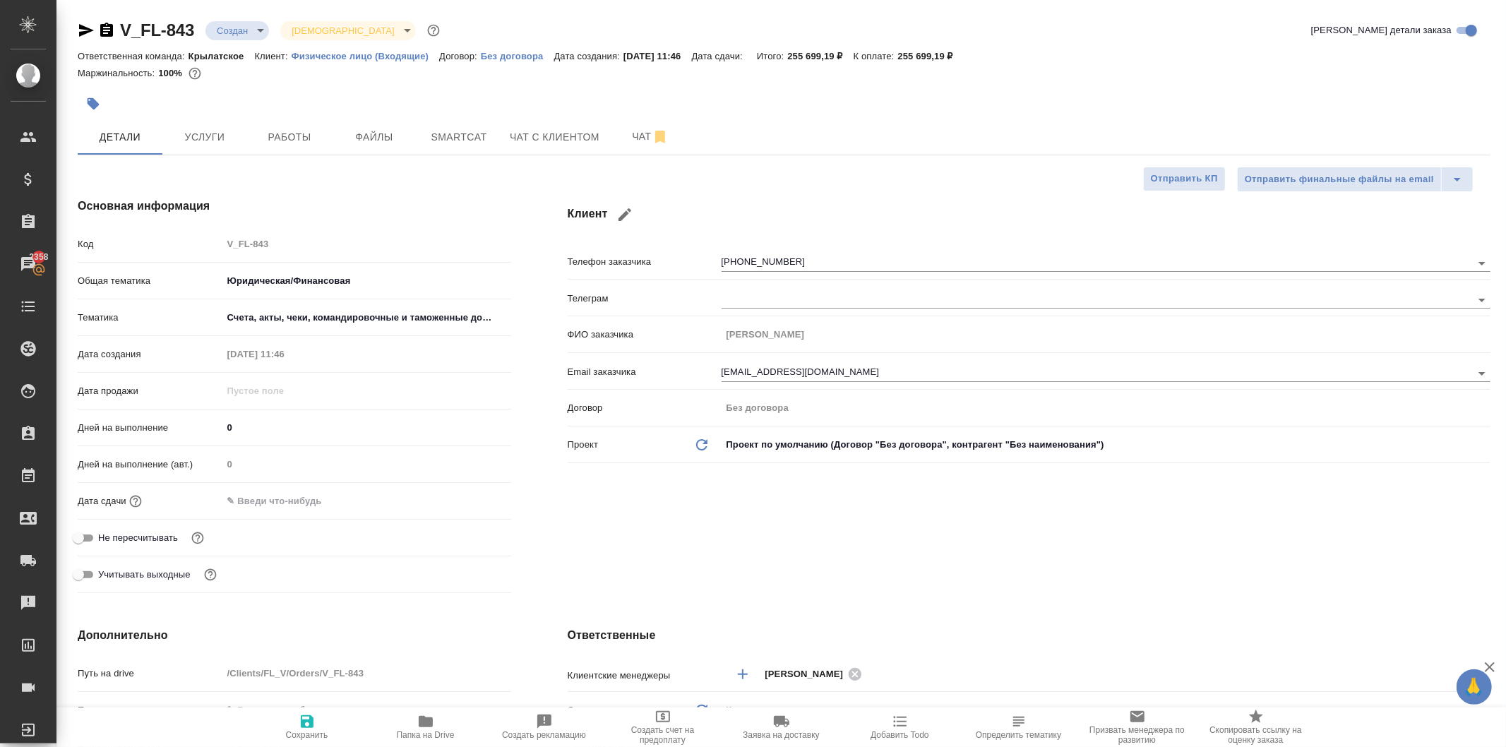
type textarea "x"
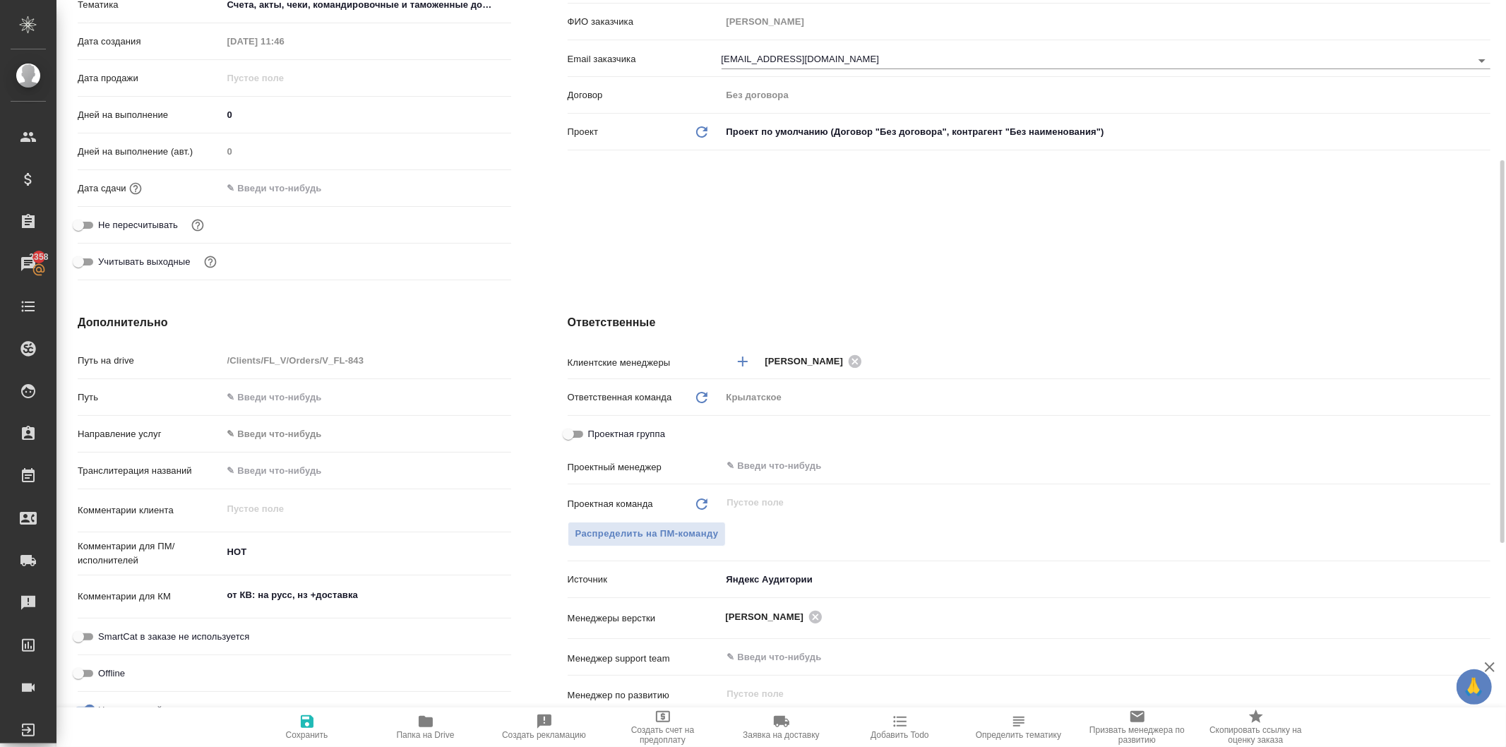
click at [283, 412] on div "Путь" at bounding box center [295, 403] width 434 height 37
click at [287, 425] on body "🙏 .cls-1 fill:#fff; AWATERA Kasymov Timur Клиенты Спецификации Заказы 2358 Чаты…" at bounding box center [753, 373] width 1506 height 747
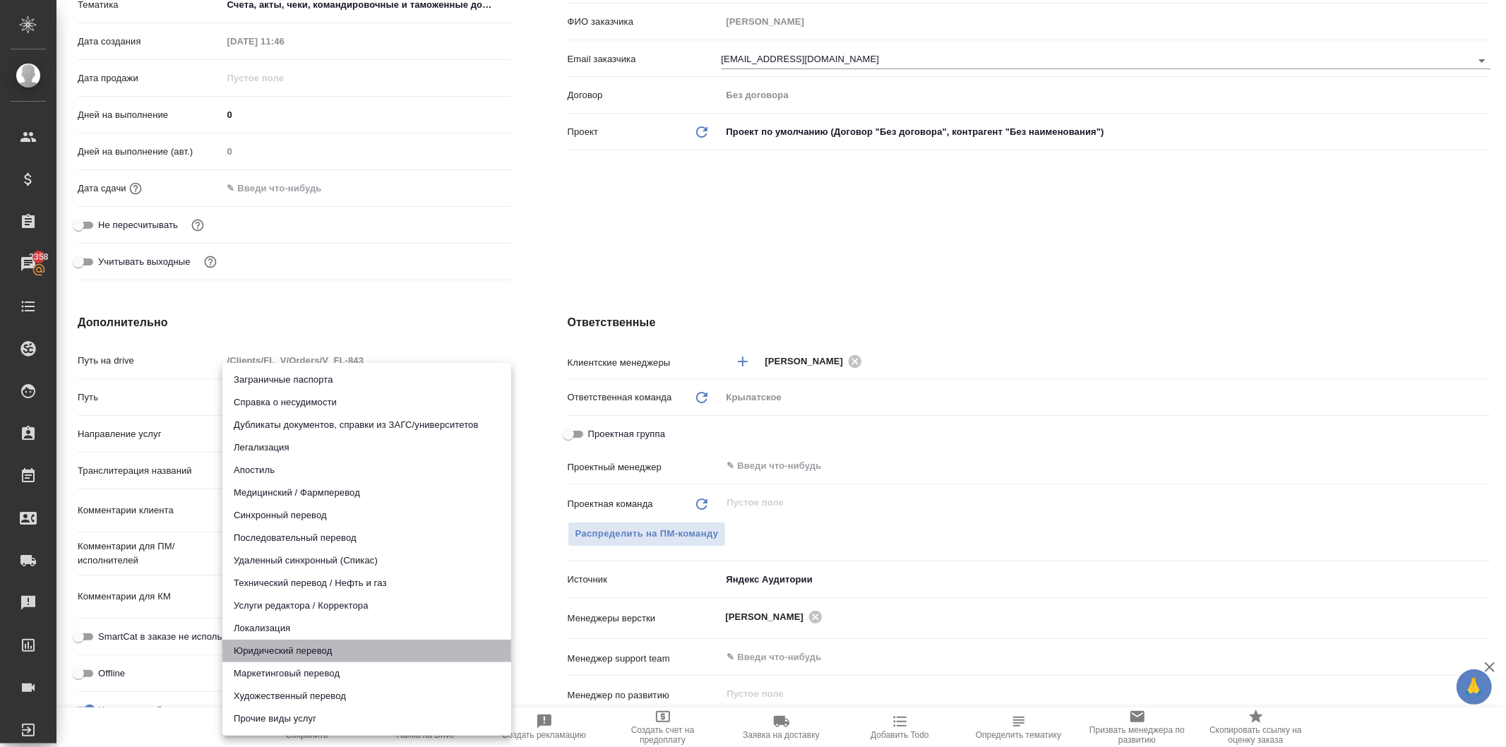
click at [307, 645] on li "Юридический перевод" at bounding box center [366, 651] width 289 height 23
type input "legalTranslation"
type textarea "x"
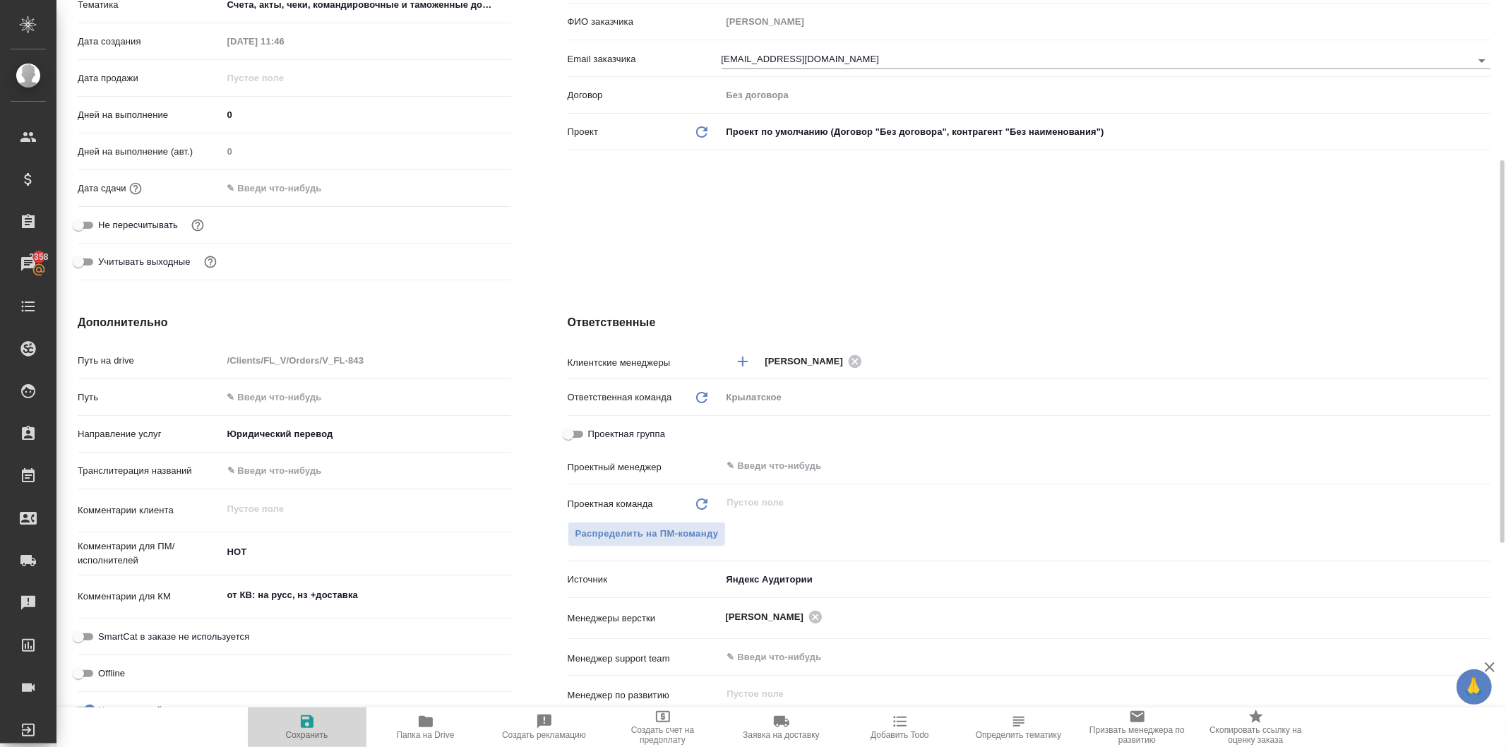
click at [305, 723] on icon "button" at bounding box center [307, 721] width 13 height 13
type textarea "x"
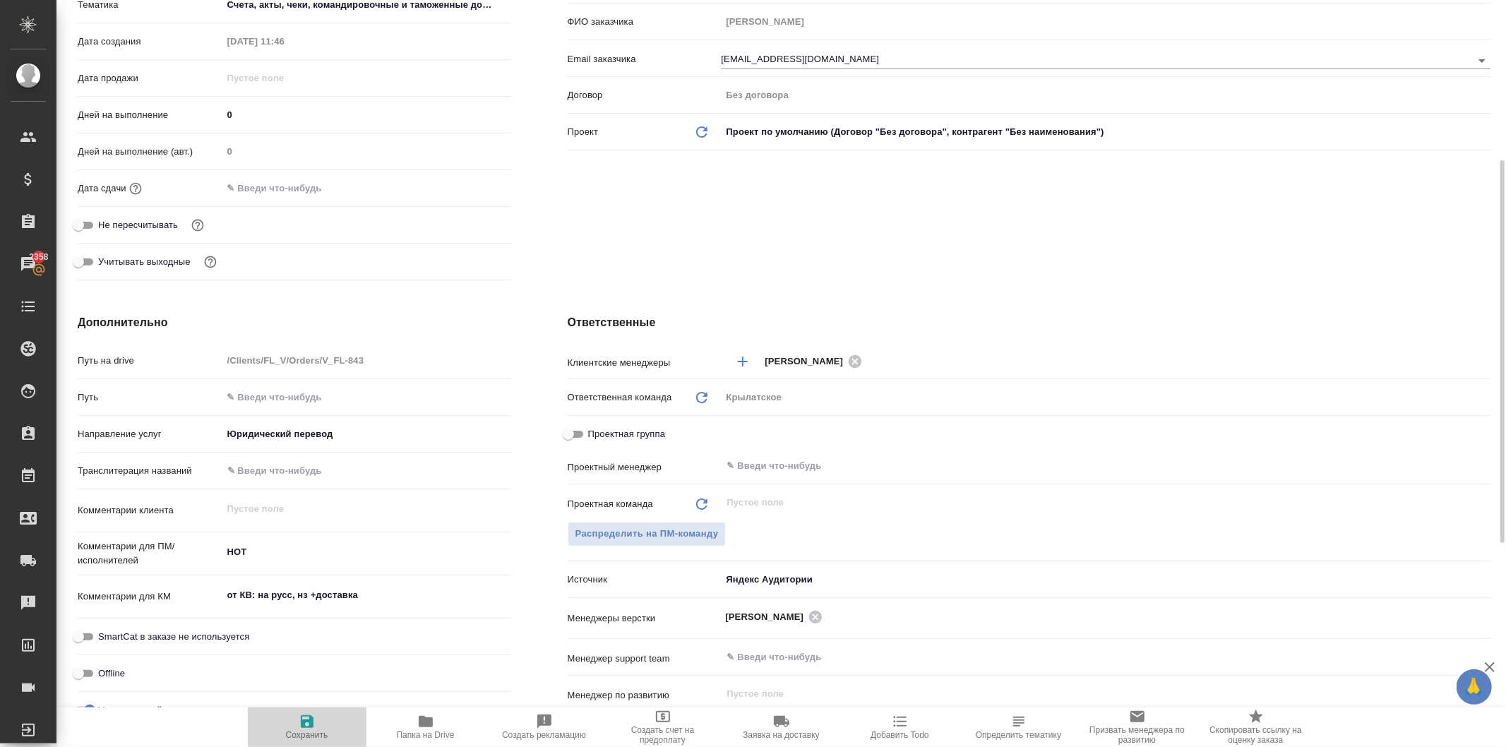
type textarea "x"
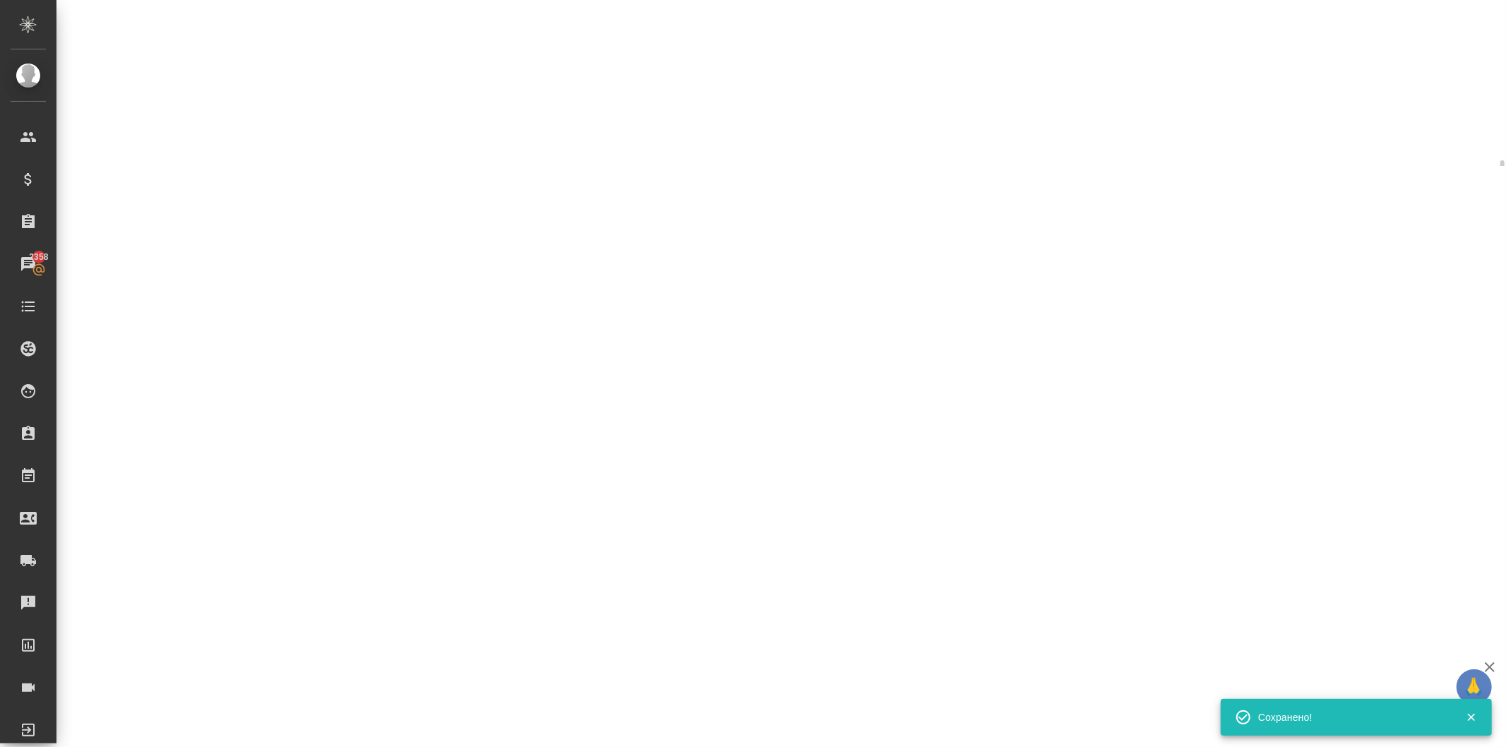
select select "RU"
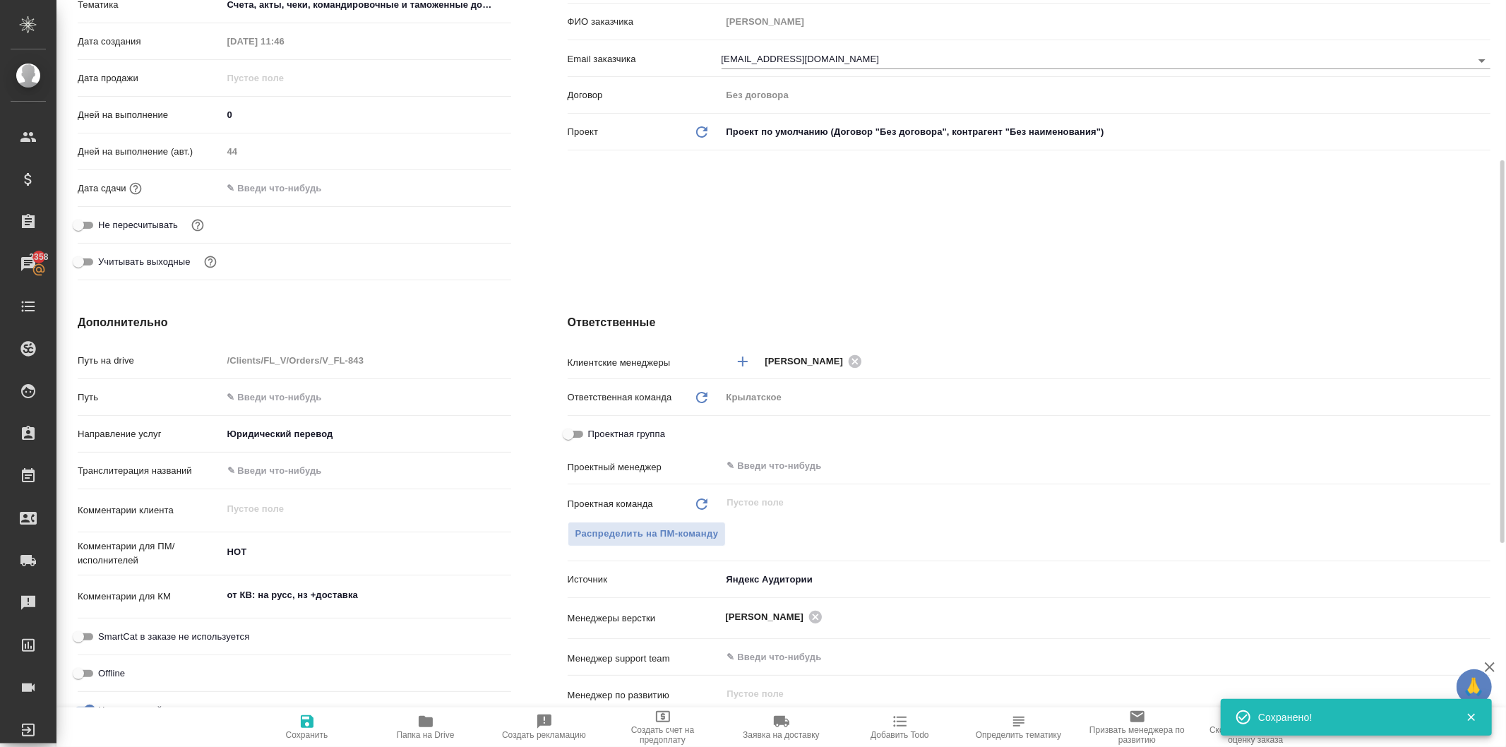
type textarea "x"
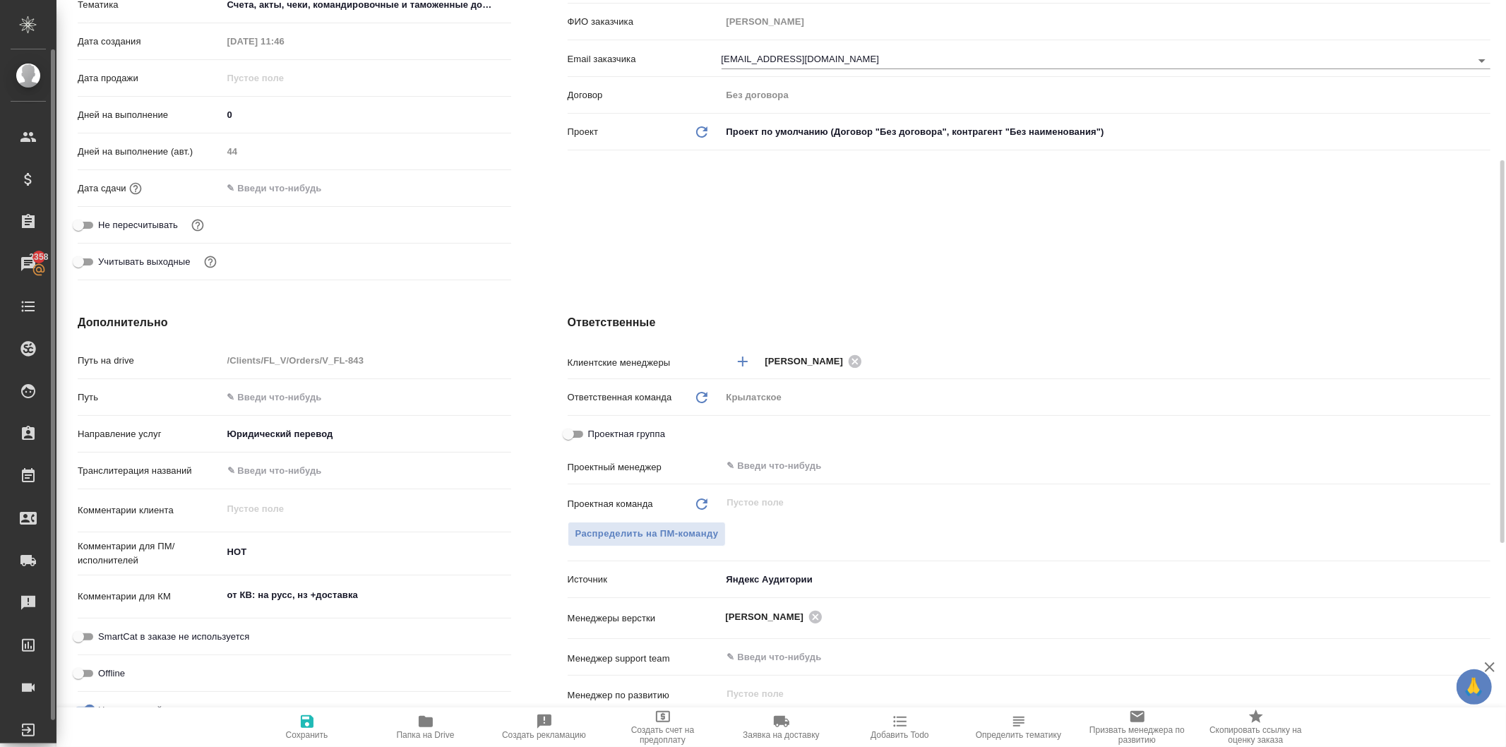
type textarea "x"
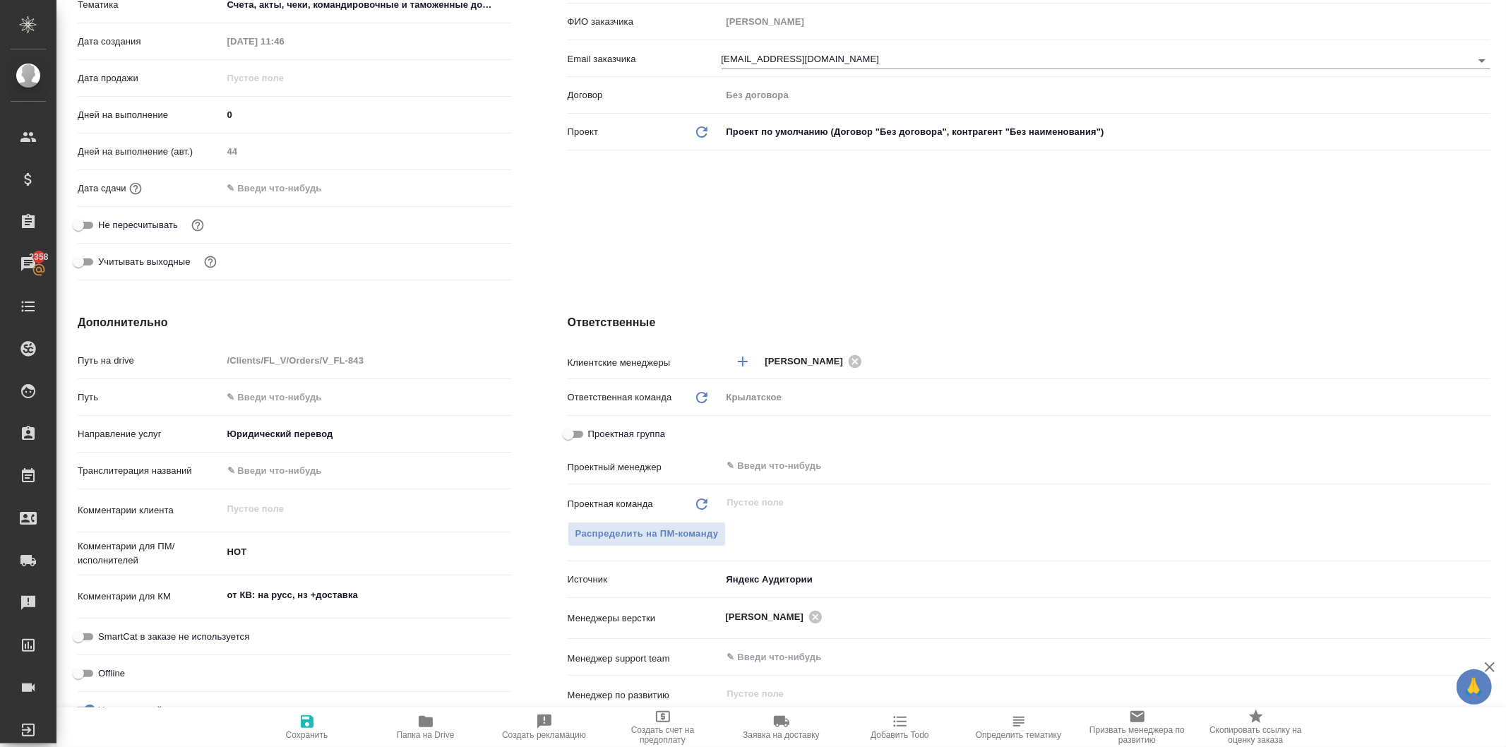
type textarea "x"
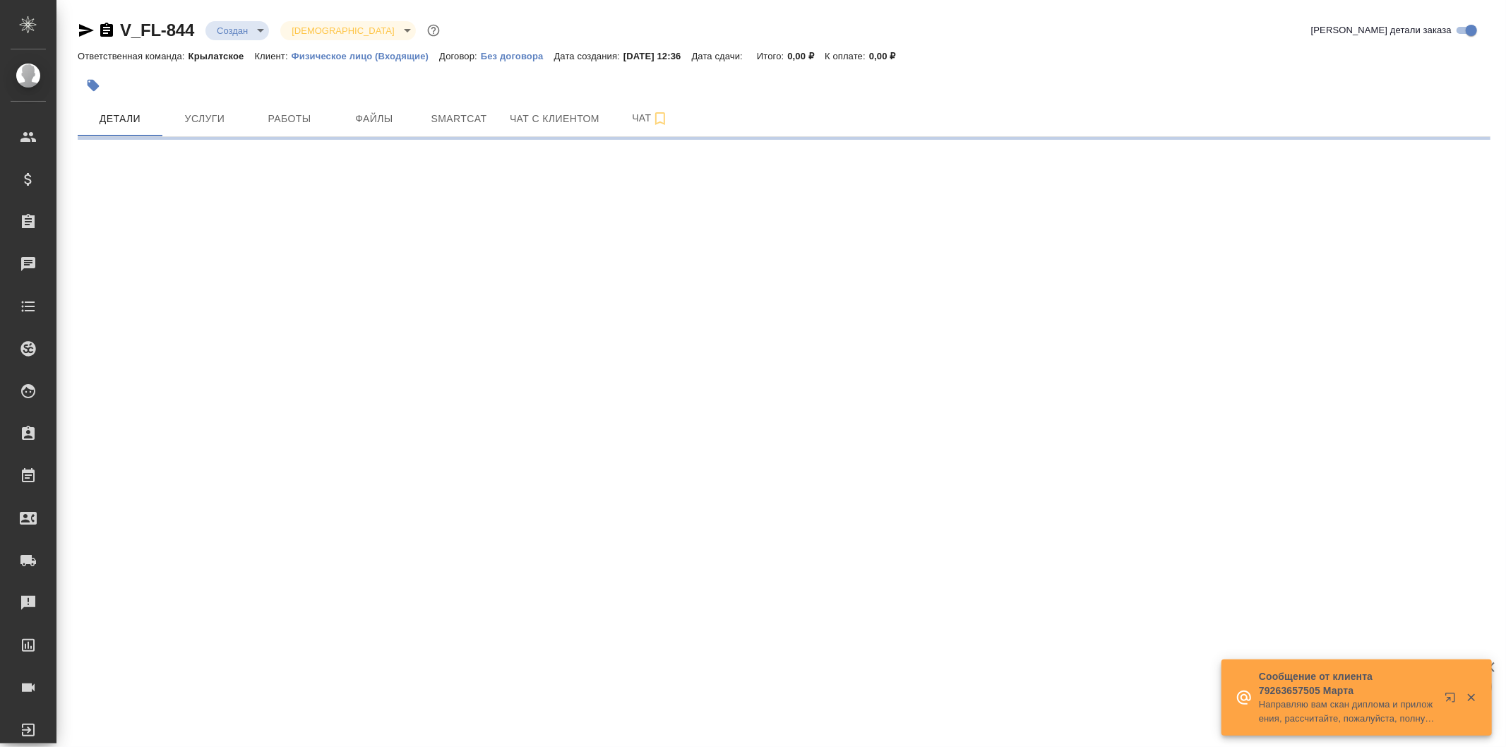
select select "RU"
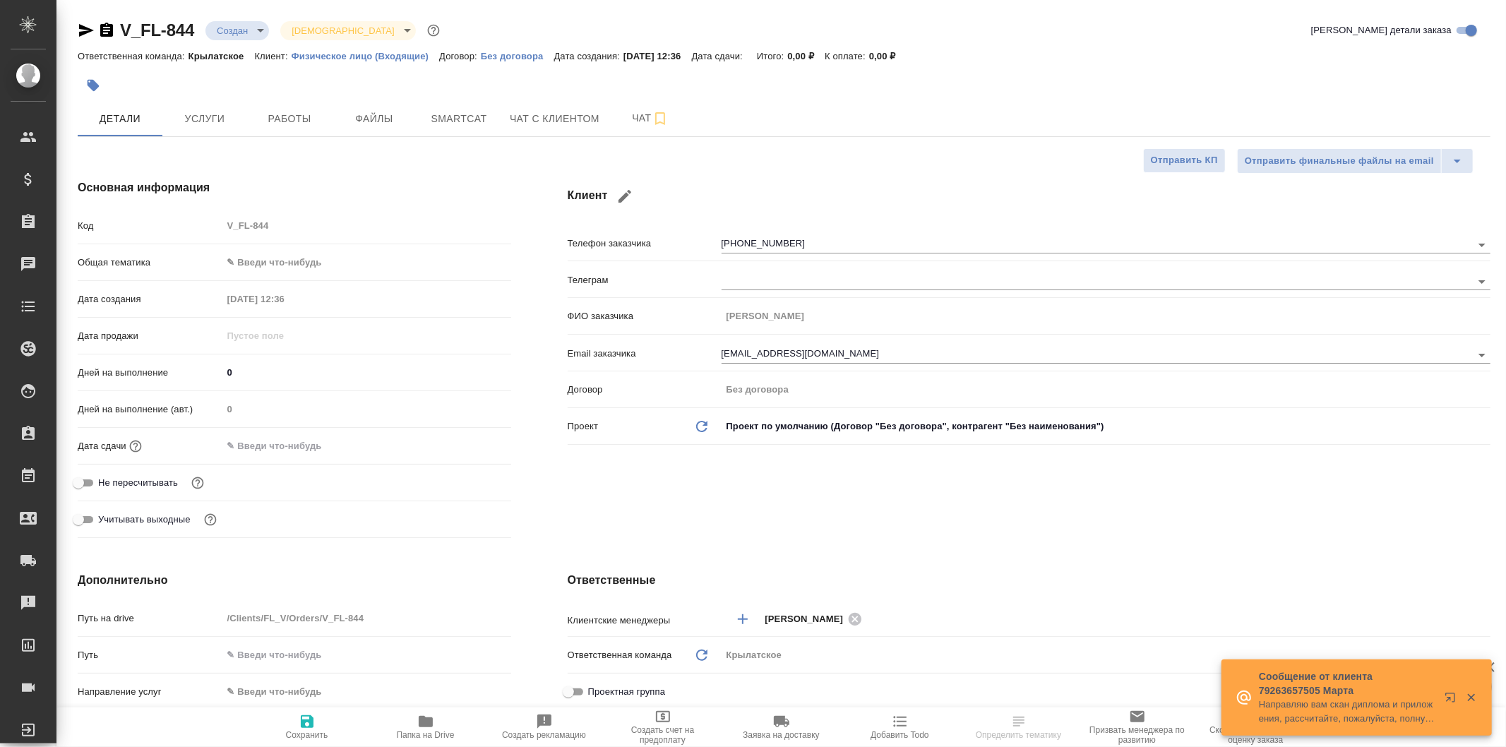
type textarea "x"
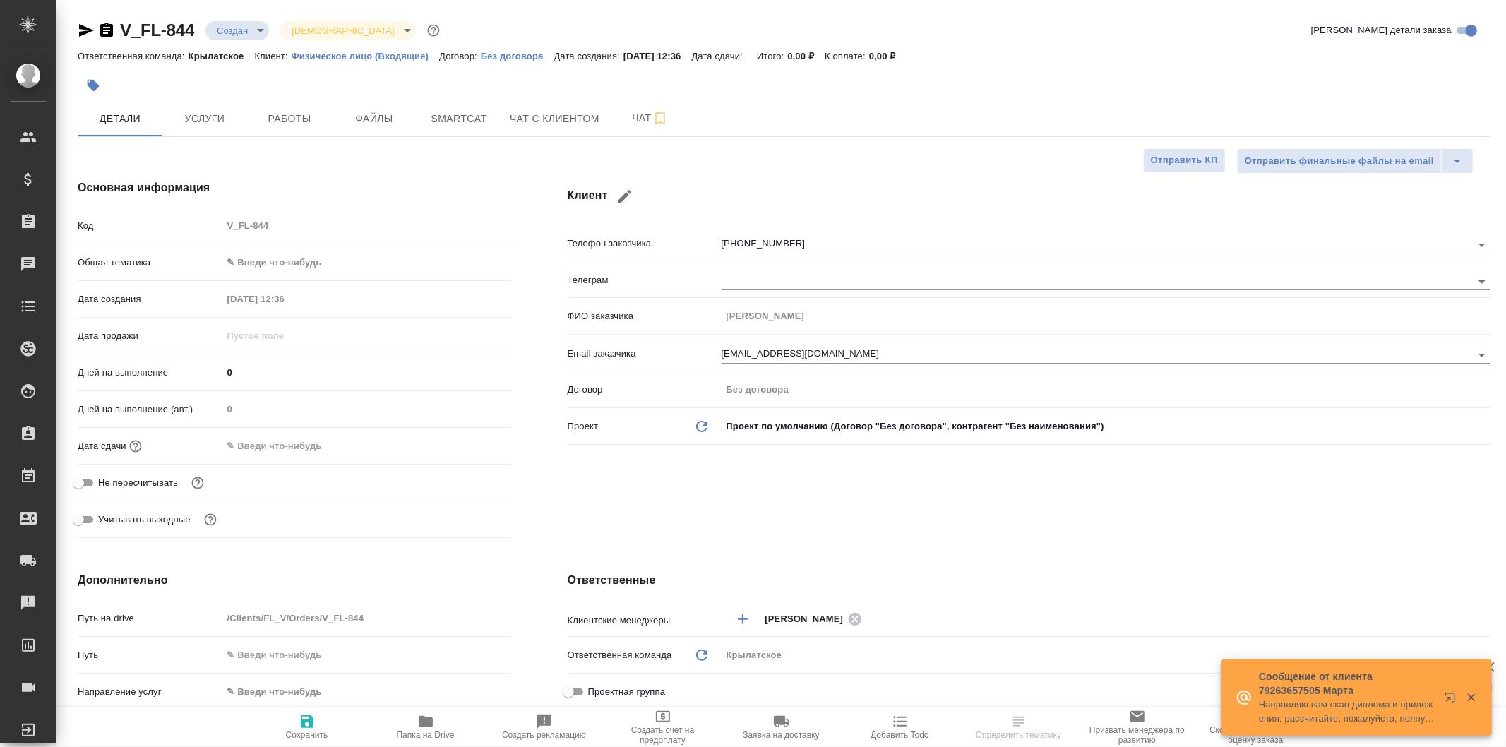
type textarea "x"
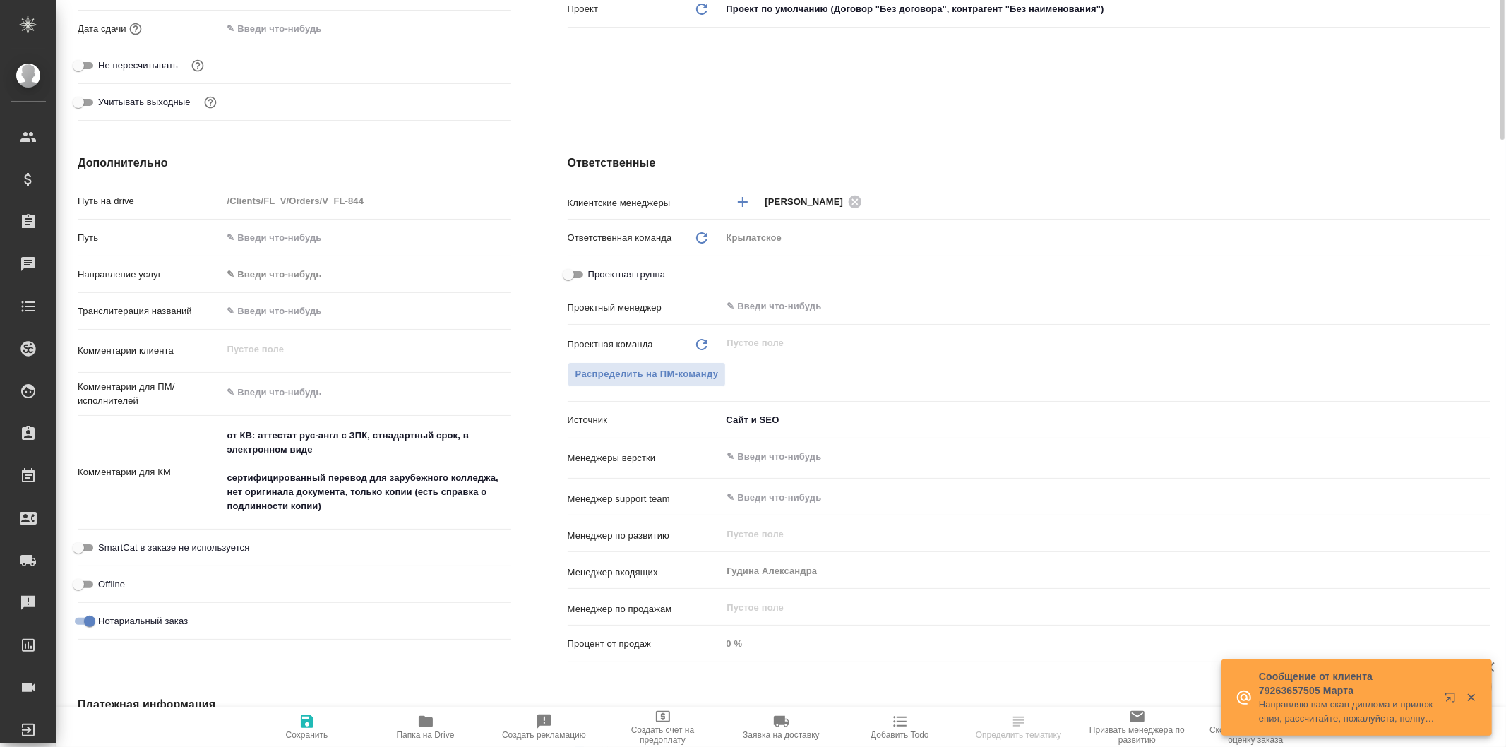
scroll to position [521, 0]
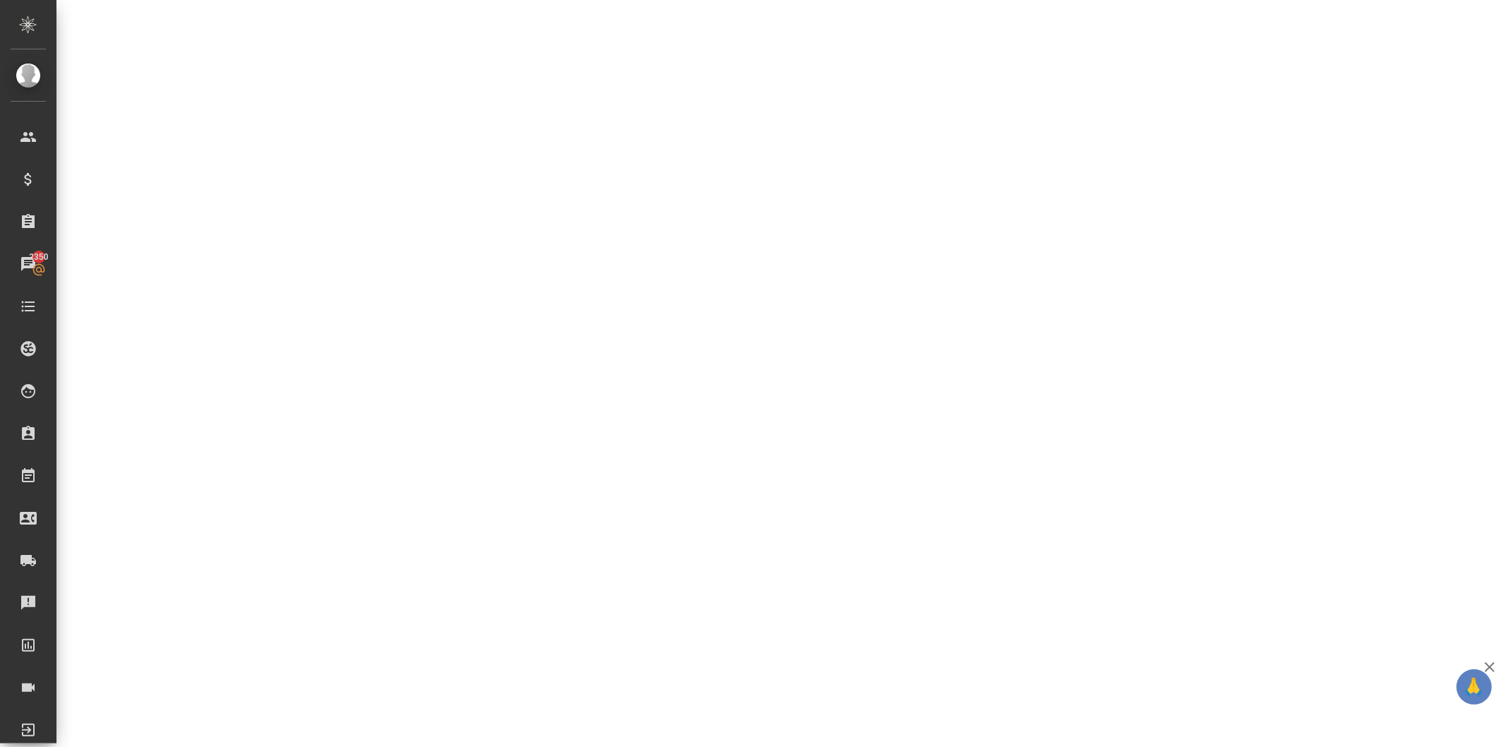
select select "RU"
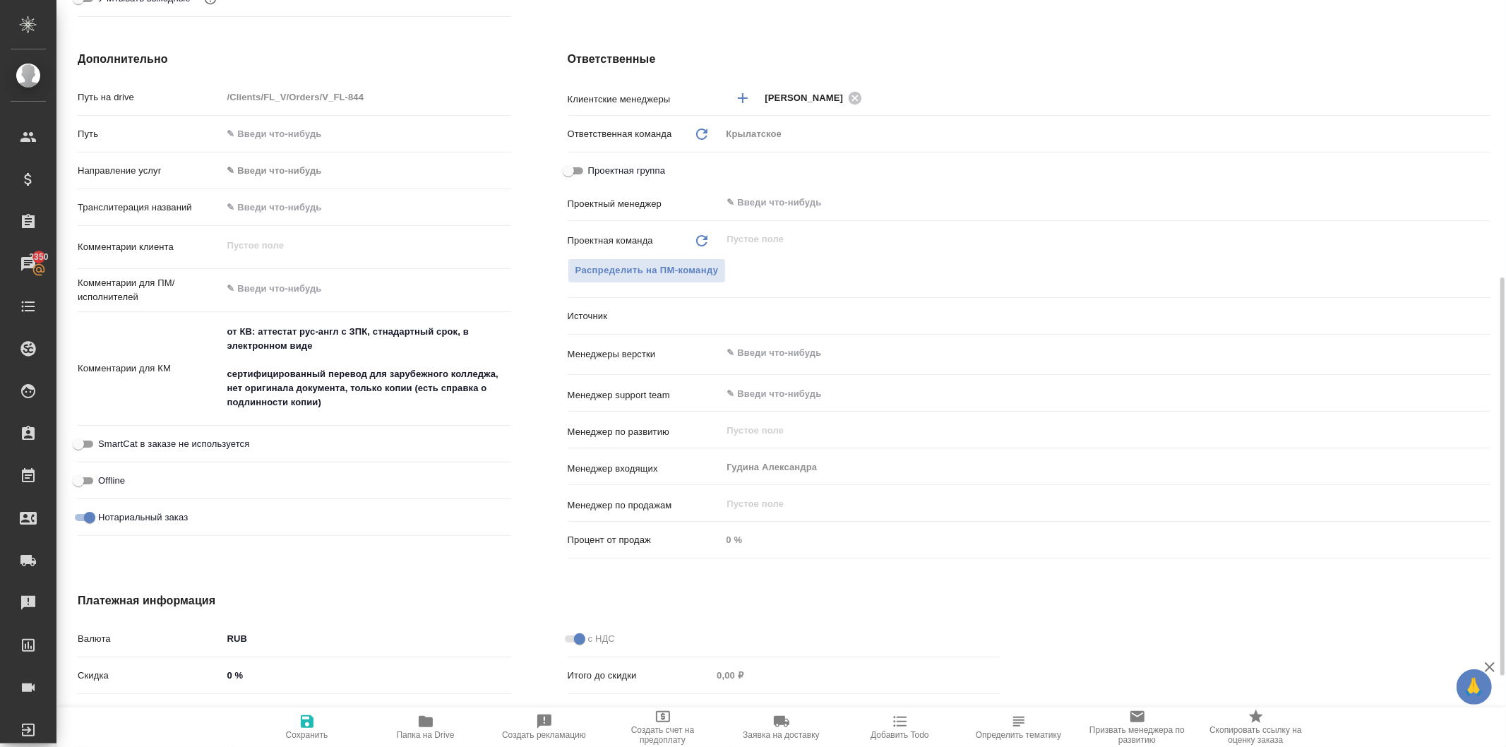
type textarea "x"
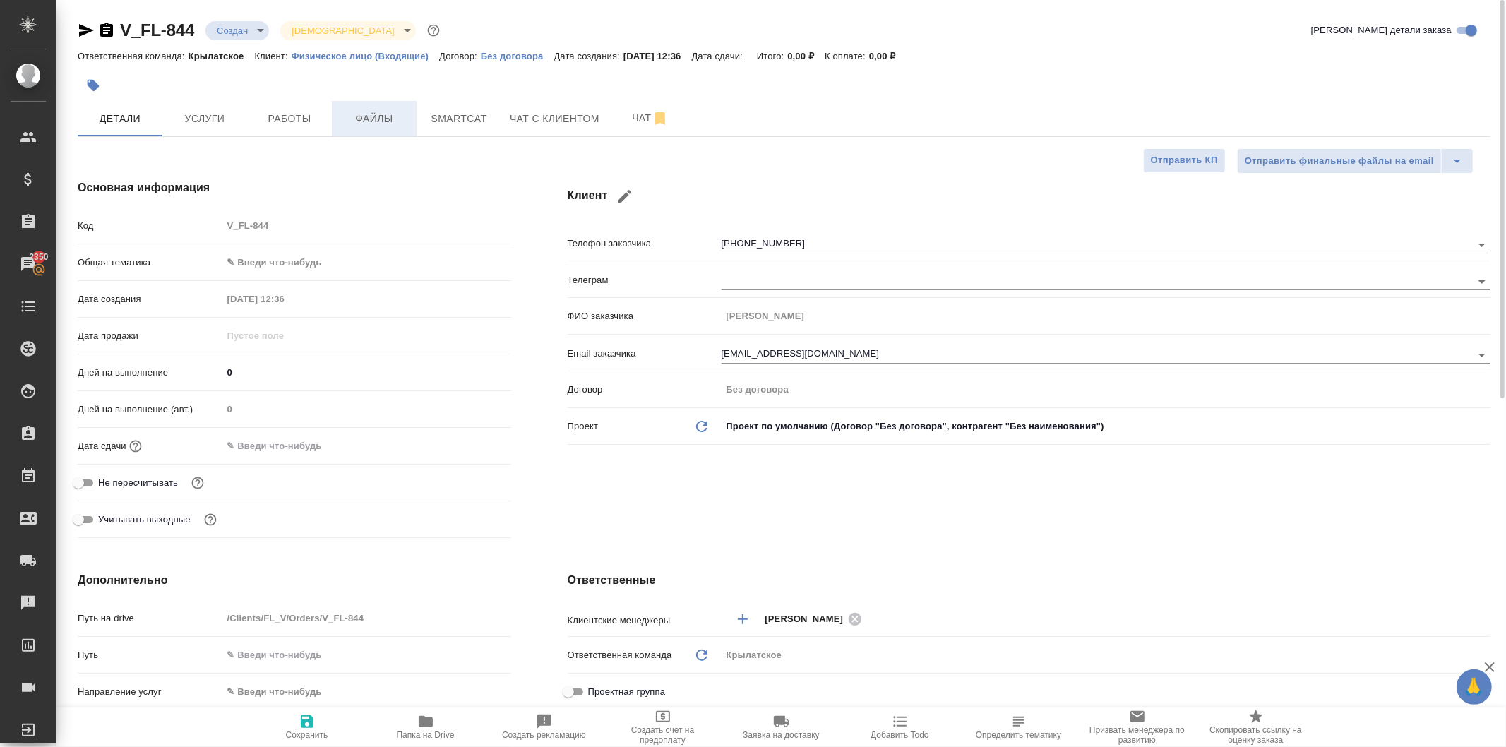
click at [382, 123] on span "Файлы" at bounding box center [374, 119] width 68 height 18
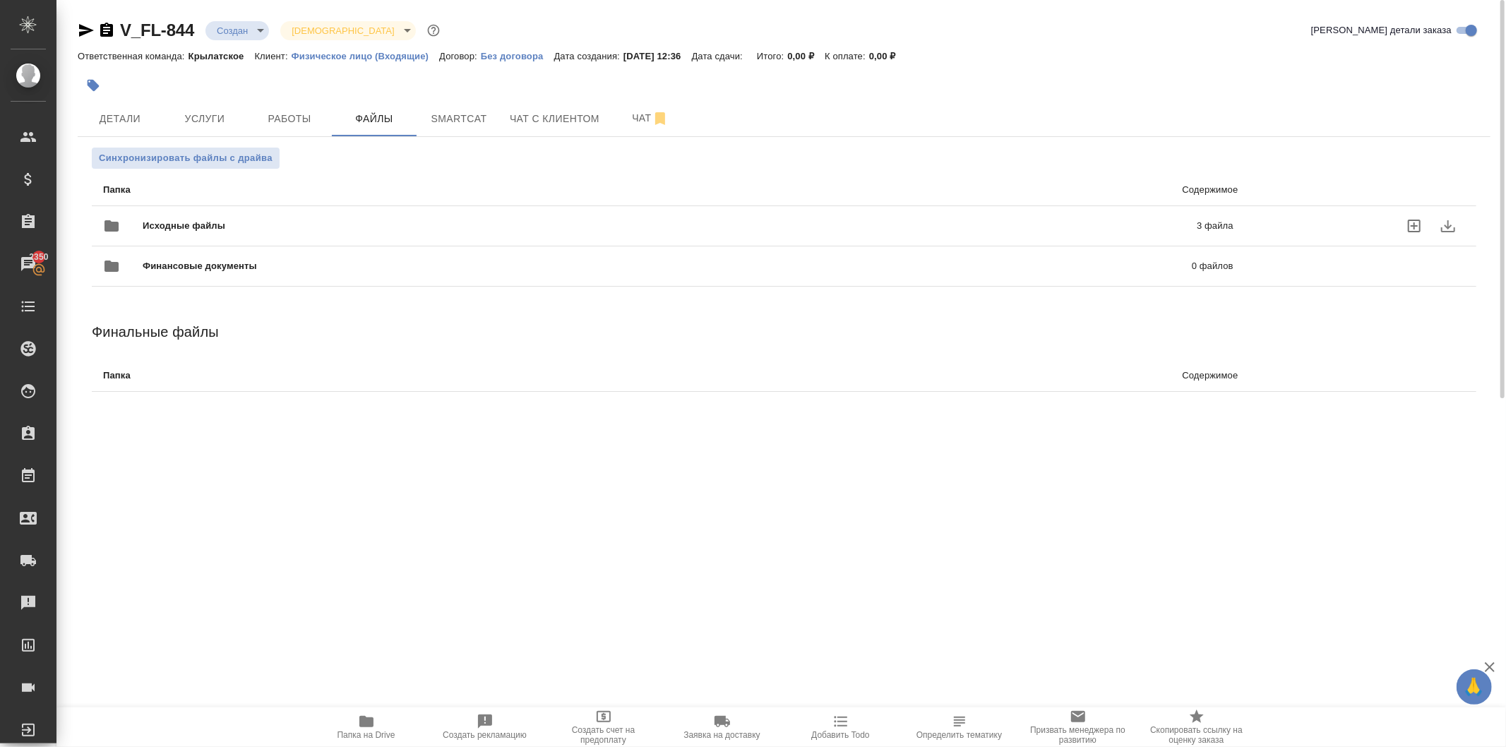
click at [255, 209] on div "Исходные файлы 3 файла" at bounding box center [668, 226] width 1131 height 34
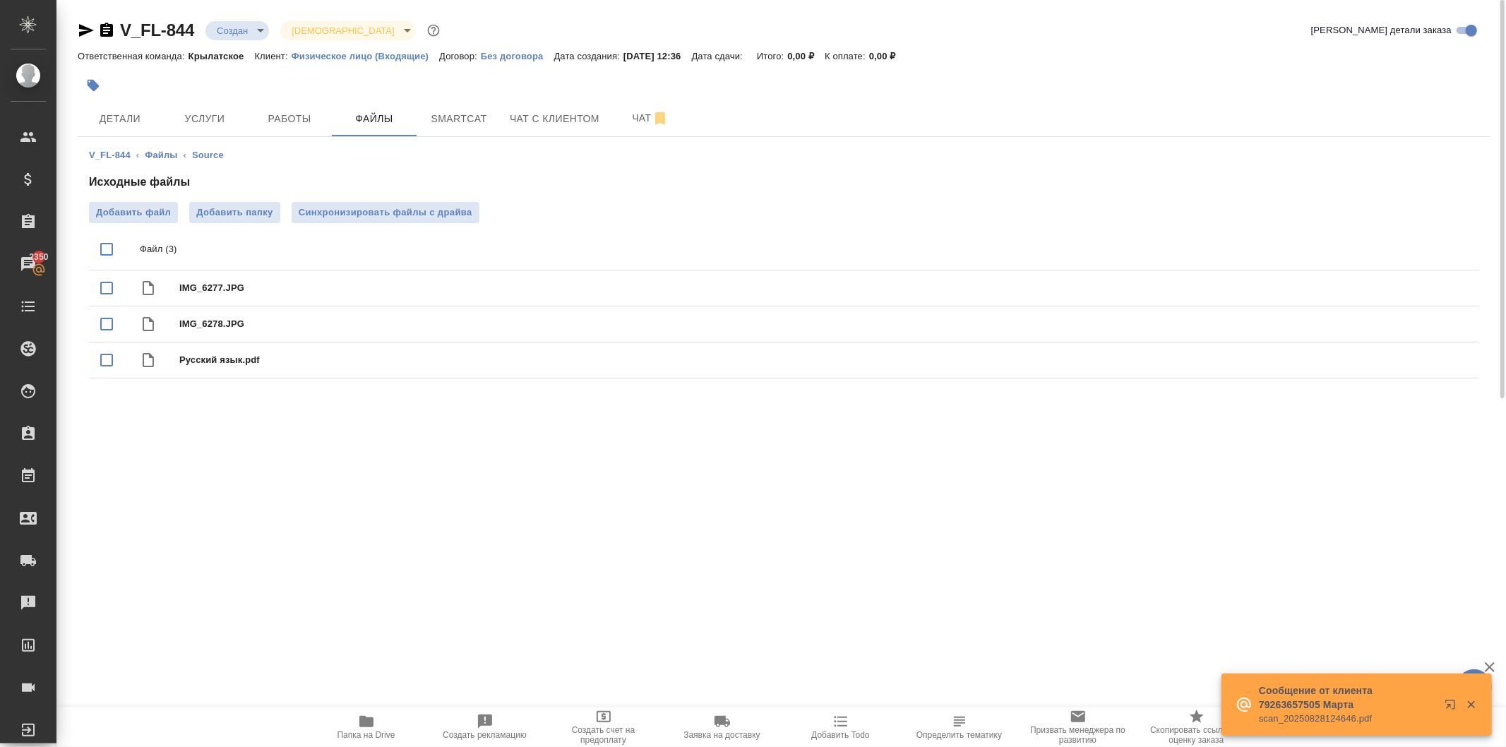
click at [420, 703] on div ".cls-1 fill:#fff; AWATERA Kasymov Timur Клиенты Спецификации Заказы 2350 Чаты T…" at bounding box center [753, 373] width 1506 height 747
click at [364, 719] on icon "button" at bounding box center [366, 721] width 14 height 11
click at [212, 127] on span "Услуги" at bounding box center [205, 119] width 68 height 18
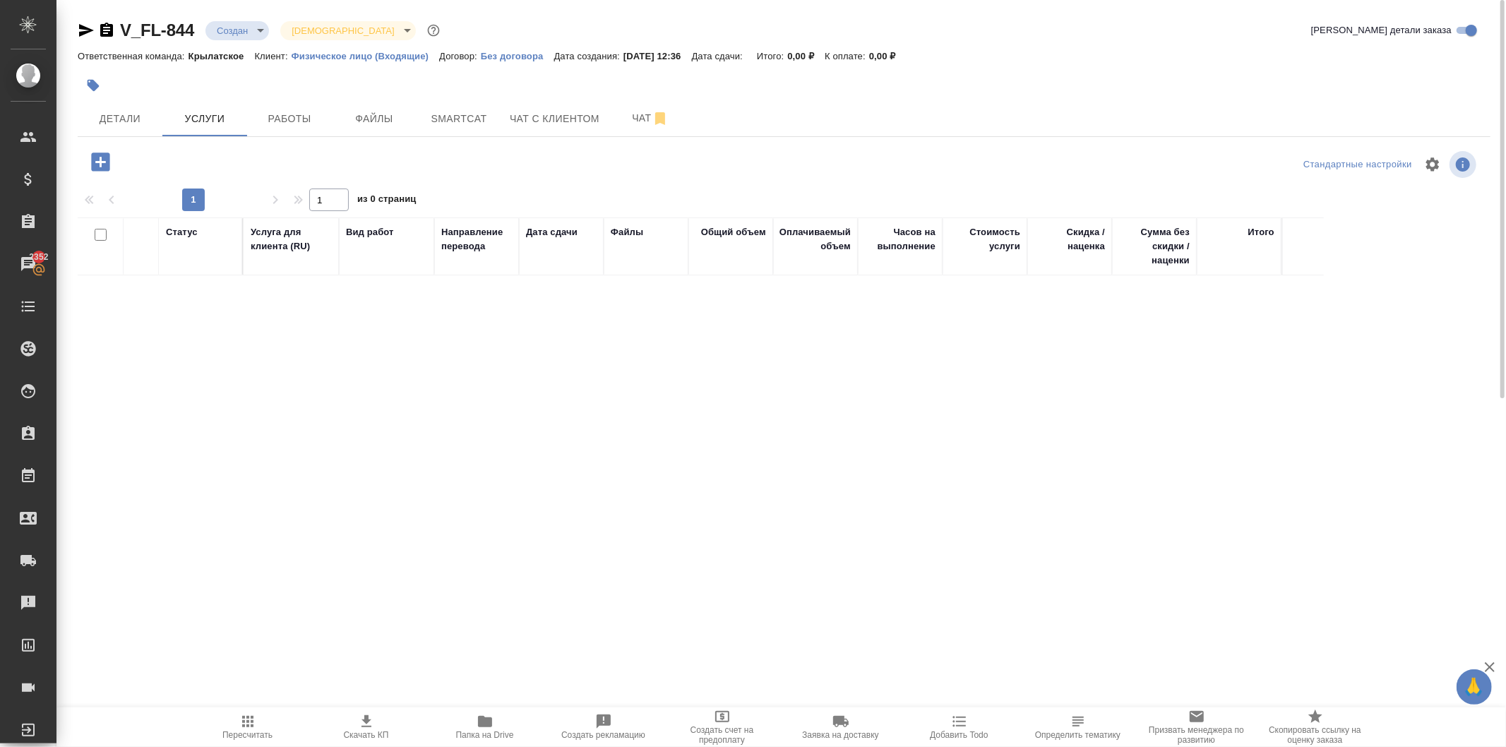
click at [65, 158] on div "V_FL-844 Создан new Святая троица holyTrinity Кратко детали заказа Ответственна…" at bounding box center [782, 278] width 1450 height 557
click at [112, 158] on icon "button" at bounding box center [100, 162] width 25 height 25
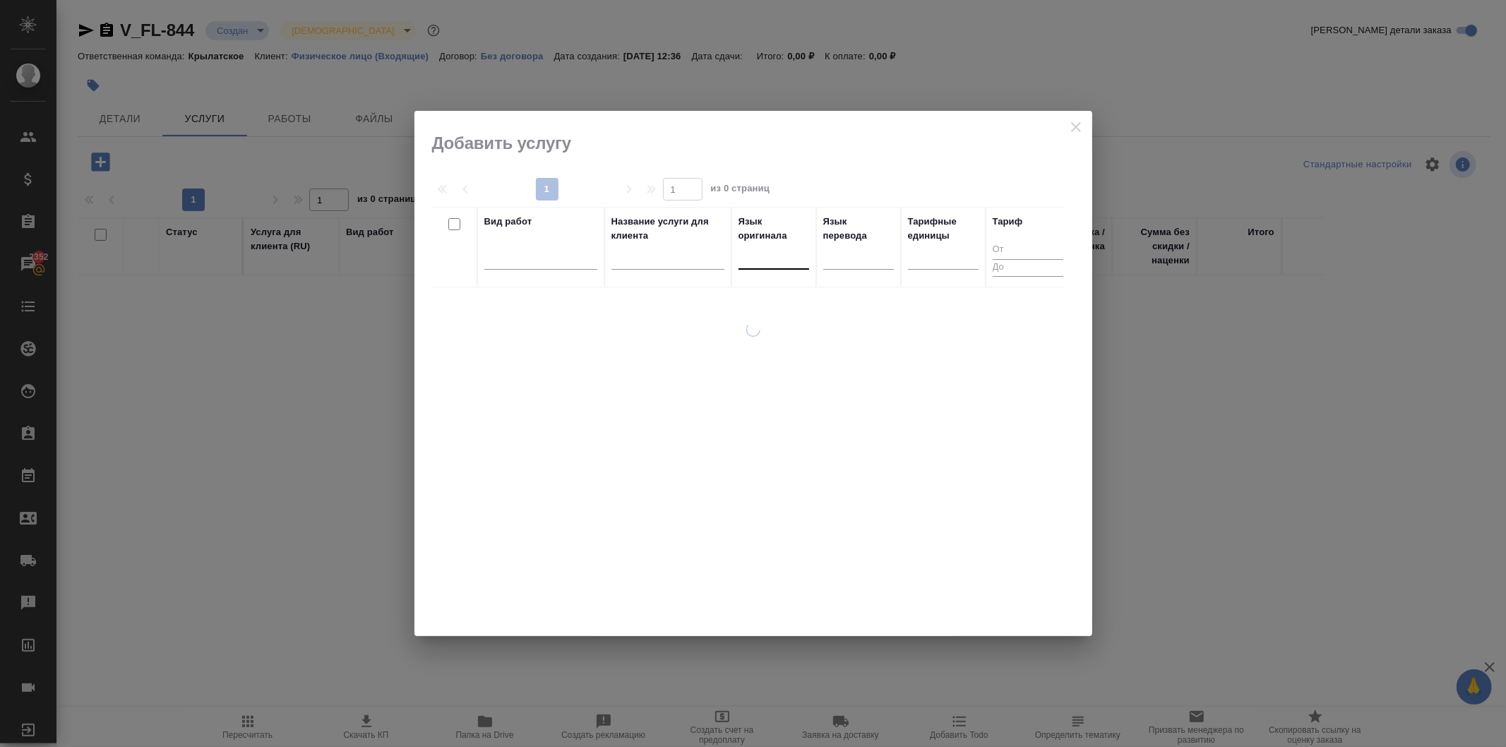
click at [773, 256] on div at bounding box center [774, 255] width 71 height 20
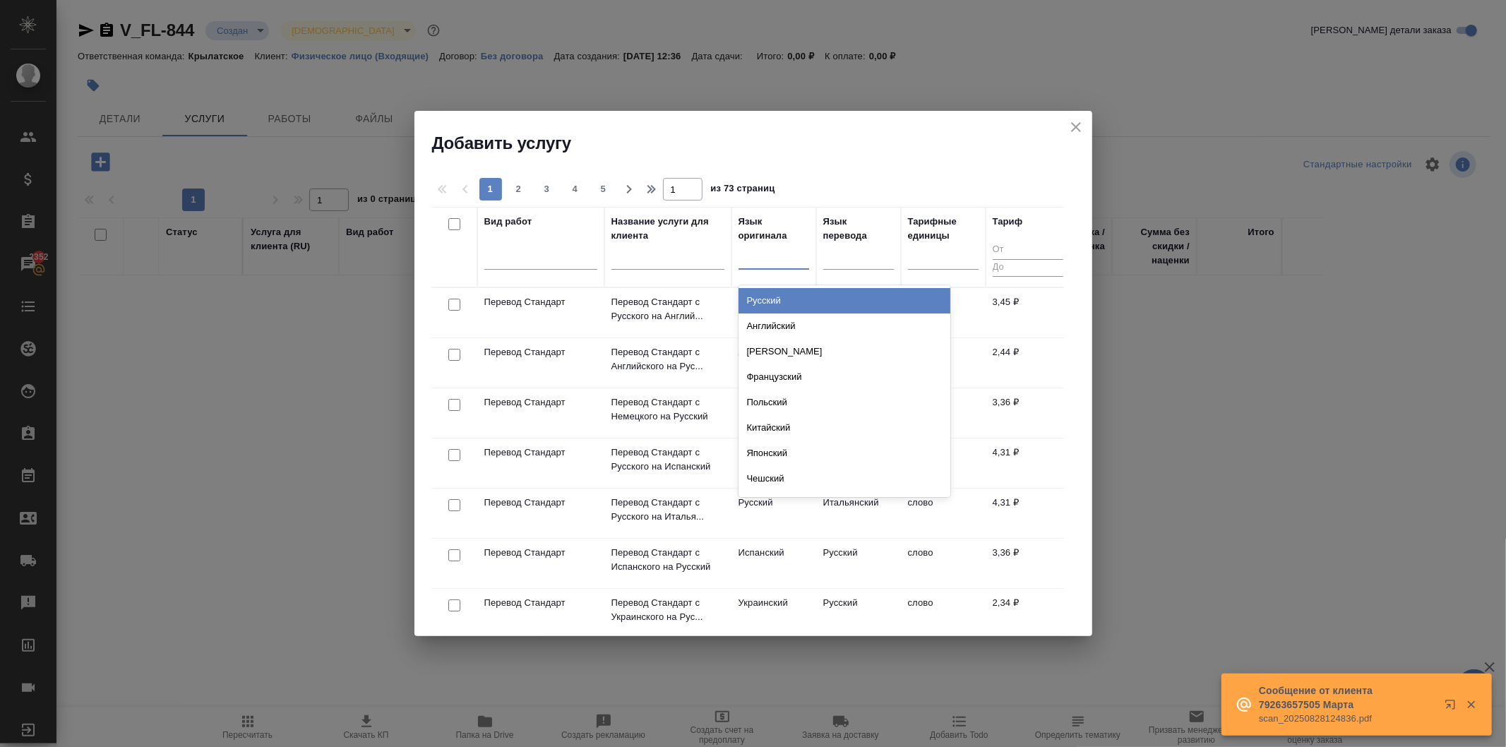
click at [781, 300] on div "Русский" at bounding box center [845, 300] width 212 height 25
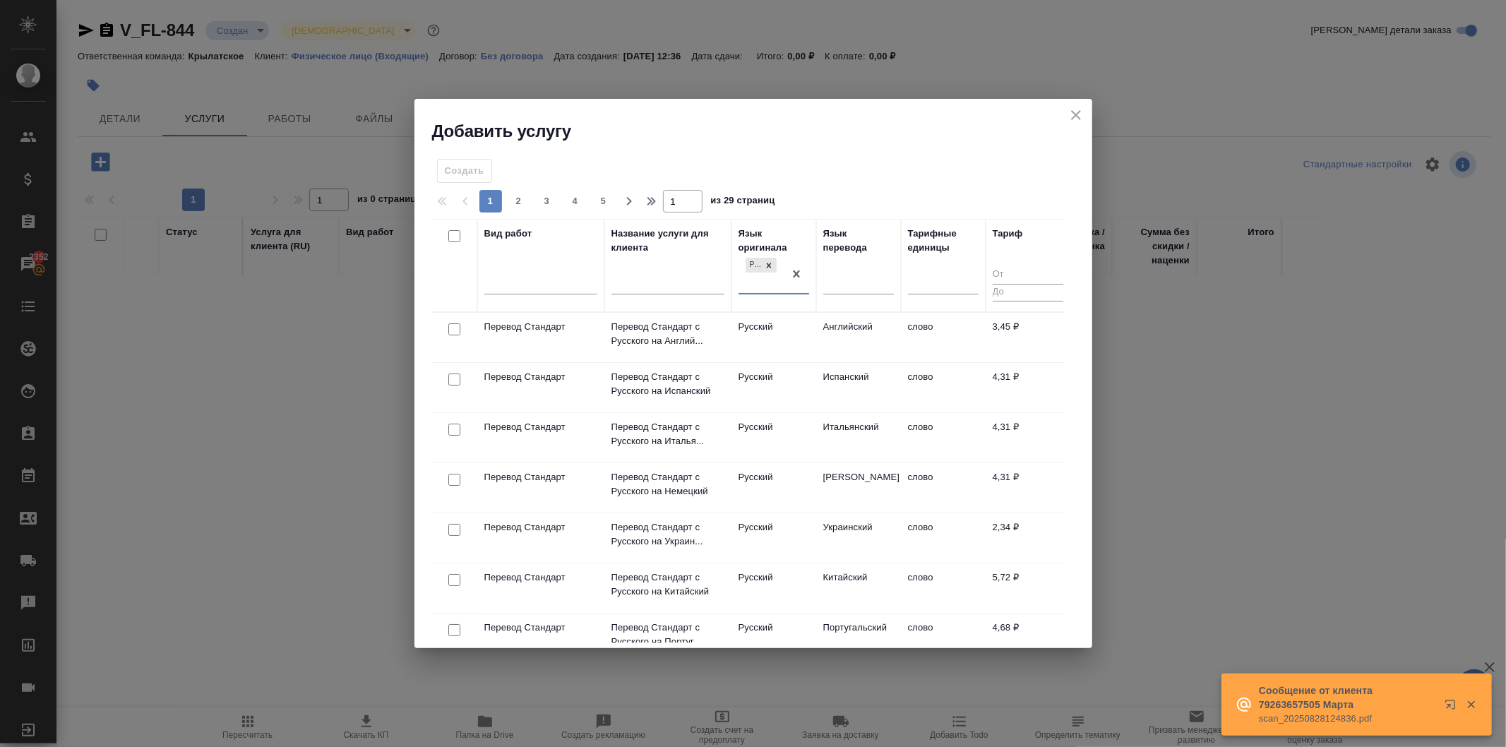
click at [860, 252] on div "Язык перевода" at bounding box center [859, 241] width 71 height 28
click at [859, 275] on div at bounding box center [859, 280] width 71 height 20
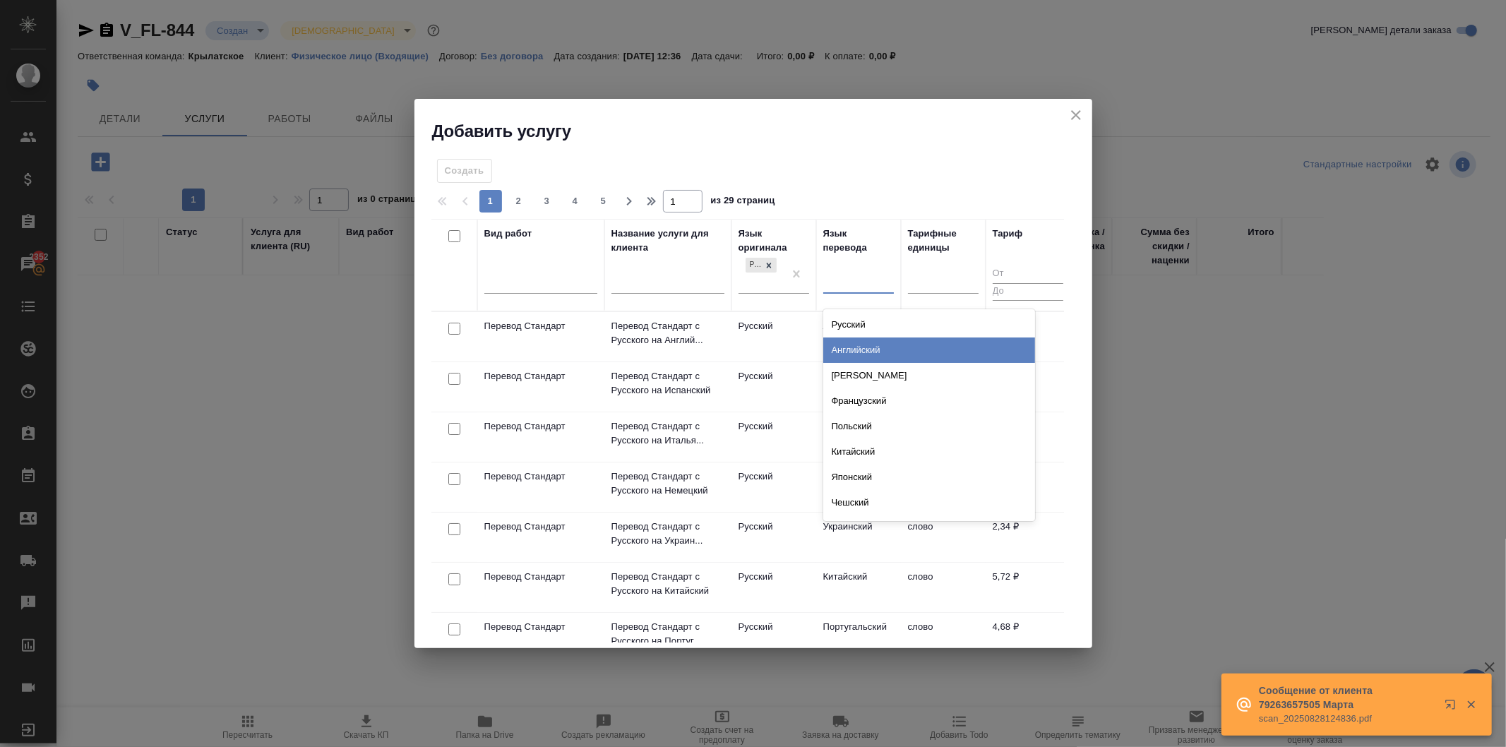
click at [865, 346] on div "Английский" at bounding box center [930, 350] width 212 height 25
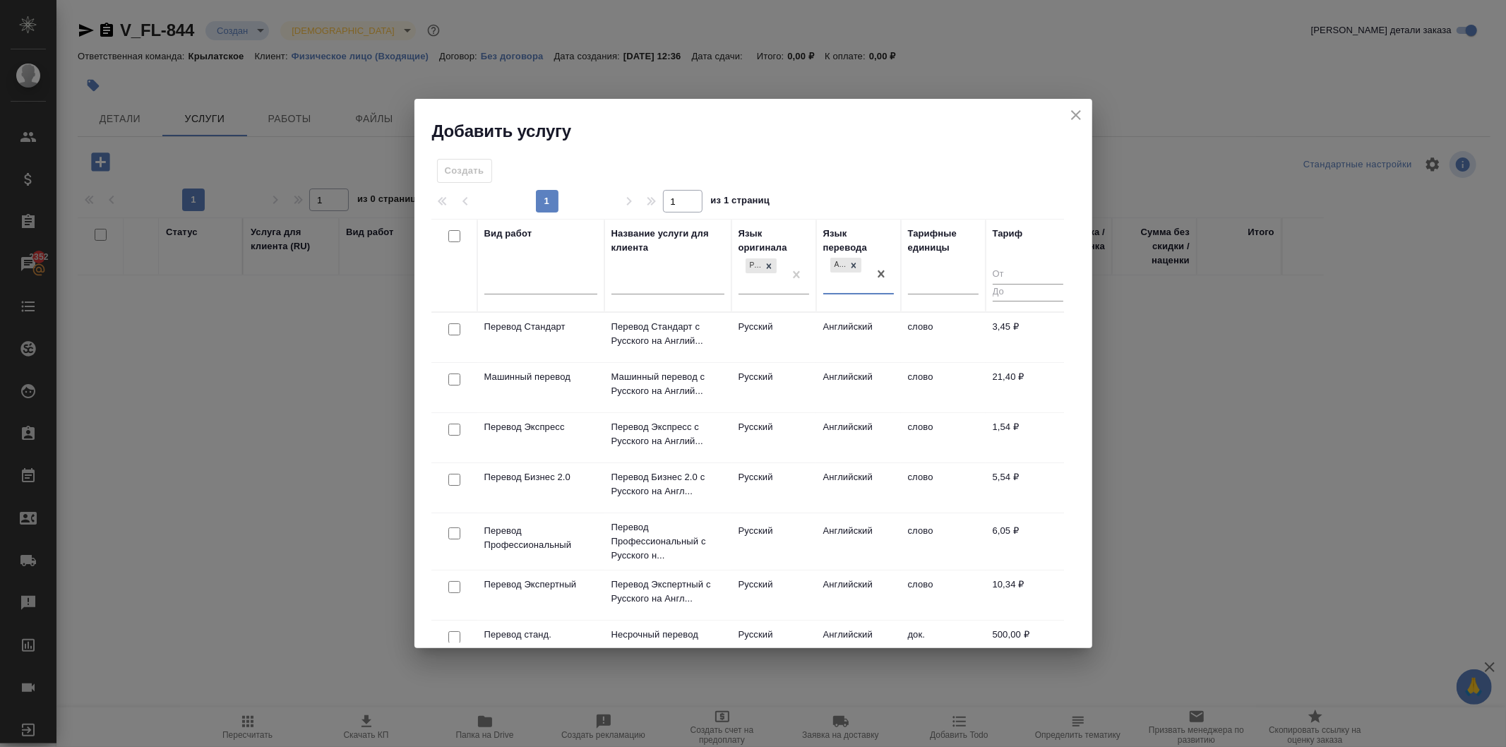
click at [764, 322] on td "Русский" at bounding box center [774, 337] width 85 height 49
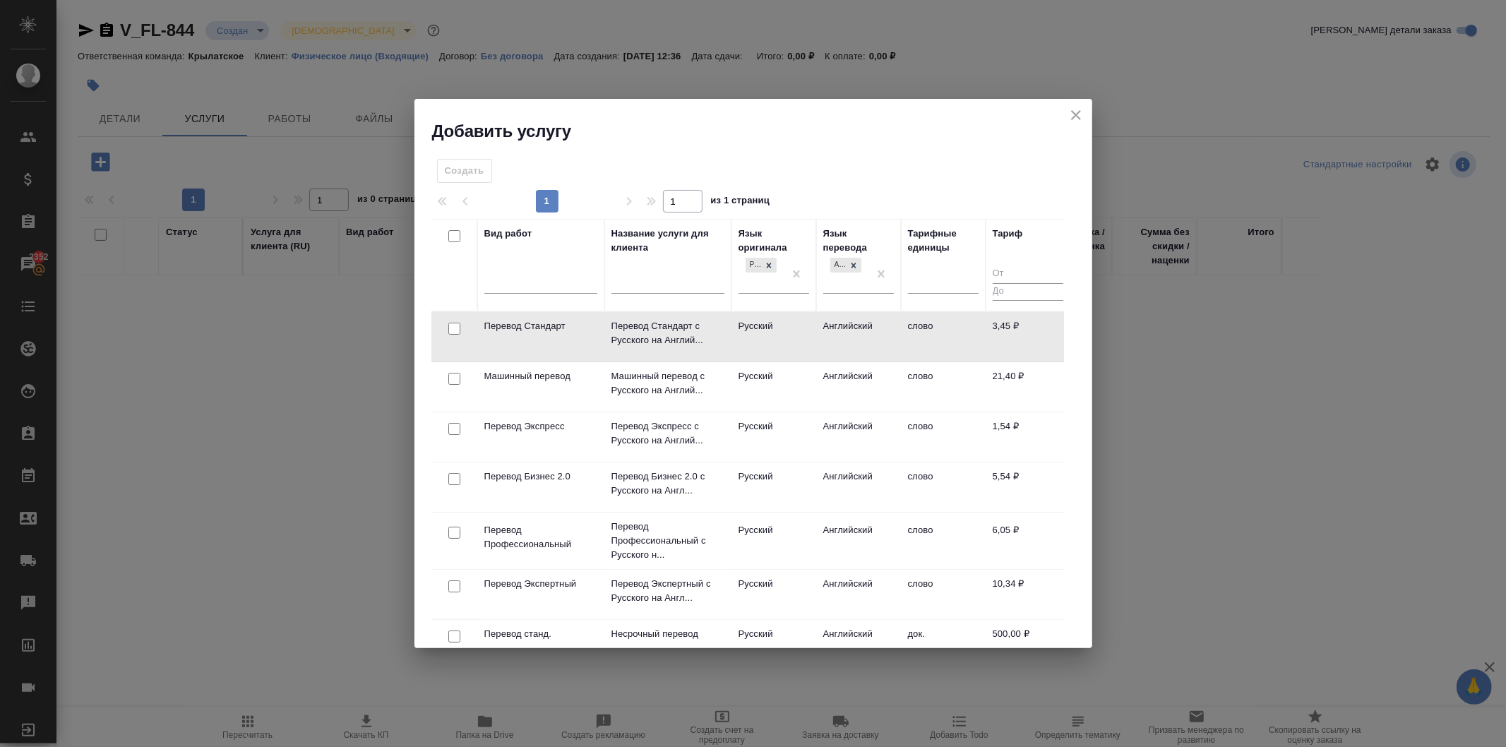
click at [764, 322] on td "Русский" at bounding box center [774, 336] width 85 height 49
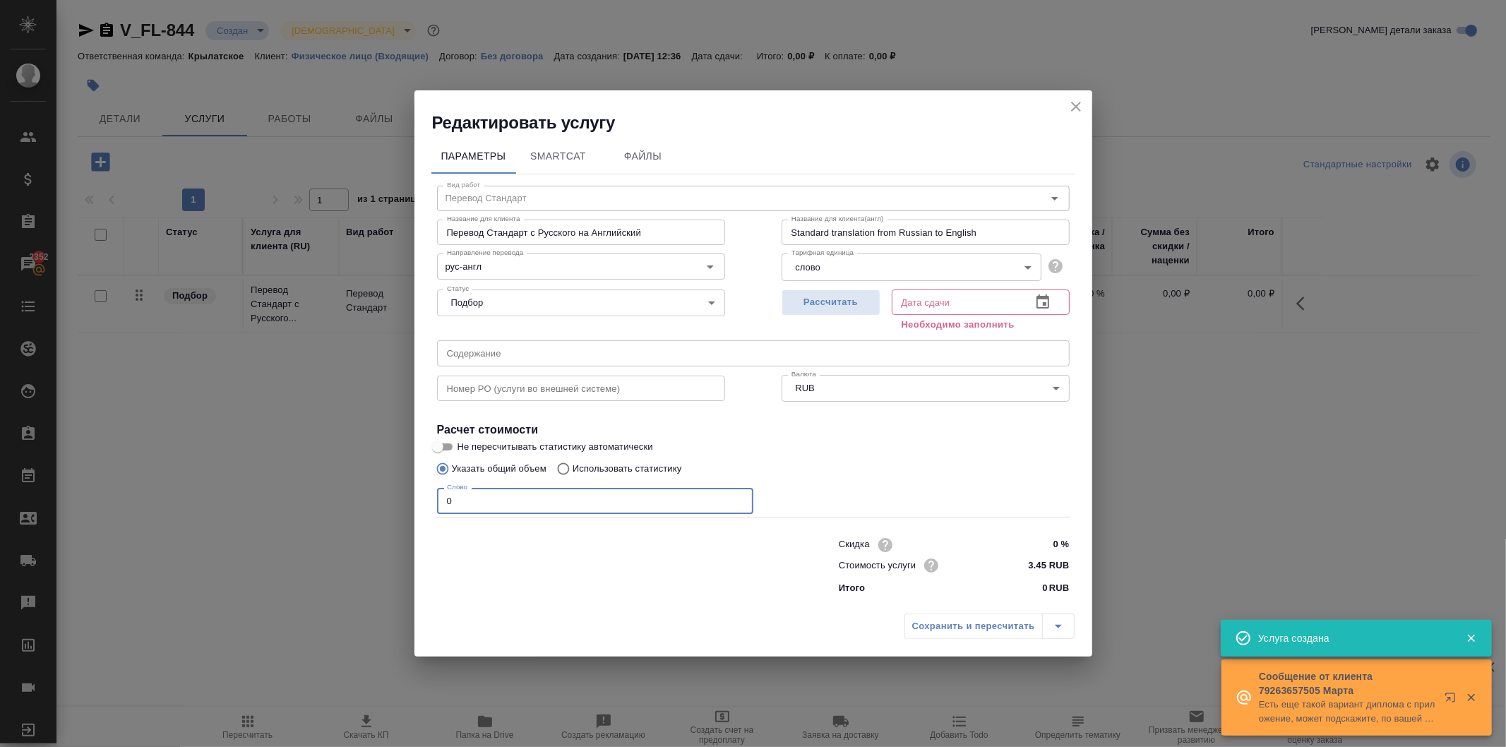
drag, startPoint x: 460, startPoint y: 505, endPoint x: 434, endPoint y: 498, distance: 27.8
click at [434, 498] on div "Вид работ Перевод Стандарт Вид работ Название для клиента Перевод Стандарт с Ру…" at bounding box center [754, 387] width 644 height 427
type input "1"
click at [824, 305] on span "Рассчитать" at bounding box center [831, 303] width 83 height 16
type input "28.08.2025 12:52"
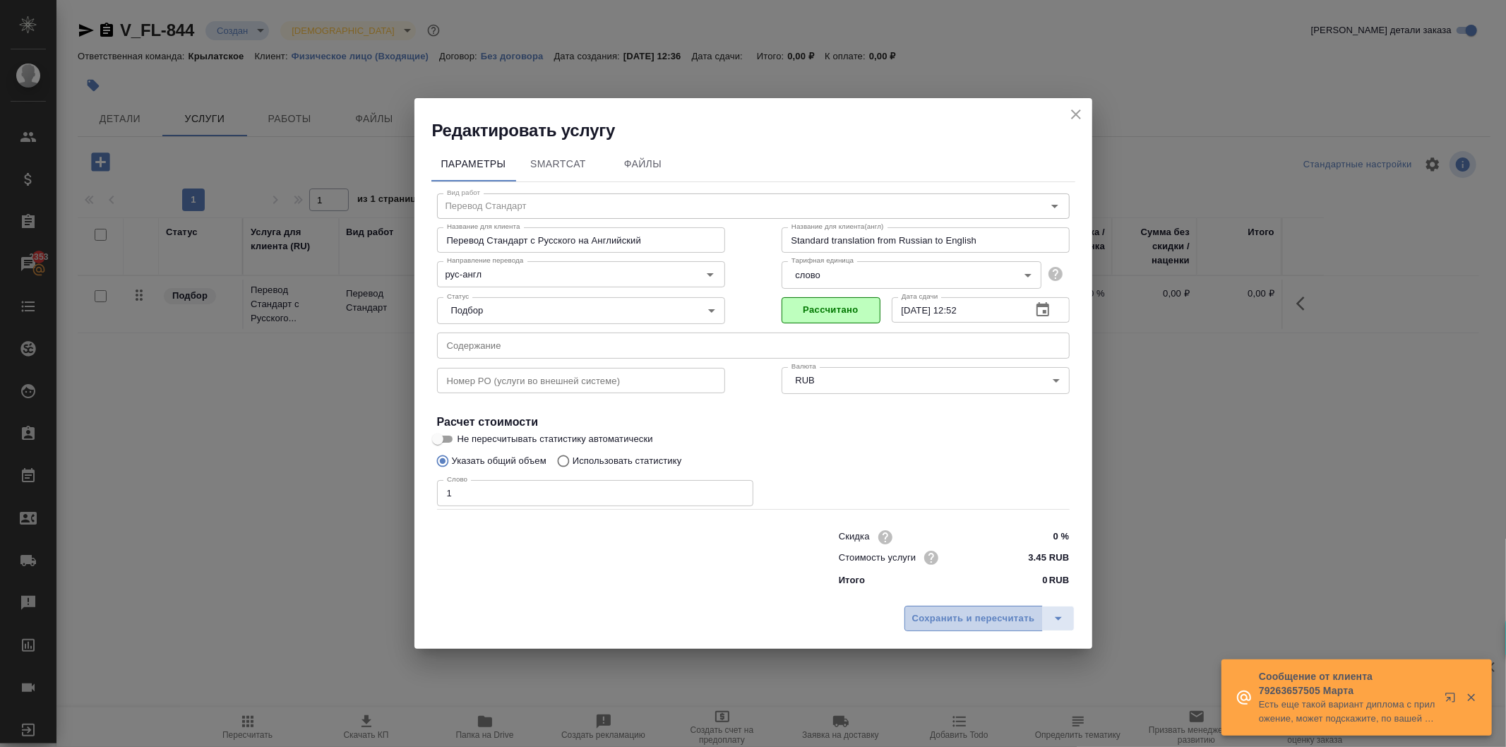
click at [961, 622] on span "Сохранить и пересчитать" at bounding box center [974, 619] width 123 height 16
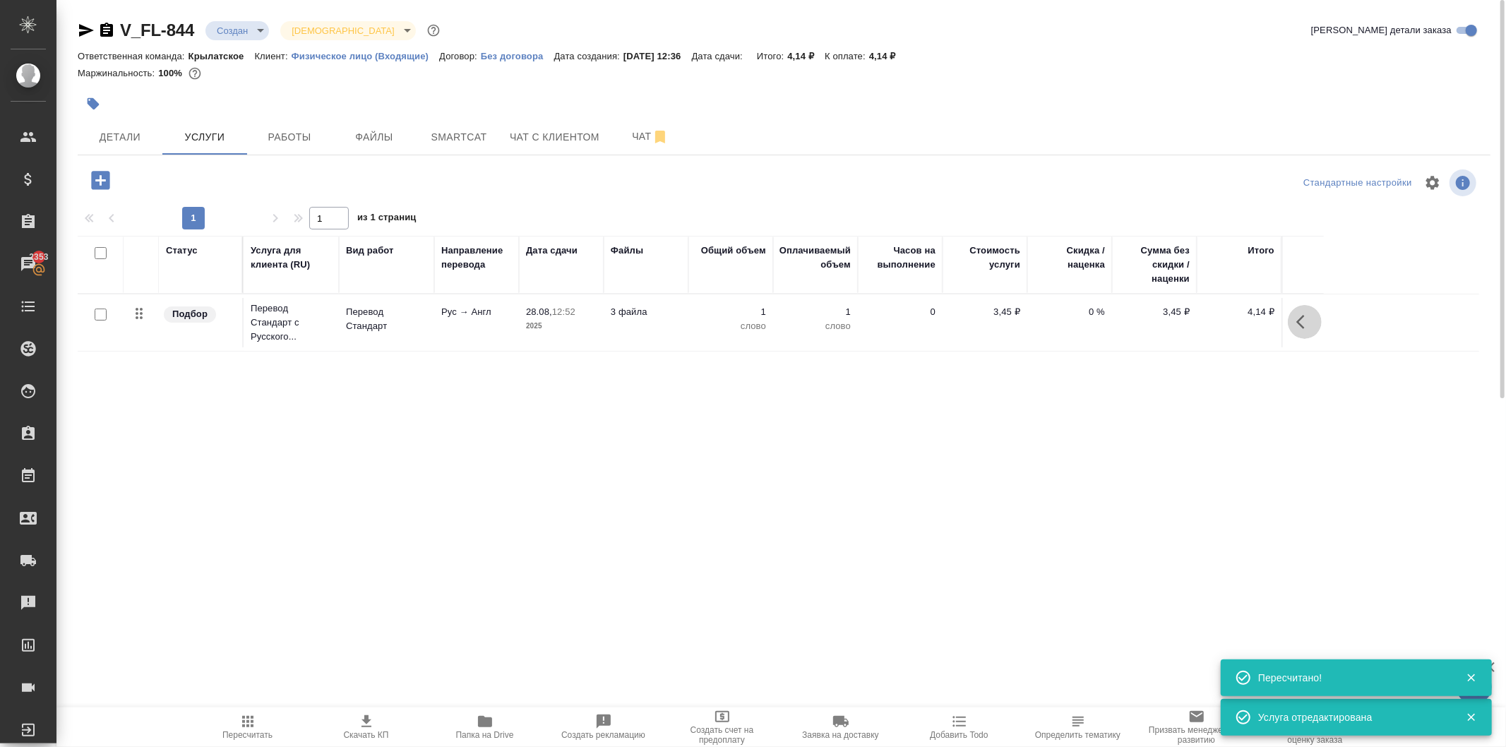
click at [1295, 330] on button "button" at bounding box center [1305, 322] width 34 height 34
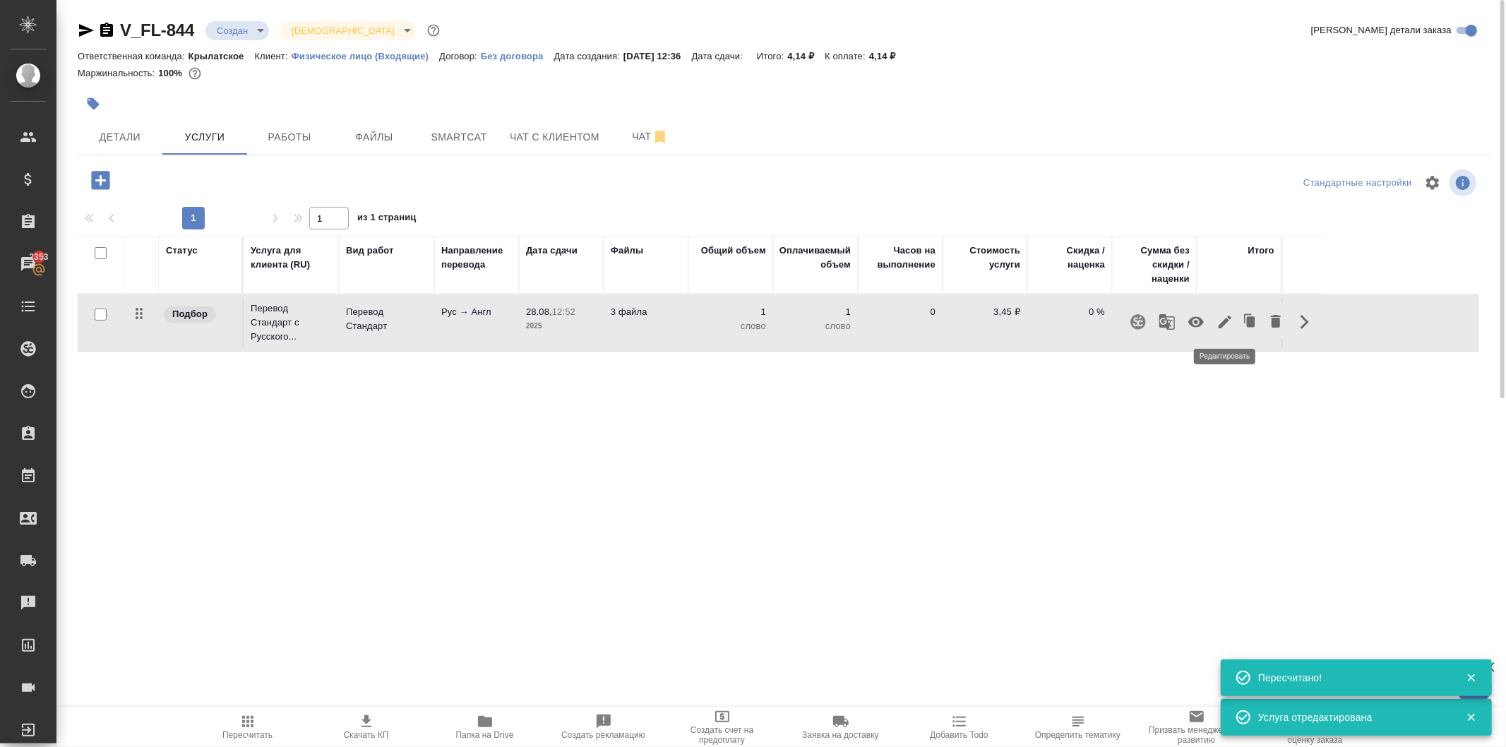
click at [1218, 323] on icon "button" at bounding box center [1225, 322] width 17 height 17
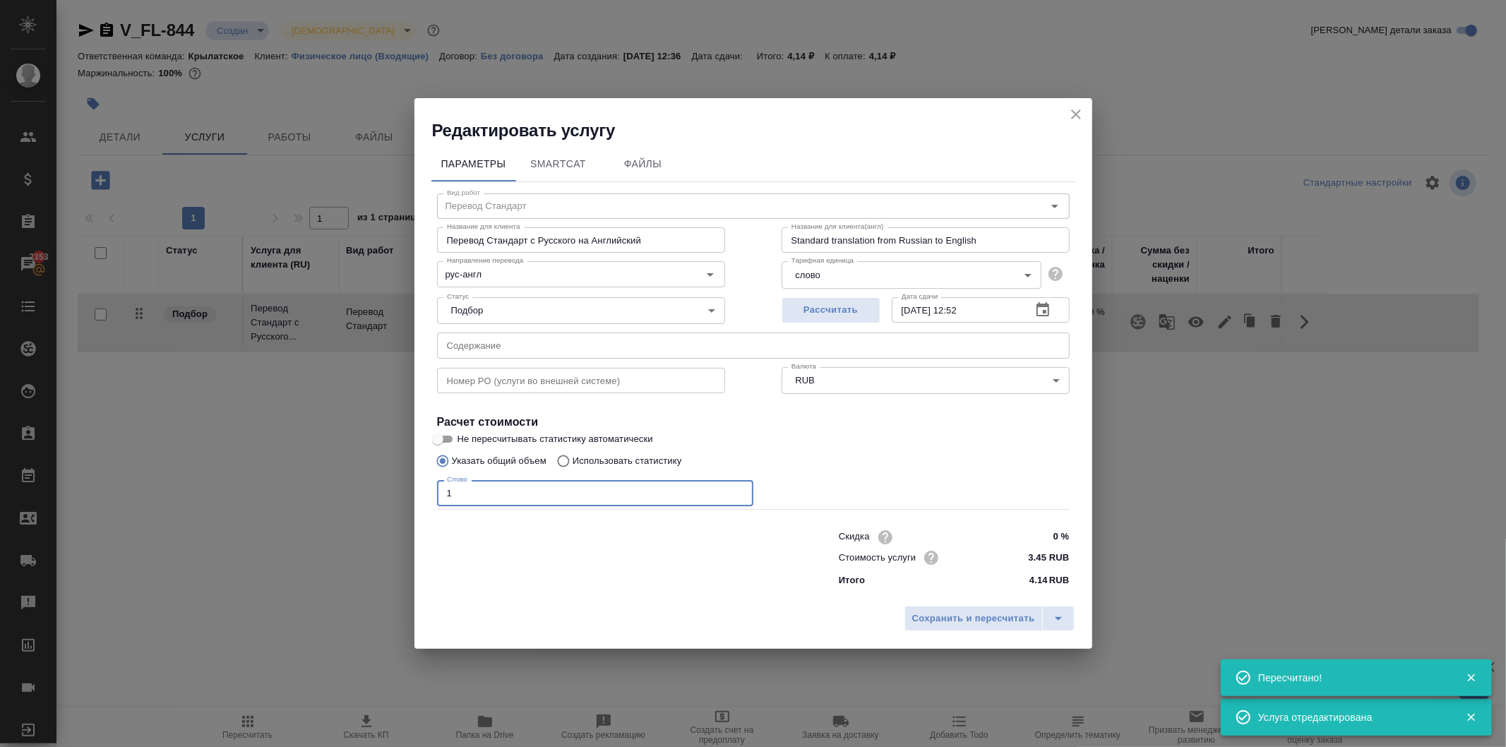
drag, startPoint x: 419, startPoint y: 492, endPoint x: 347, endPoint y: 491, distance: 72.0
click at [347, 491] on div "Редактировать услугу Параметры SmartCat Файлы Вид работ Перевод Стандарт Вид ра…" at bounding box center [753, 373] width 1506 height 747
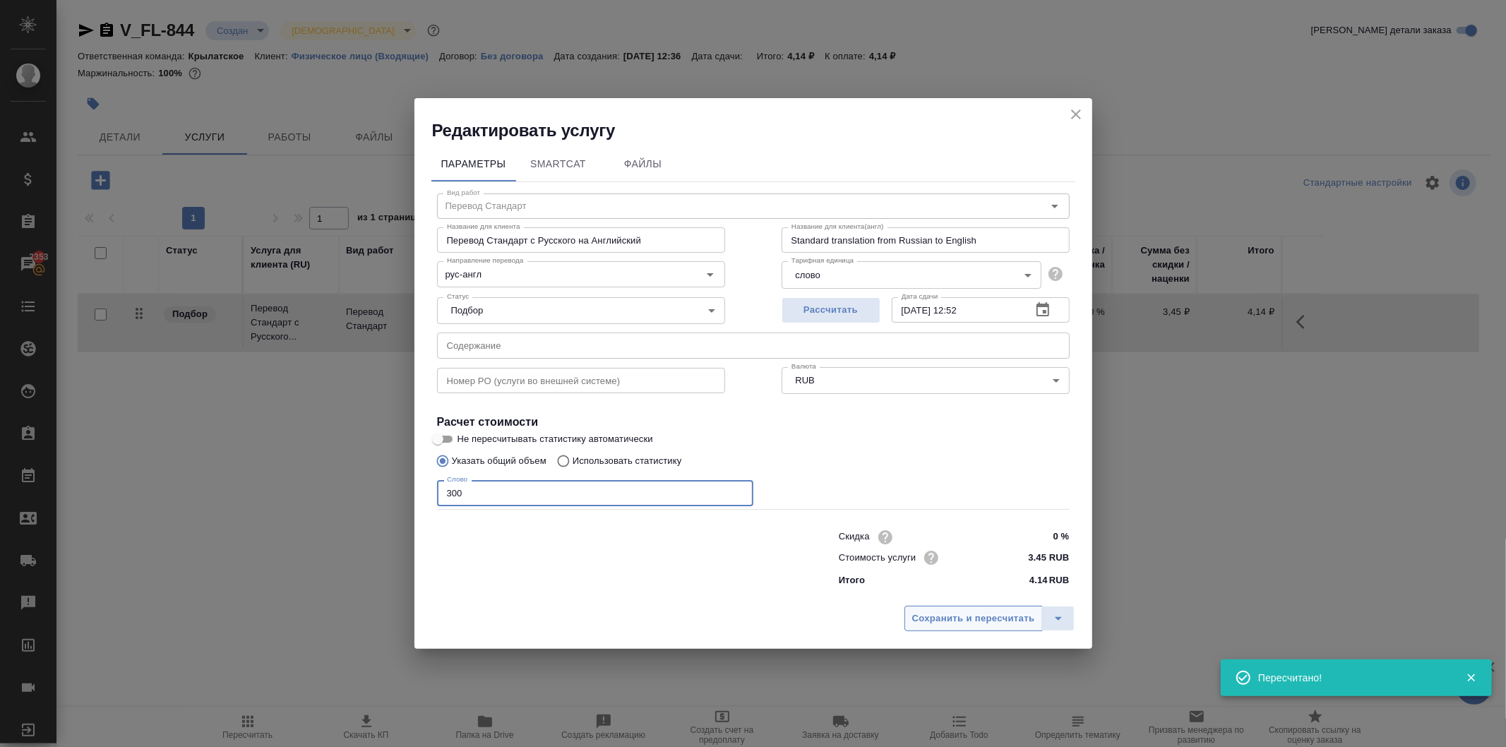
type input "300"
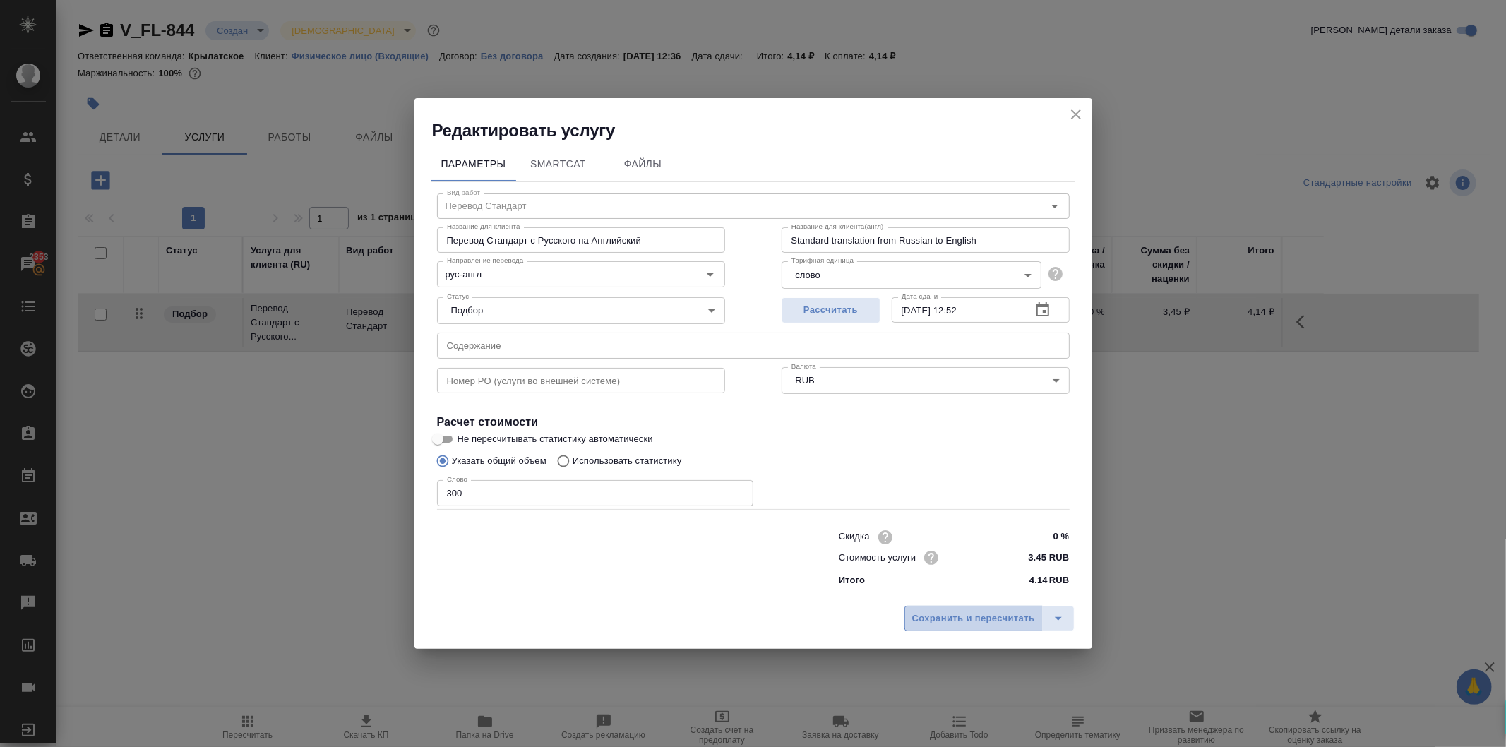
click at [961, 609] on button "Сохранить и пересчитать" at bounding box center [974, 618] width 138 height 25
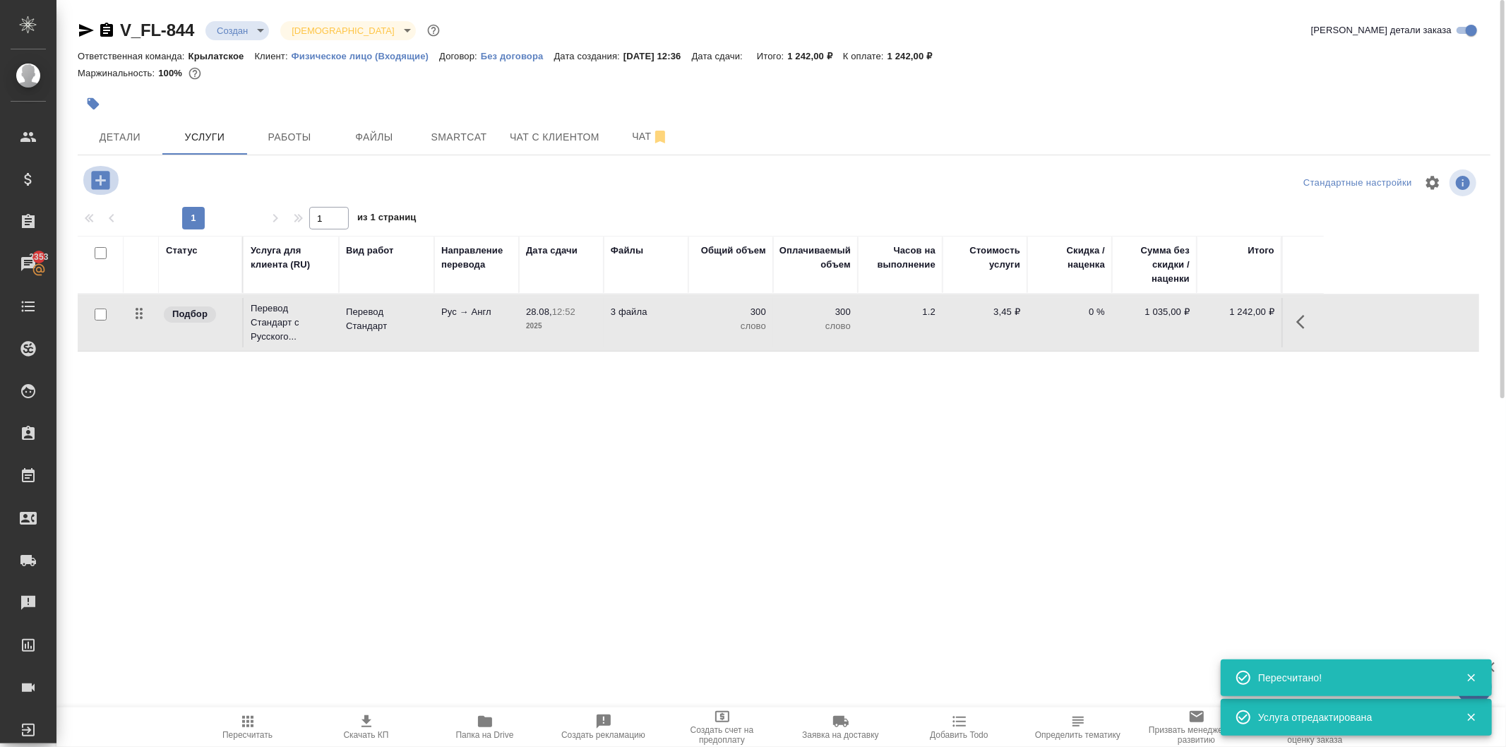
click at [112, 184] on button "button" at bounding box center [100, 180] width 39 height 29
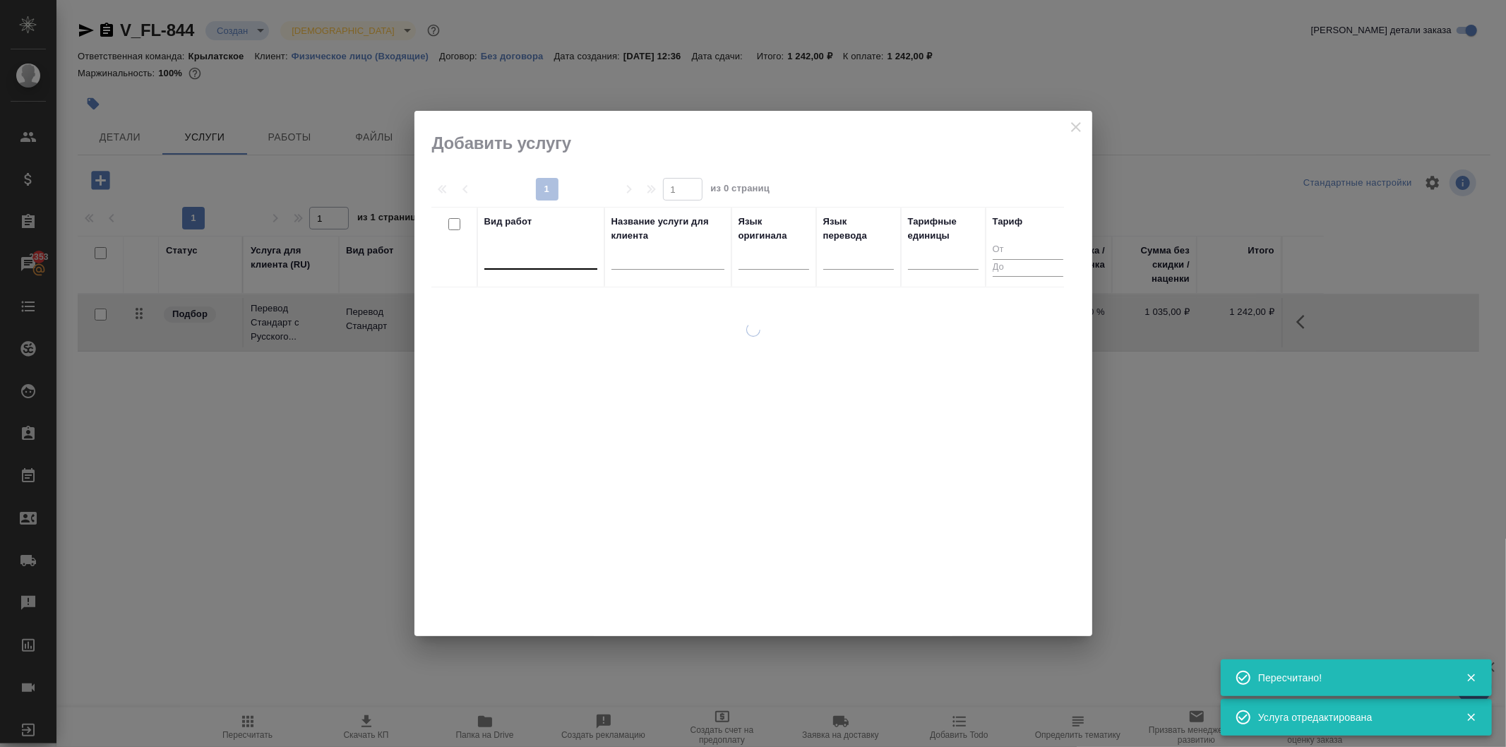
click at [562, 249] on div at bounding box center [541, 255] width 113 height 20
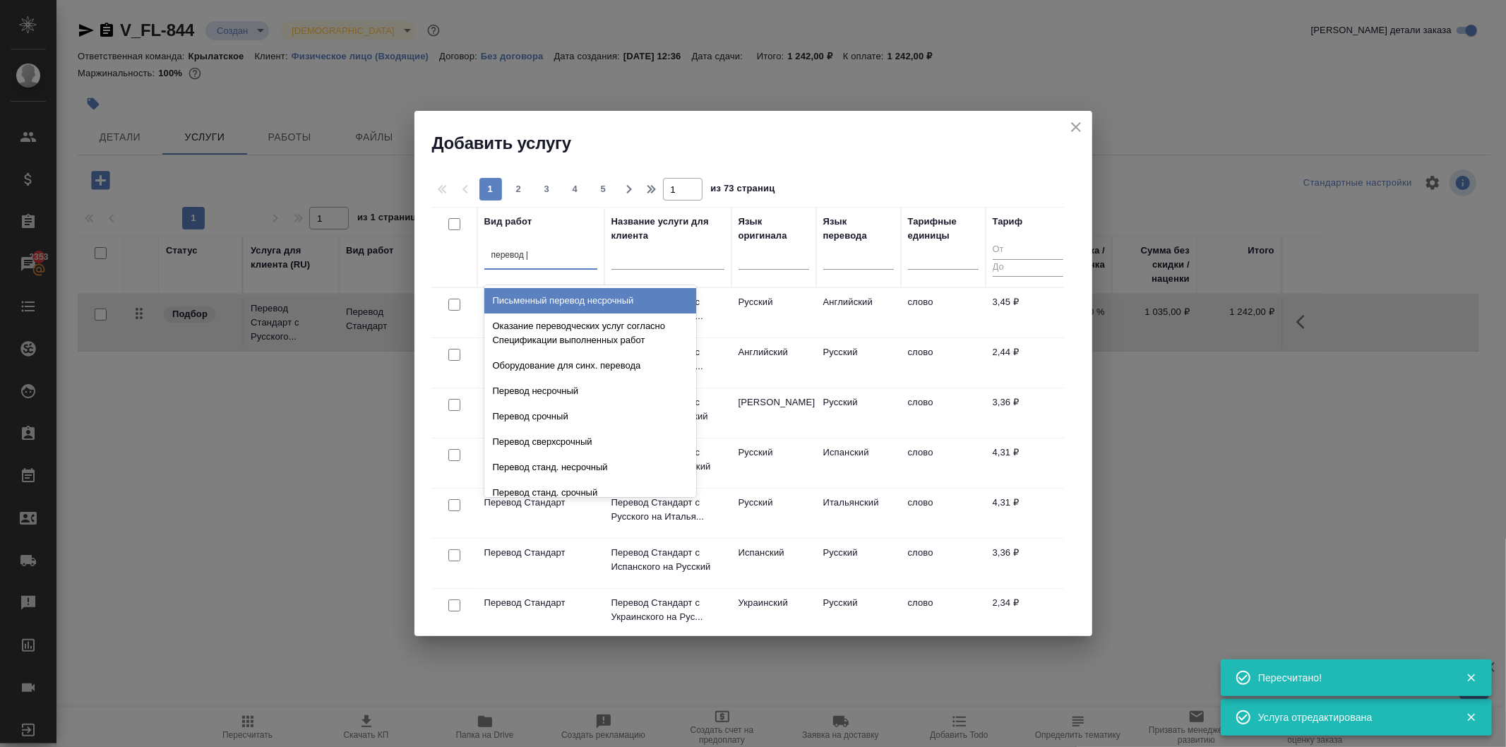
type input "перевод ст"
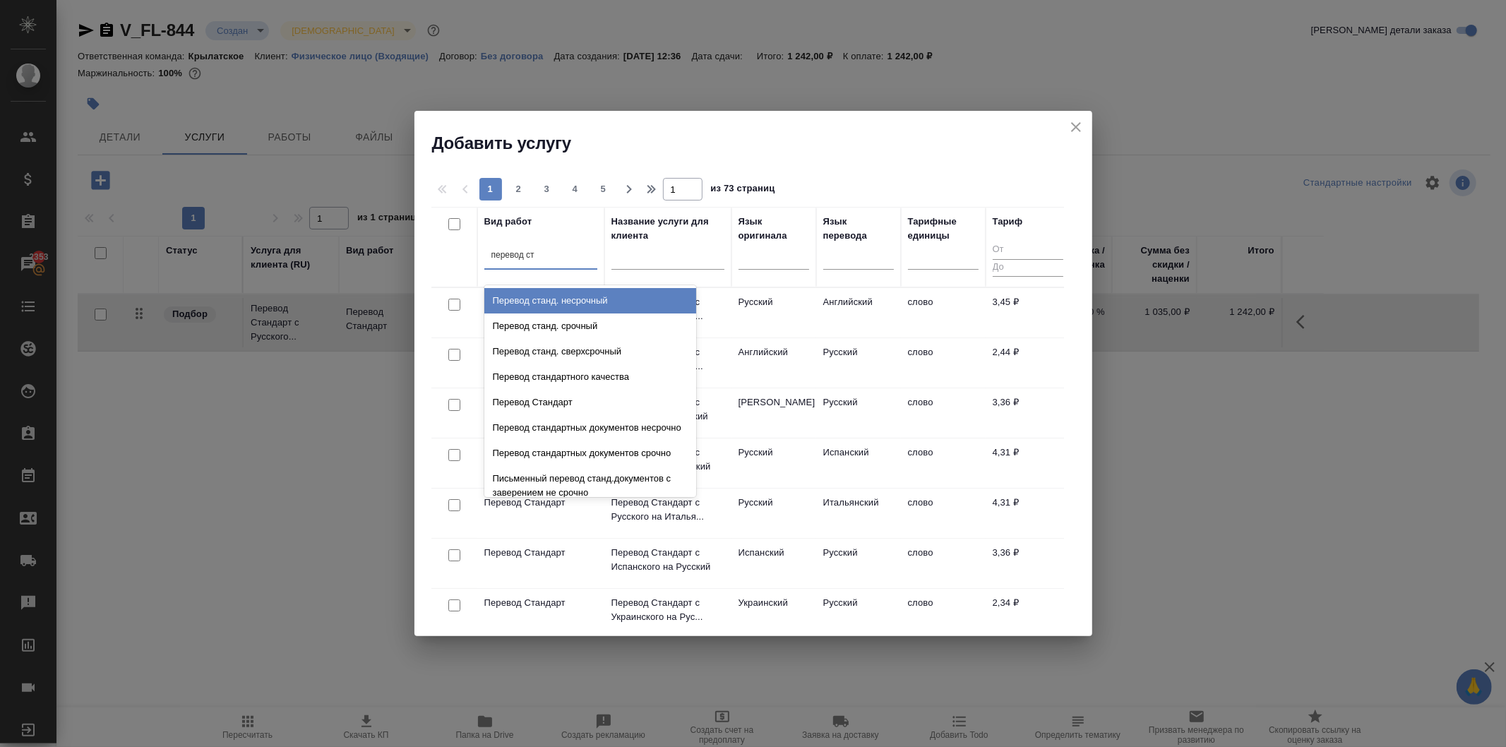
click at [606, 302] on div "Перевод станд. несрочный" at bounding box center [591, 300] width 212 height 25
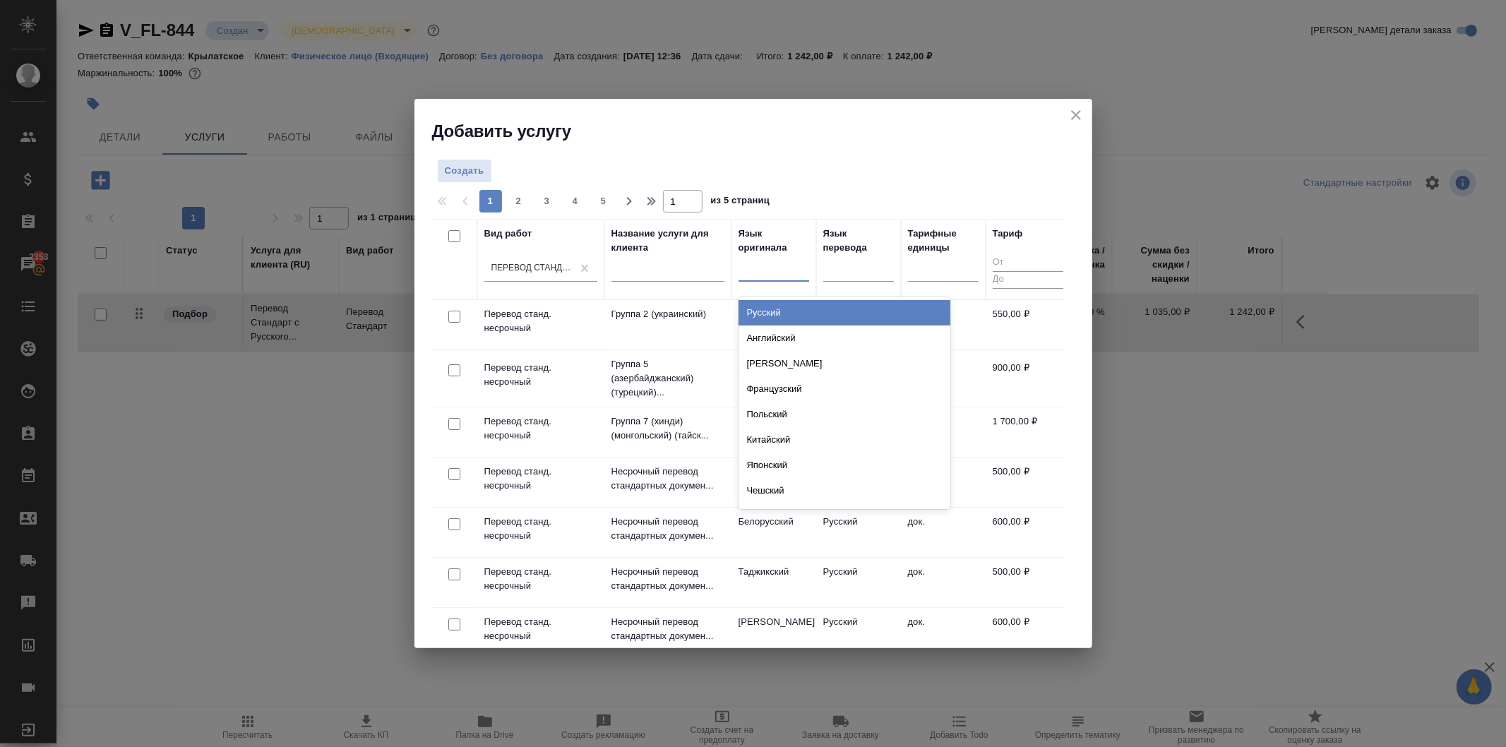
click at [773, 270] on div at bounding box center [774, 268] width 71 height 20
click at [787, 314] on div "Русский" at bounding box center [845, 312] width 212 height 25
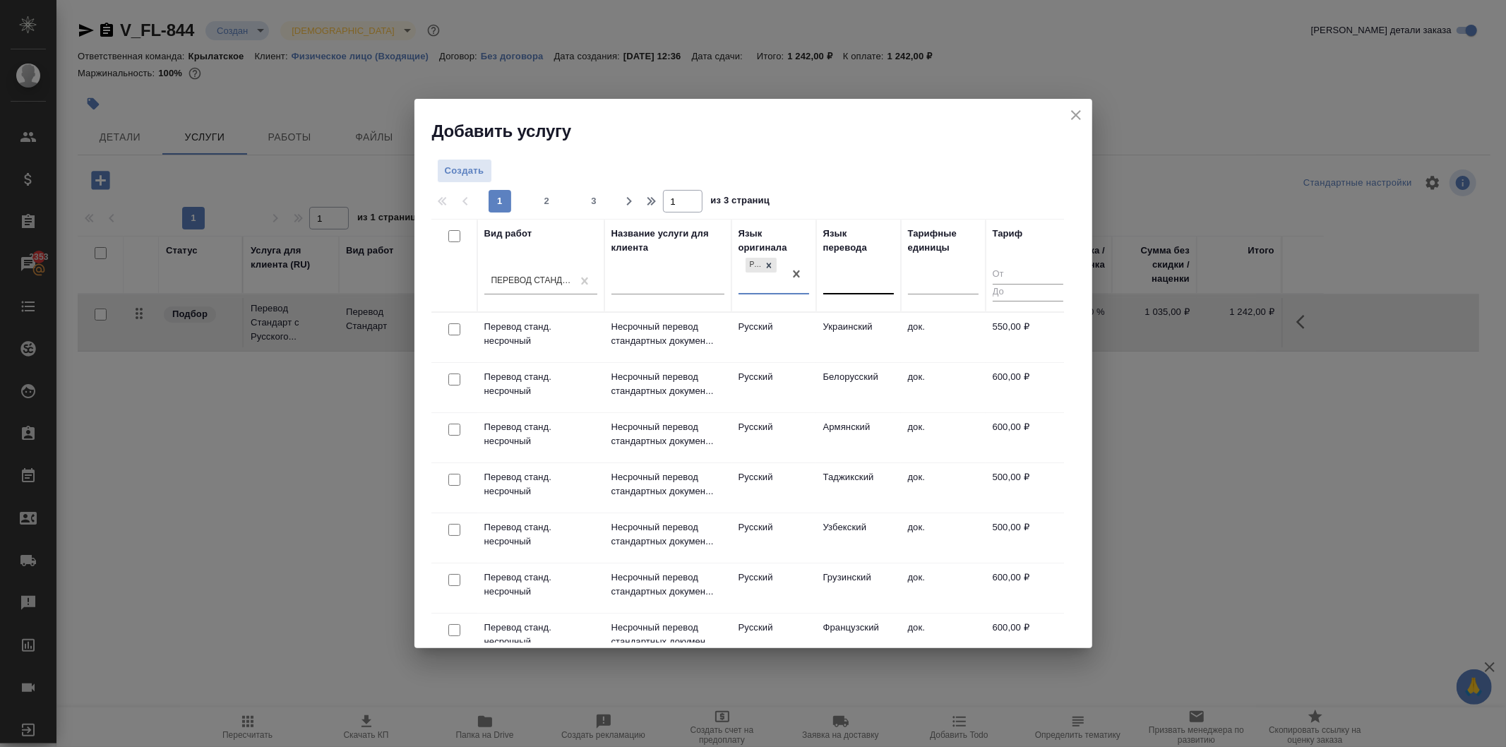
click at [855, 293] on div at bounding box center [859, 281] width 71 height 27
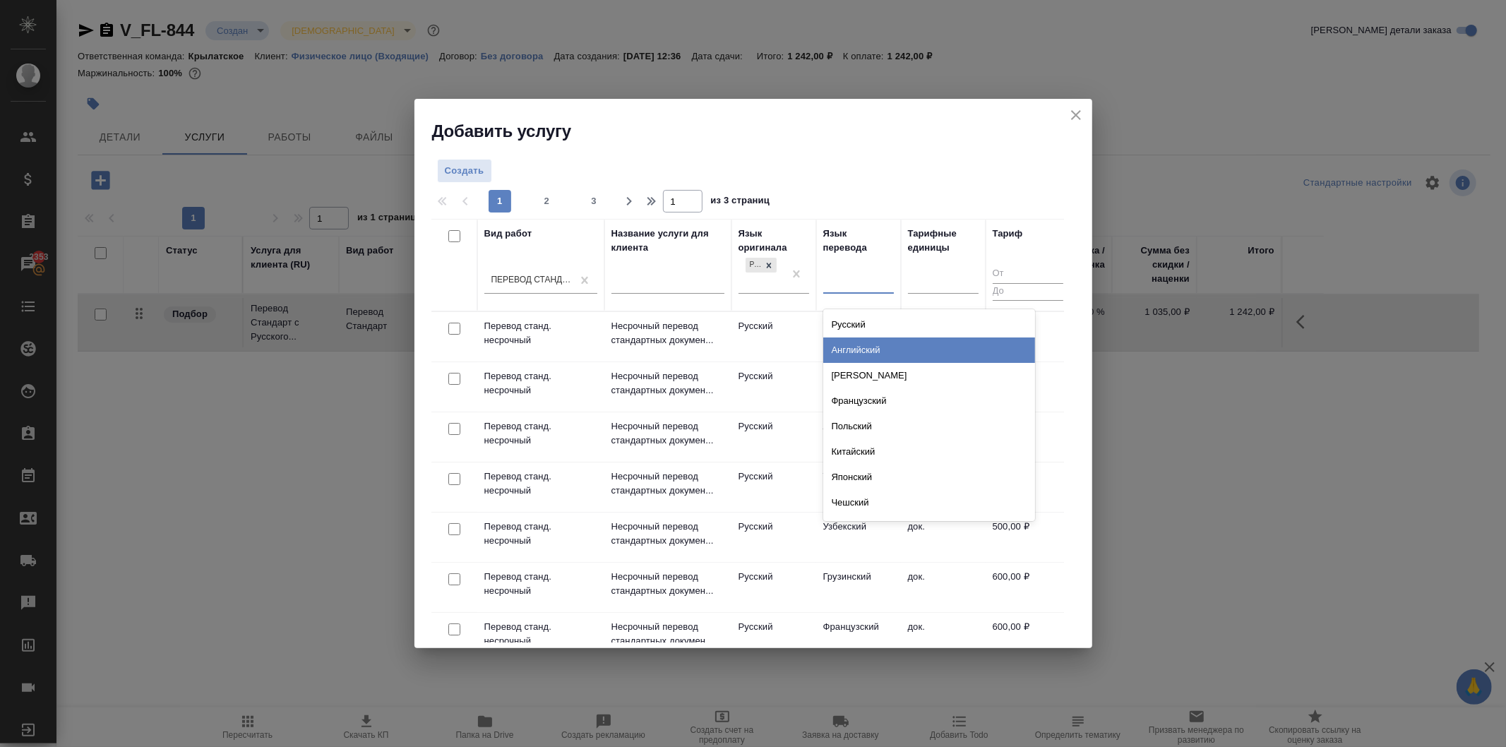
click at [858, 342] on div "Английский" at bounding box center [930, 350] width 212 height 25
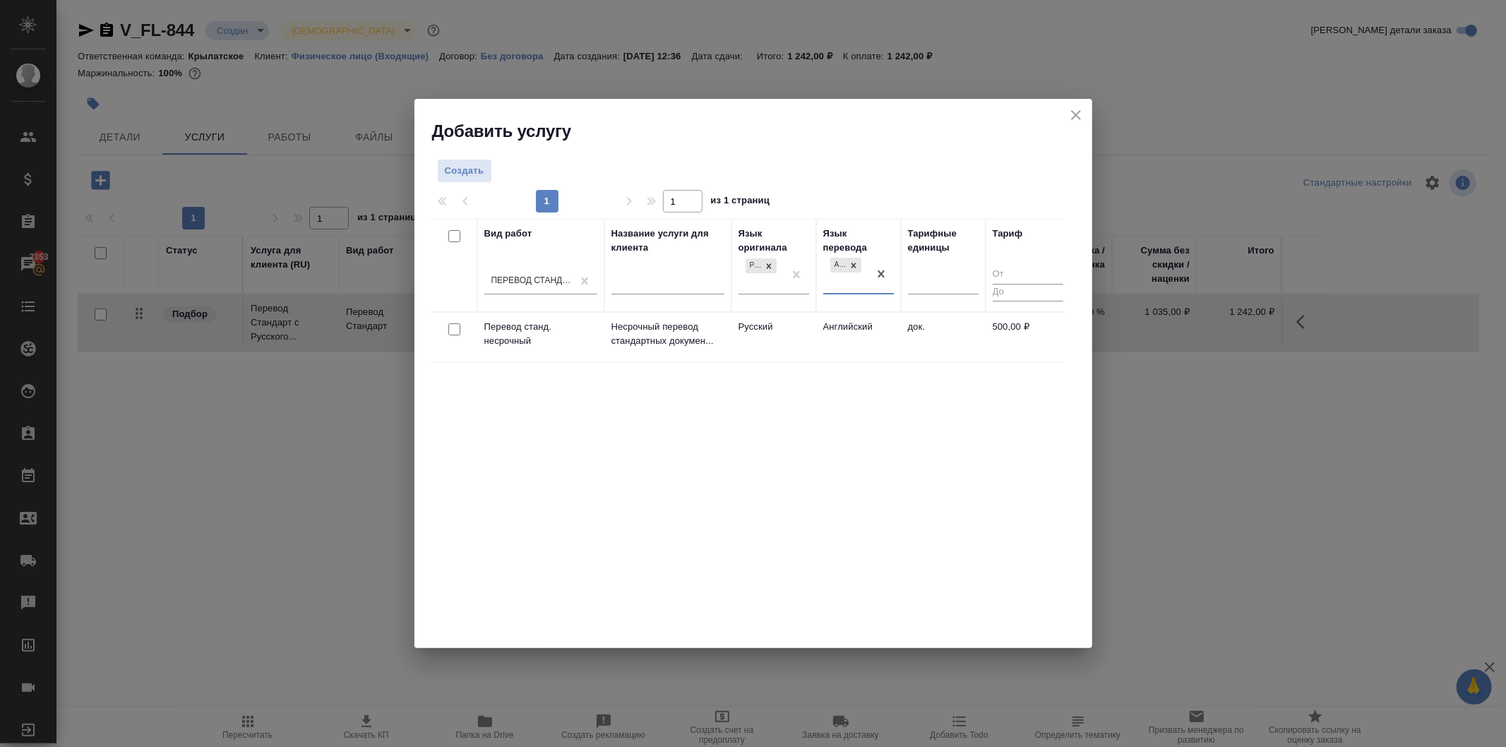
click at [834, 335] on td "Английский" at bounding box center [858, 337] width 85 height 49
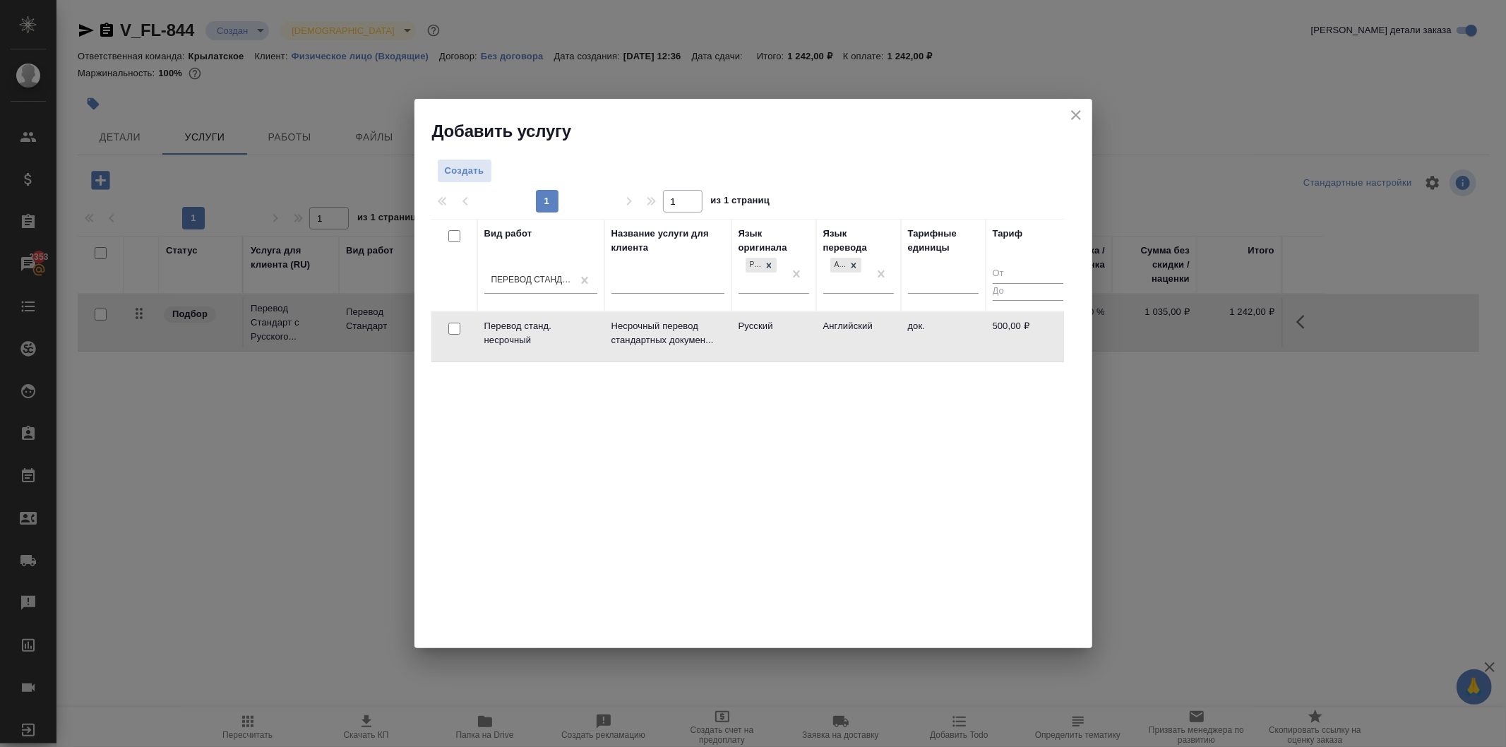
click at [834, 335] on td "Английский" at bounding box center [858, 336] width 85 height 49
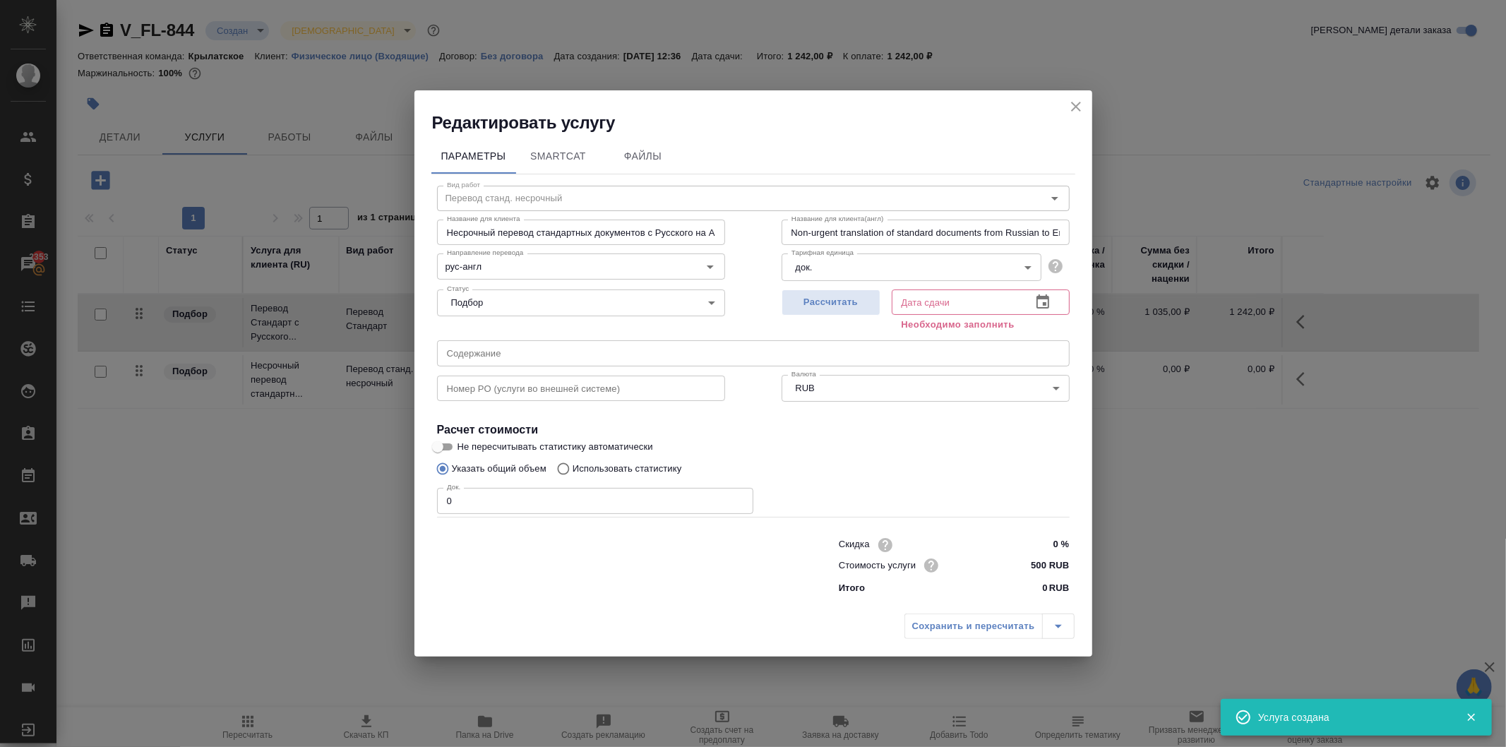
drag, startPoint x: 482, startPoint y: 496, endPoint x: 410, endPoint y: 496, distance: 72.0
click at [410, 496] on div "Редактировать услугу Параметры SmartCat Файлы Вид работ Перевод станд. несрочны…" at bounding box center [753, 373] width 1506 height 747
type input "1"
click at [838, 295] on span "Рассчитать" at bounding box center [831, 303] width 83 height 16
type input "28.08.2025 12:52"
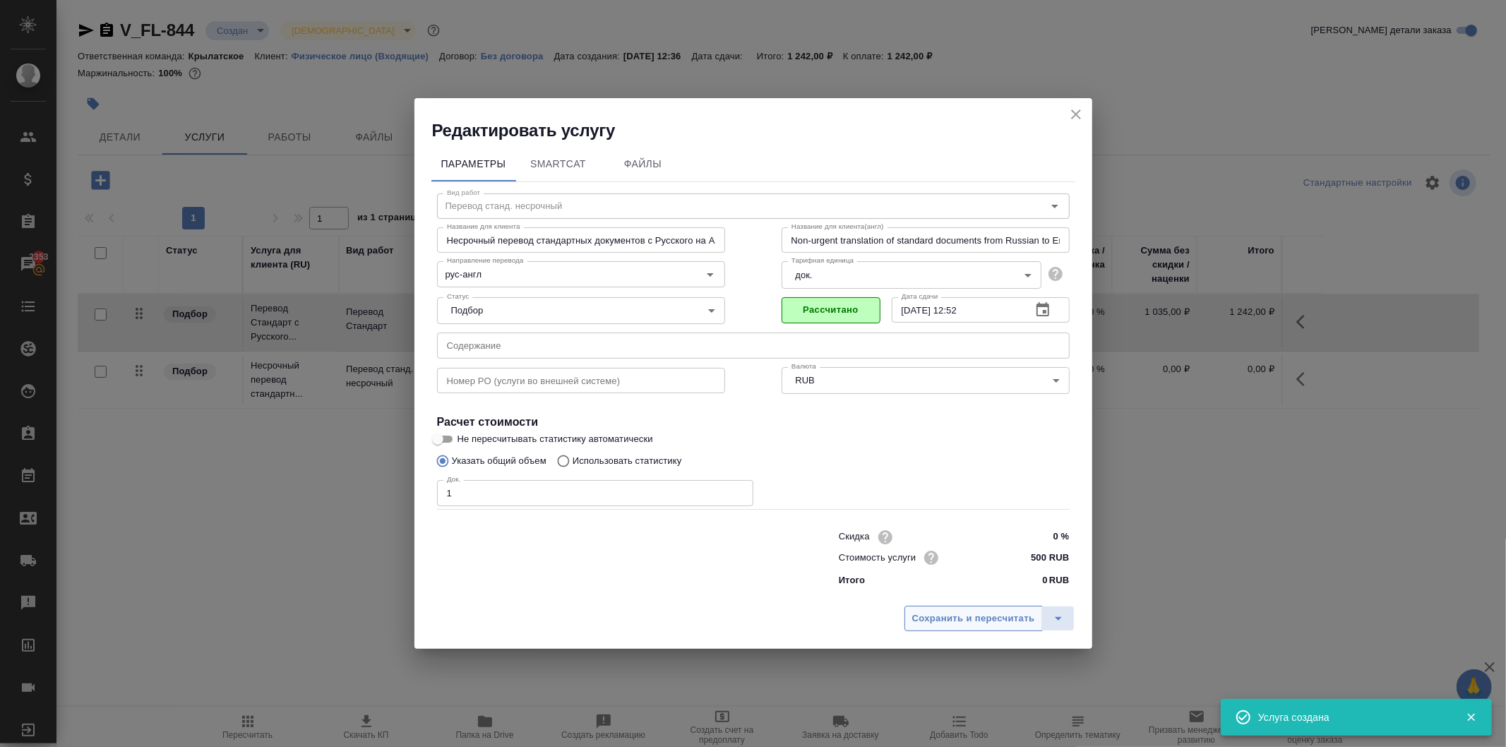
click at [919, 624] on span "Сохранить и пересчитать" at bounding box center [974, 619] width 123 height 16
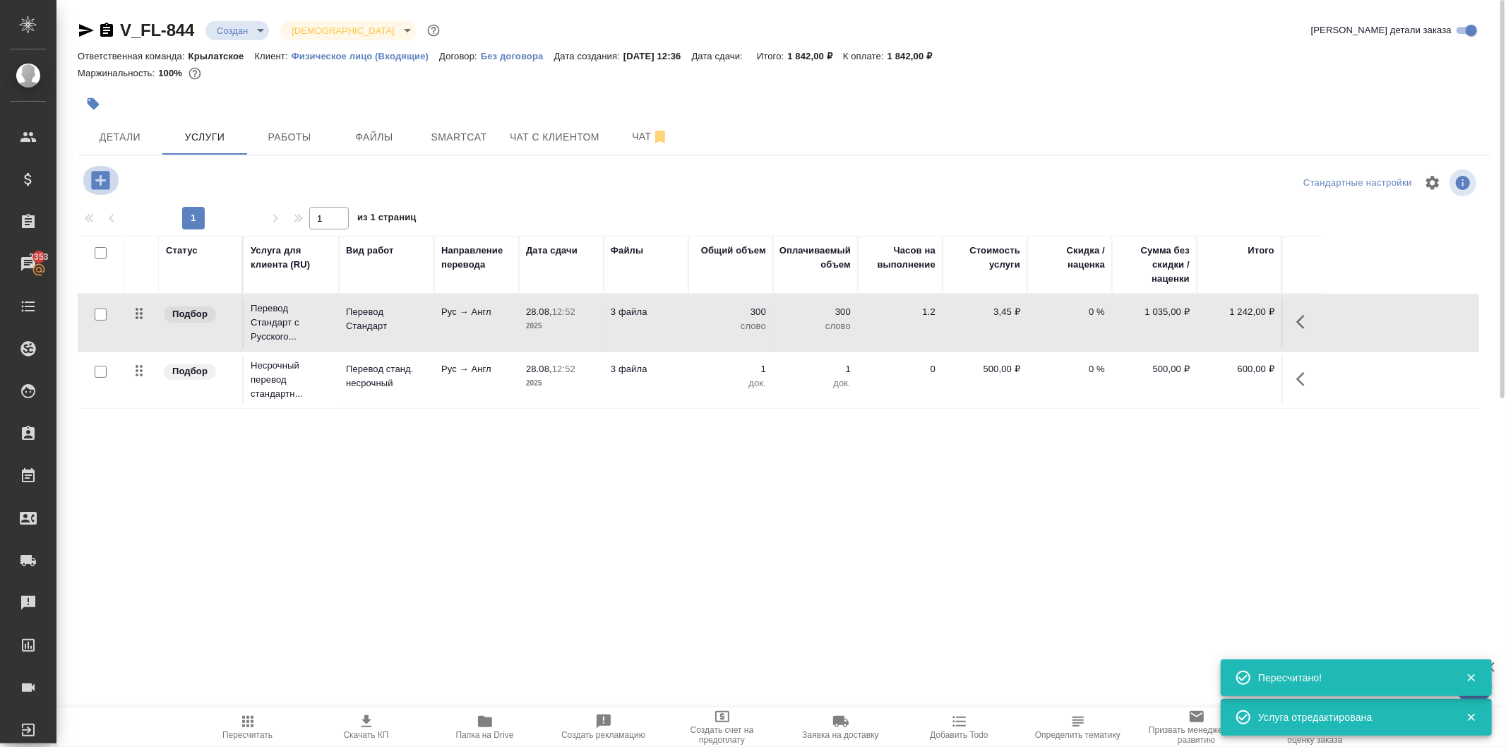
click at [102, 184] on icon "button" at bounding box center [100, 180] width 18 height 18
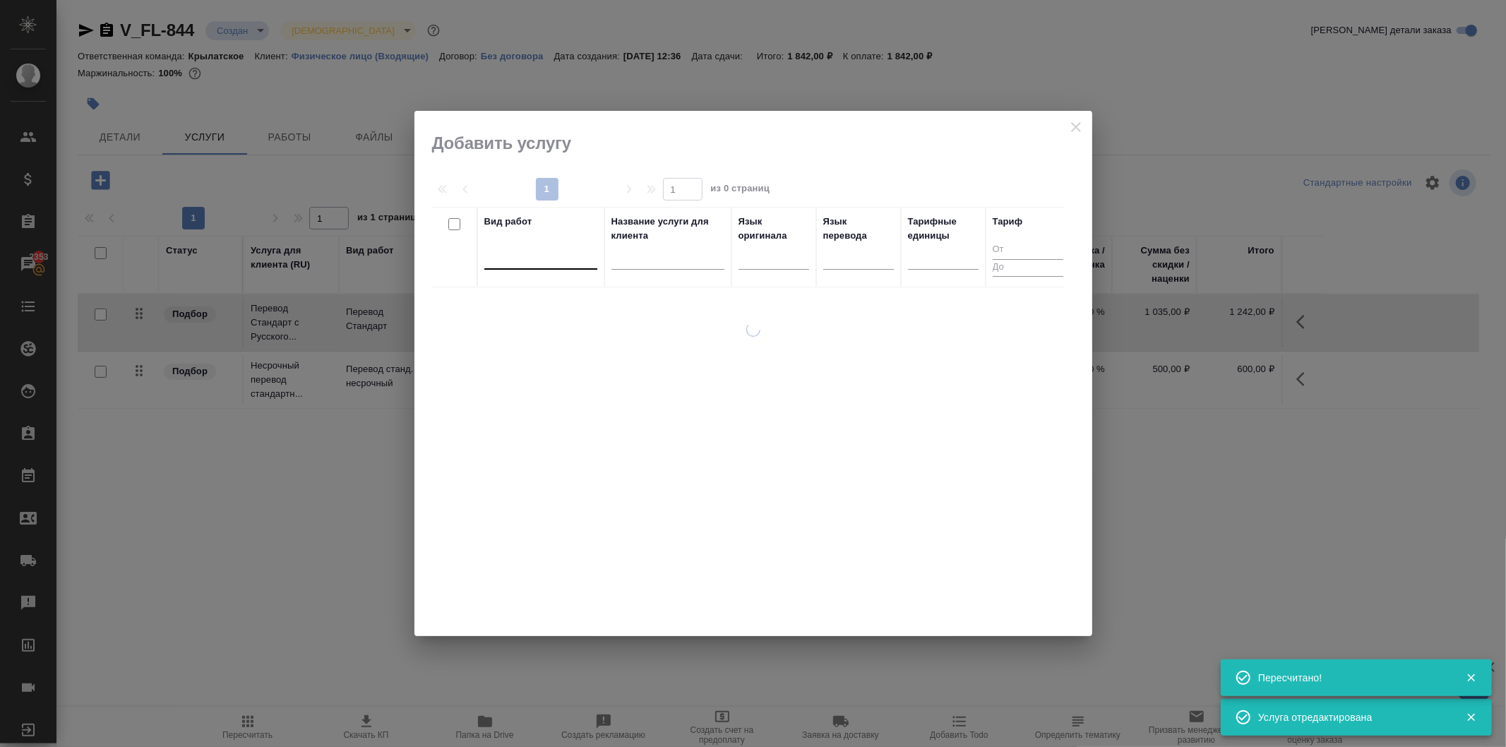
click at [533, 267] on div at bounding box center [541, 256] width 113 height 27
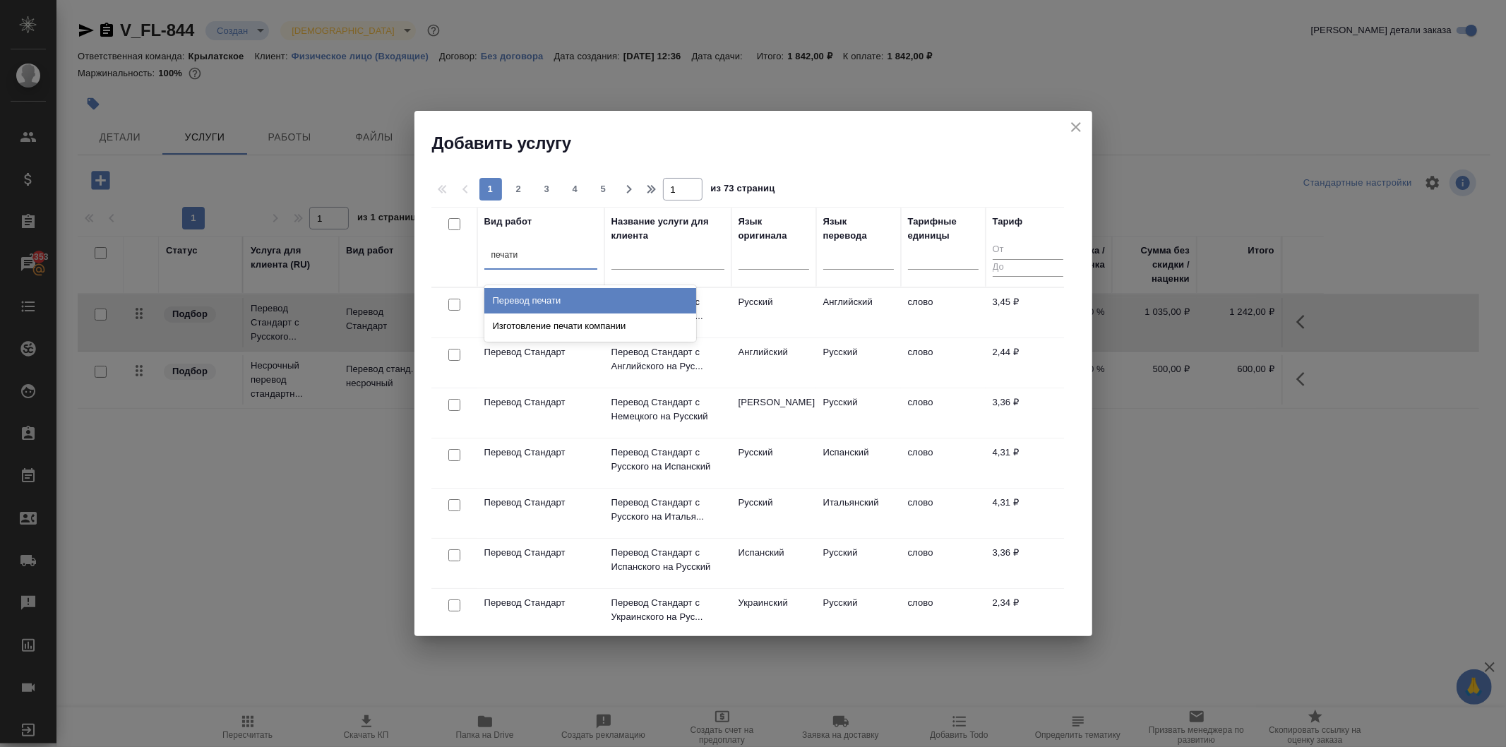
type input "печат"
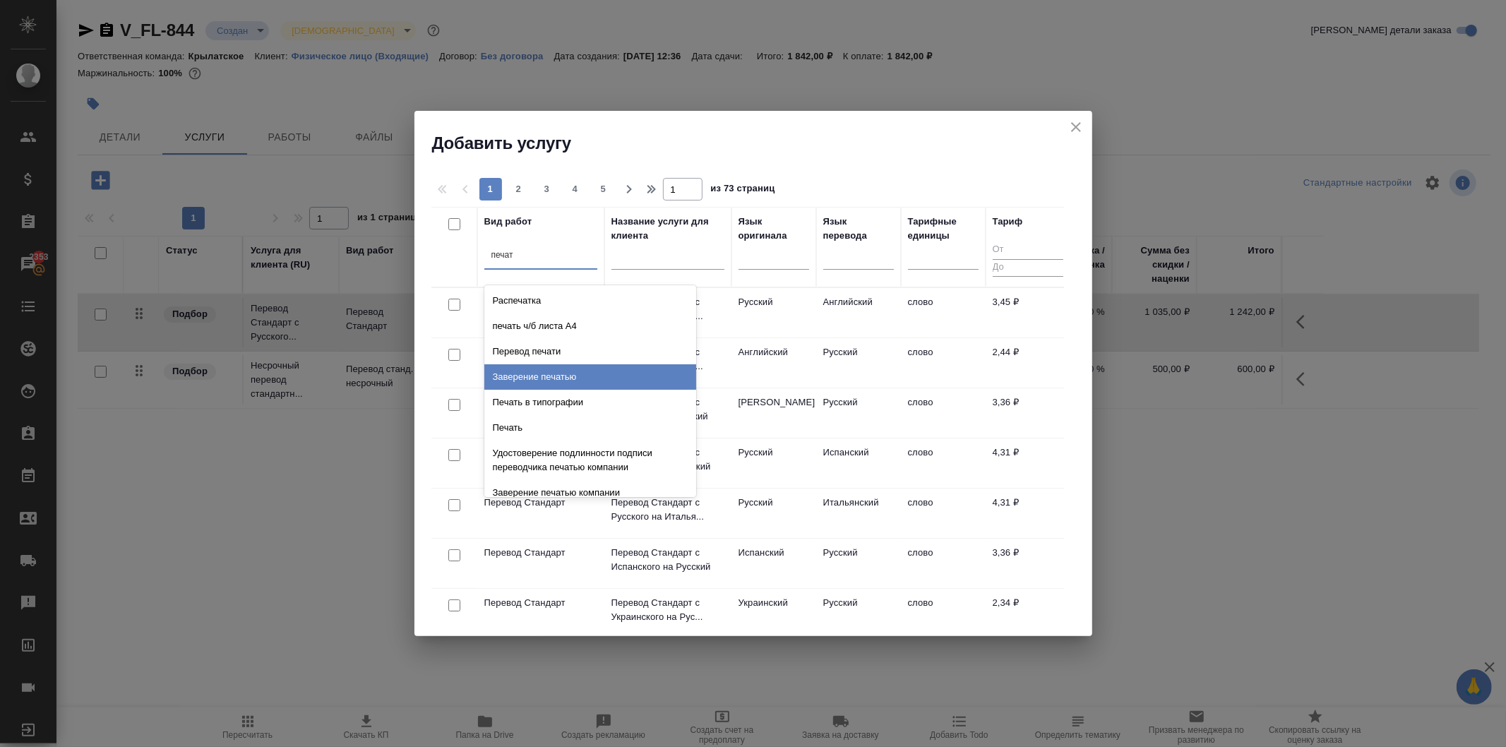
click at [590, 369] on div "Заверение печатью" at bounding box center [591, 376] width 212 height 25
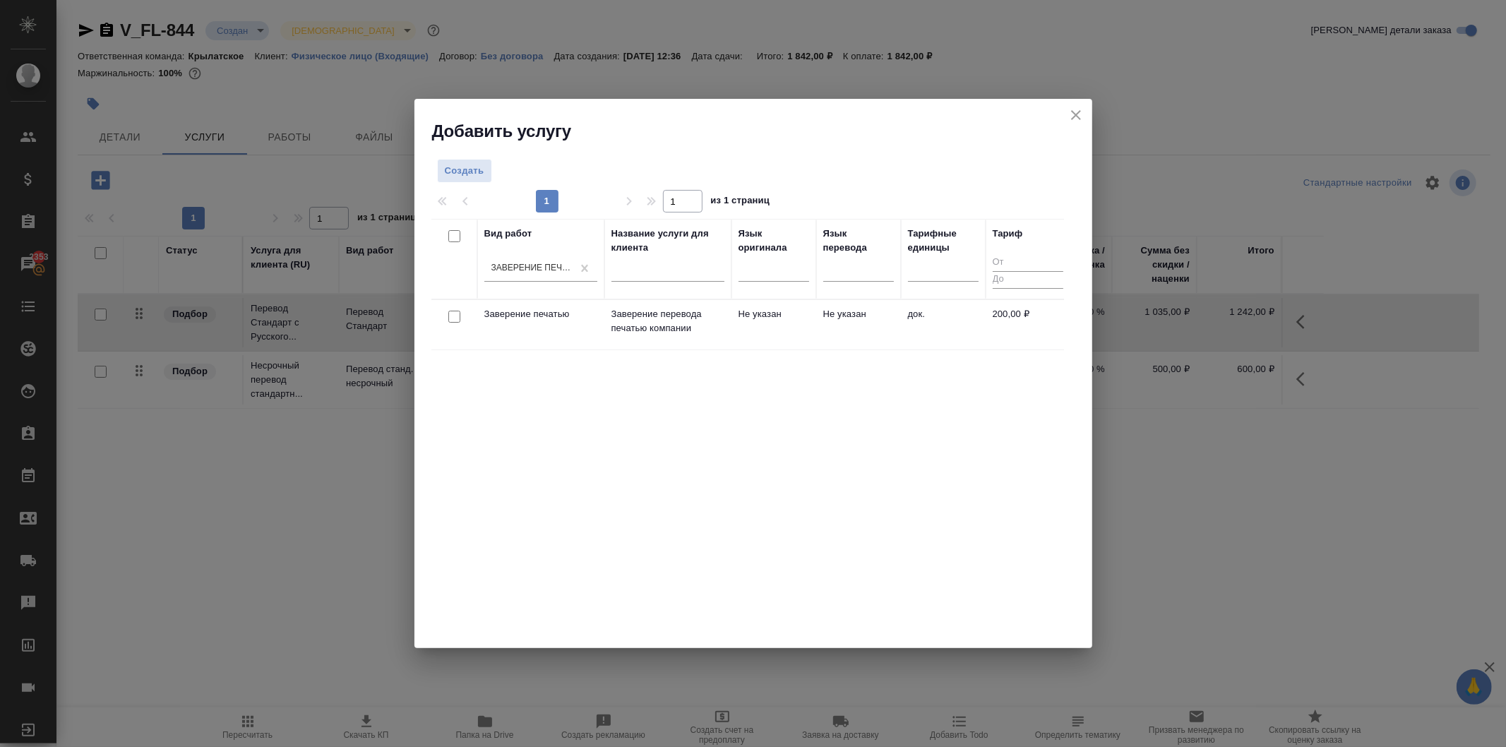
click at [763, 306] on td "Не указан" at bounding box center [774, 324] width 85 height 49
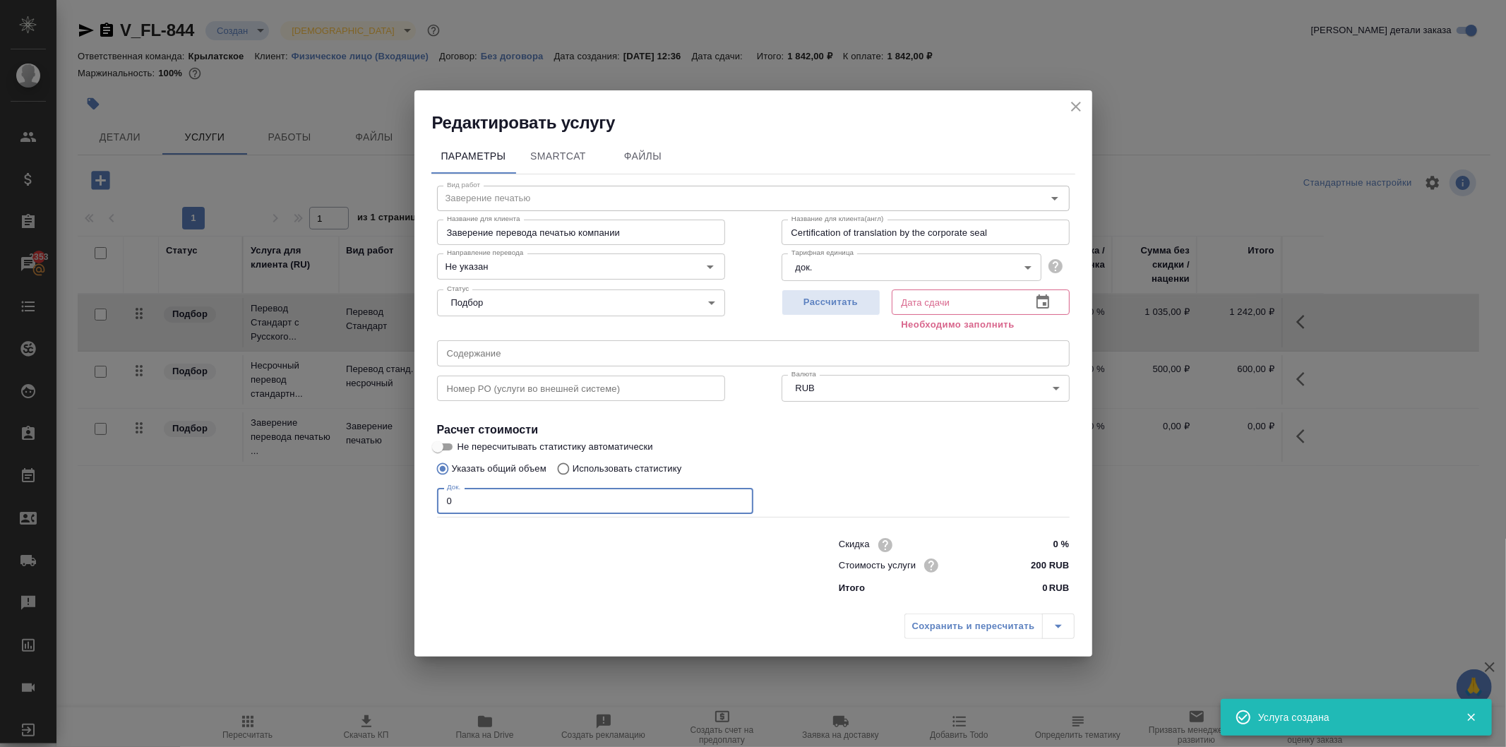
drag, startPoint x: 492, startPoint y: 497, endPoint x: 421, endPoint y: 484, distance: 72.5
click at [421, 484] on div "Параметры SmartCat Файлы Вид работ Заверение печатью Вид работ Название для кли…" at bounding box center [754, 370] width 678 height 473
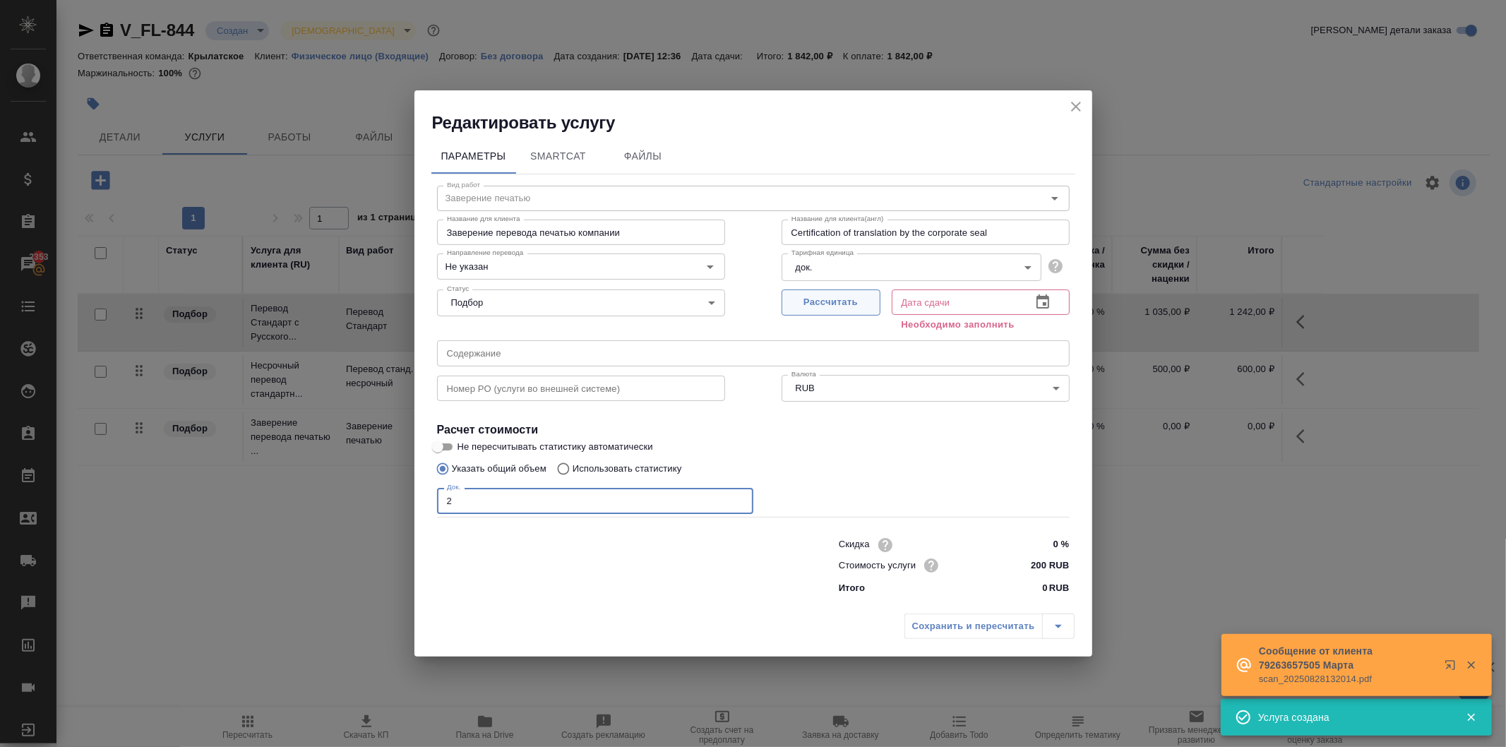
type input "2"
click at [855, 314] on button "Рассчитать" at bounding box center [831, 303] width 99 height 26
type input "28.08.2025 12:57"
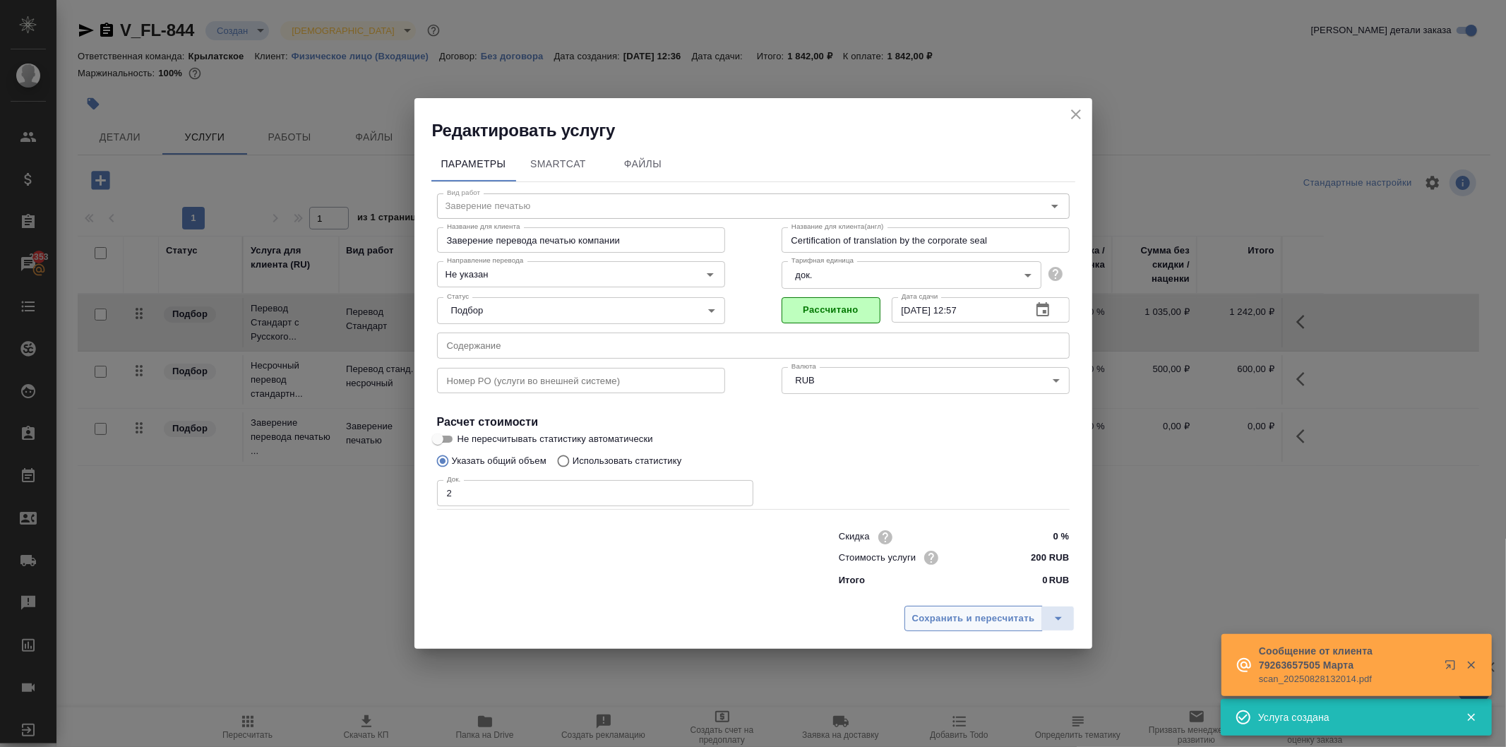
click at [959, 613] on span "Сохранить и пересчитать" at bounding box center [974, 619] width 123 height 16
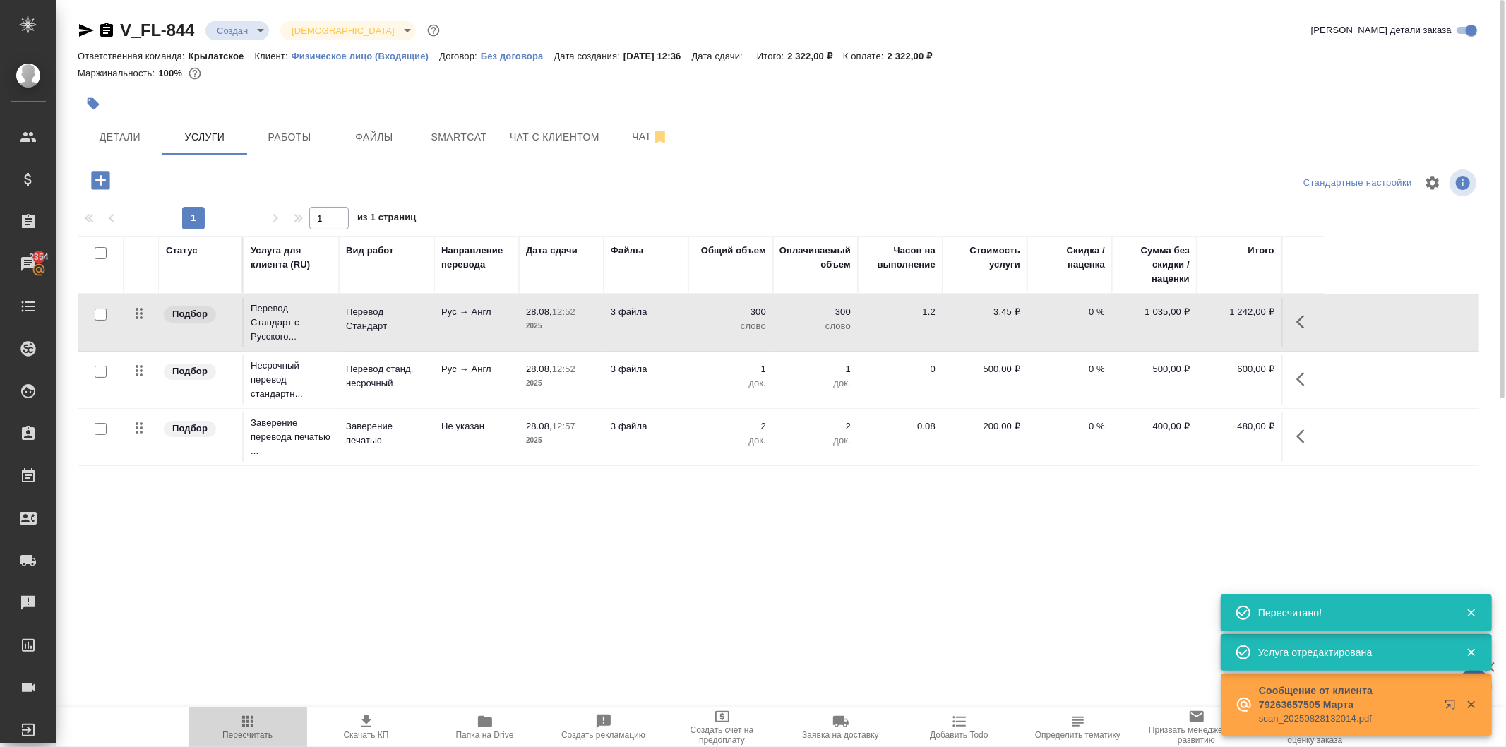
click at [271, 718] on span "Пересчитать" at bounding box center [248, 726] width 102 height 27
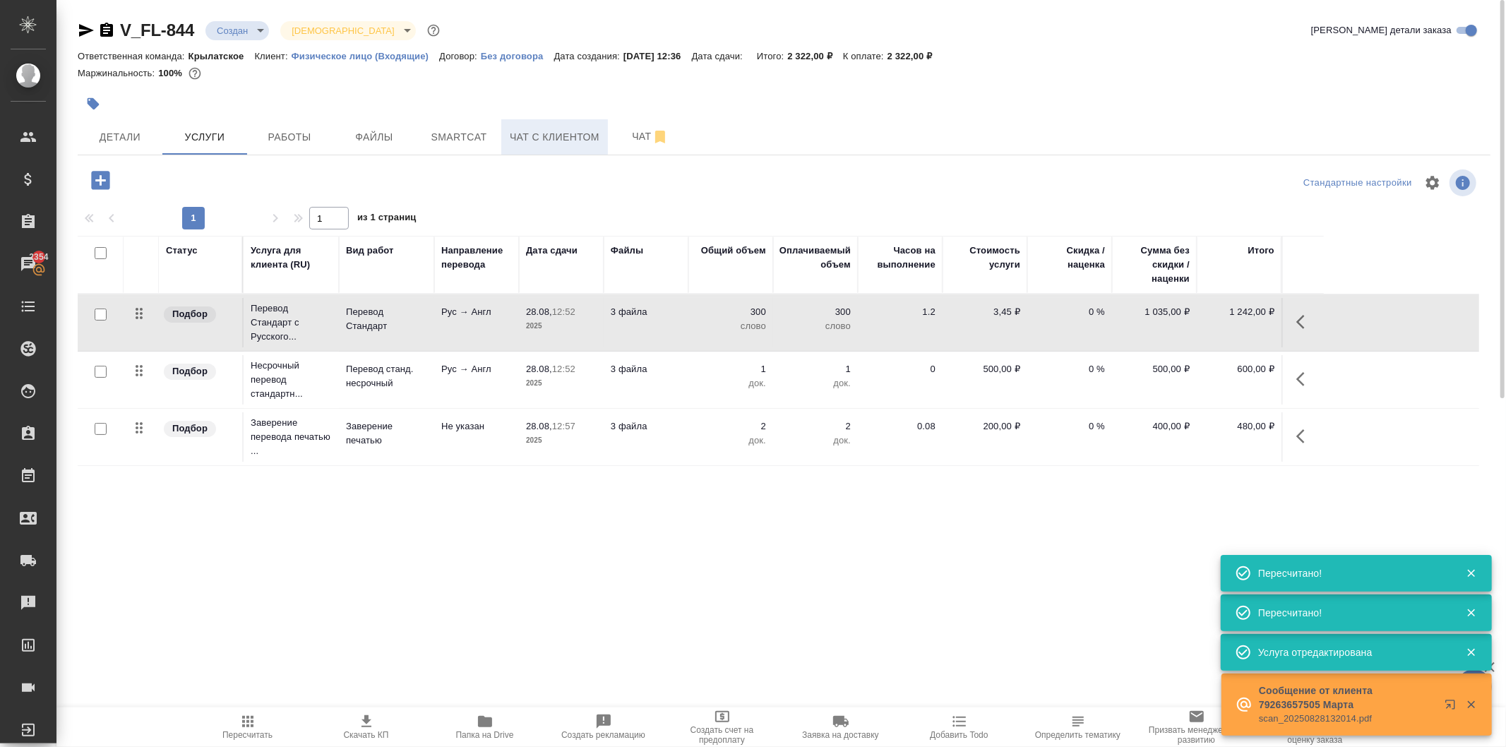
click at [530, 144] on span "Чат с клиентом" at bounding box center [555, 138] width 90 height 18
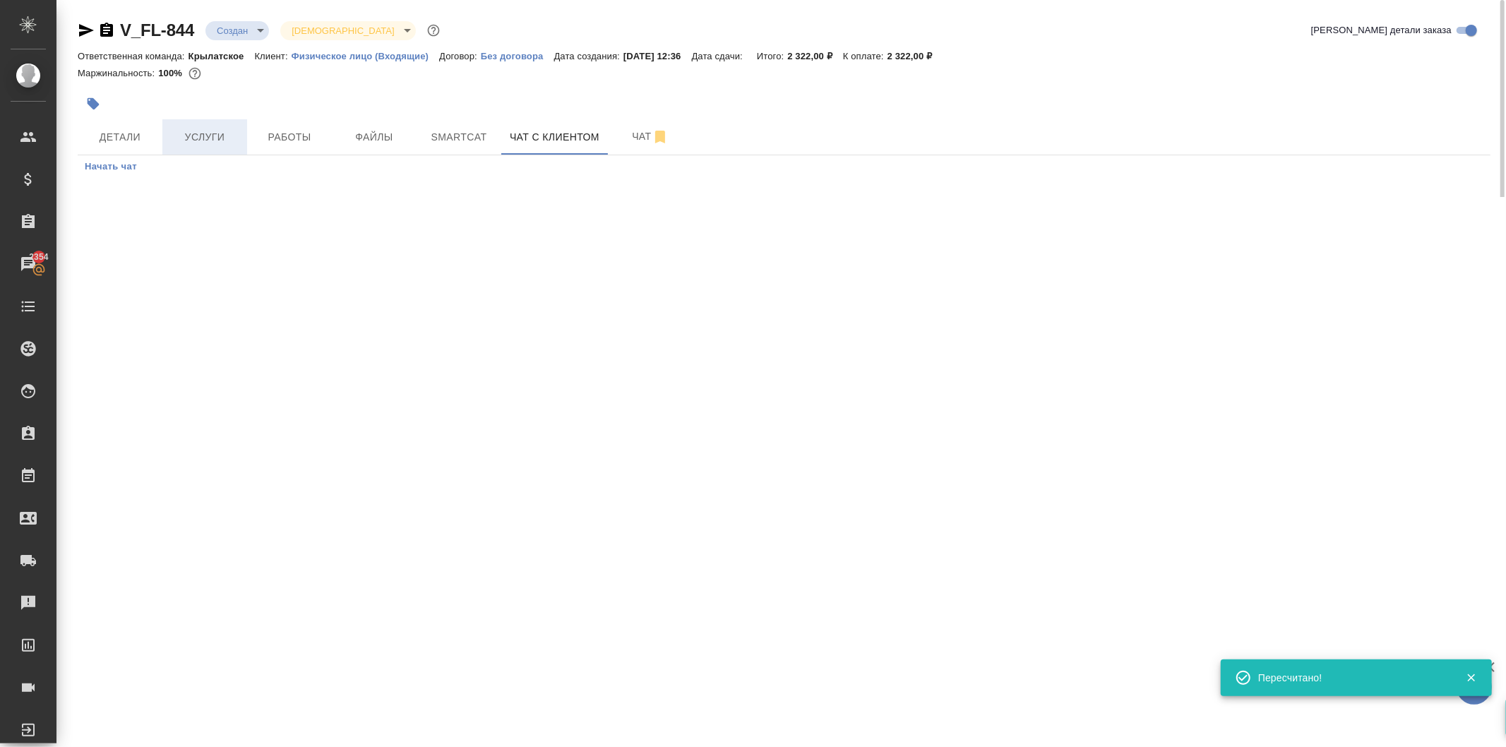
click at [212, 145] on button "Услуги" at bounding box center [204, 136] width 85 height 35
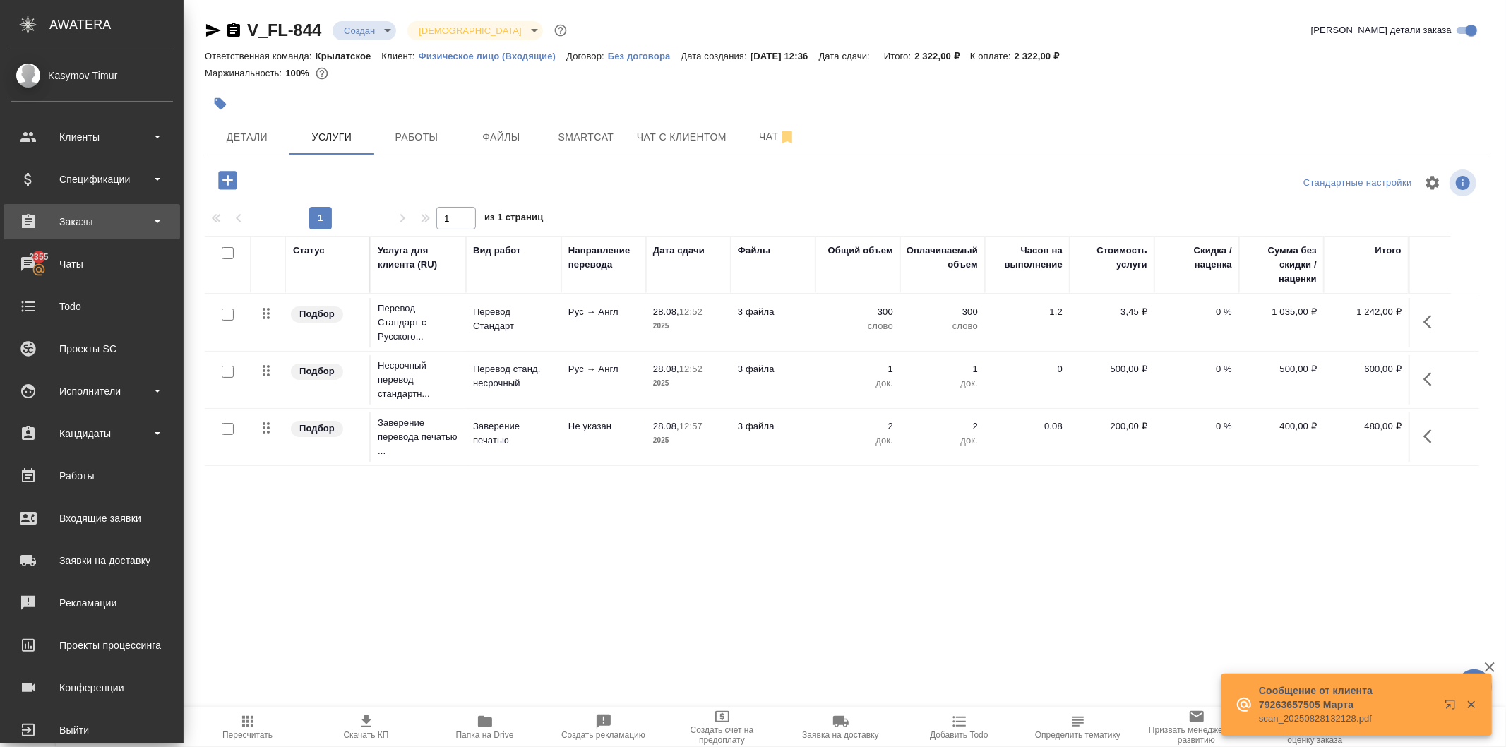
click at [153, 217] on div "Заказы" at bounding box center [92, 221] width 162 height 21
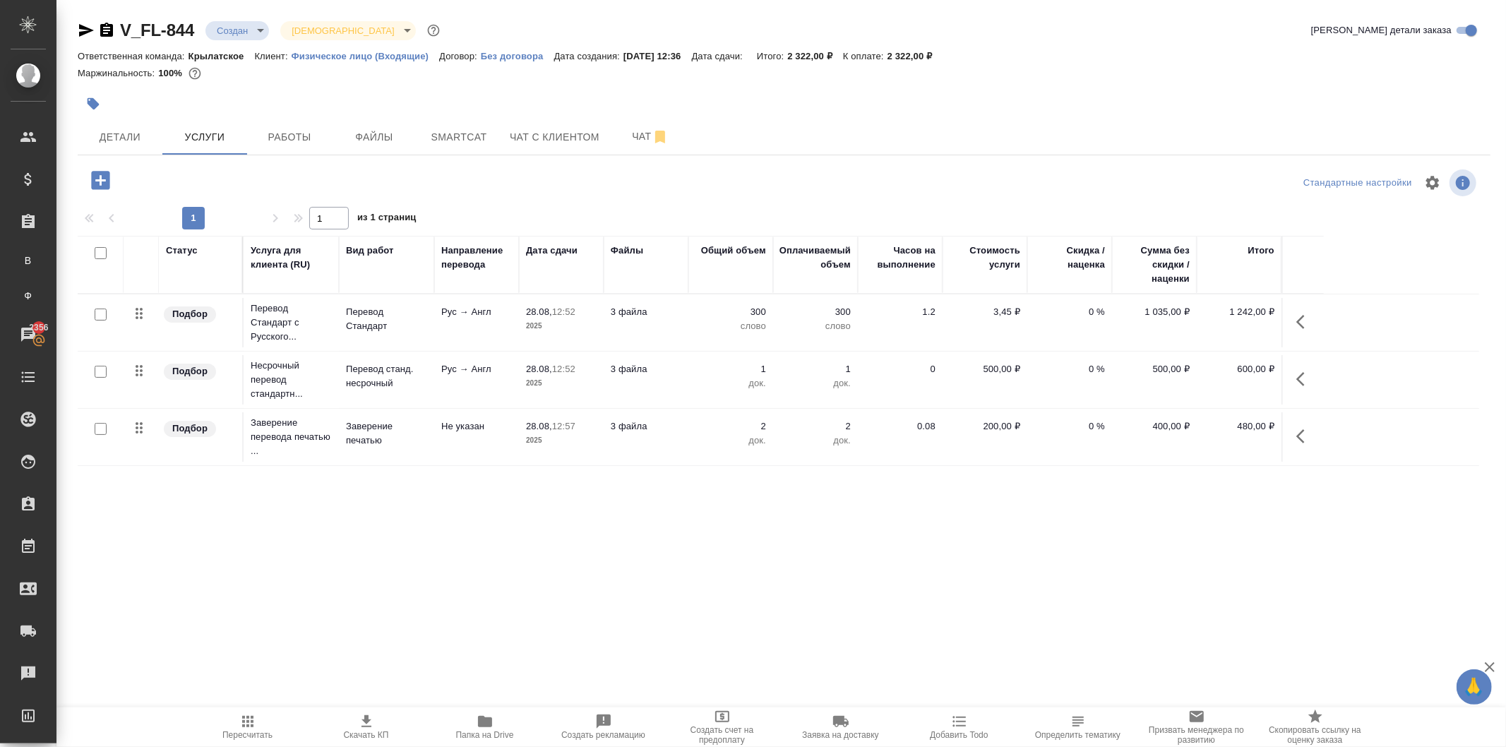
click at [229, 717] on span "Пересчитать" at bounding box center [248, 726] width 102 height 27
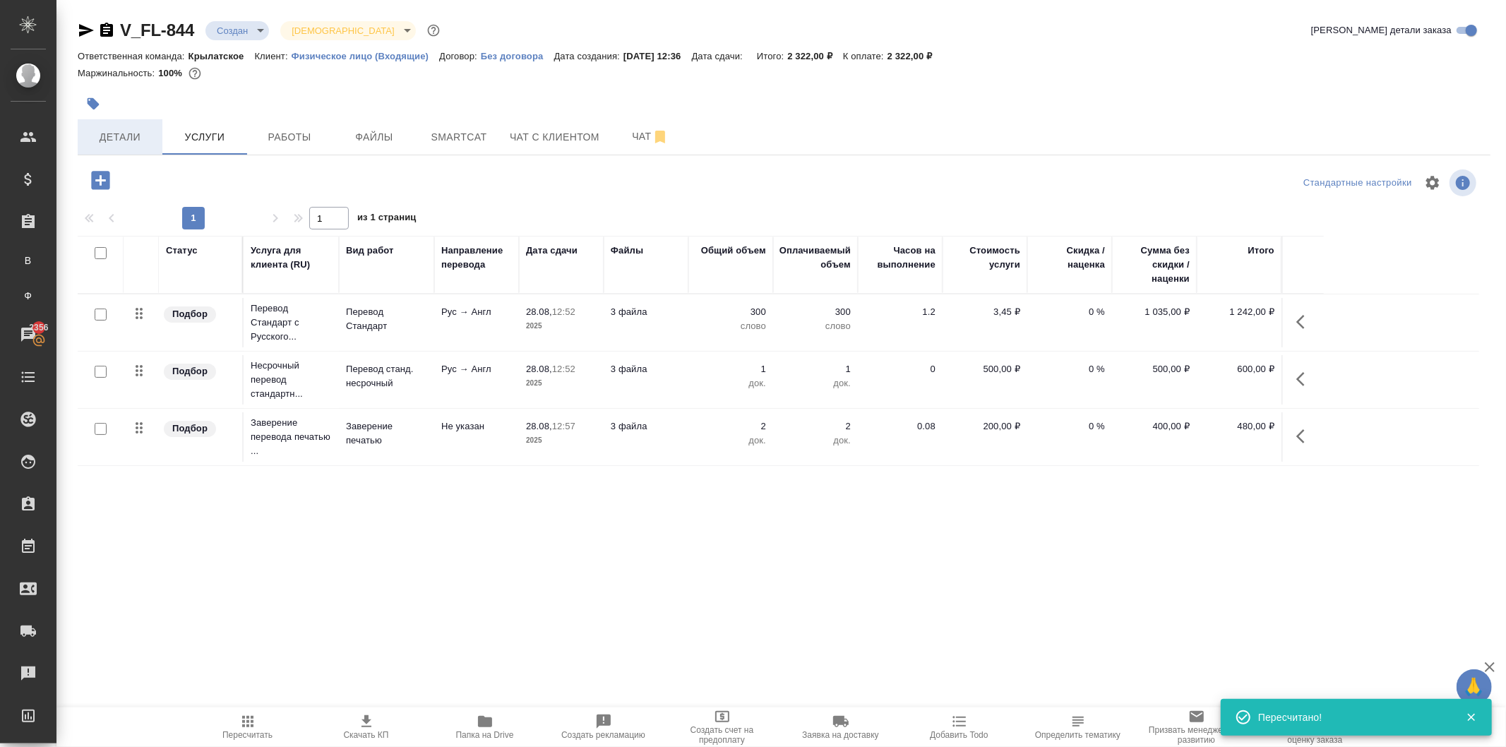
click at [149, 150] on button "Детали" at bounding box center [120, 136] width 85 height 35
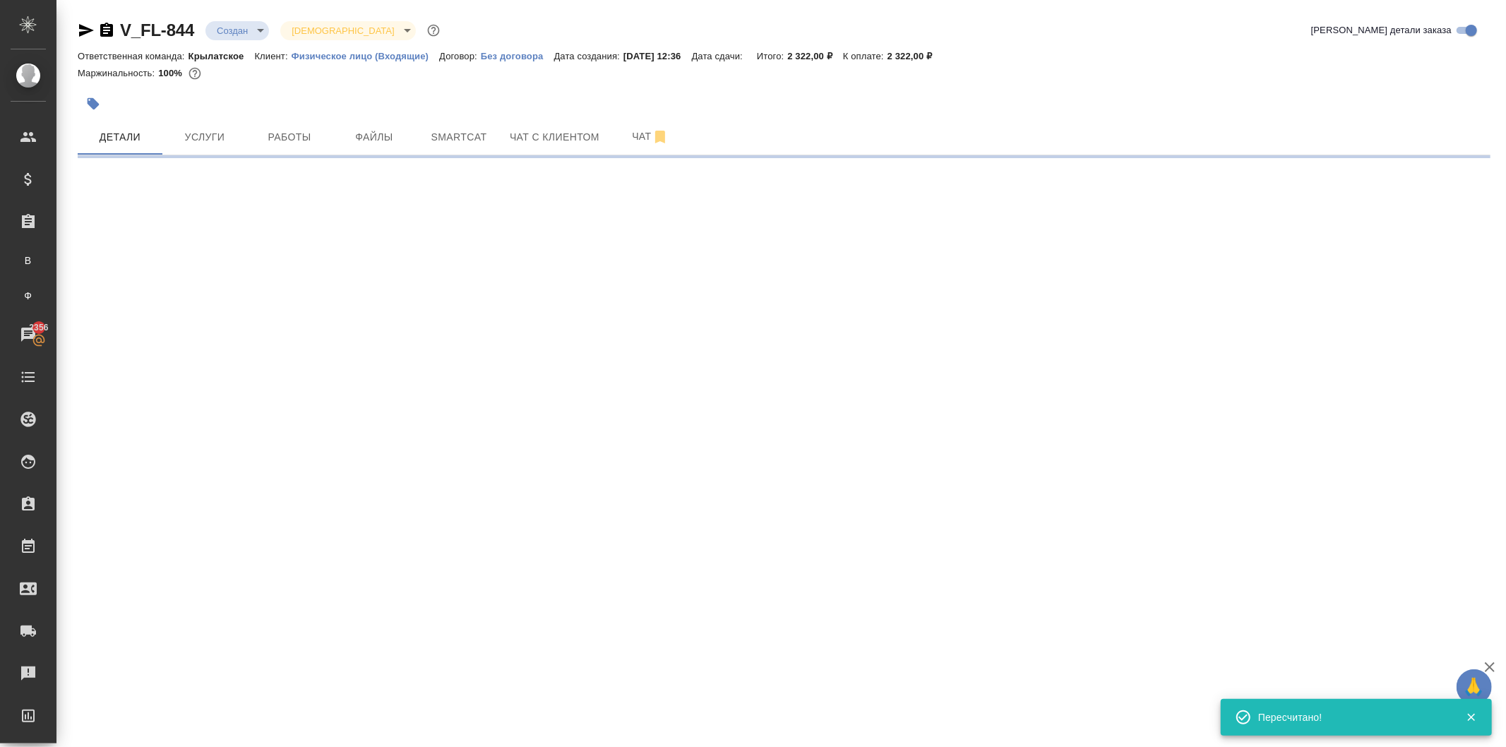
select select "RU"
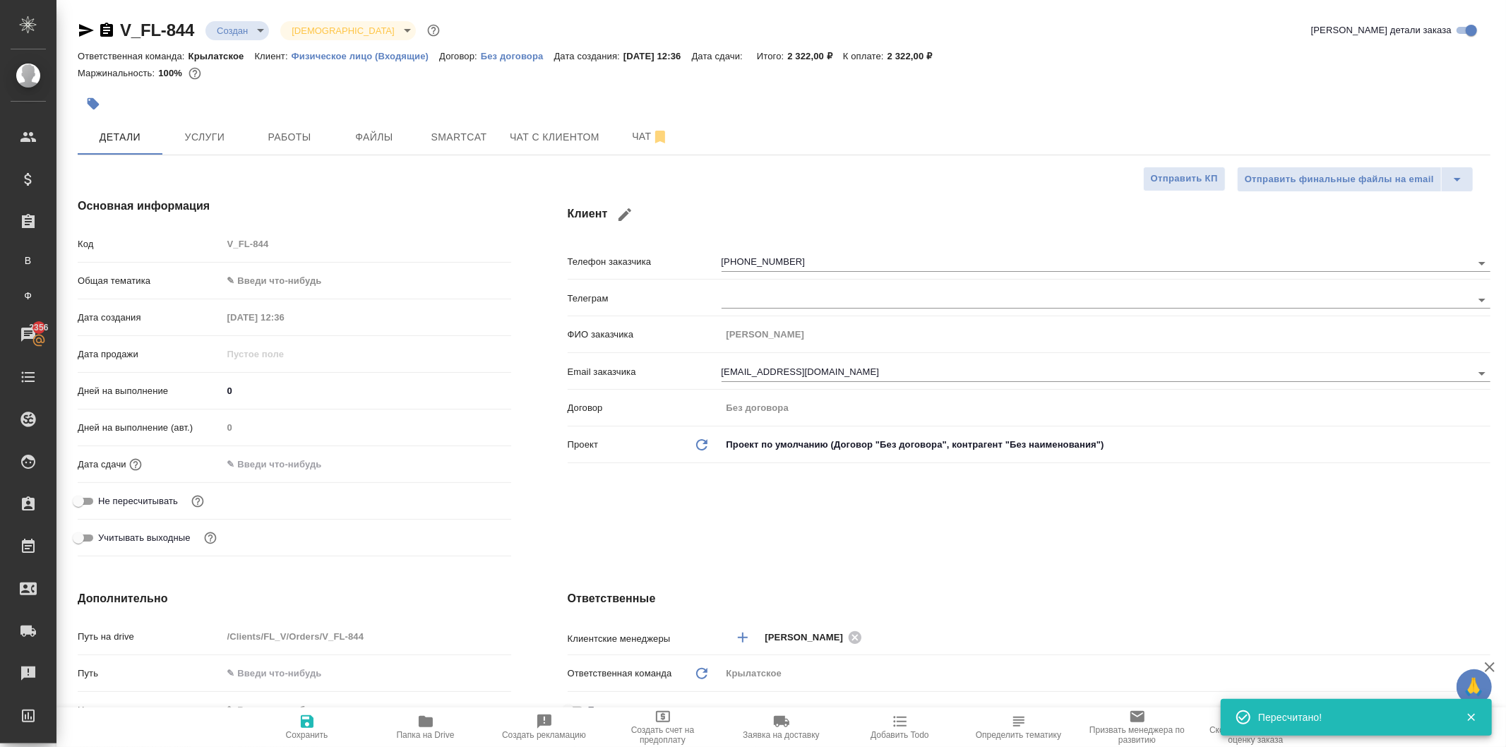
type textarea "x"
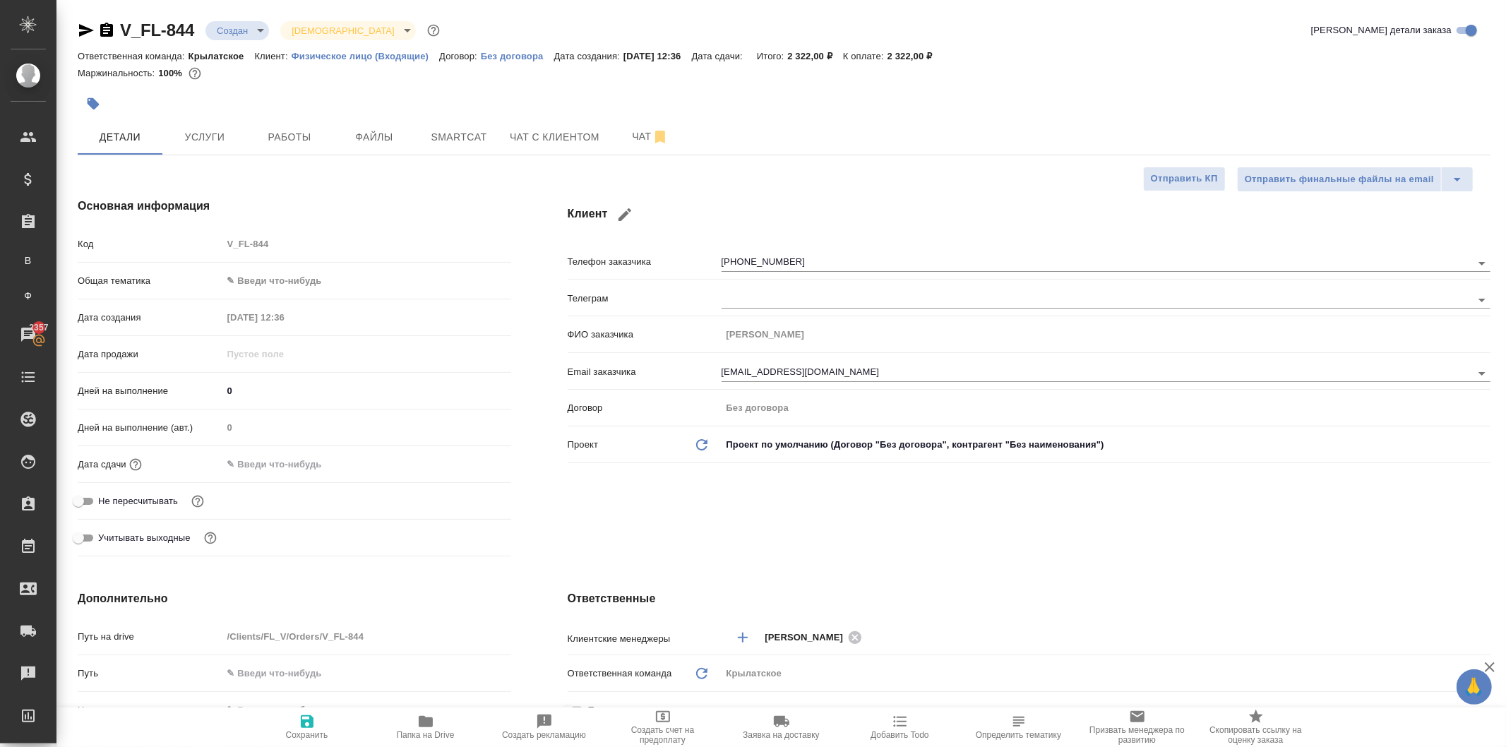
type textarea "x"
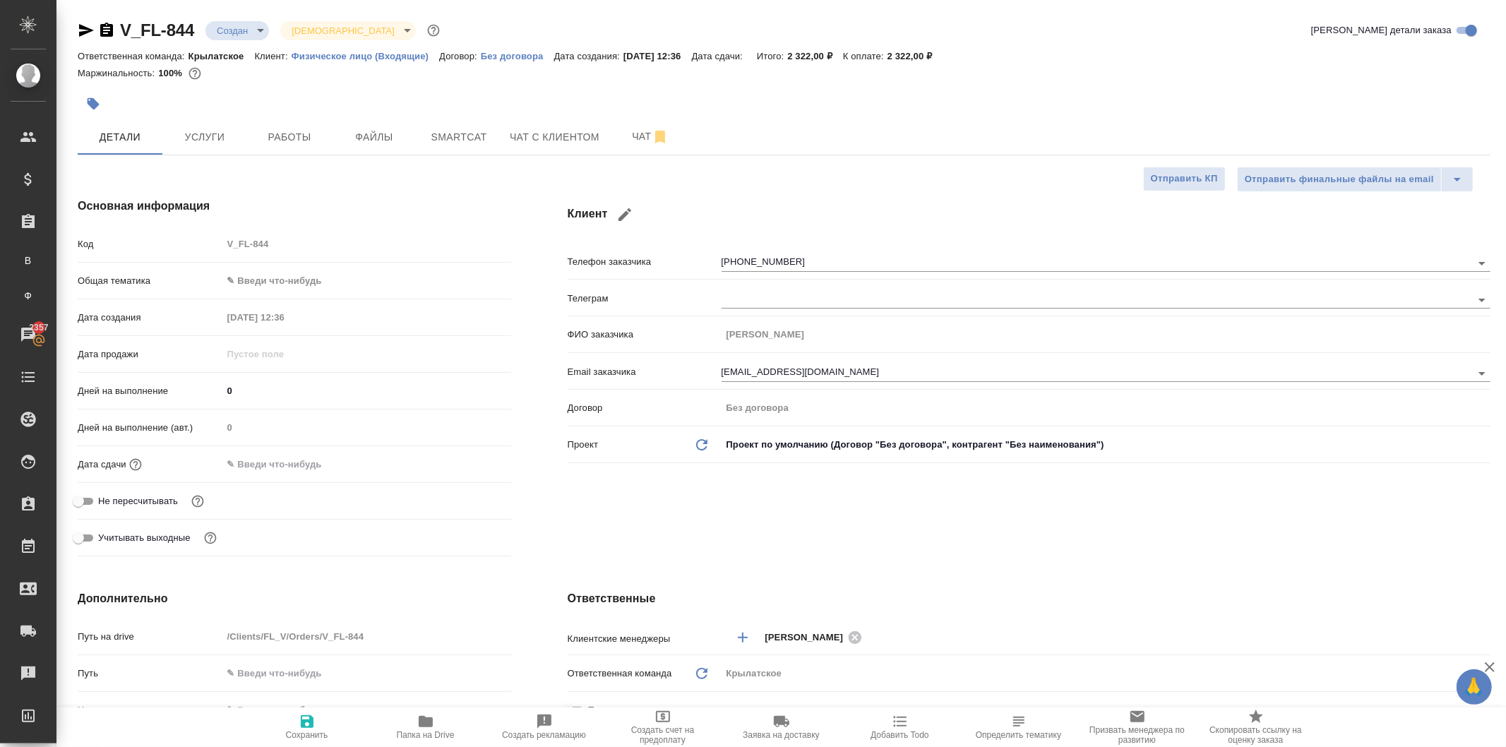
type textarea "x"
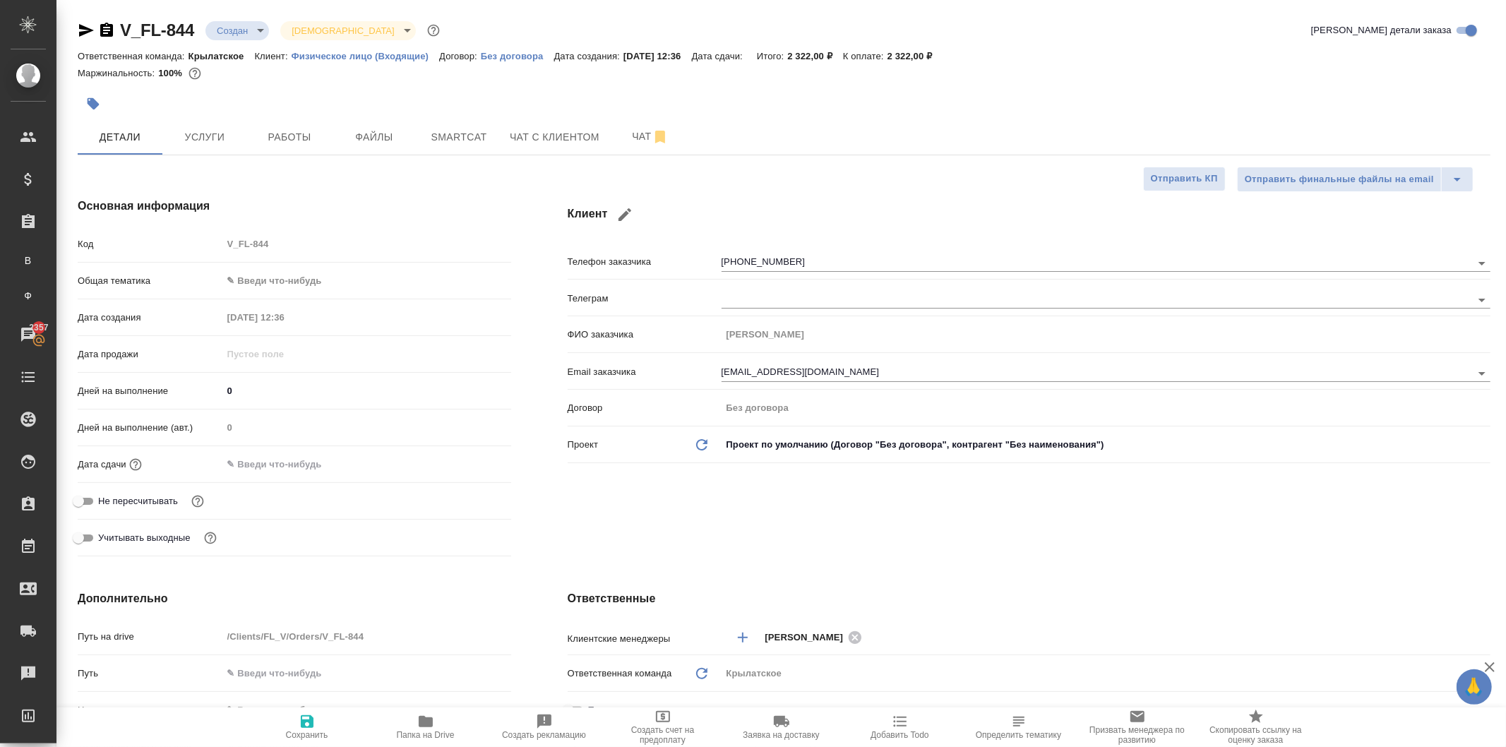
type textarea "x"
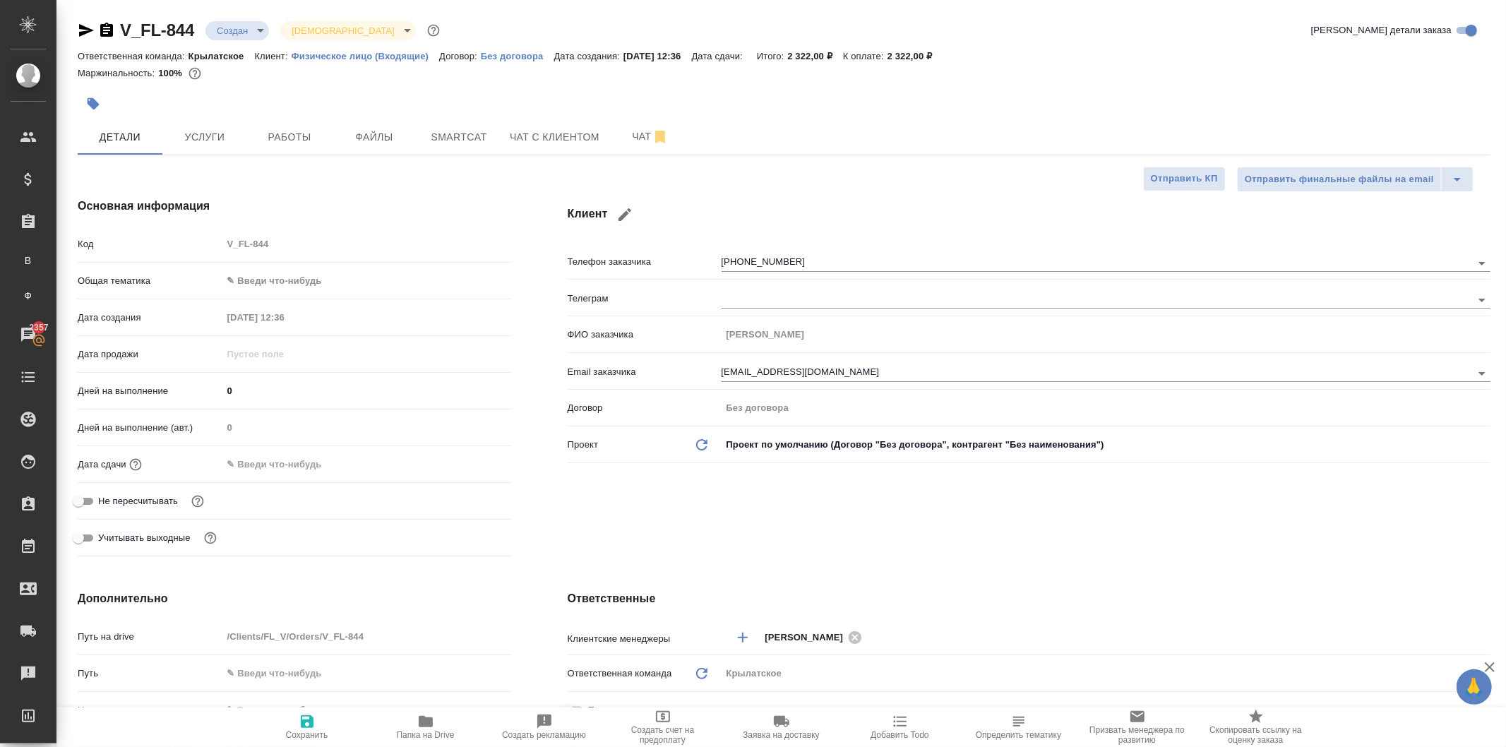
type textarea "x"
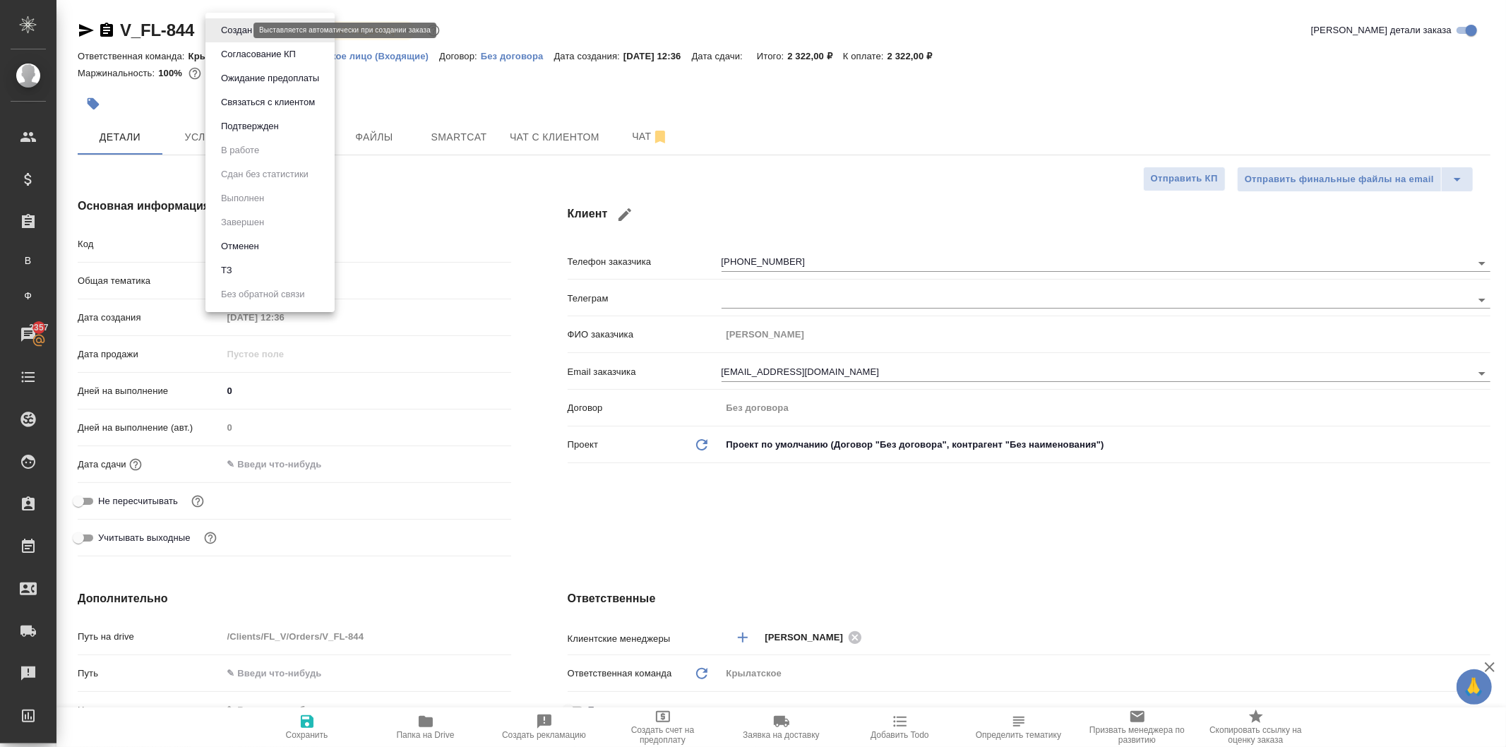
click at [219, 31] on body "🙏 .cls-1 fill:#fff; AWATERA Kasymov Timur Клиенты Спецификации Заказы В Все зак…" at bounding box center [753, 373] width 1506 height 747
click at [268, 73] on button "Ожидание предоплаты" at bounding box center [270, 79] width 107 height 16
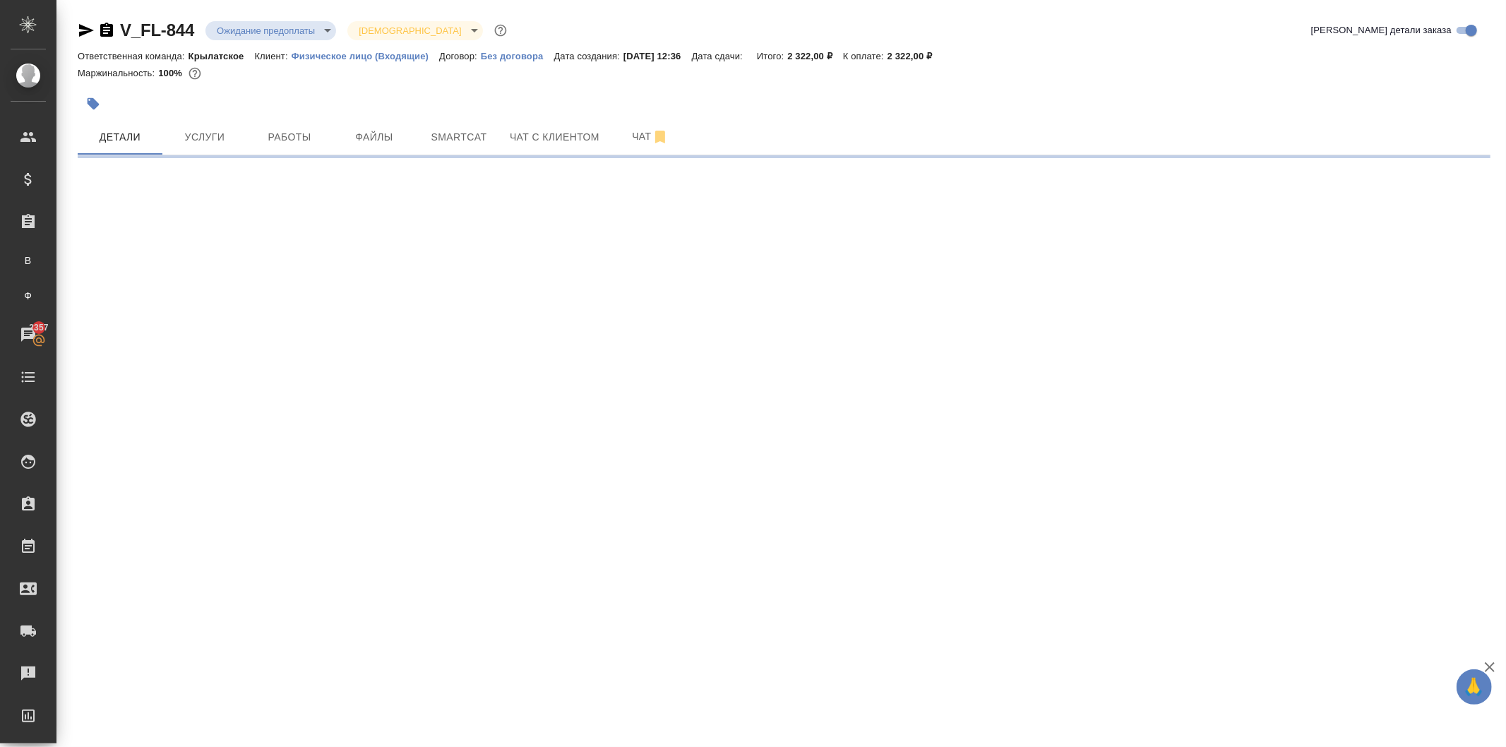
select select "RU"
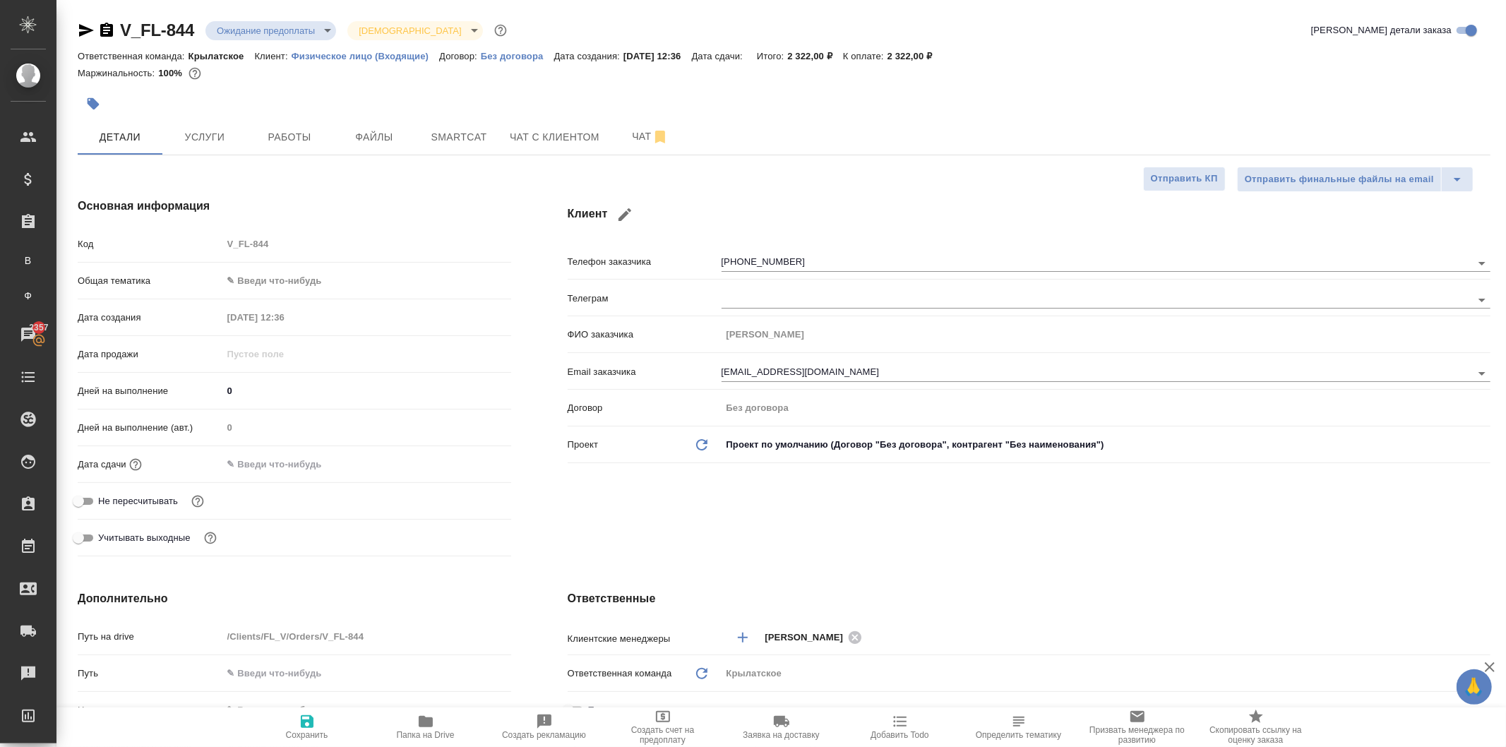
type textarea "x"
click at [309, 284] on body "🙏 .cls-1 fill:#fff; AWATERA Kasymov Timur Клиенты Спецификации Заказы В Все зак…" at bounding box center [753, 373] width 1506 height 747
click at [286, 427] on li "Юридическая/Финансовая" at bounding box center [364, 416] width 286 height 23
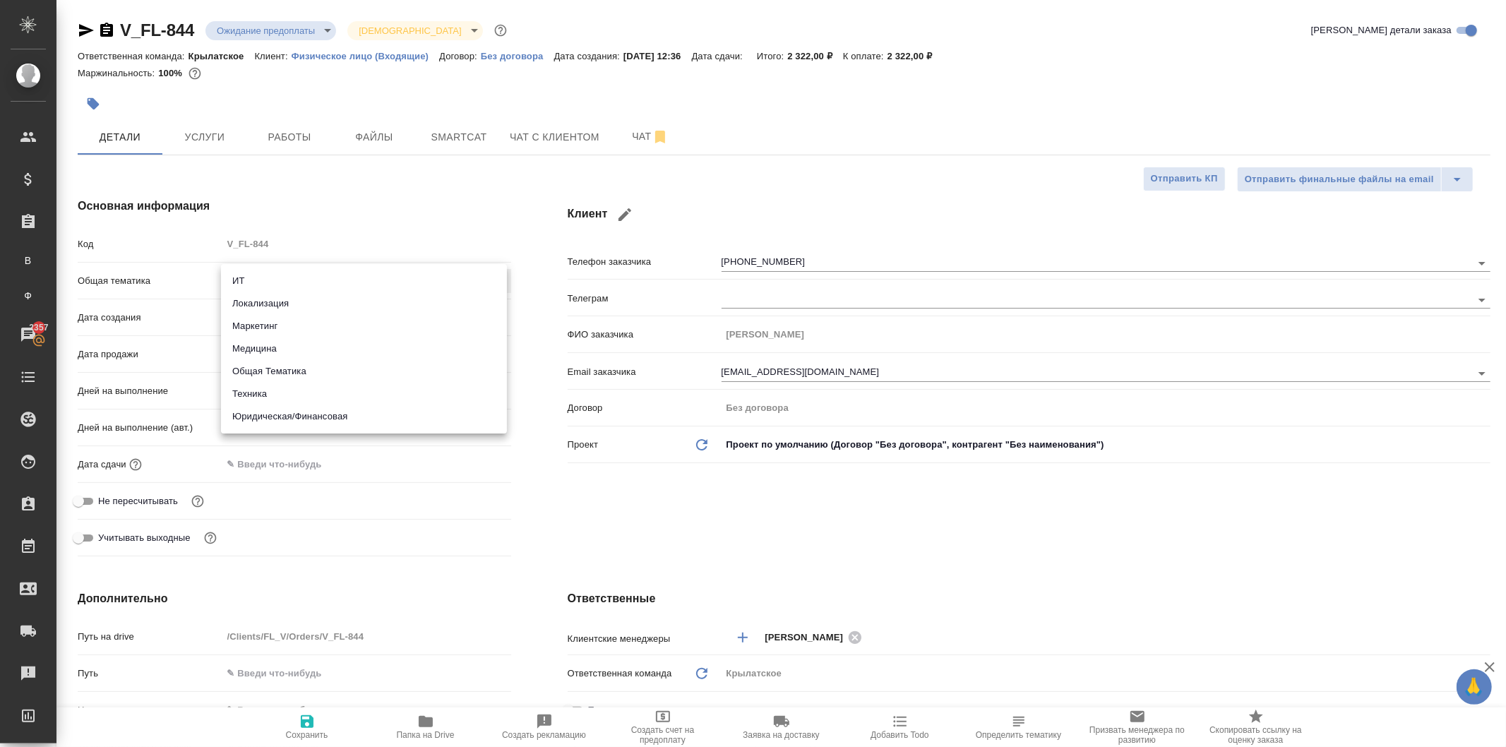
type input "yr-fn"
type textarea "x"
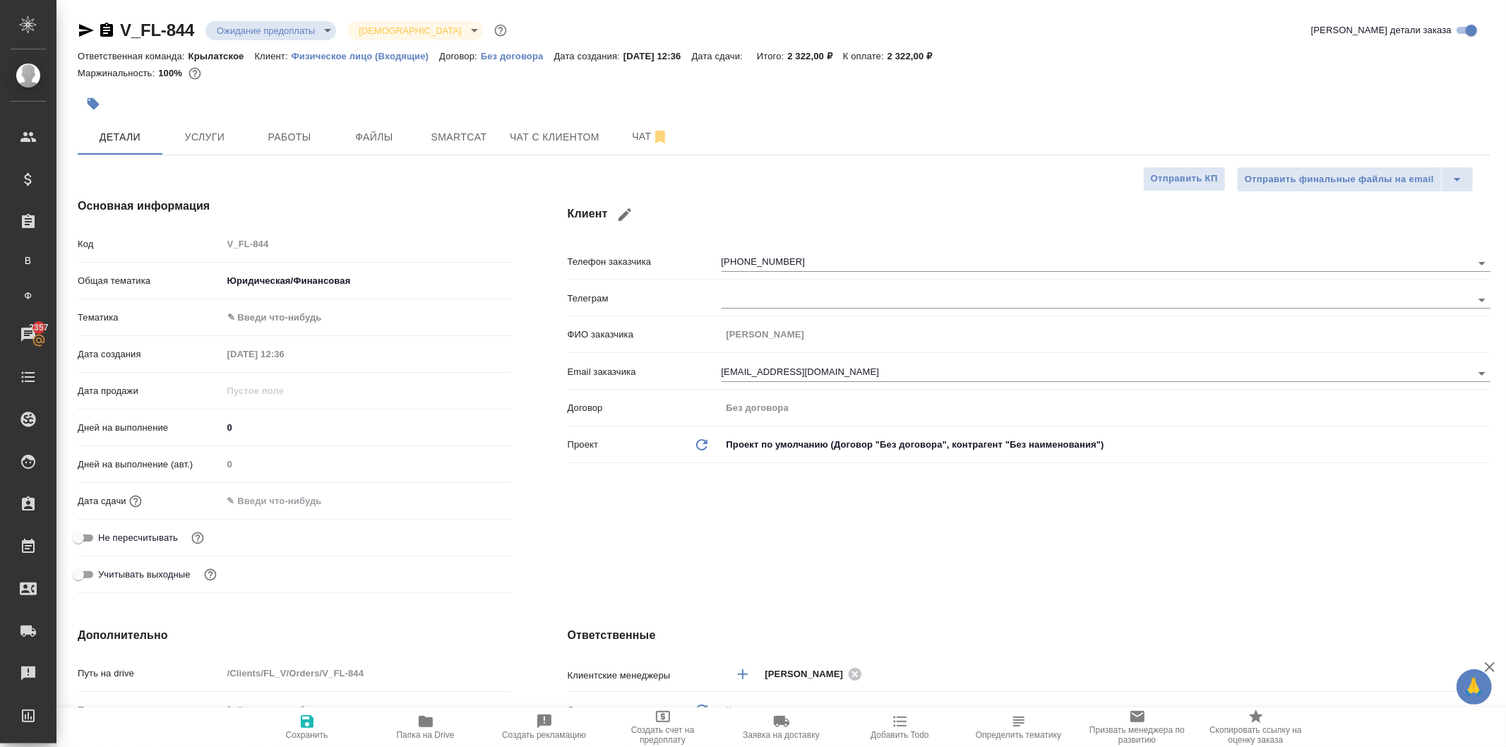
click at [271, 311] on body "🙏 .cls-1 fill:#fff; AWATERA Kasymov Timur Клиенты Спецификации Заказы В Все зак…" at bounding box center [753, 373] width 1506 height 747
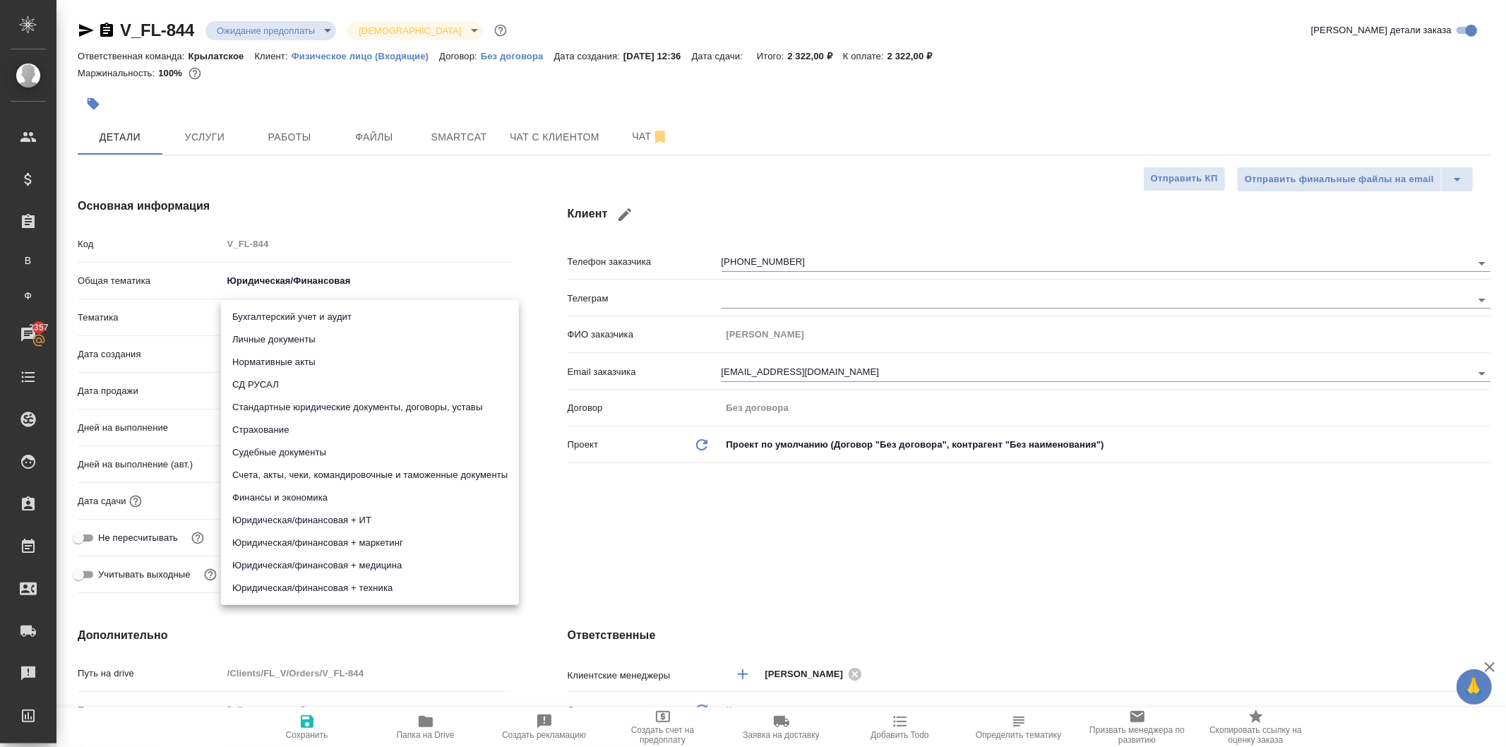
drag, startPoint x: 270, startPoint y: 352, endPoint x: 261, endPoint y: 341, distance: 13.6
click at [261, 341] on ul "Бухгалтерский учет и аудит Личные документы Нормативные акты СД РУСАЛ Стандартн…" at bounding box center [370, 452] width 298 height 305
click at [261, 341] on li "Личные документы" at bounding box center [370, 339] width 298 height 23
type textarea "x"
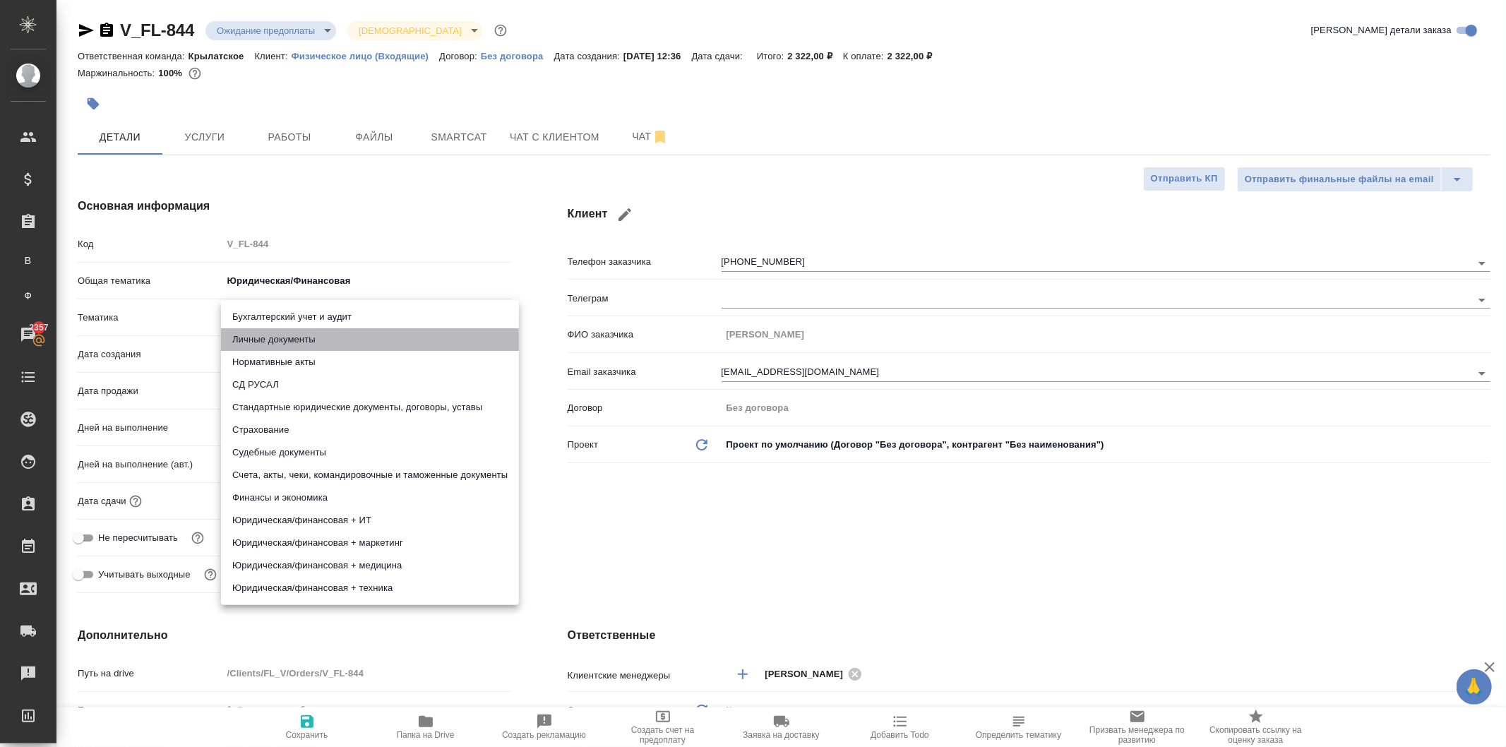
type textarea "x"
type input "5a8b8b956a9677013d343cfe"
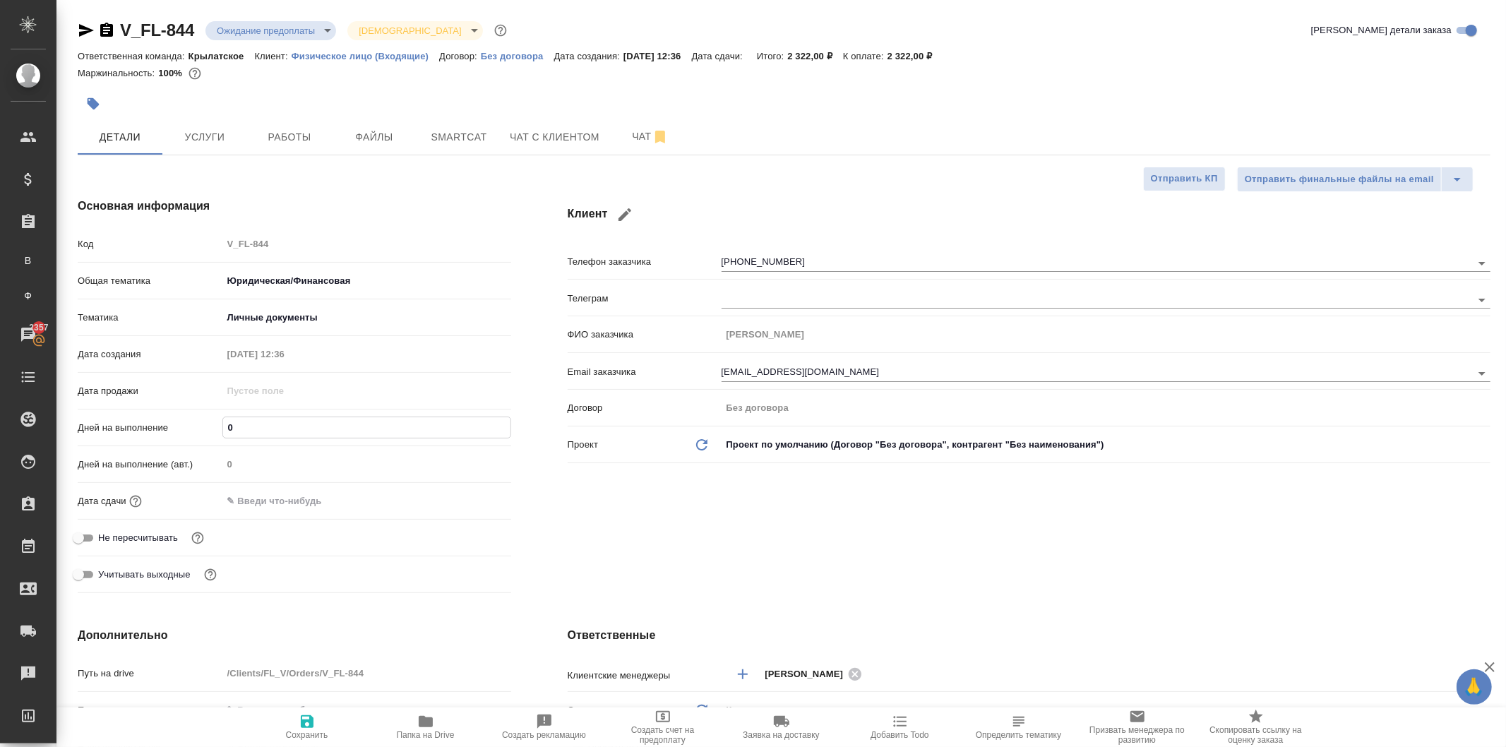
drag, startPoint x: 246, startPoint y: 421, endPoint x: 201, endPoint y: 420, distance: 45.2
click at [201, 420] on div "Дней на выполнение 0" at bounding box center [295, 427] width 434 height 25
type input "1"
type textarea "x"
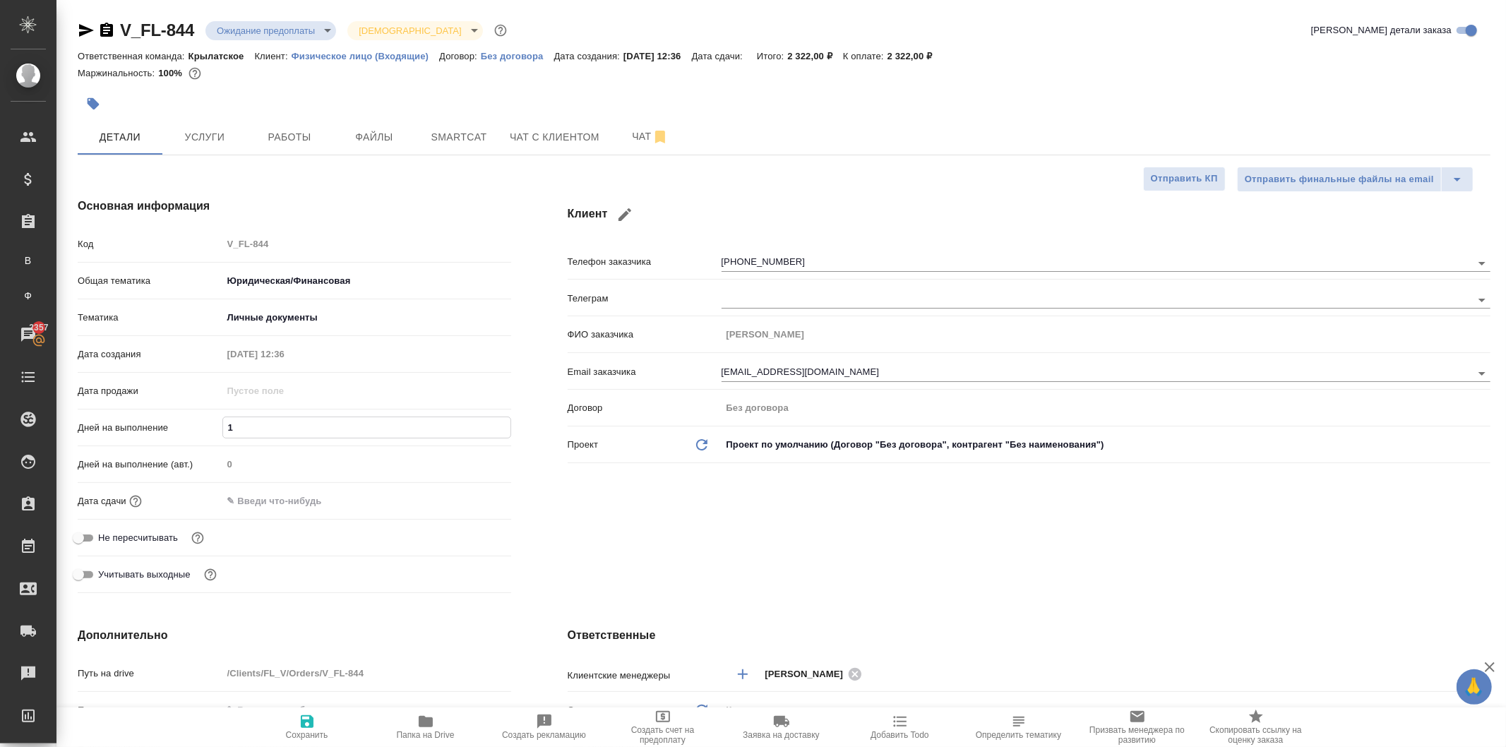
type textarea "x"
type input "1"
click at [246, 504] on input "text" at bounding box center [284, 501] width 124 height 20
click at [472, 497] on icon "button" at bounding box center [470, 500] width 13 height 14
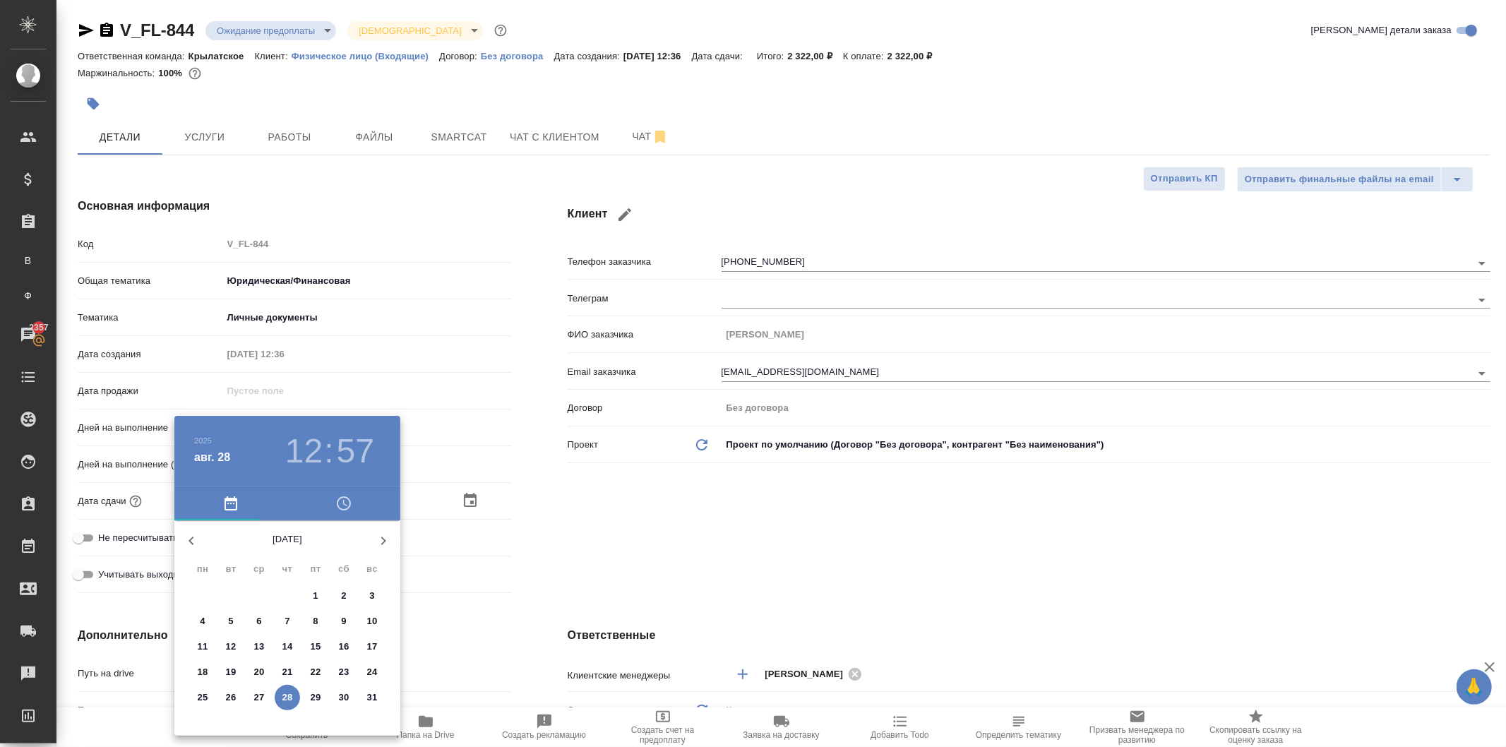
click at [315, 693] on p "29" at bounding box center [316, 698] width 11 height 14
type input "29.08.2025 12:57"
type textarea "x"
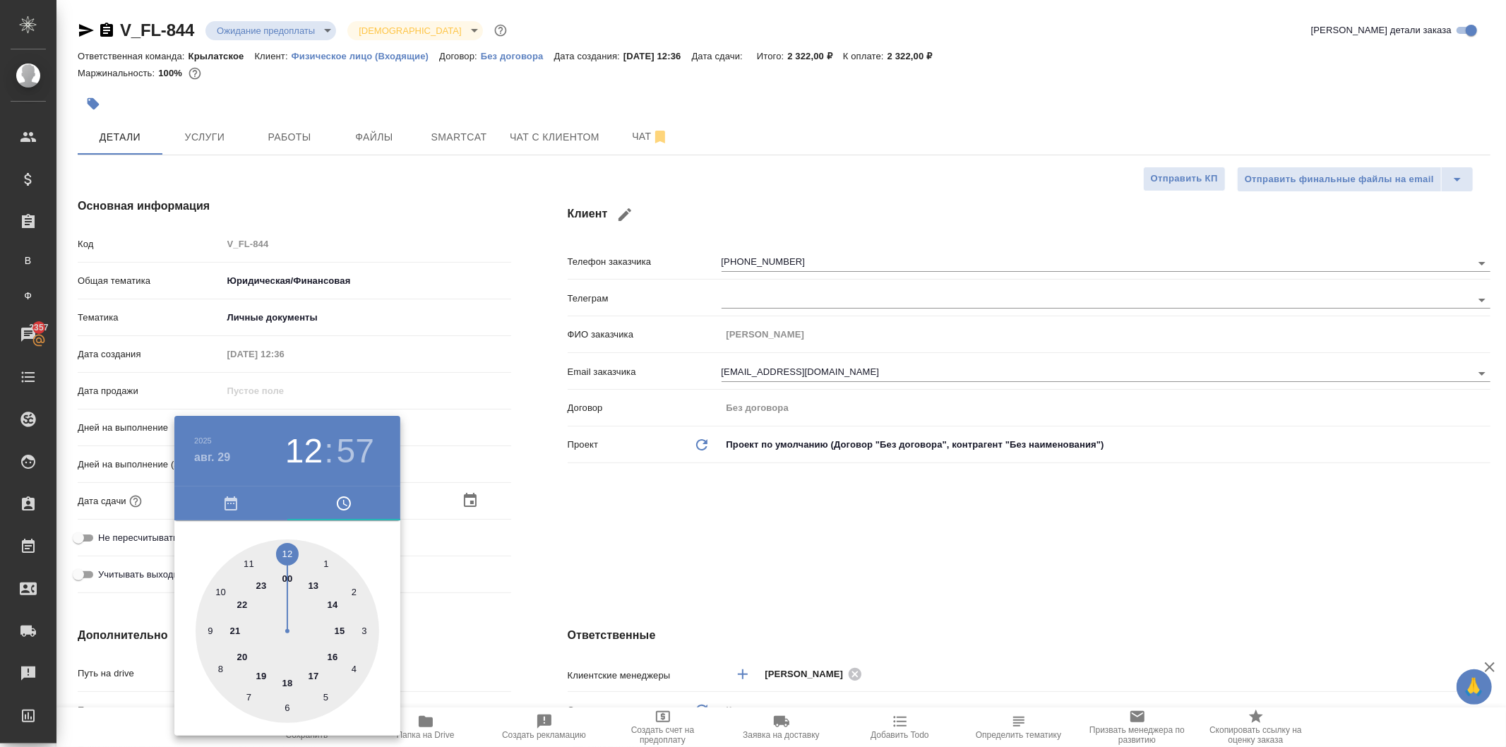
click at [287, 546] on div at bounding box center [288, 632] width 184 height 184
type textarea "x"
click at [287, 546] on div at bounding box center [288, 632] width 184 height 184
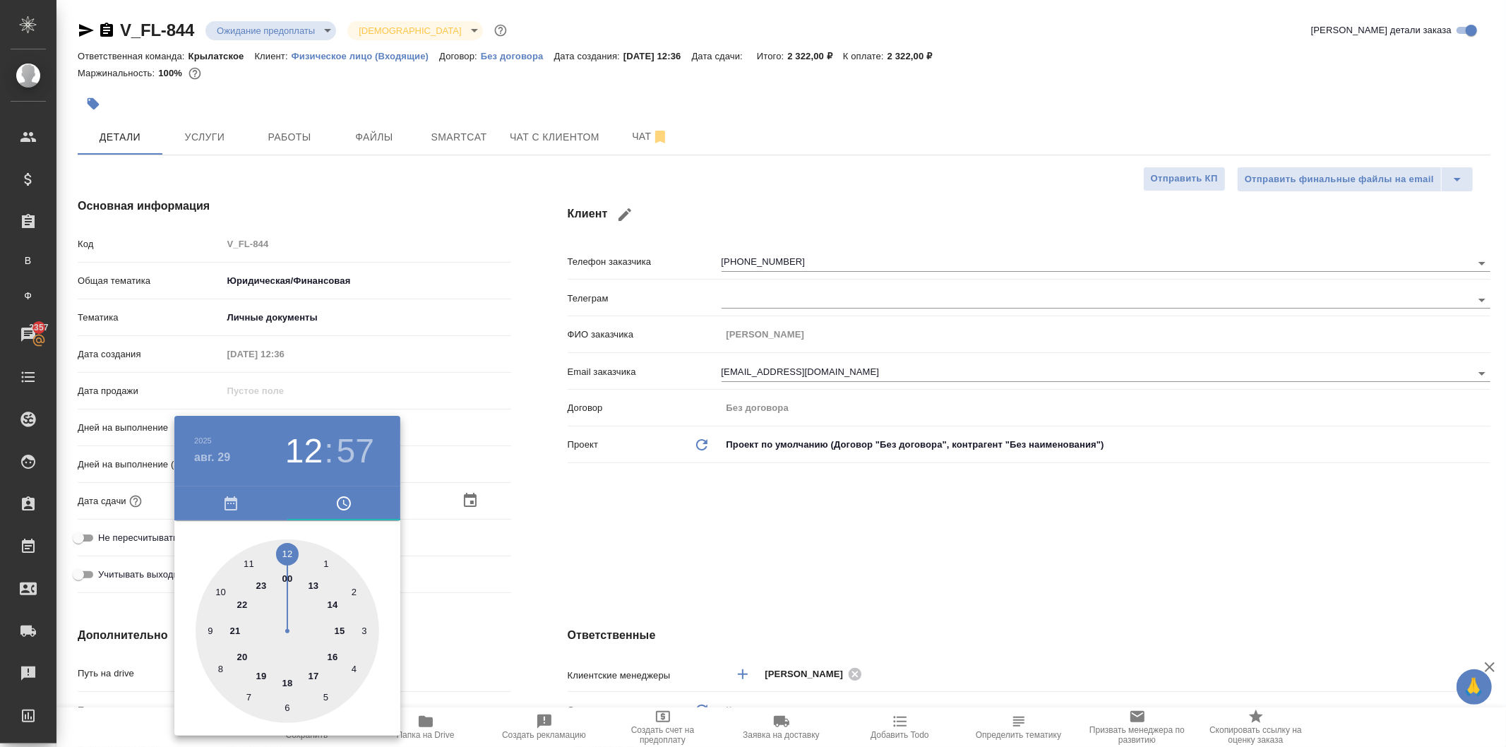
type input "29.08.2025 12:00"
type textarea "x"
click at [593, 553] on div at bounding box center [753, 373] width 1506 height 747
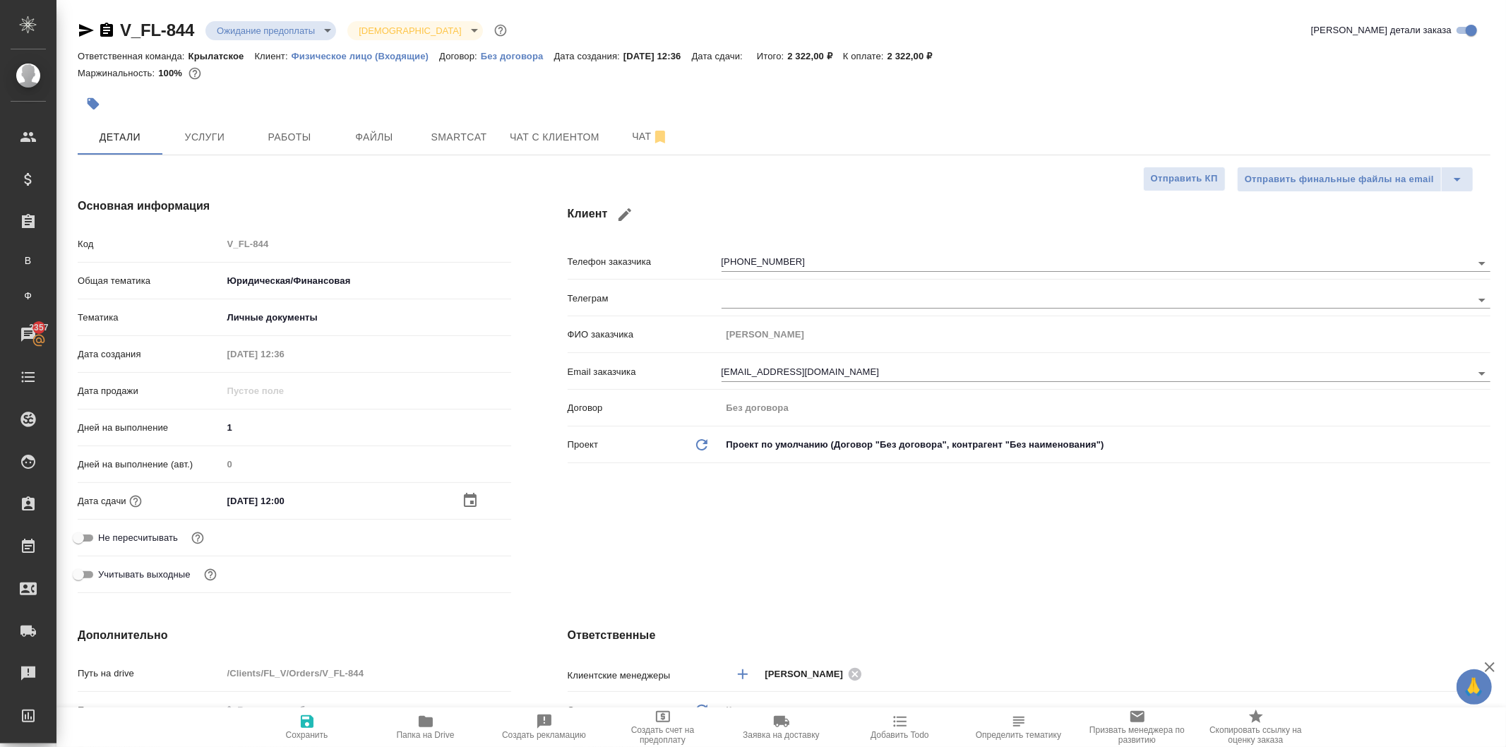
click at [134, 530] on label "Не пересчитывать" at bounding box center [124, 538] width 108 height 17
click at [104, 530] on input "Не пересчитывать" at bounding box center [78, 538] width 51 height 17
checkbox input "true"
type textarea "x"
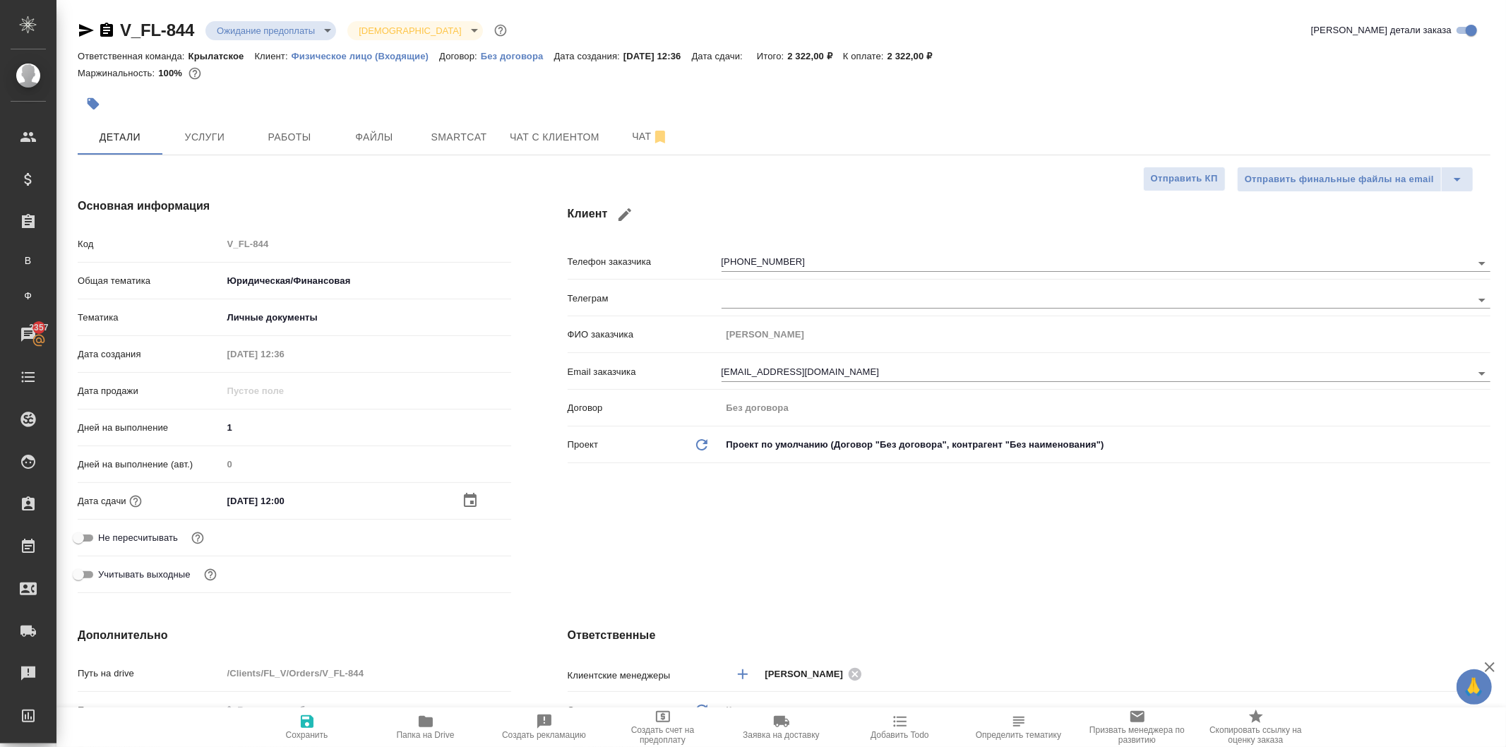
type textarea "x"
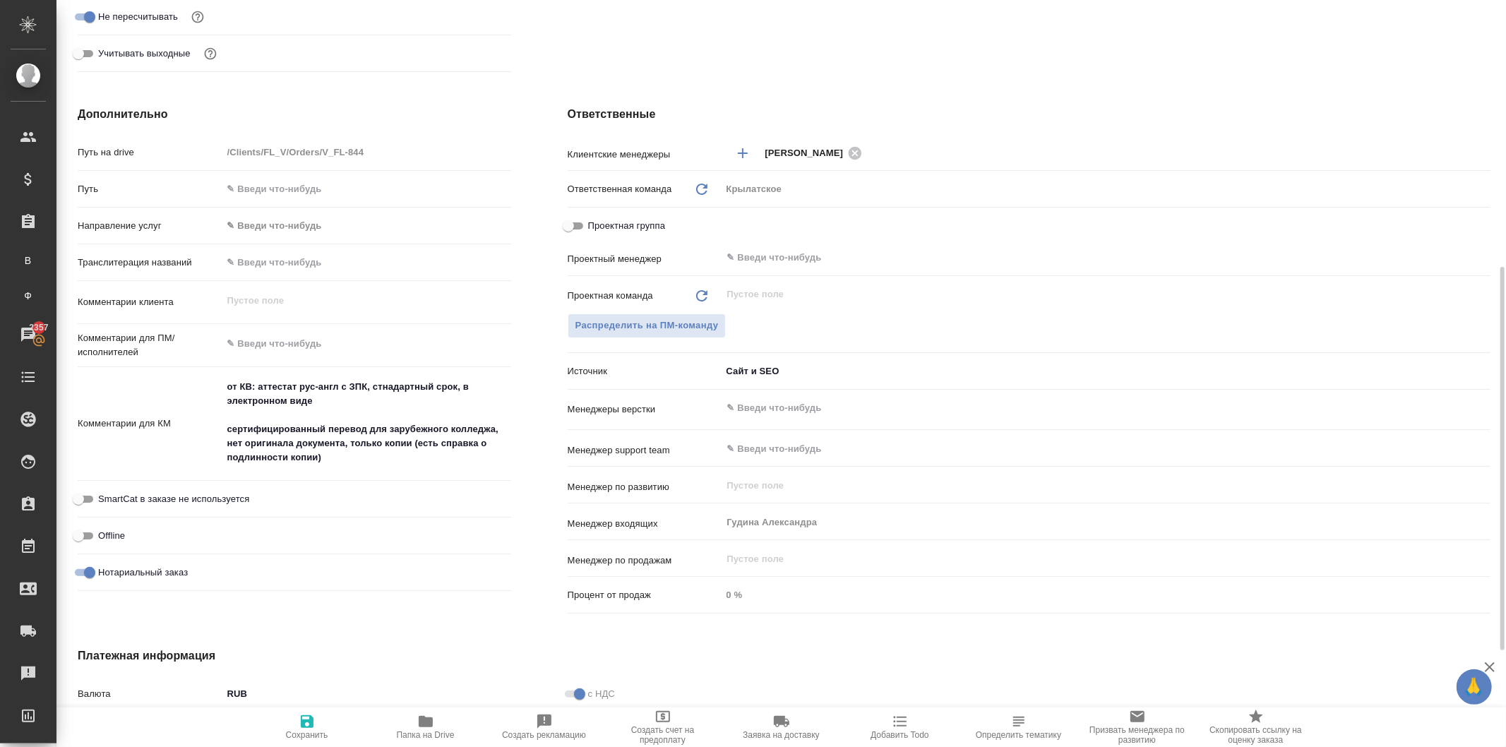
click at [266, 230] on body "🙏 .cls-1 fill:#fff; AWATERA Kasymov Timur Клиенты Спецификации Заказы В Все зак…" at bounding box center [753, 373] width 1506 height 747
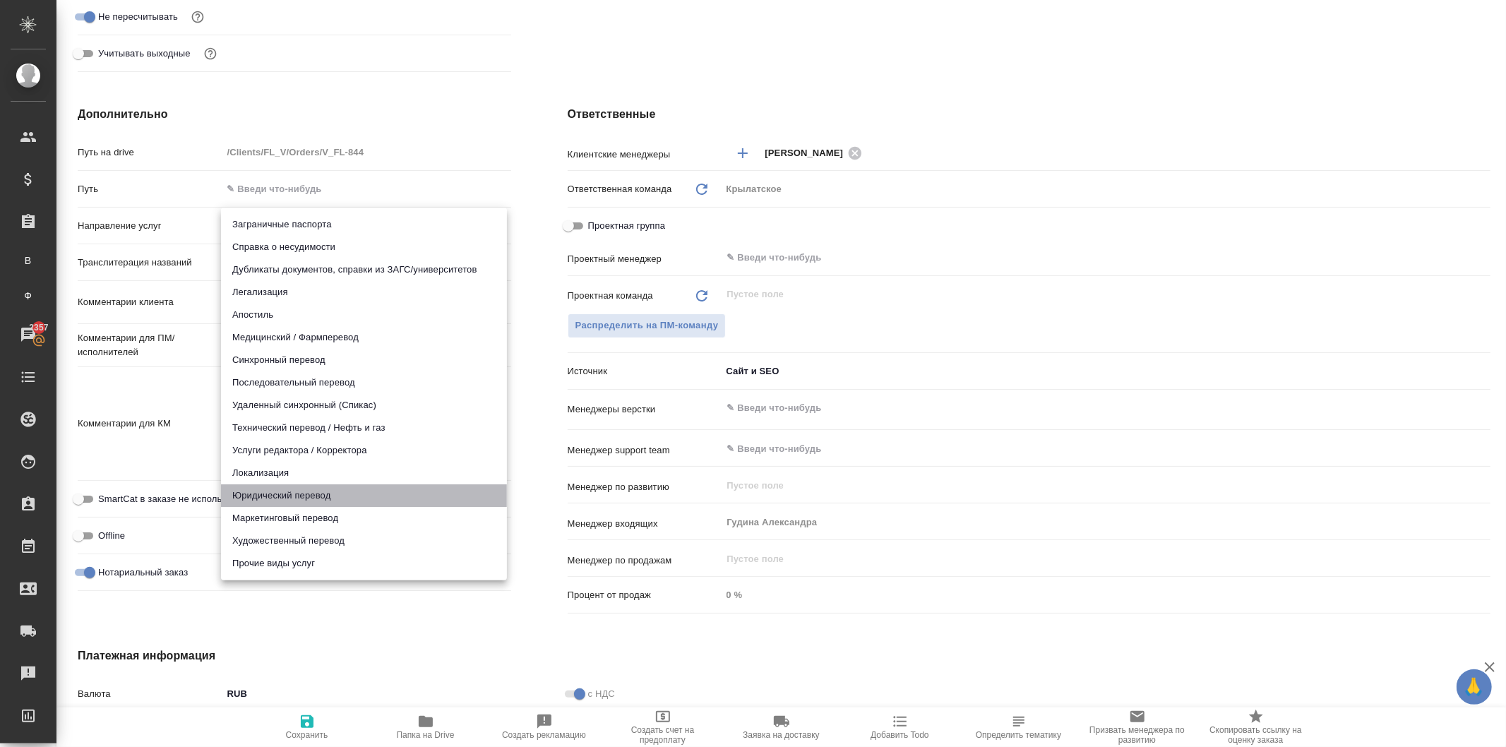
click at [271, 493] on li "Юридический перевод" at bounding box center [364, 496] width 286 height 23
type input "legalTranslation"
type textarea "x"
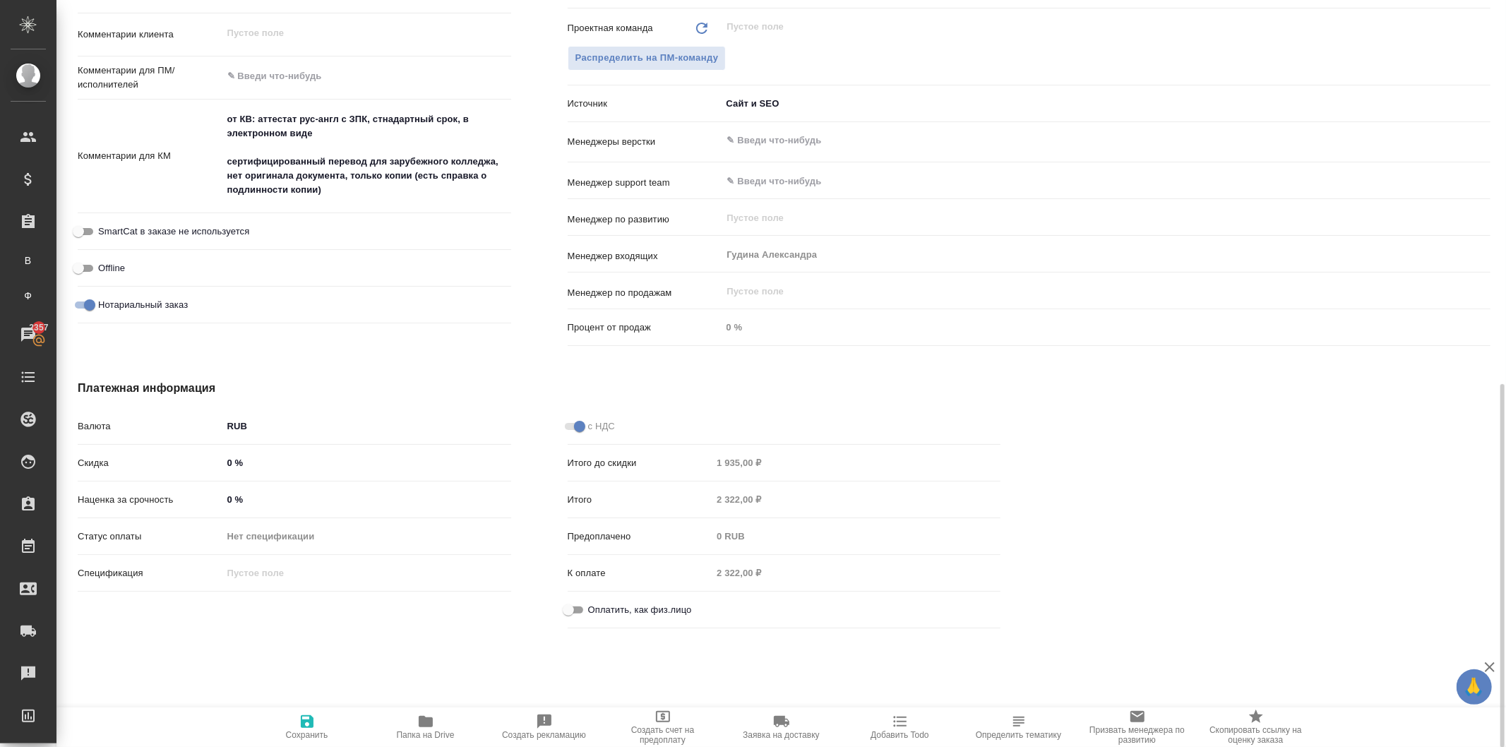
scroll to position [792, 0]
click at [574, 599] on input "Оплатить, как физ.лицо" at bounding box center [568, 606] width 51 height 17
checkbox input "true"
type textarea "x"
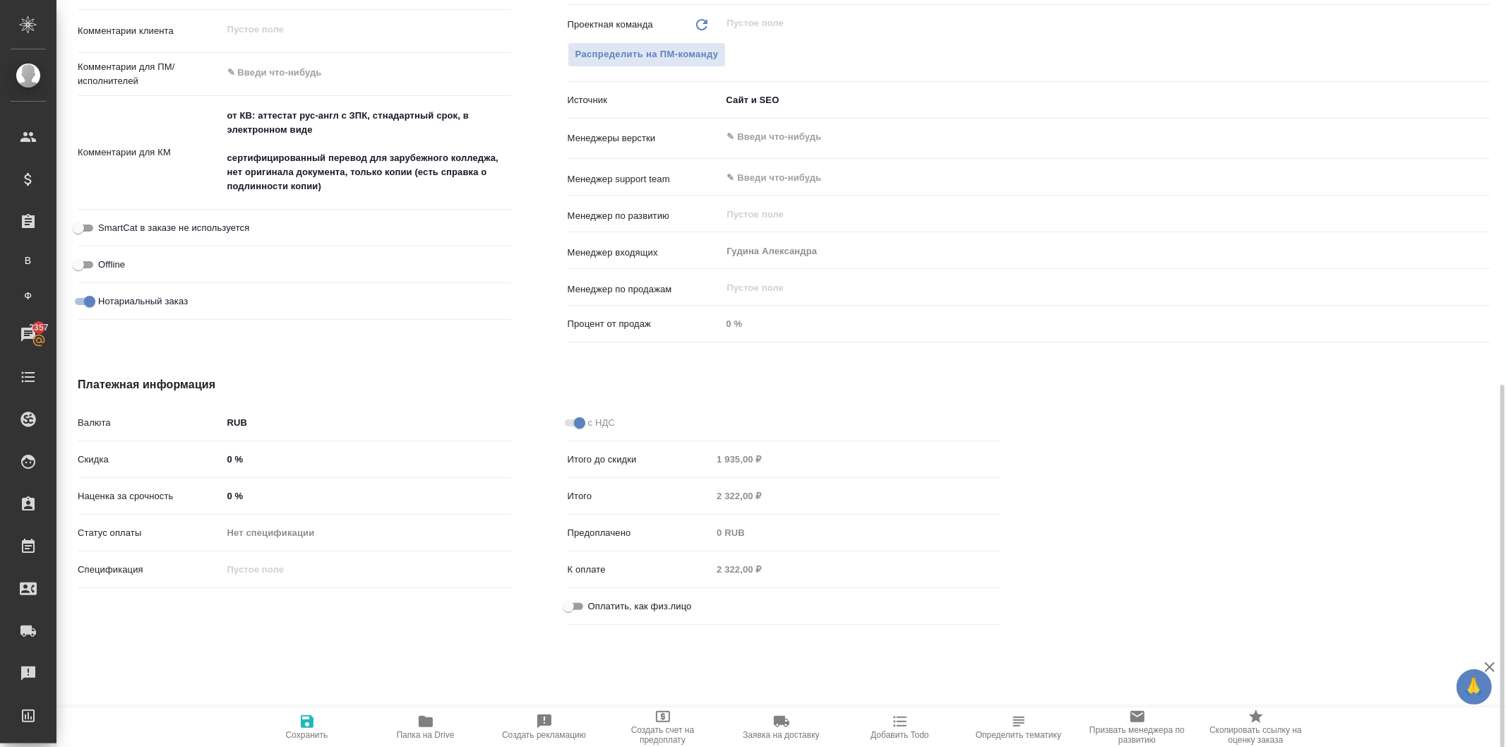
type textarea "x"
click at [220, 227] on span "SmartCat в заказе не используется" at bounding box center [173, 228] width 151 height 14
click at [104, 227] on input "SmartCat в заказе не используется" at bounding box center [78, 228] width 51 height 17
checkbox input "true"
type textarea "x"
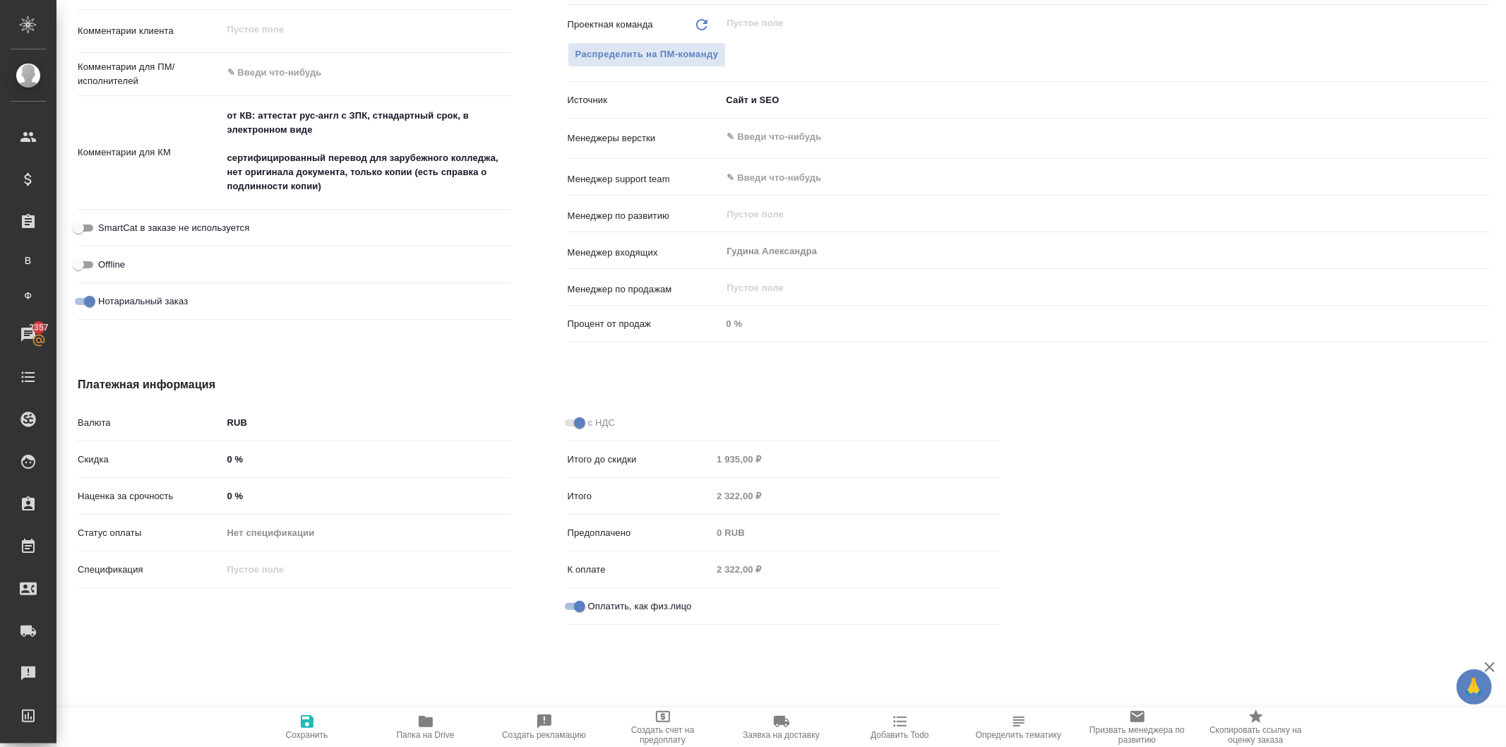
type textarea "x"
click at [323, 724] on span "Сохранить" at bounding box center [307, 726] width 102 height 27
type textarea "x"
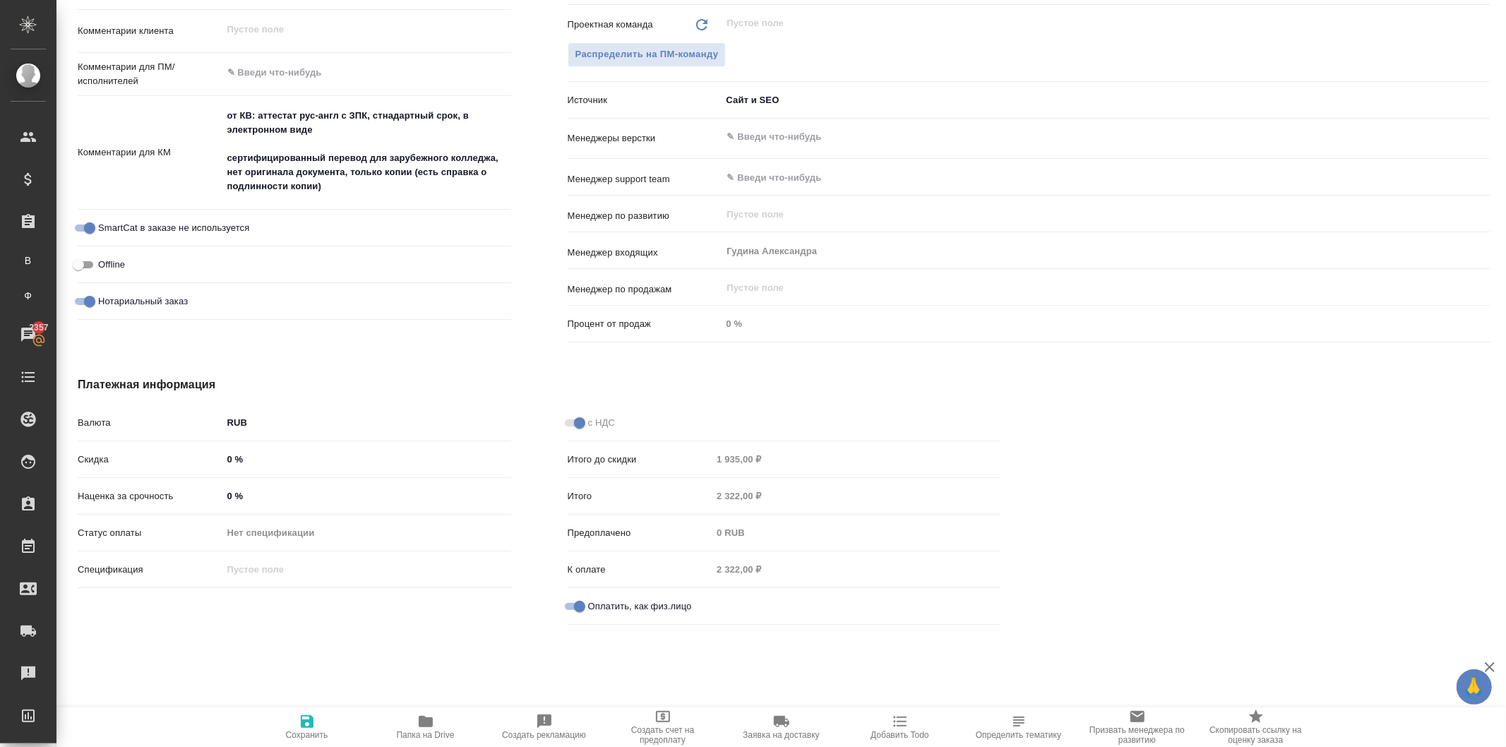
type textarea "x"
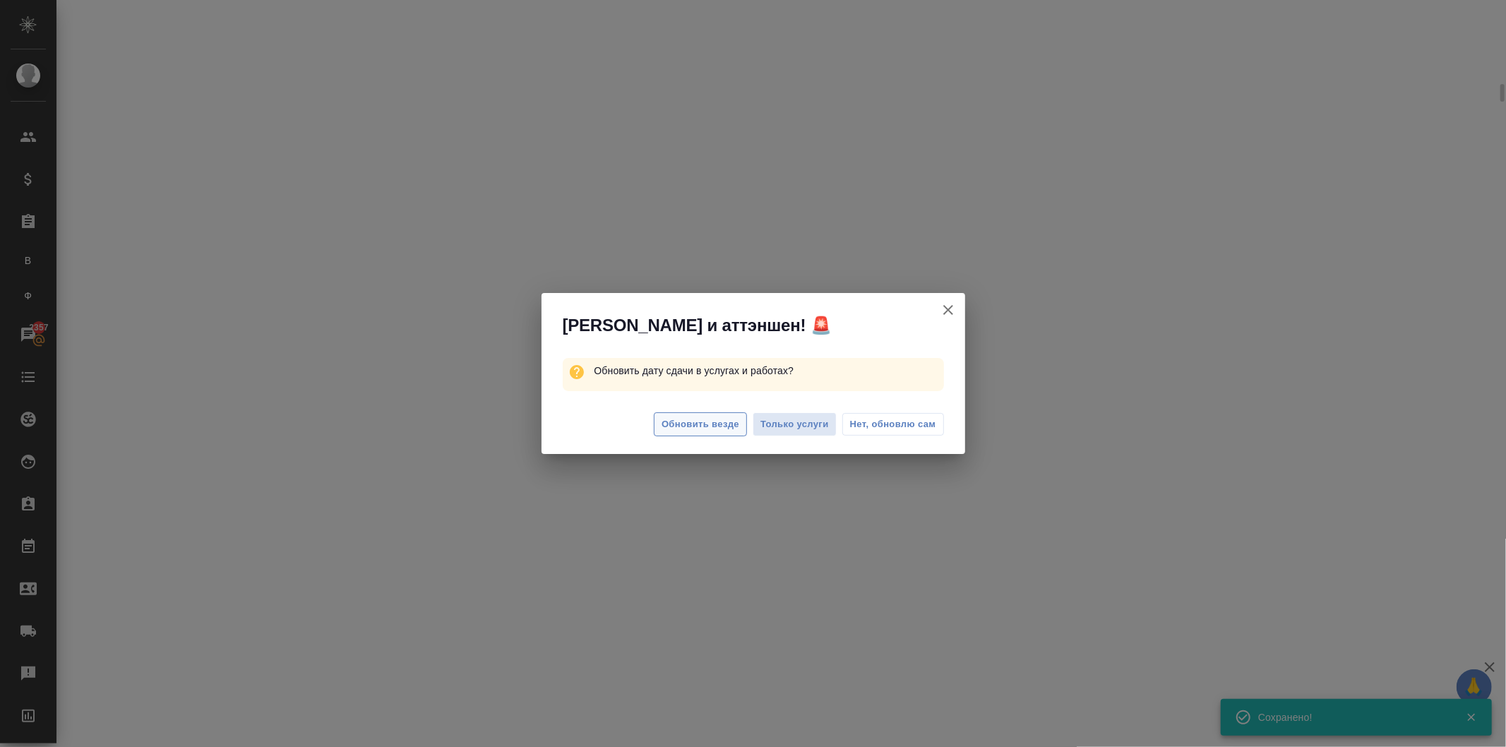
click at [696, 427] on span "Обновить везде" at bounding box center [701, 425] width 78 height 16
select select "RU"
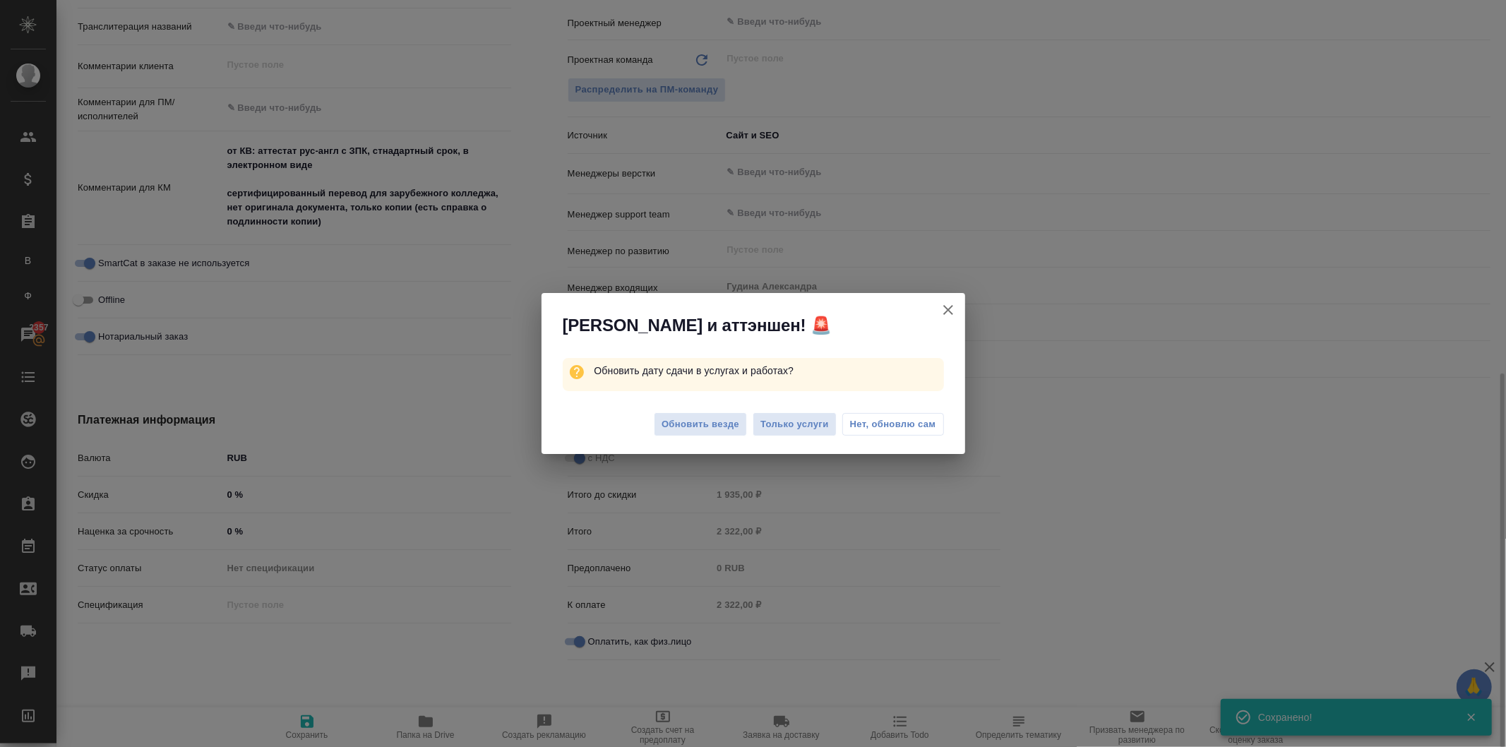
type textarea "x"
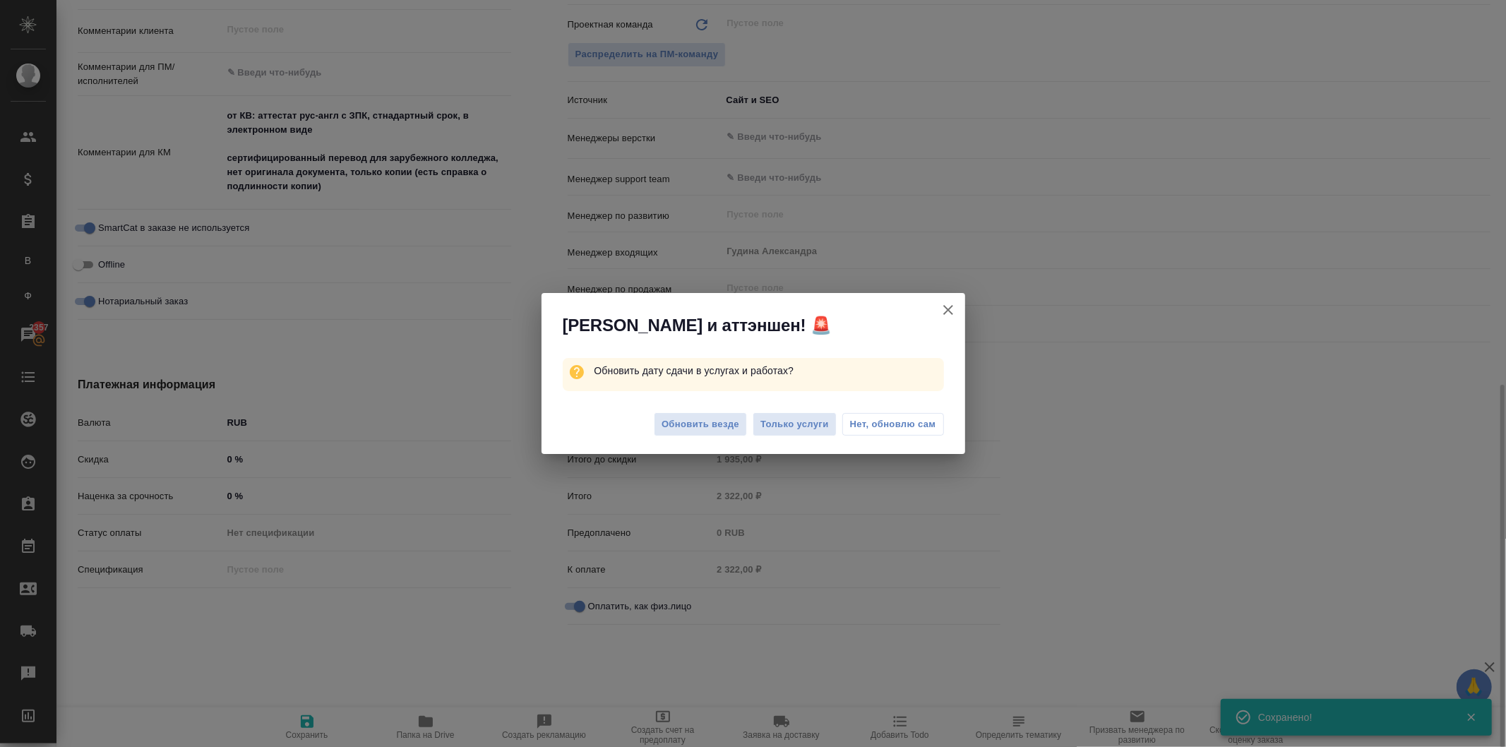
type textarea "x"
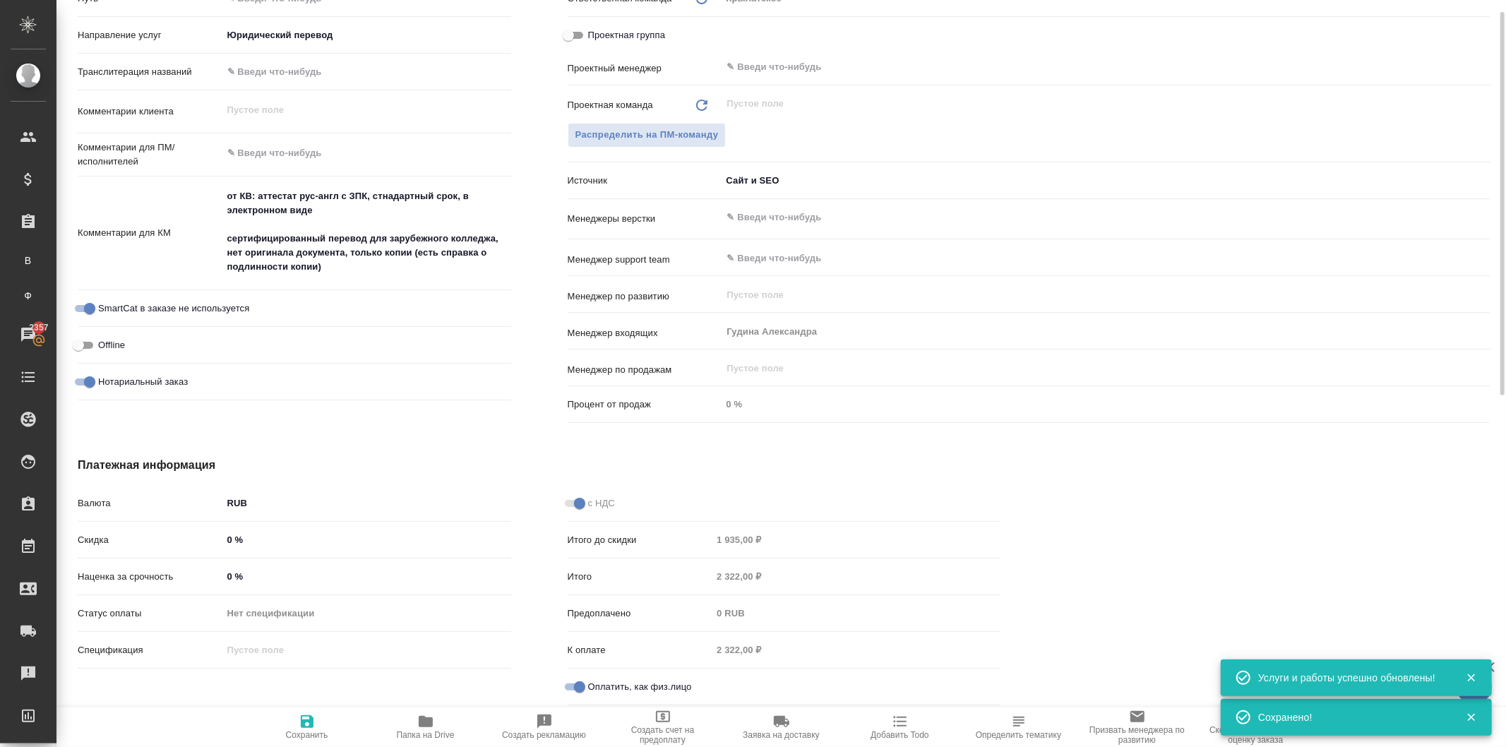
scroll to position [0, 0]
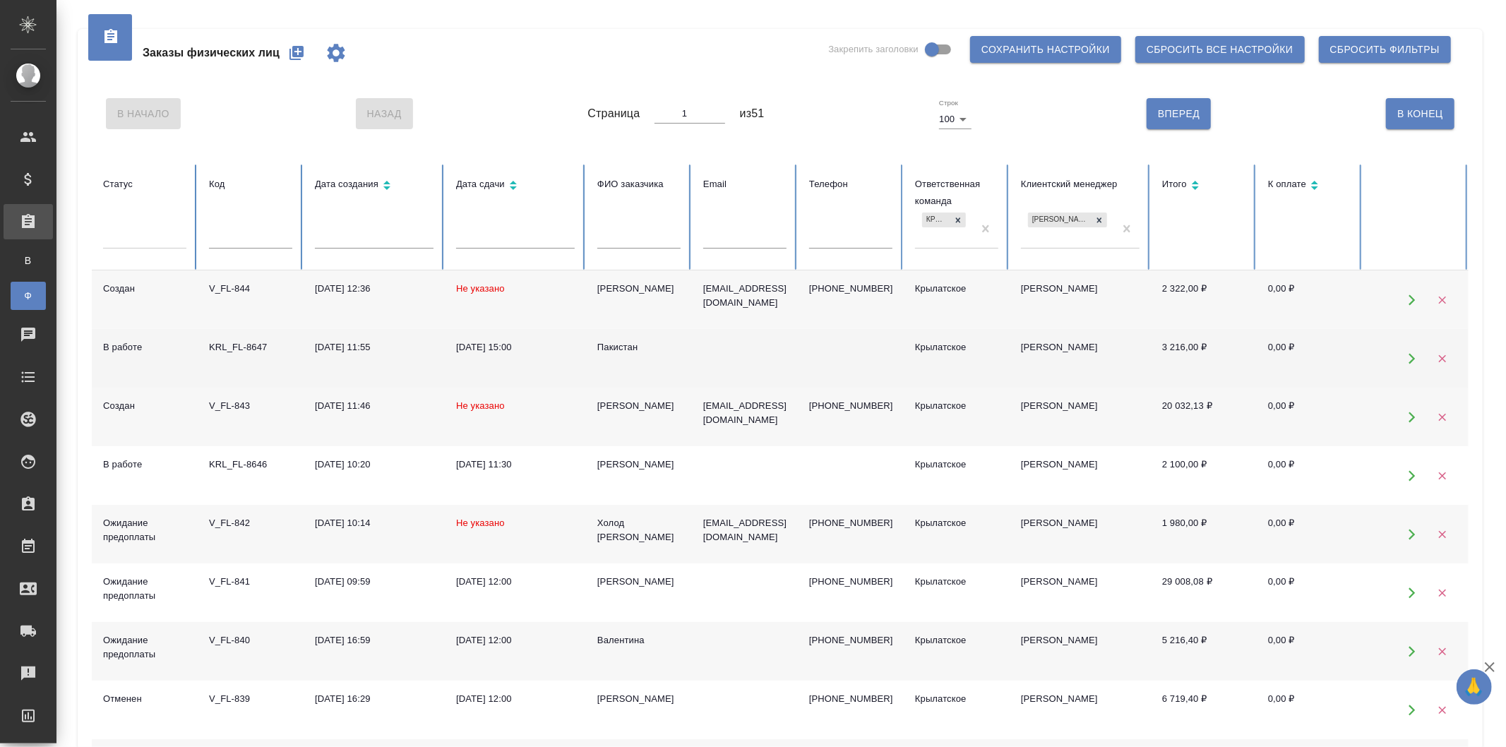
scroll to position [104, 0]
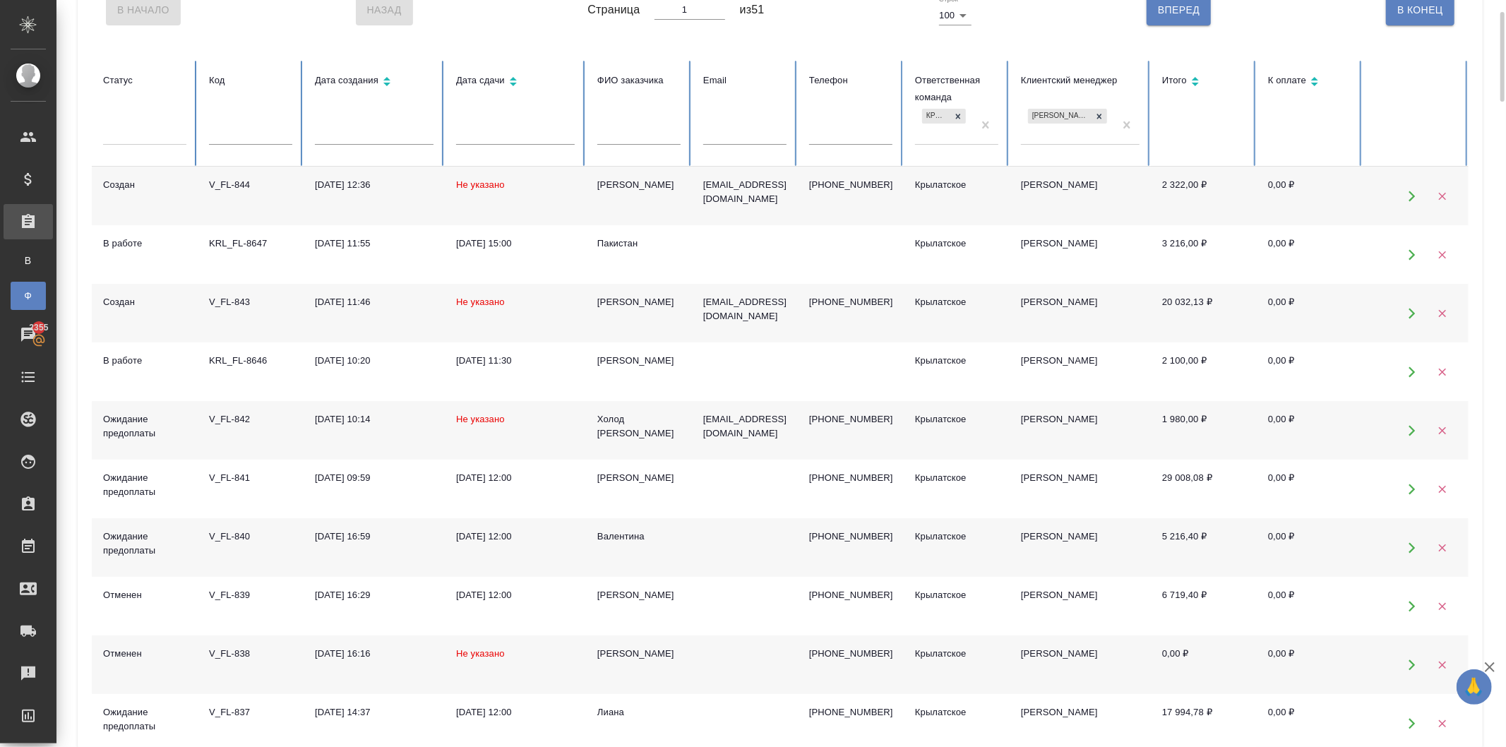
click at [619, 433] on div "Холод [PERSON_NAME]" at bounding box center [639, 426] width 83 height 28
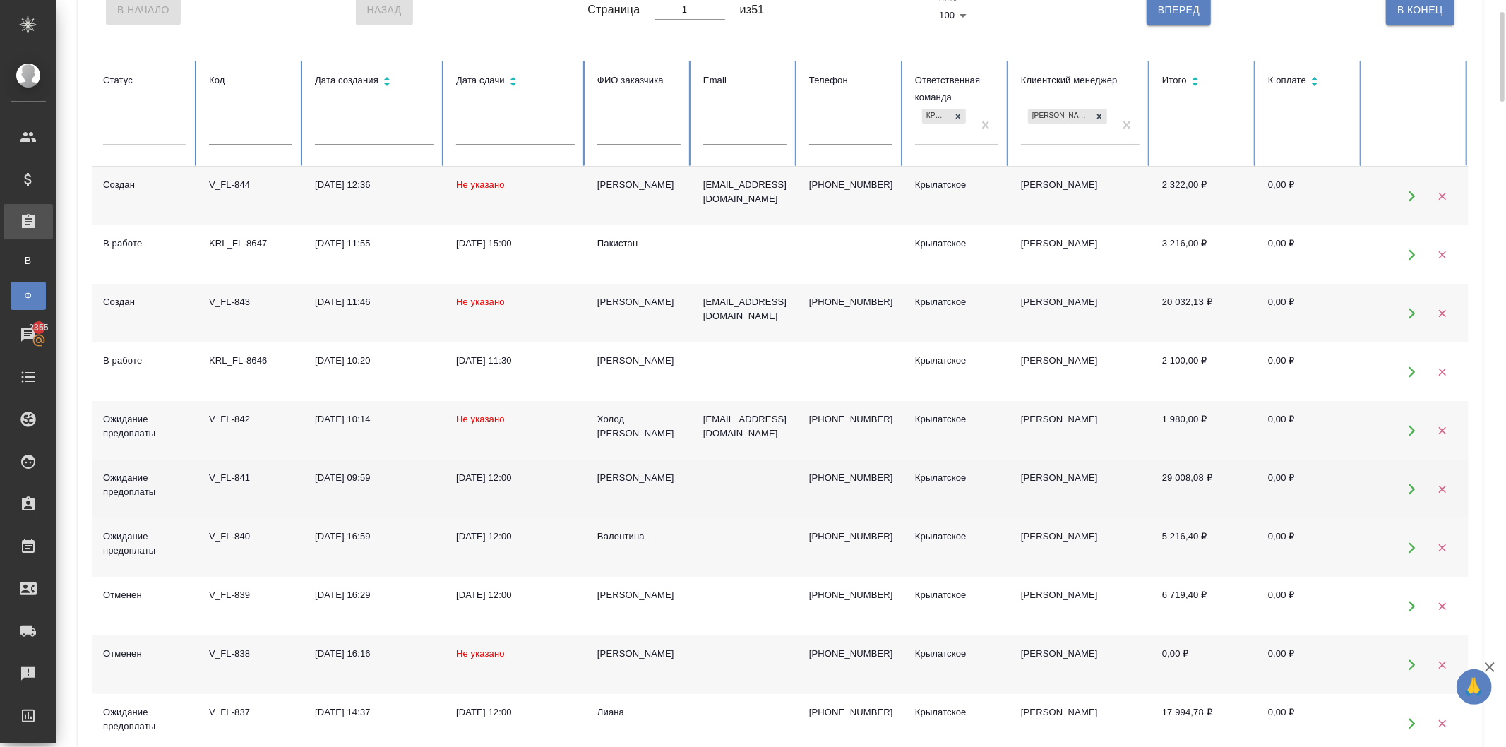
click at [627, 474] on div "[PERSON_NAME]" at bounding box center [639, 478] width 83 height 14
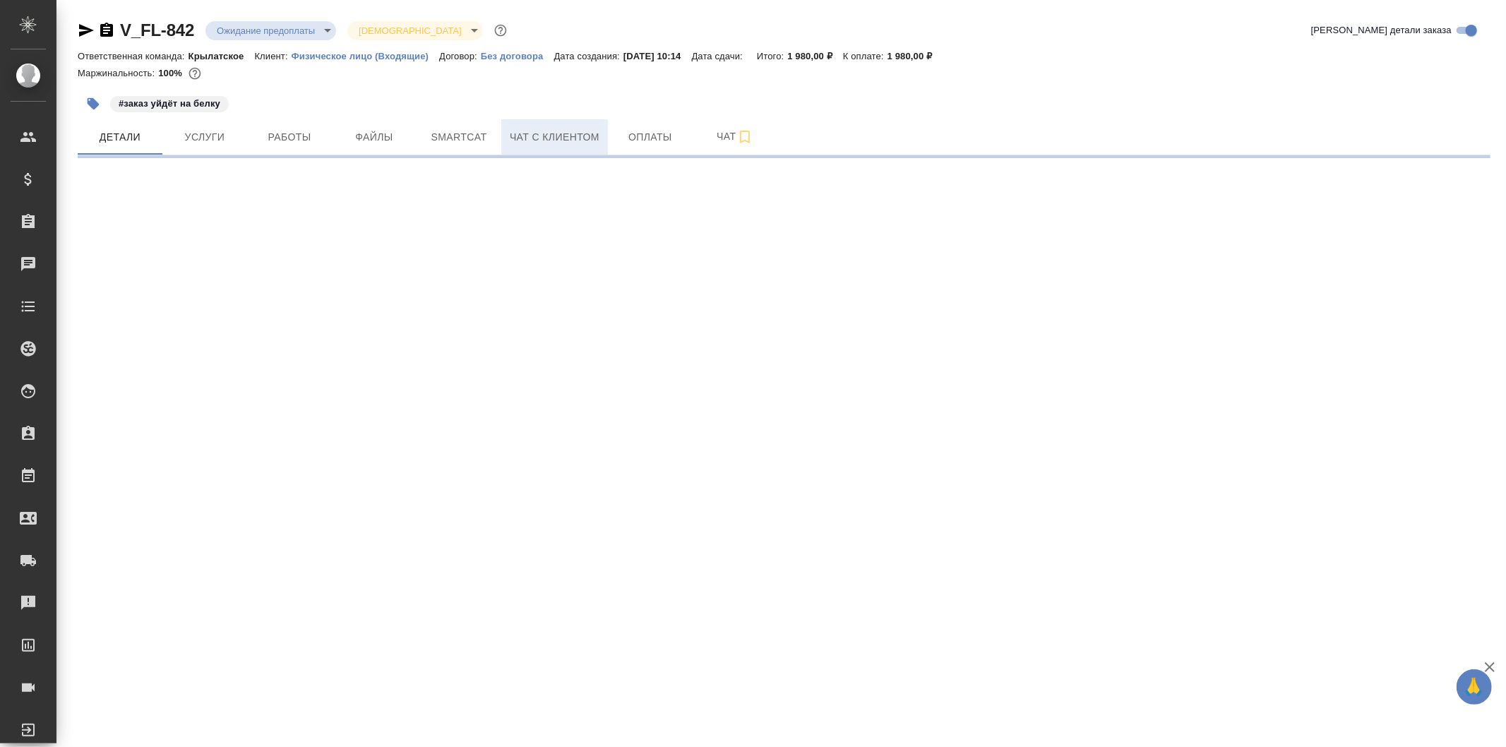
click at [551, 134] on span "Чат с клиентом" at bounding box center [555, 138] width 90 height 18
select select "RU"
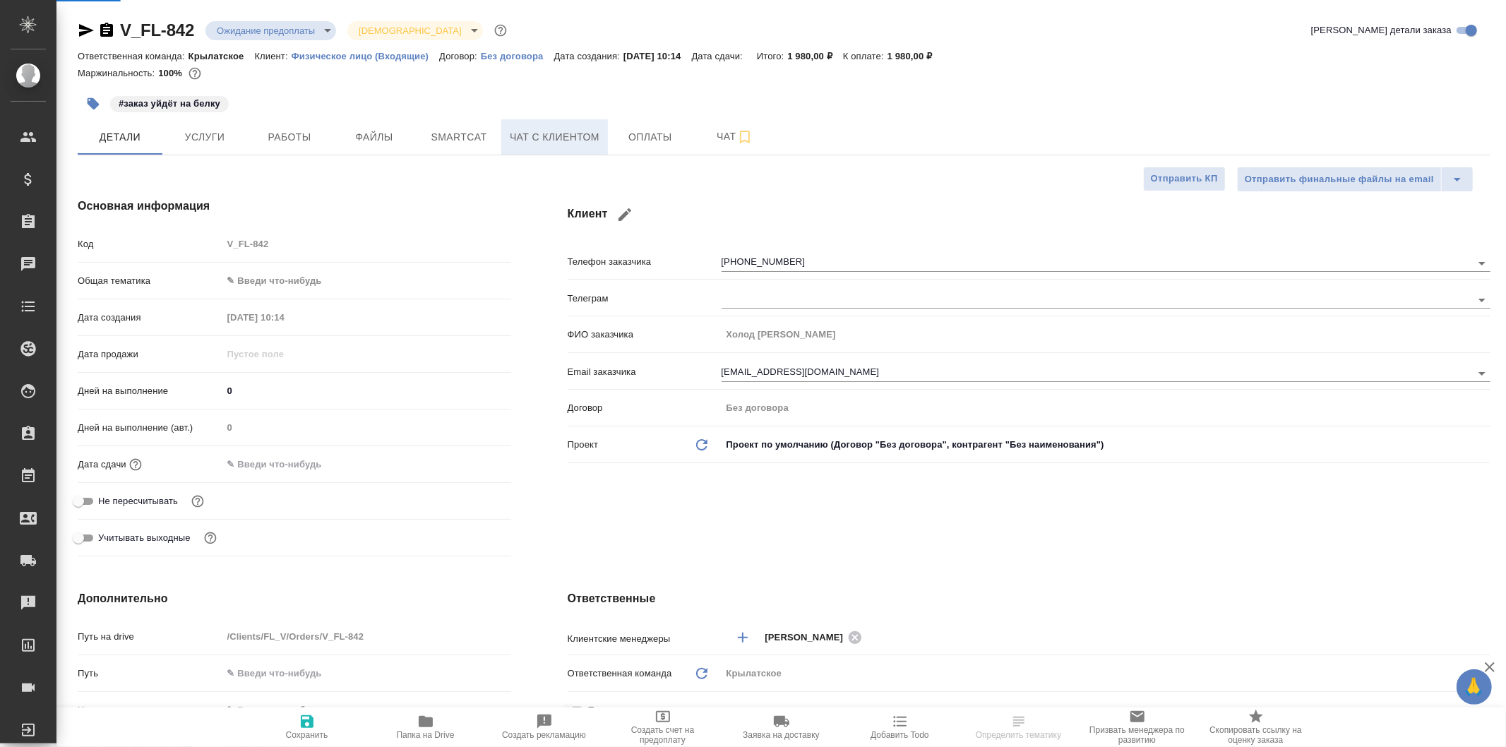
type textarea "x"
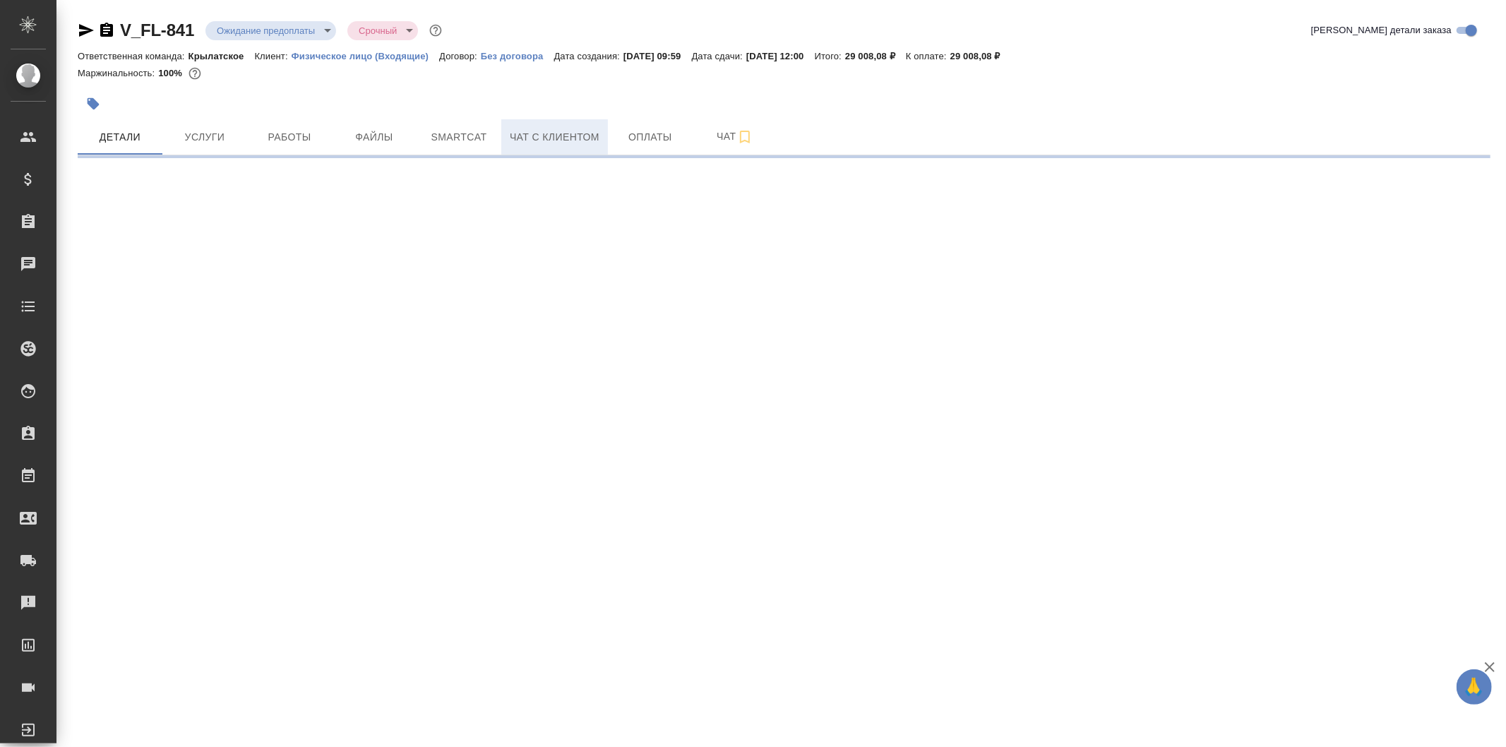
click at [554, 140] on span "Чат с клиентом" at bounding box center [555, 138] width 90 height 18
select select "RU"
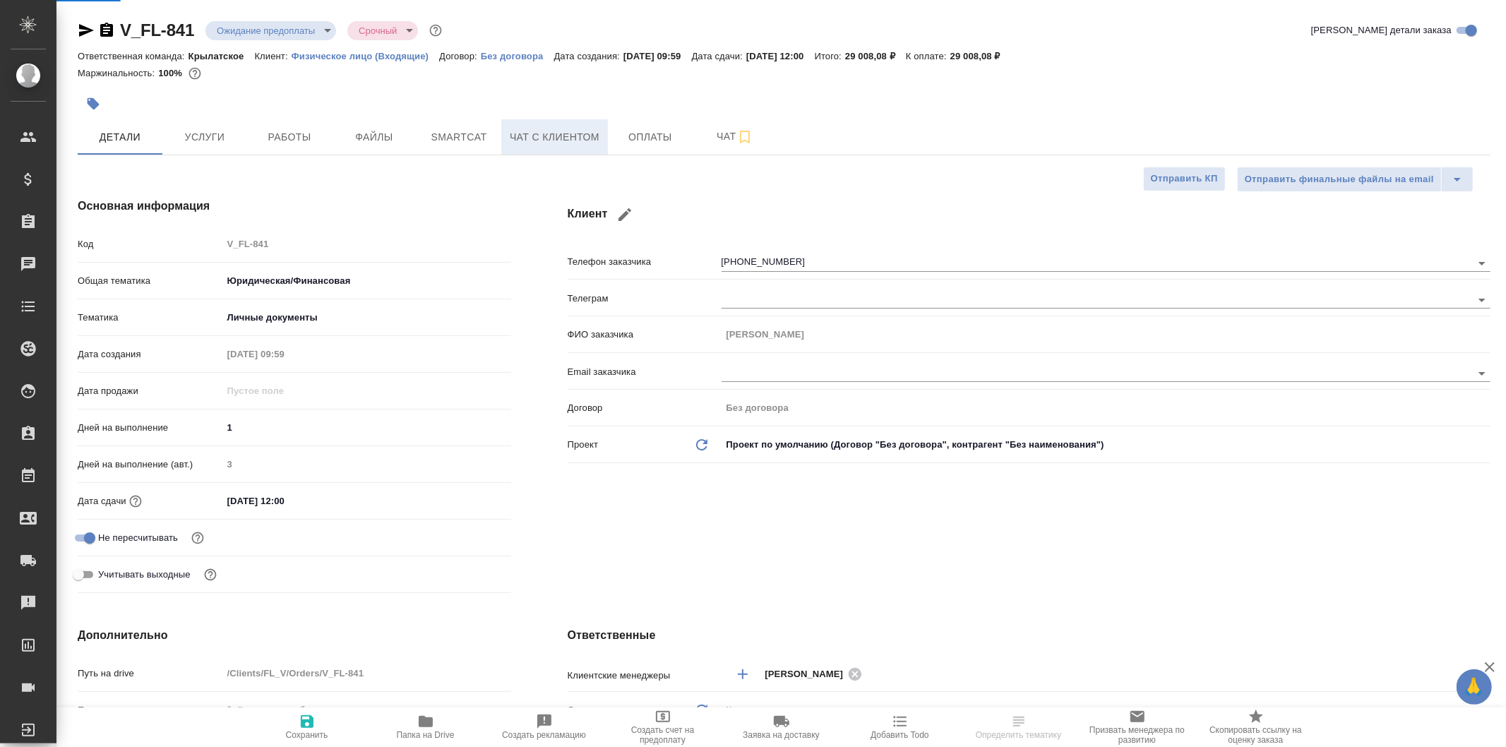
type textarea "x"
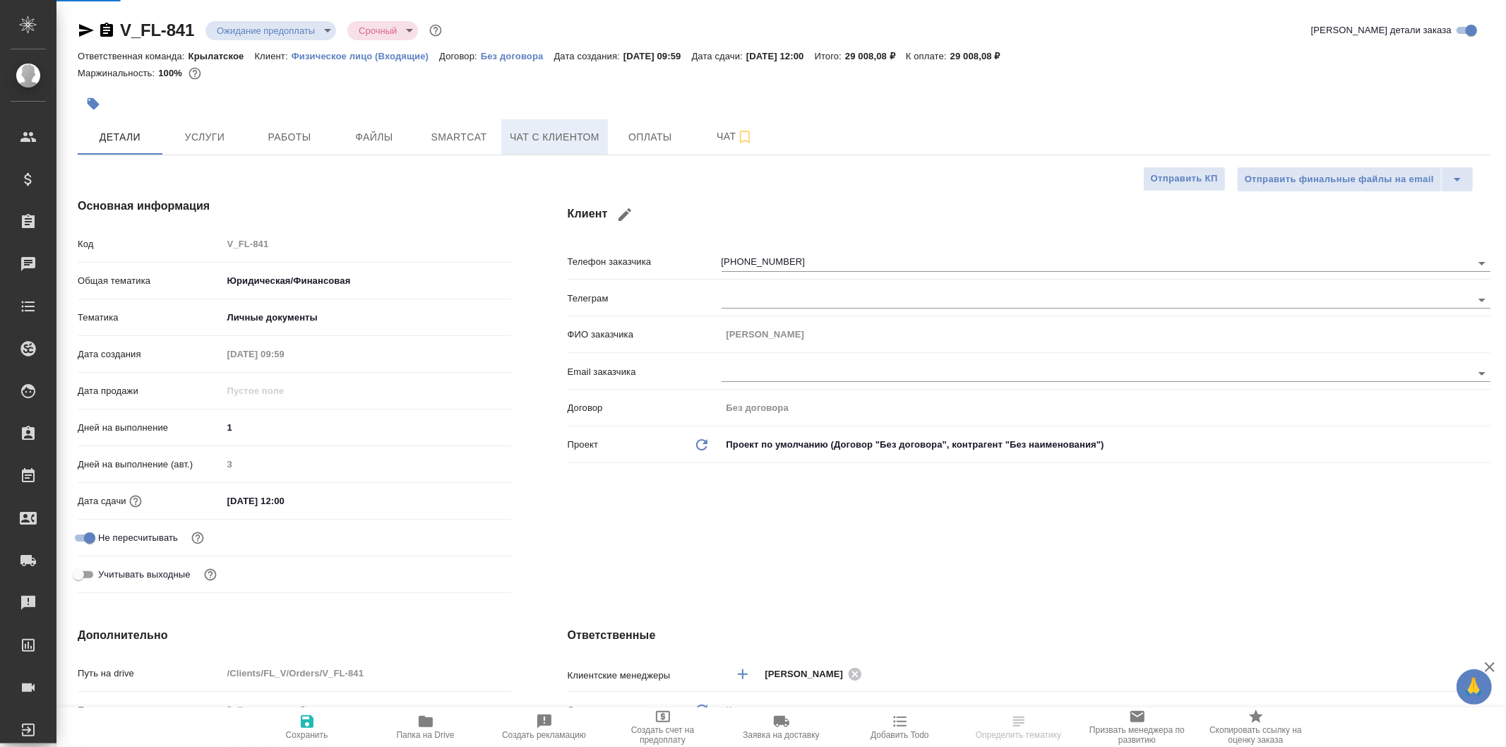
type textarea "x"
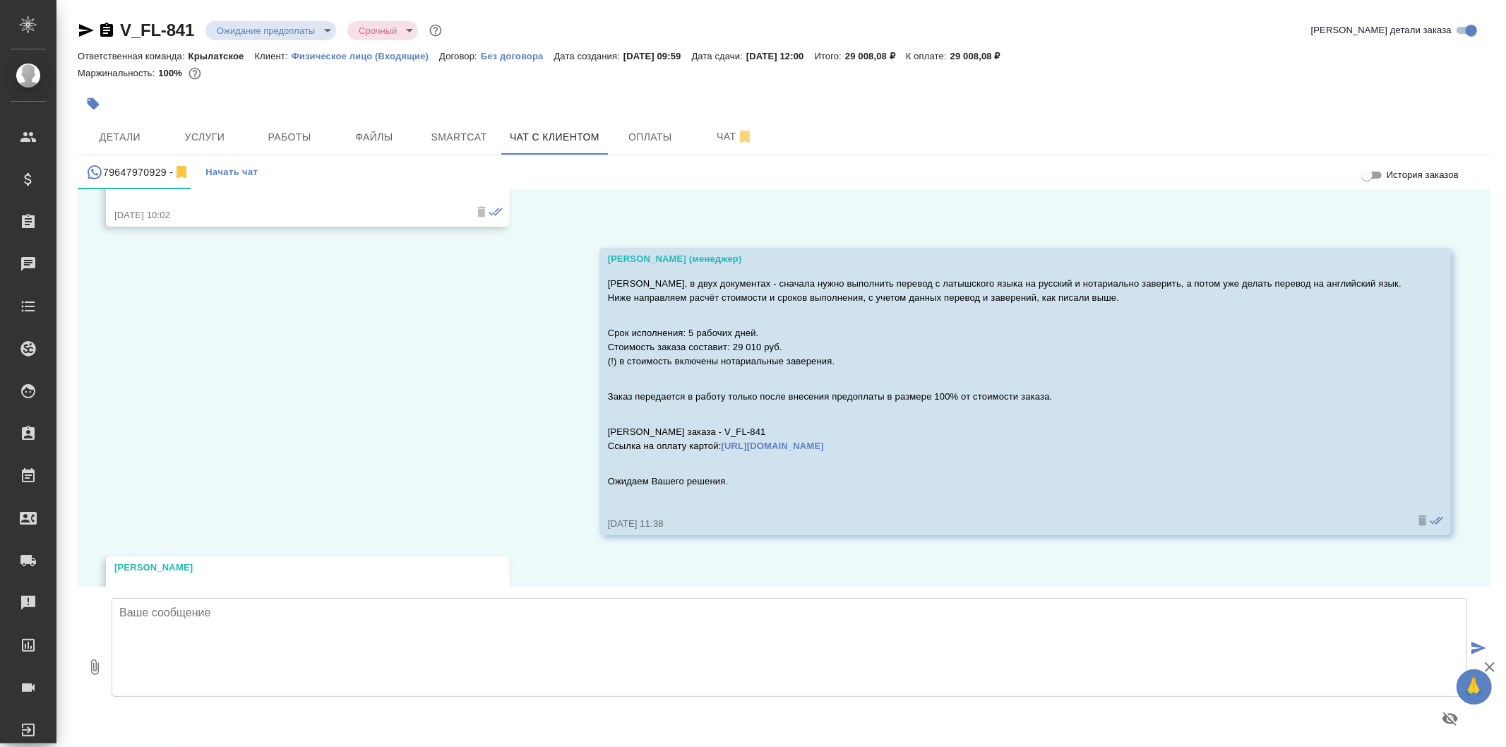
scroll to position [2201, 0]
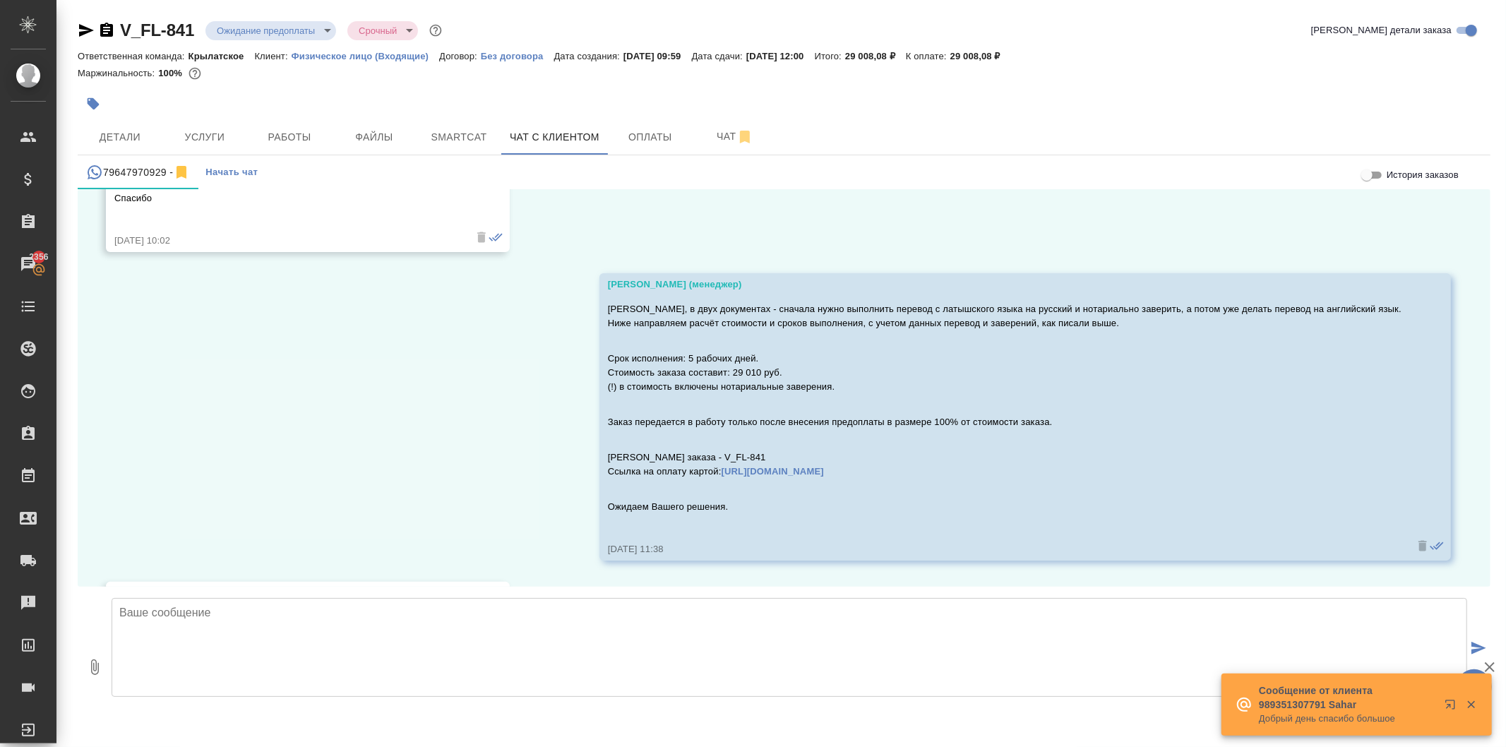
click at [631, 359] on p "Срок исполнения: 5 рабочих дней. Стоимость заказа составит: 29 010 руб. (!) в с…" at bounding box center [1005, 373] width 794 height 42
click at [629, 358] on p "Срок исполнения: 5 рабочих дней. Стоимость заказа составит: 29 010 руб. (!) в с…" at bounding box center [1005, 373] width 794 height 42
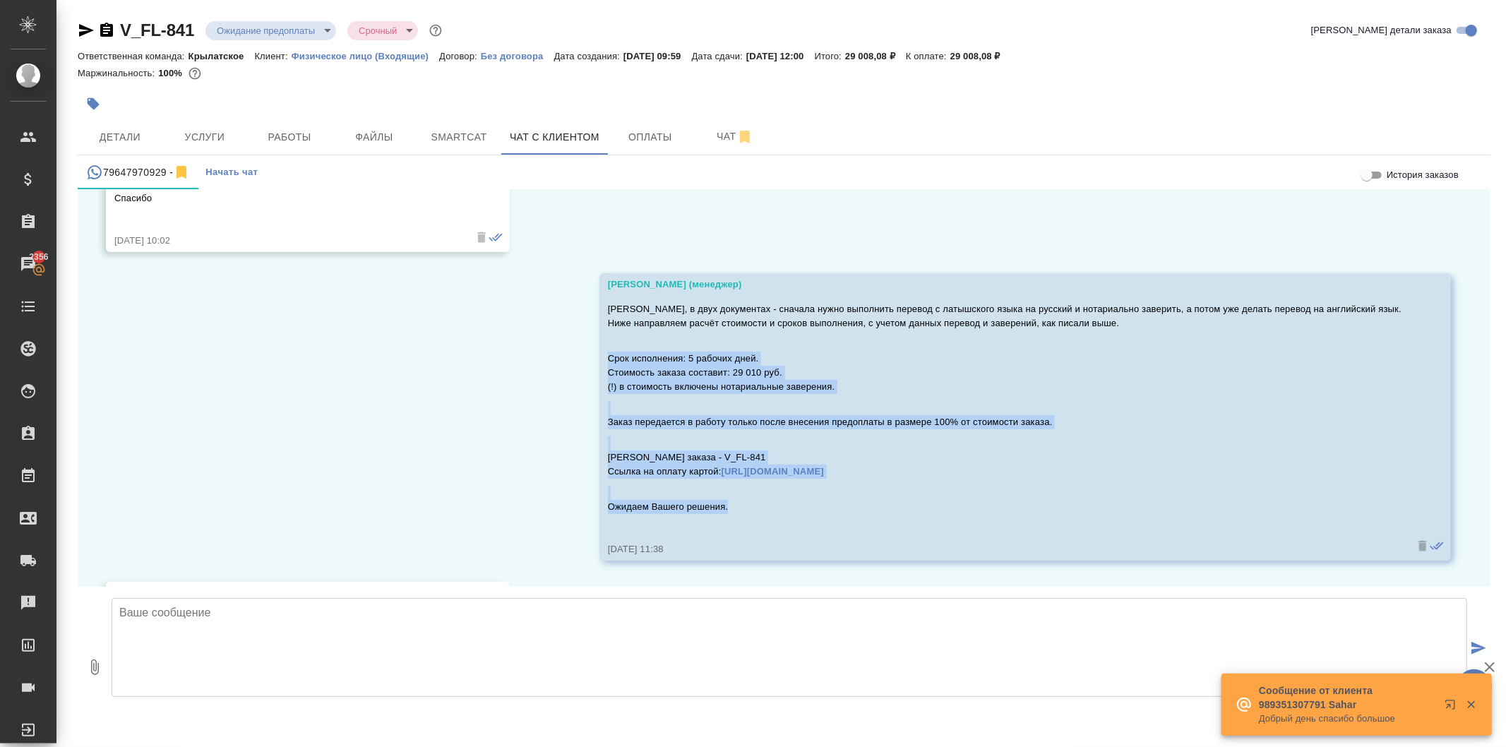
drag, startPoint x: 629, startPoint y: 357, endPoint x: 789, endPoint y: 506, distance: 218.9
click at [789, 506] on div "[PERSON_NAME], в двух документах - сначала нужно выполнить перевод с латышского…" at bounding box center [1005, 417] width 794 height 237
copy div "Срок исполнения: 5 рабочих дней. Стоимость заказа составит: 29 010 руб. (!) в с…"
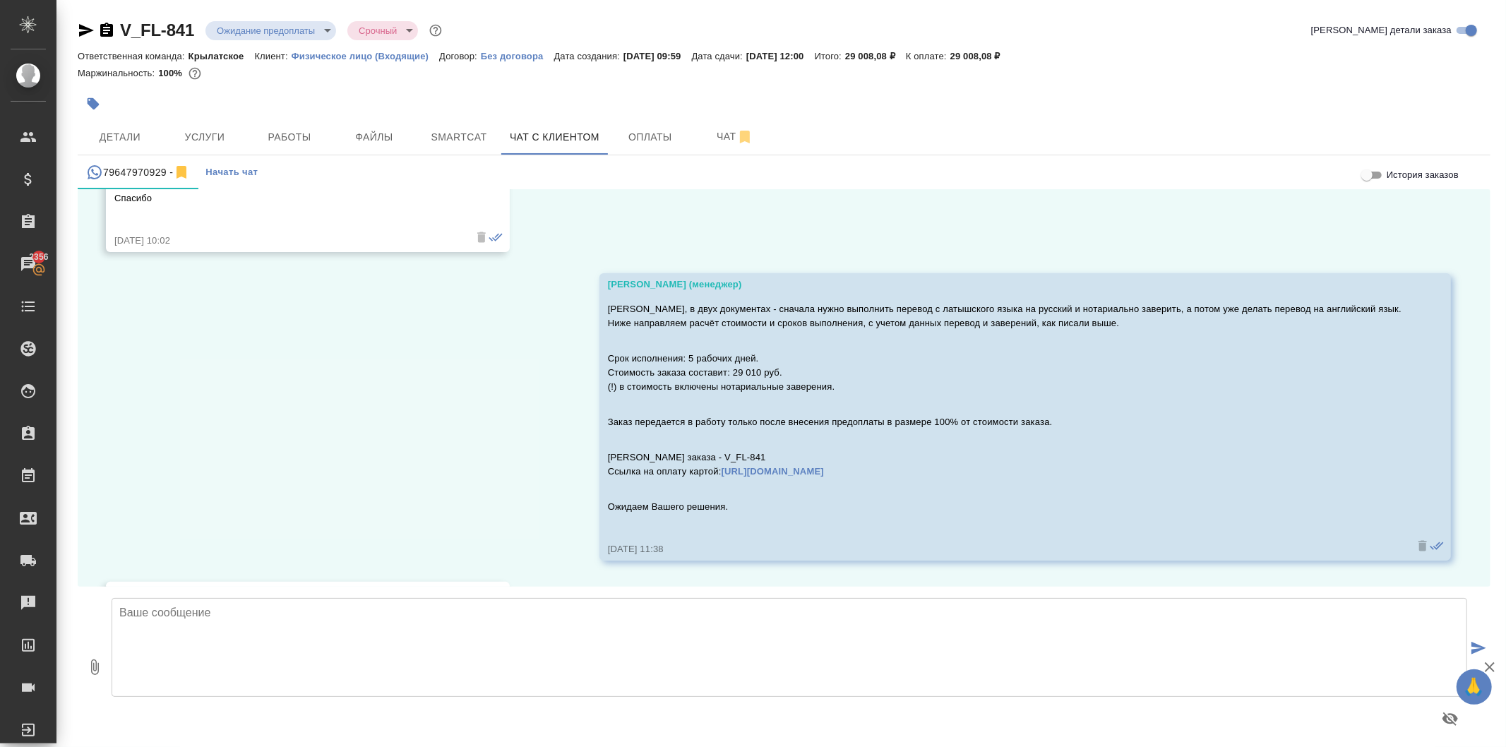
click at [1308, 545] on div "[DATE] 11:38" at bounding box center [1005, 549] width 794 height 14
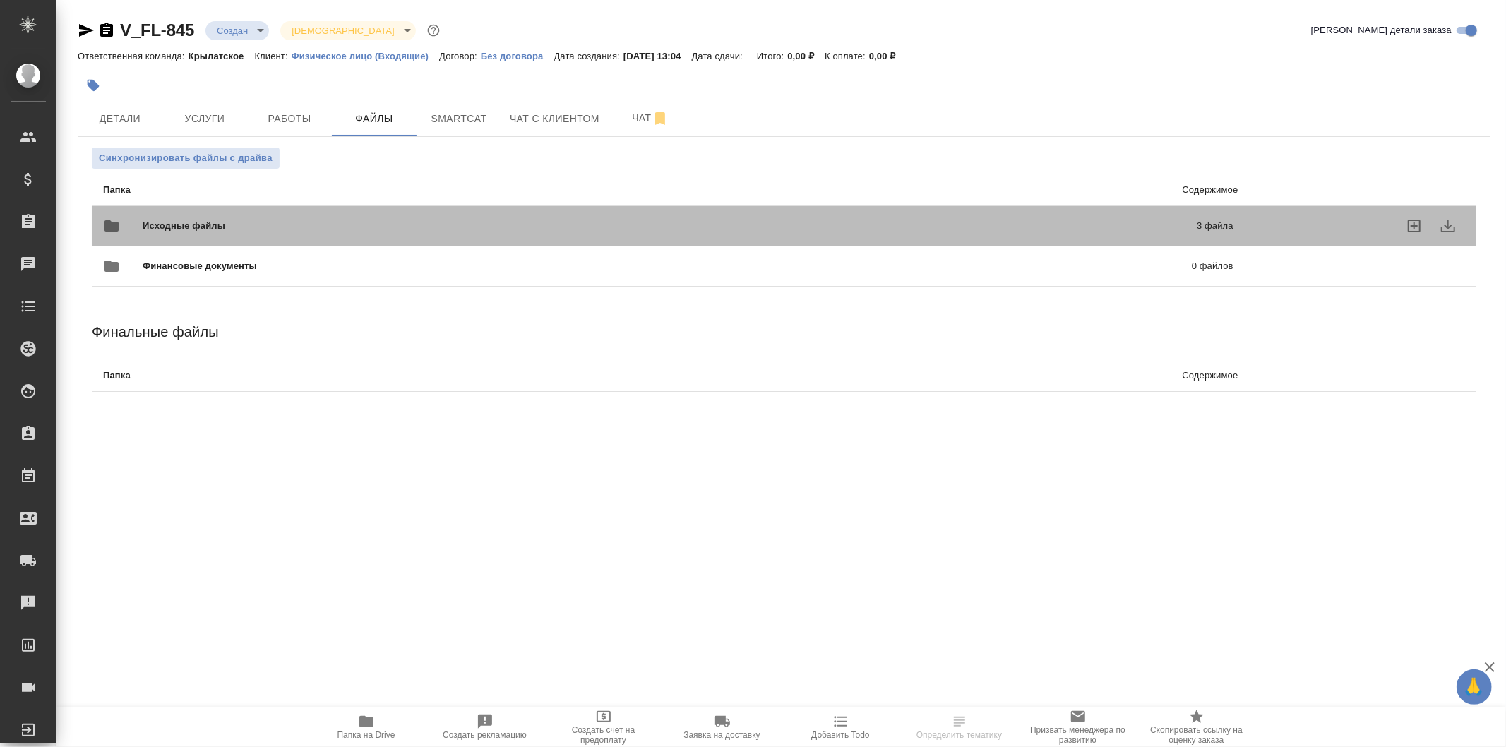
click at [290, 198] on div "Исходные файлы 3 файла" at bounding box center [668, 226] width 1159 height 62
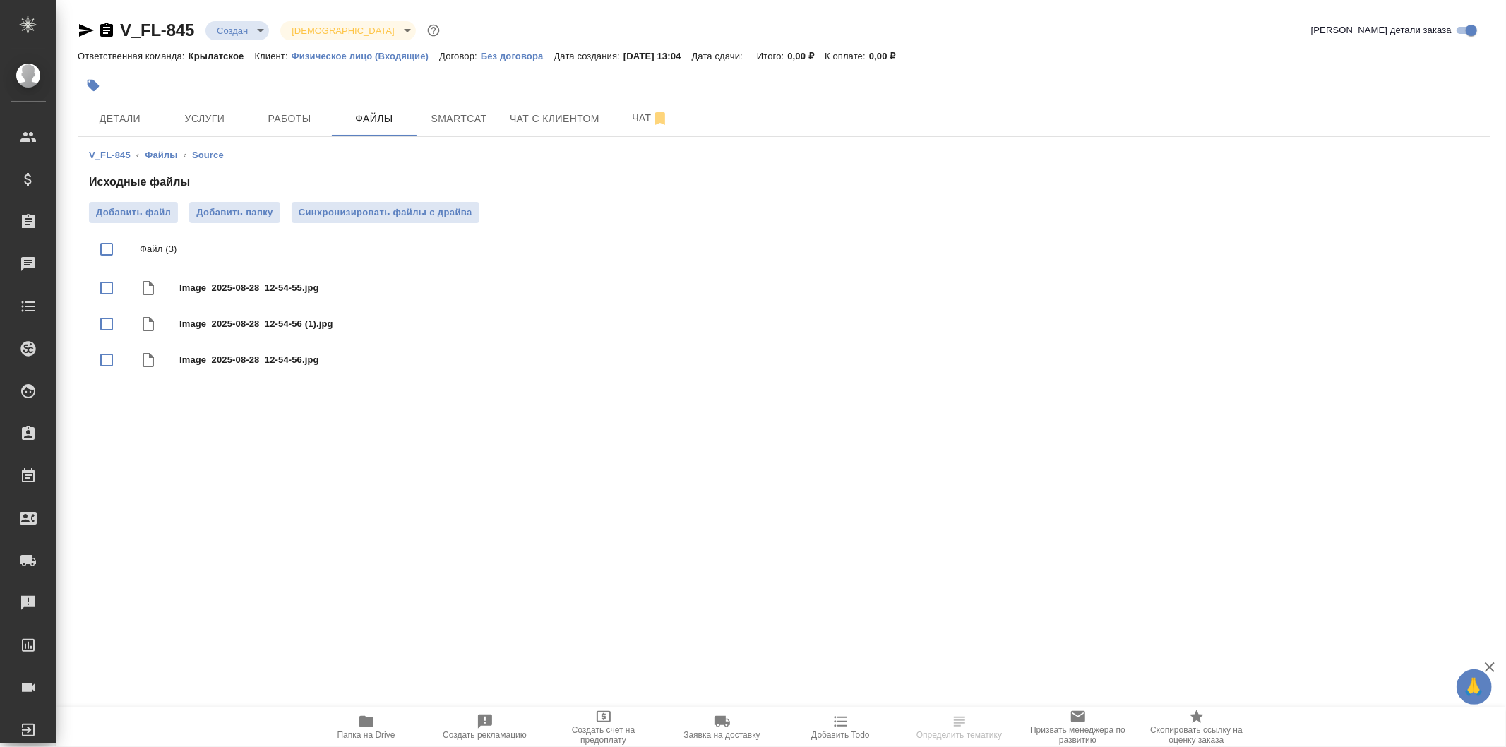
click at [343, 733] on span "Папка на Drive" at bounding box center [367, 735] width 58 height 10
click at [116, 109] on button "Детали" at bounding box center [120, 118] width 85 height 35
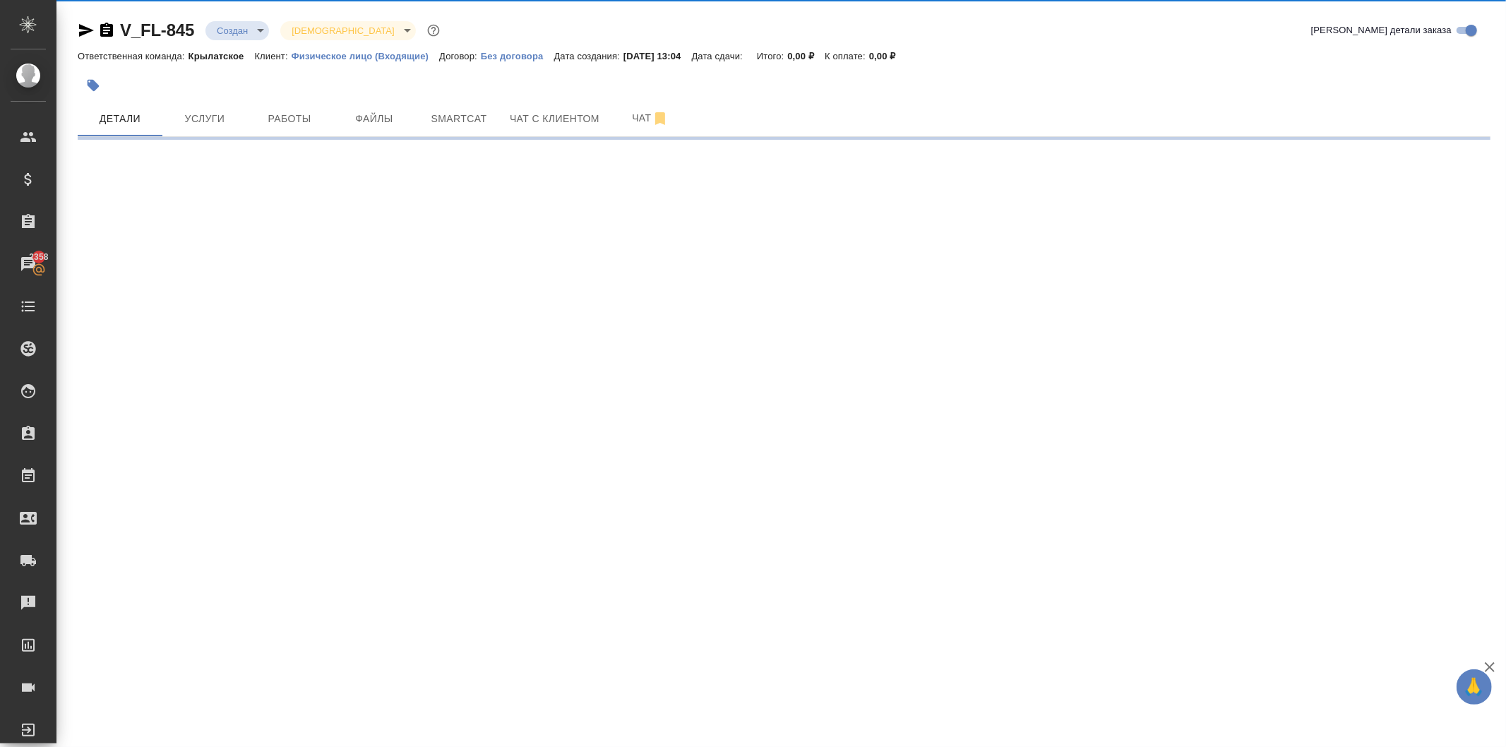
select select "RU"
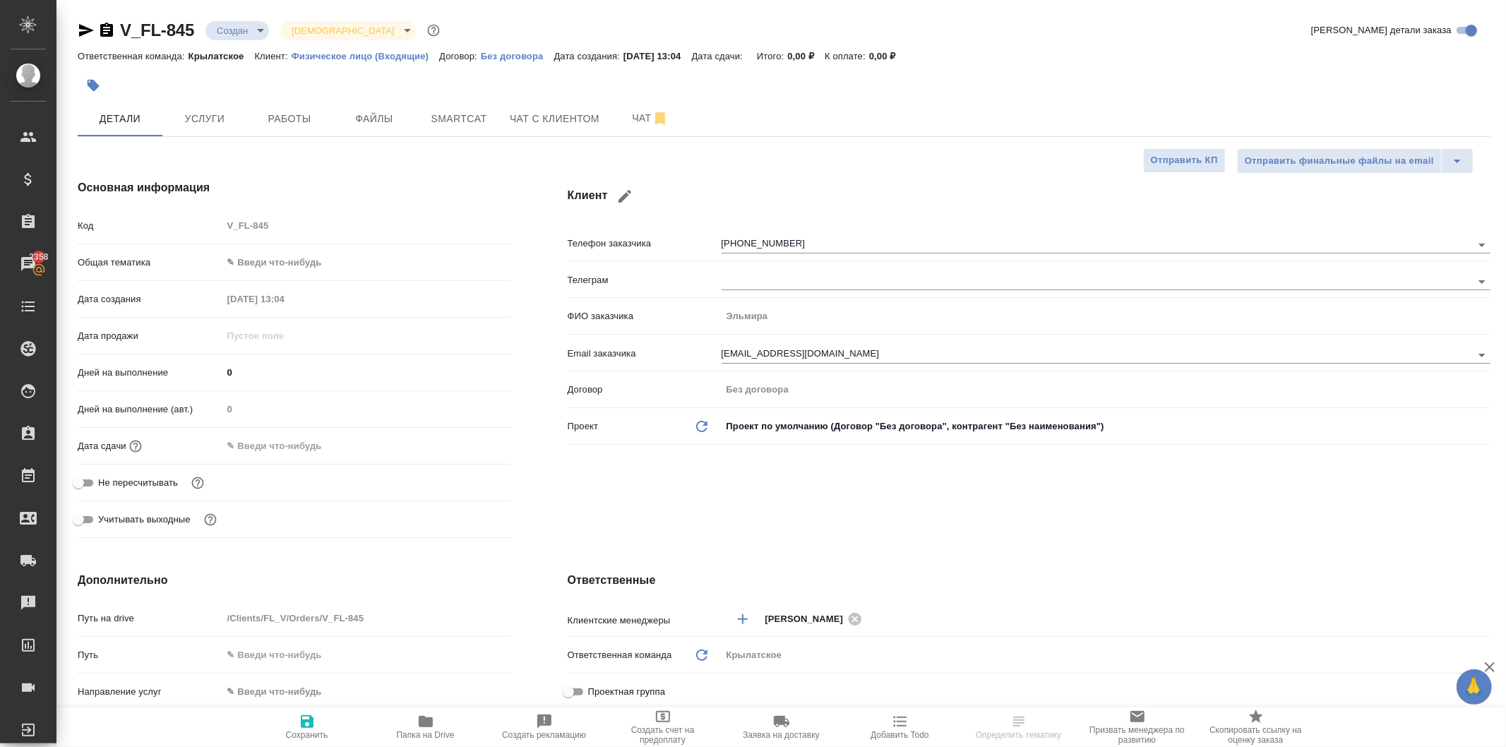
type textarea "x"
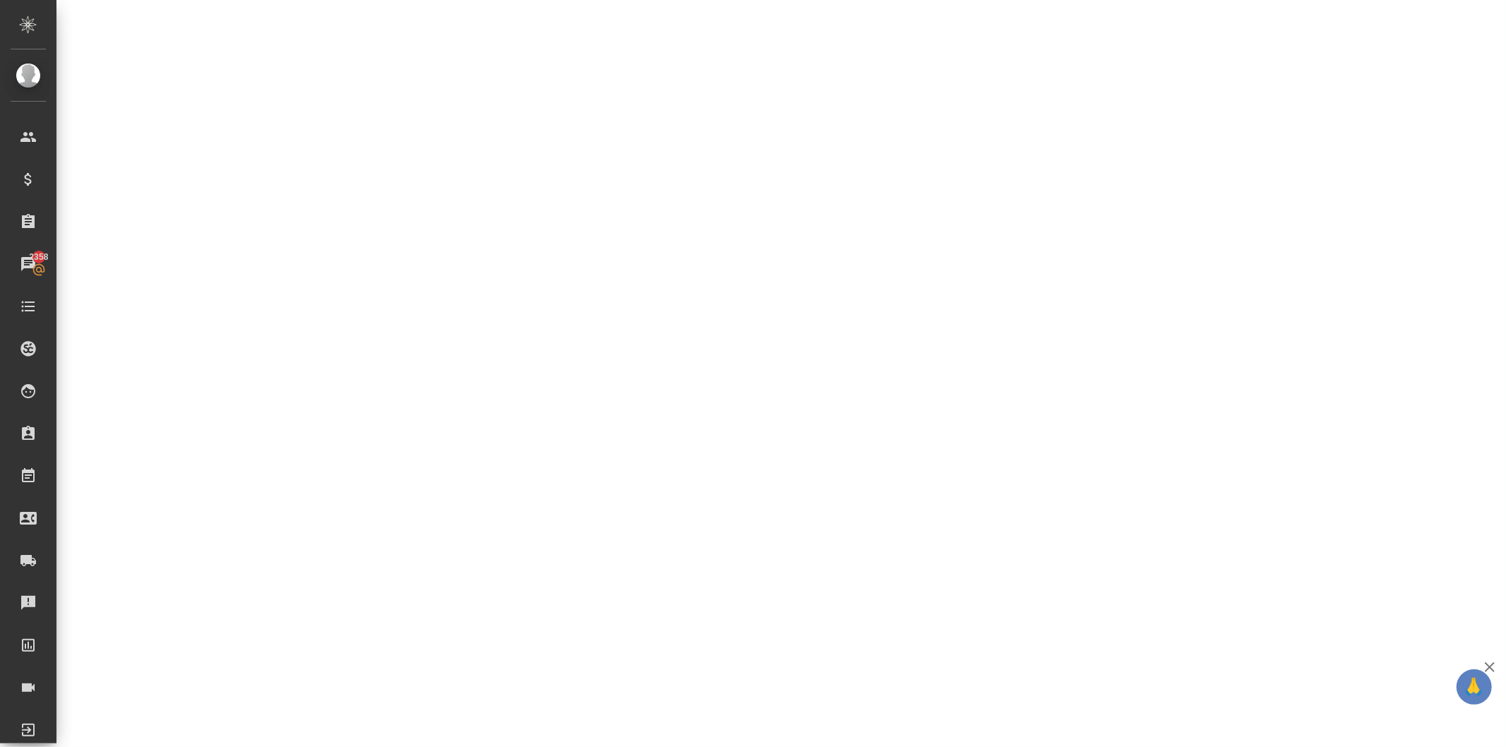
select select "RU"
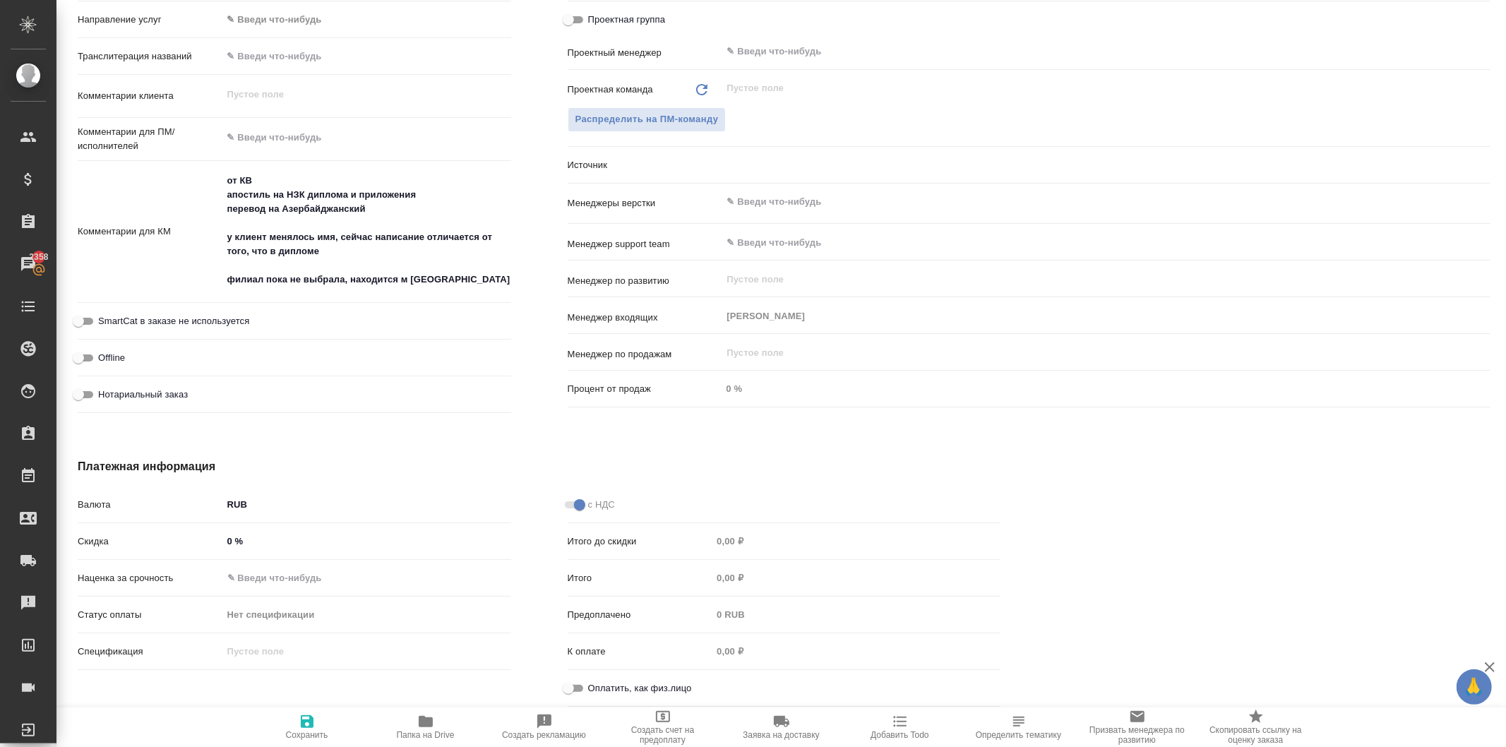
type textarea "x"
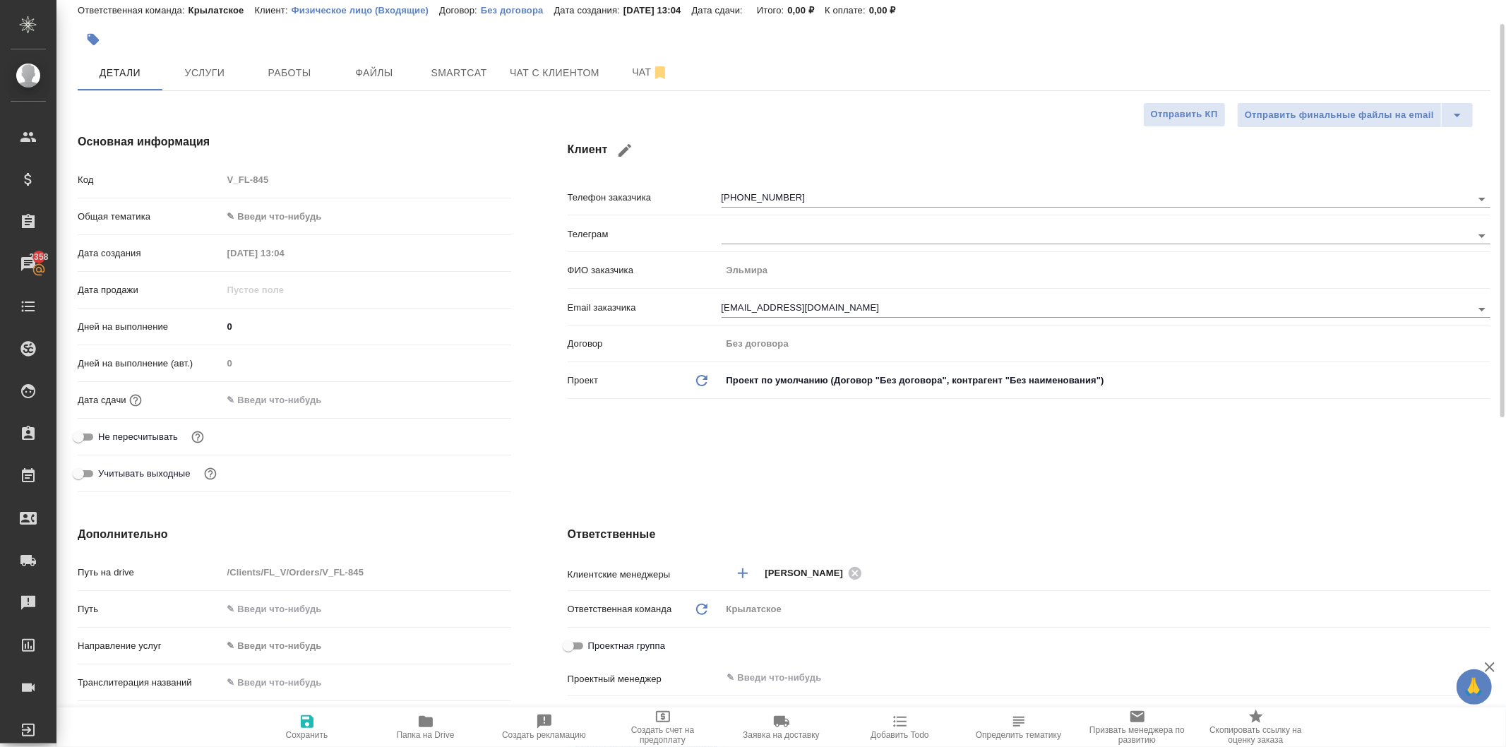
scroll to position [0, 0]
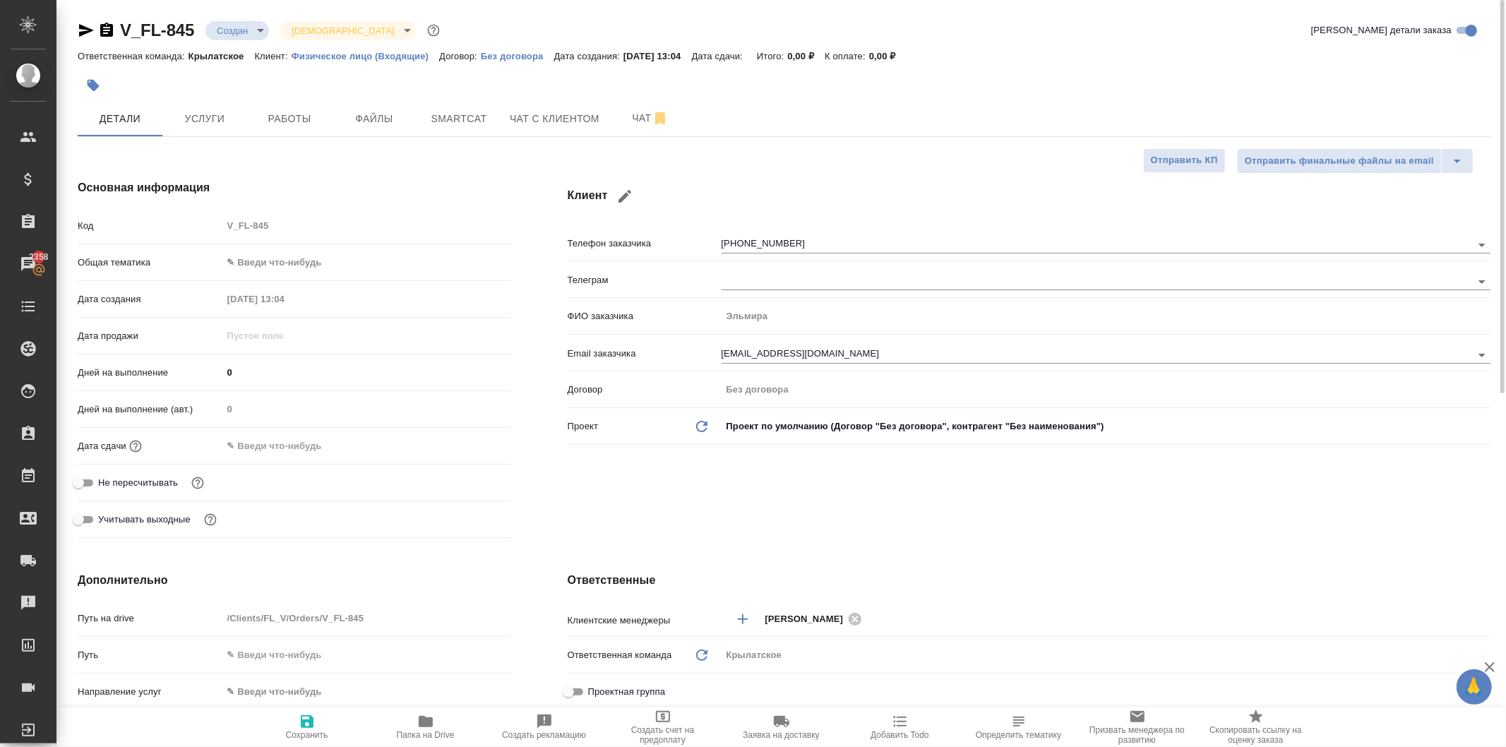
type textarea "x"
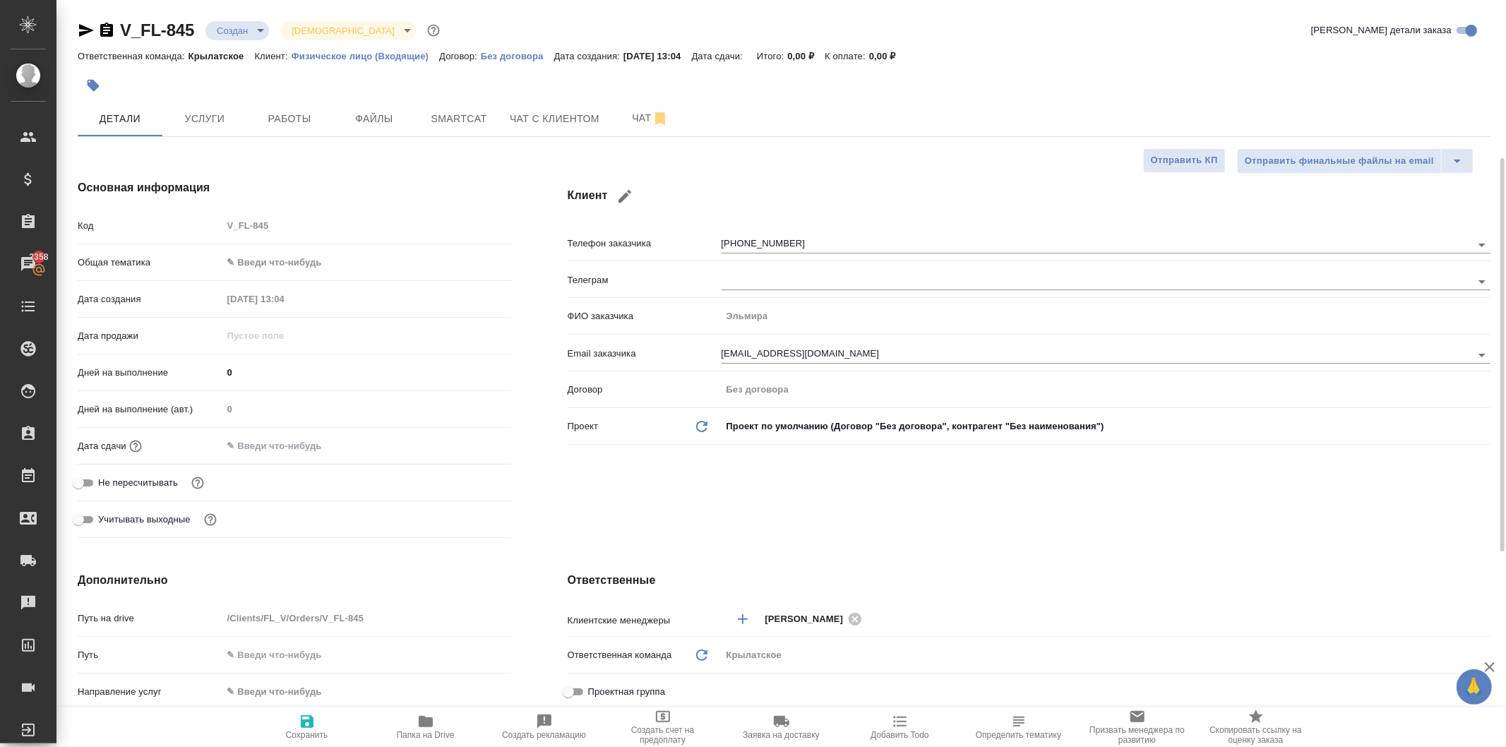
scroll to position [521, 0]
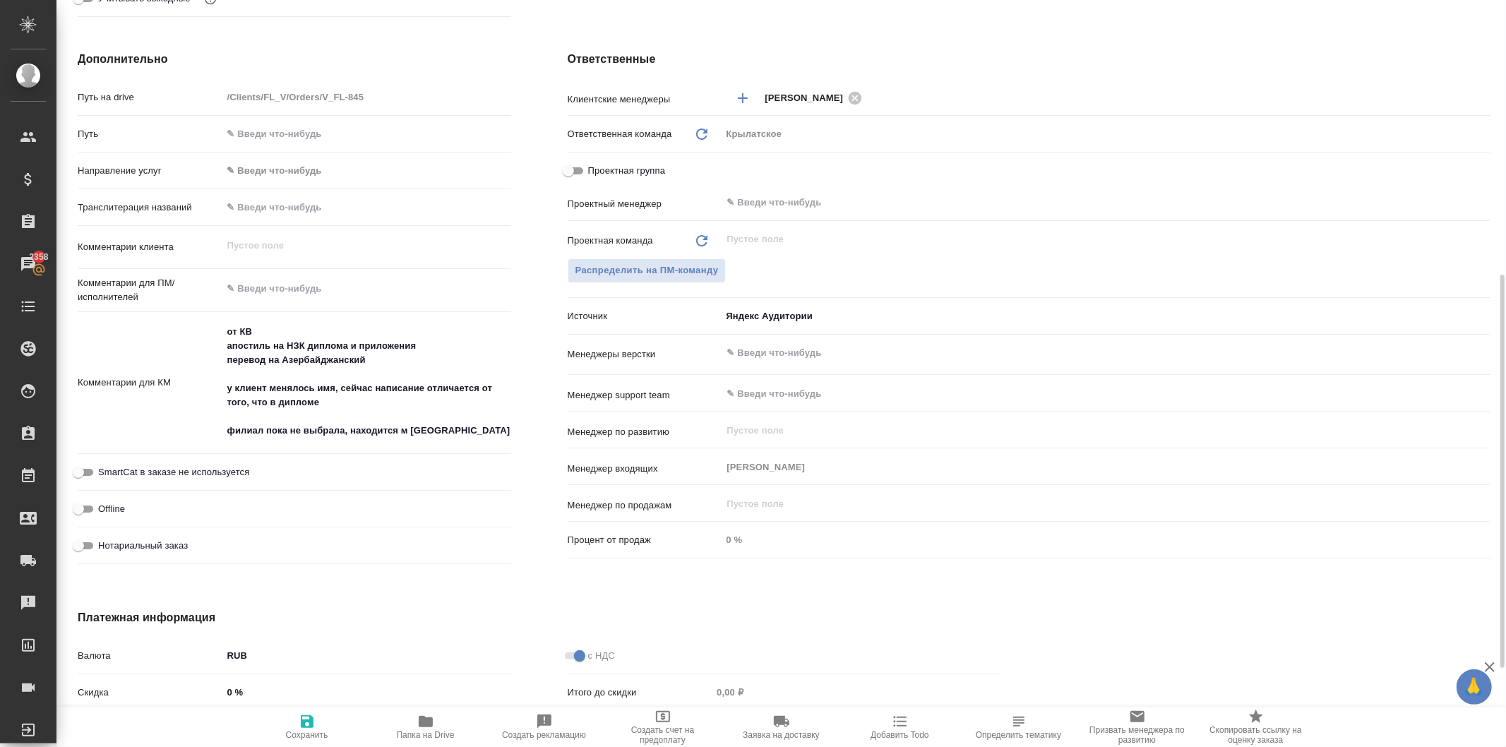
type textarea "x"
drag, startPoint x: 291, startPoint y: 349, endPoint x: 377, endPoint y: 350, distance: 86.2
click at [377, 350] on textarea "от КВ апостиль на НЗК диплома и приложения перевод на Азербайджанский у клиент …" at bounding box center [366, 382] width 287 height 123
click at [357, 363] on textarea "от КВ апостиль на НЗК диплома и приложения перевод на Азербайджанский у клиент …" at bounding box center [366, 382] width 287 height 123
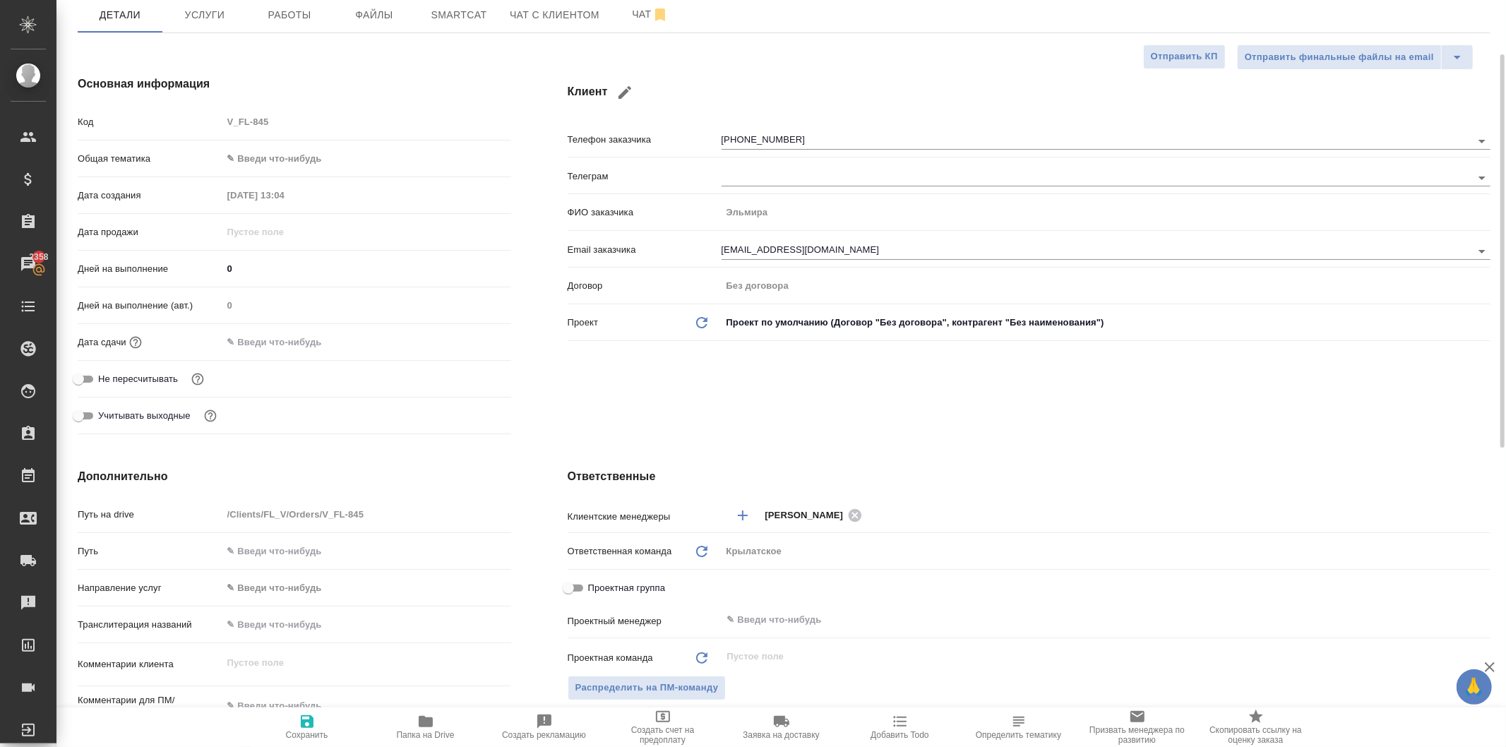
scroll to position [0, 0]
